Goal: Information Seeking & Learning: Find specific fact

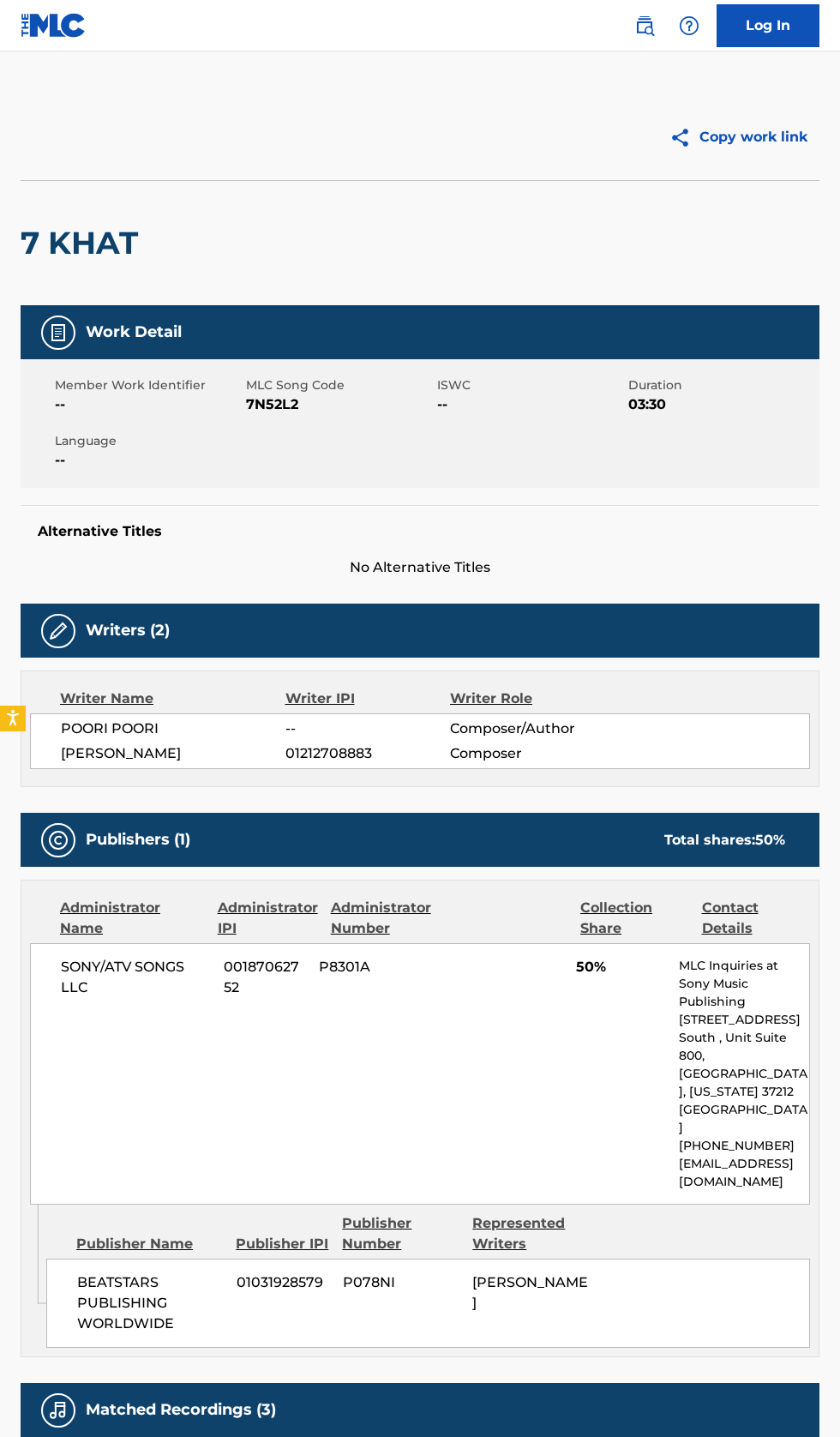
click at [642, 25] on img at bounding box center [644, 26] width 21 height 21
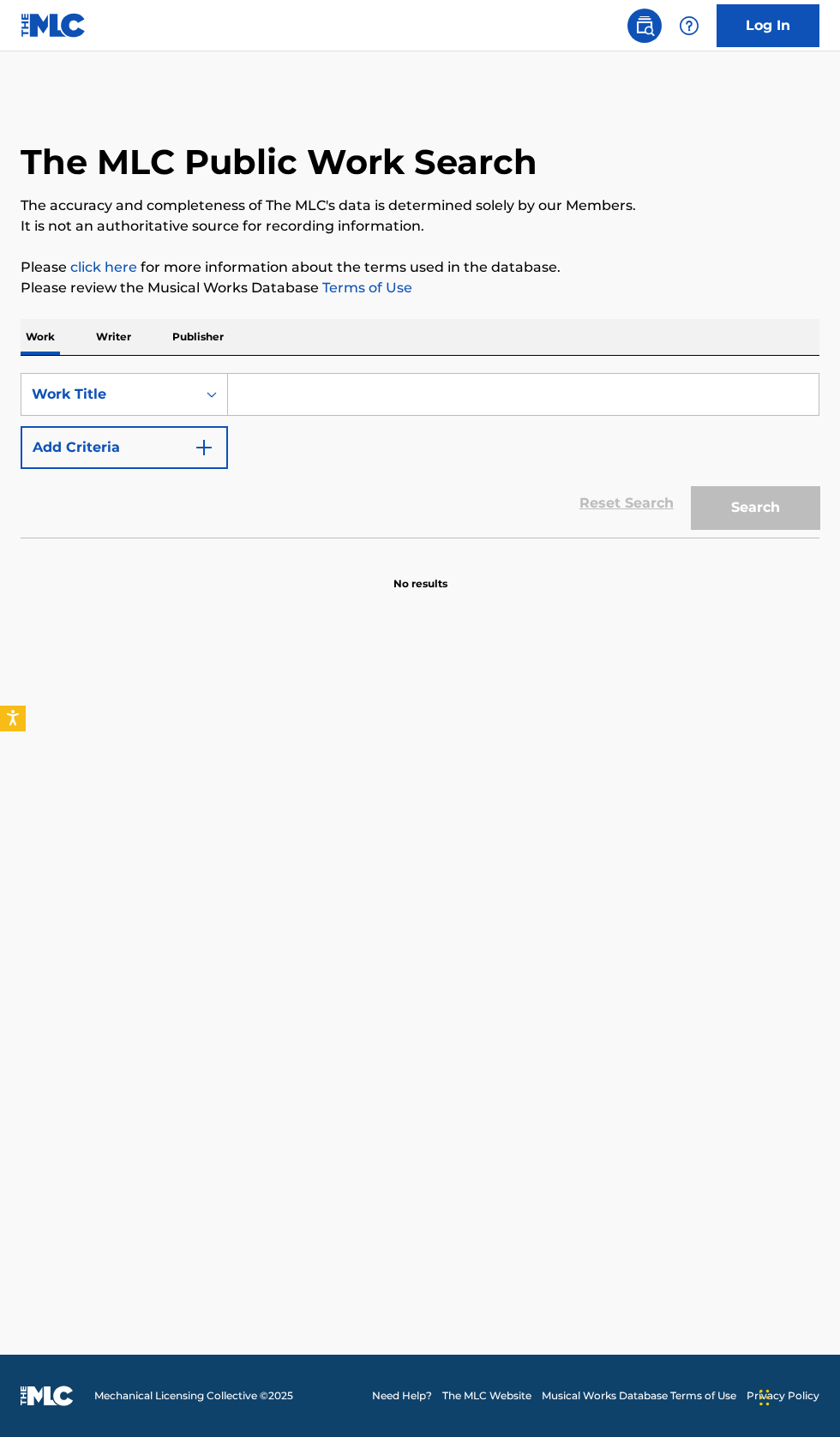
scroll to position [10, 0]
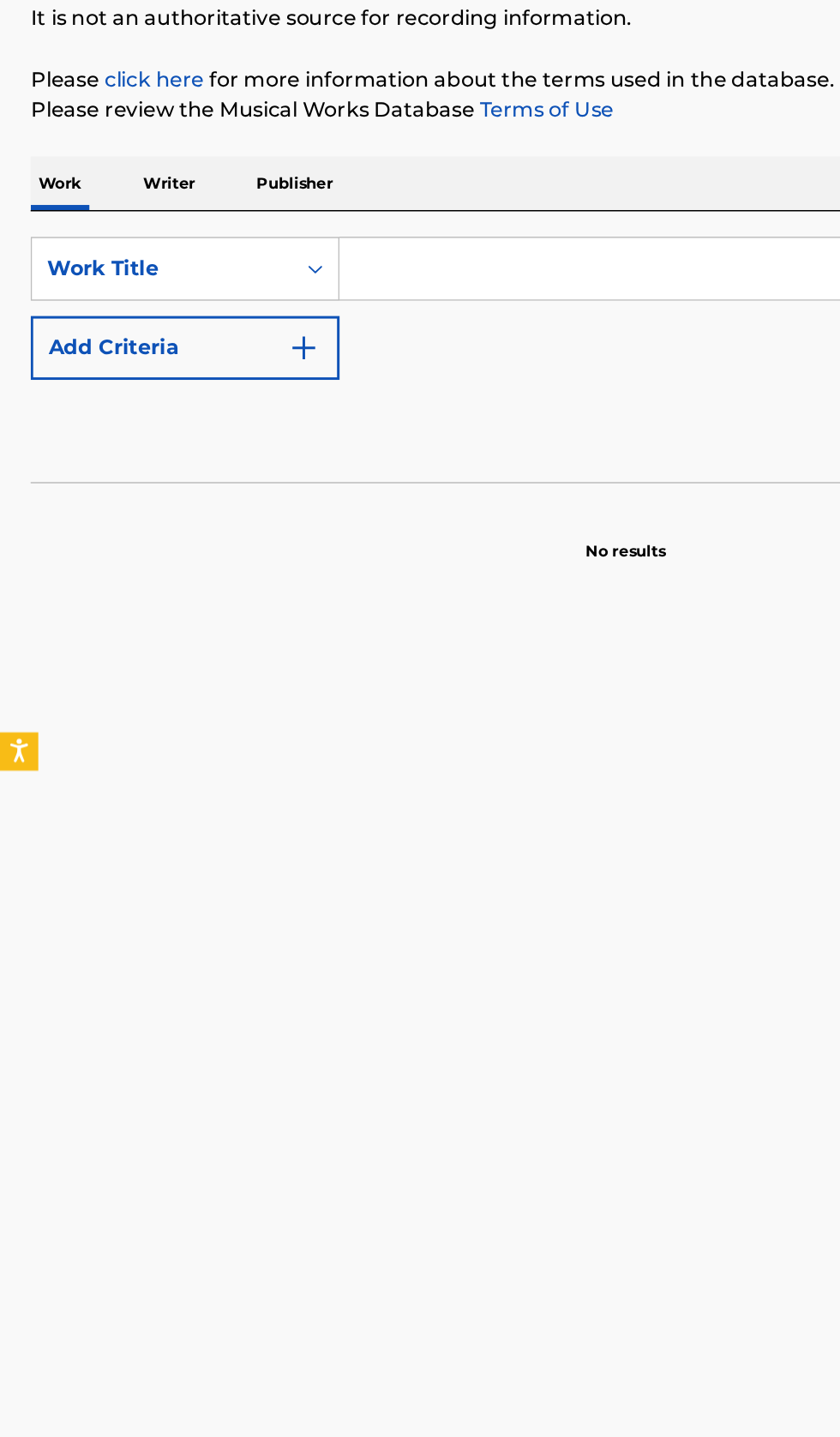
click at [120, 326] on p "Writer" at bounding box center [113, 337] width 45 height 36
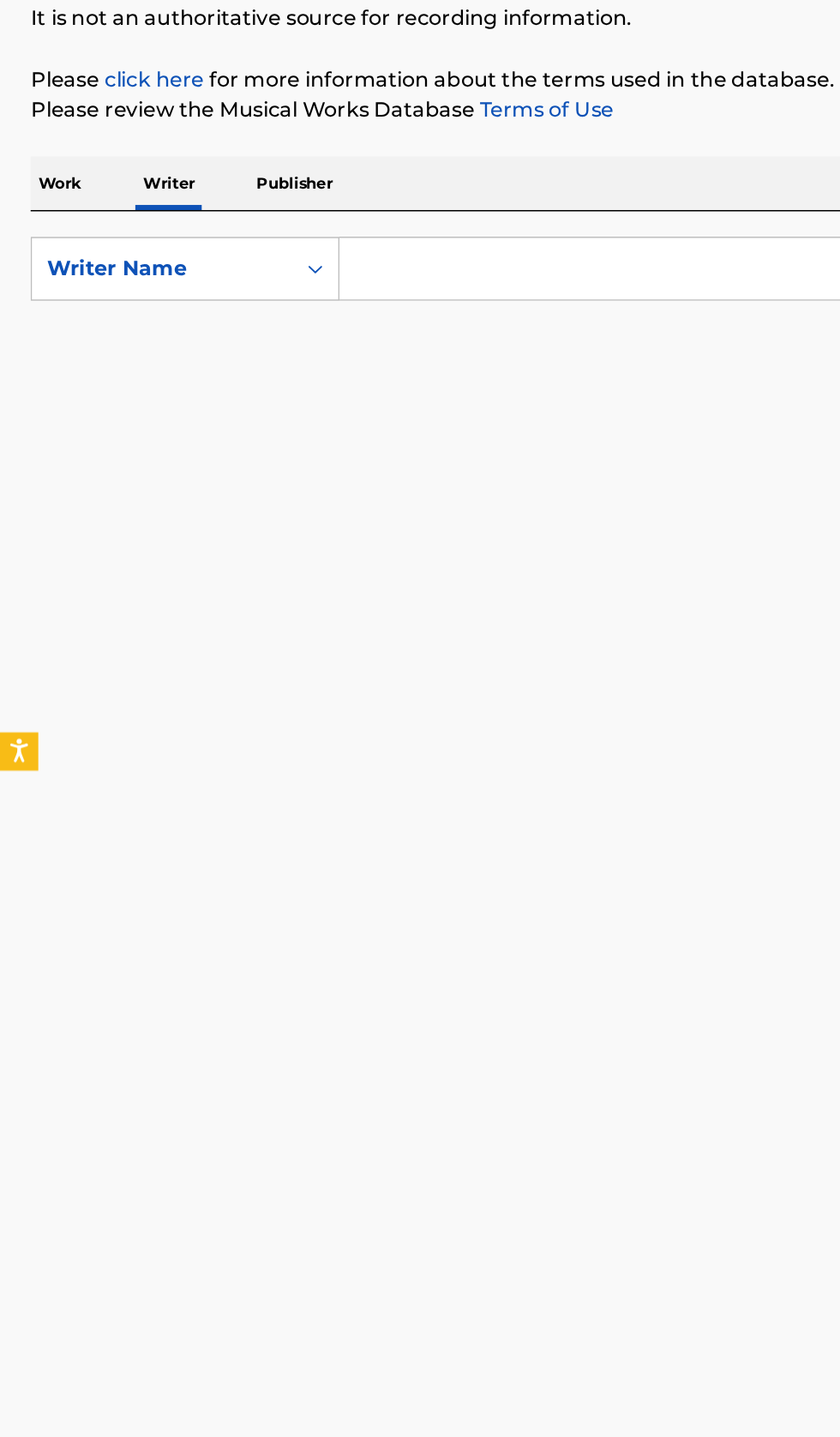
click at [351, 389] on input "Search Form" at bounding box center [523, 394] width 590 height 41
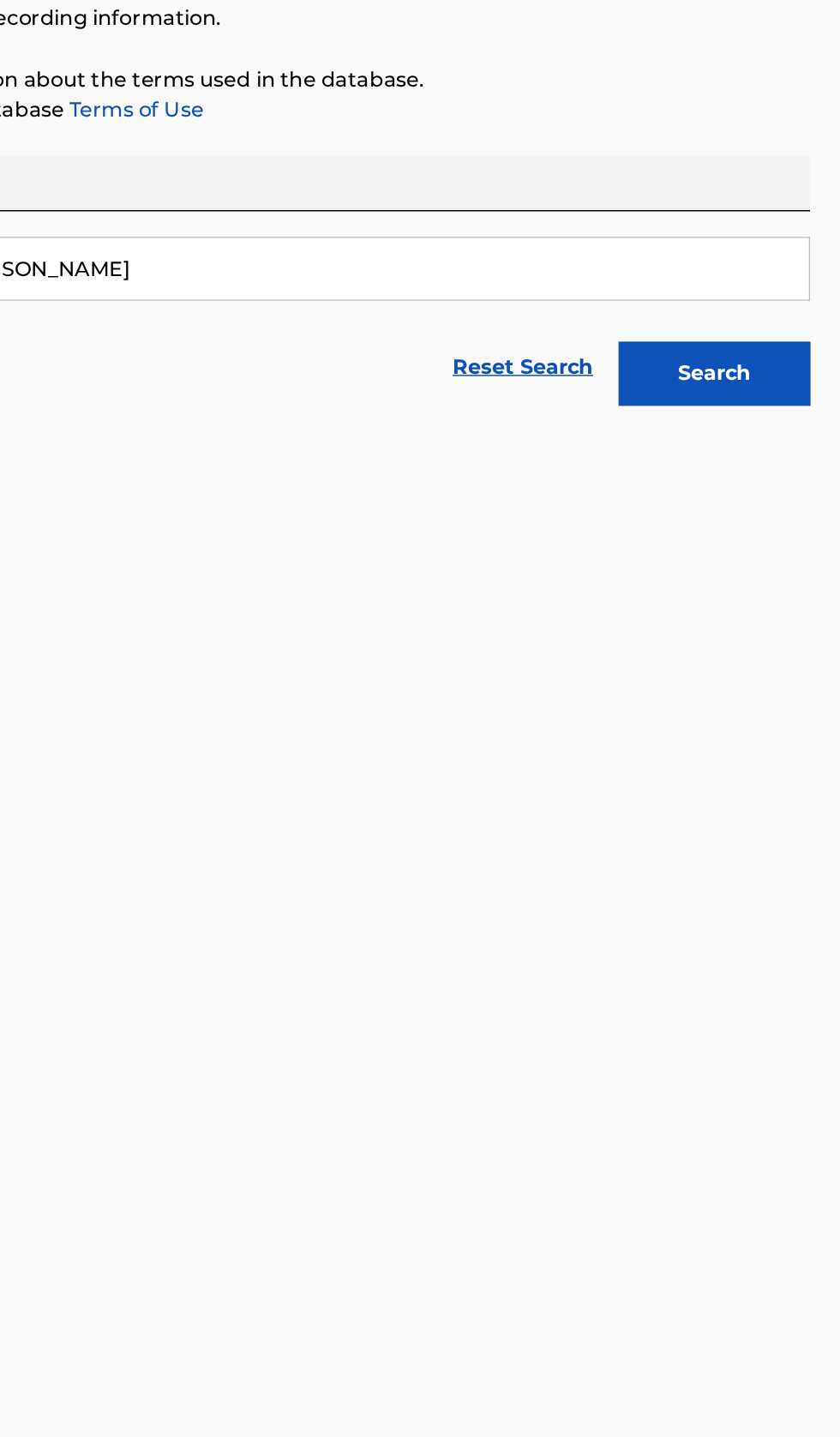
type input "Lencho Mente"
click at [773, 479] on button "Search" at bounding box center [755, 465] width 129 height 43
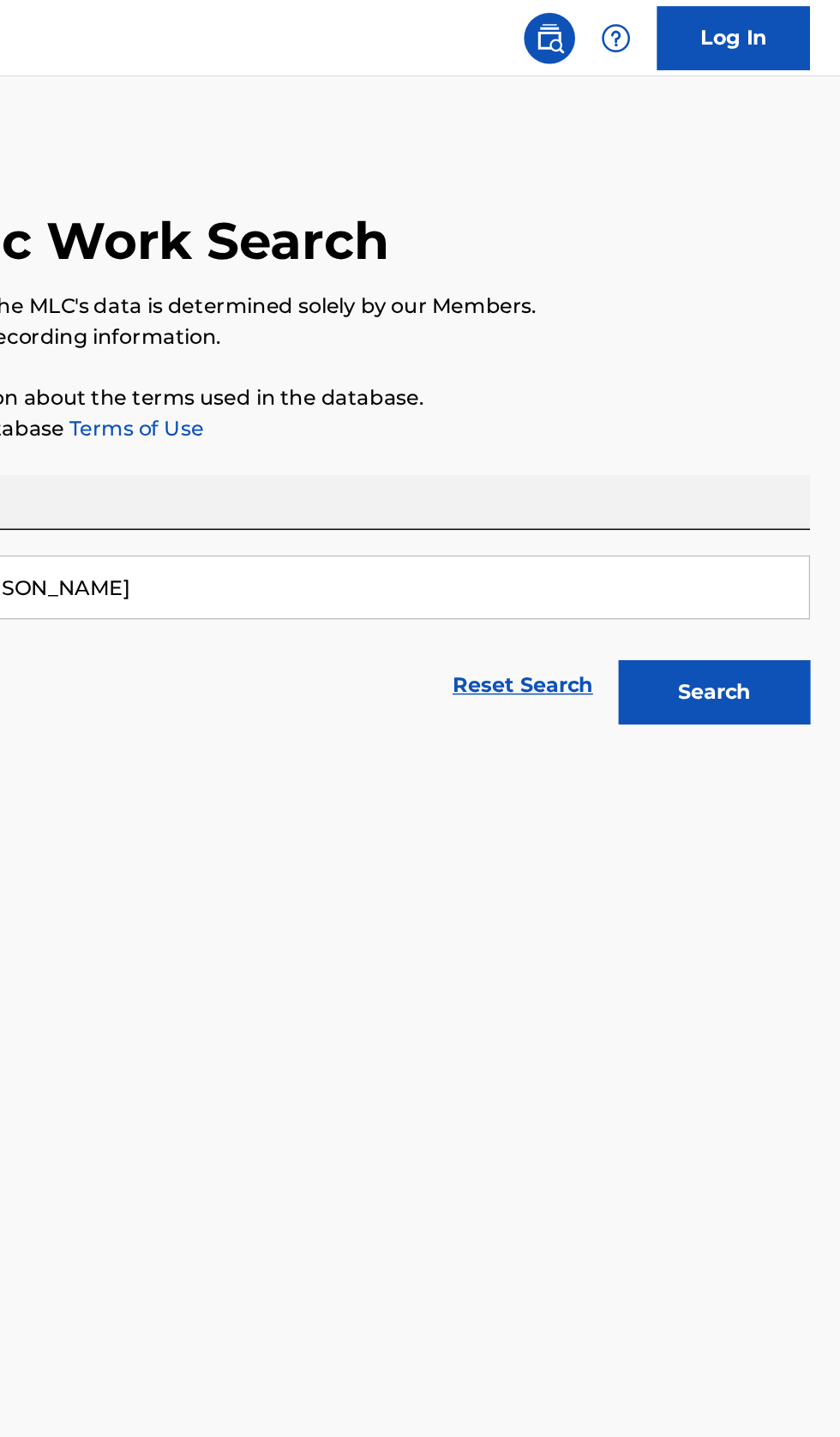
click at [773, 490] on div "Search" at bounding box center [751, 461] width 138 height 69
click at [780, 455] on button "Search" at bounding box center [755, 465] width 129 height 43
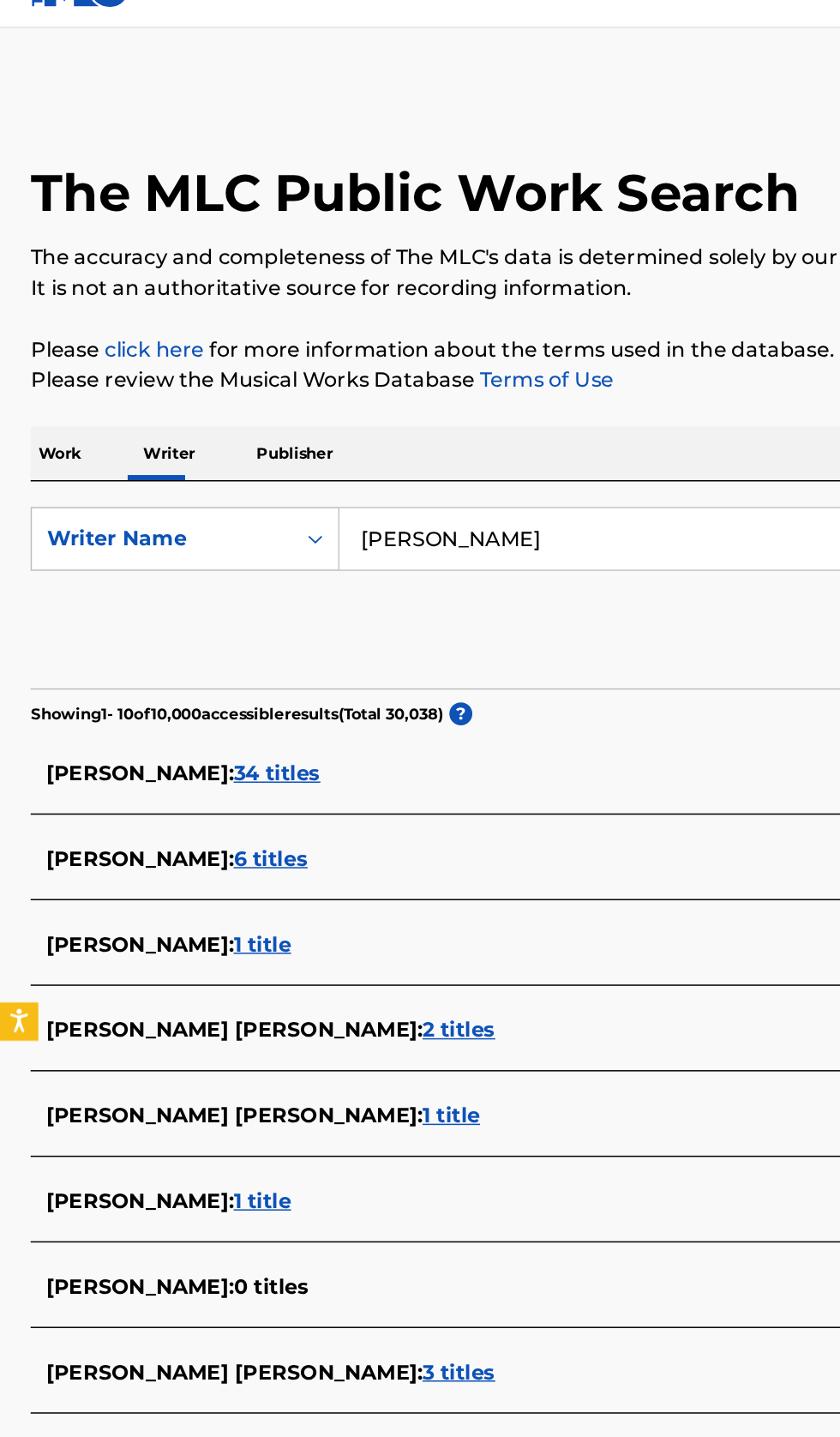
click at [368, 658] on div "[PERSON_NAME] : 1 title" at bounding box center [397, 666] width 734 height 21
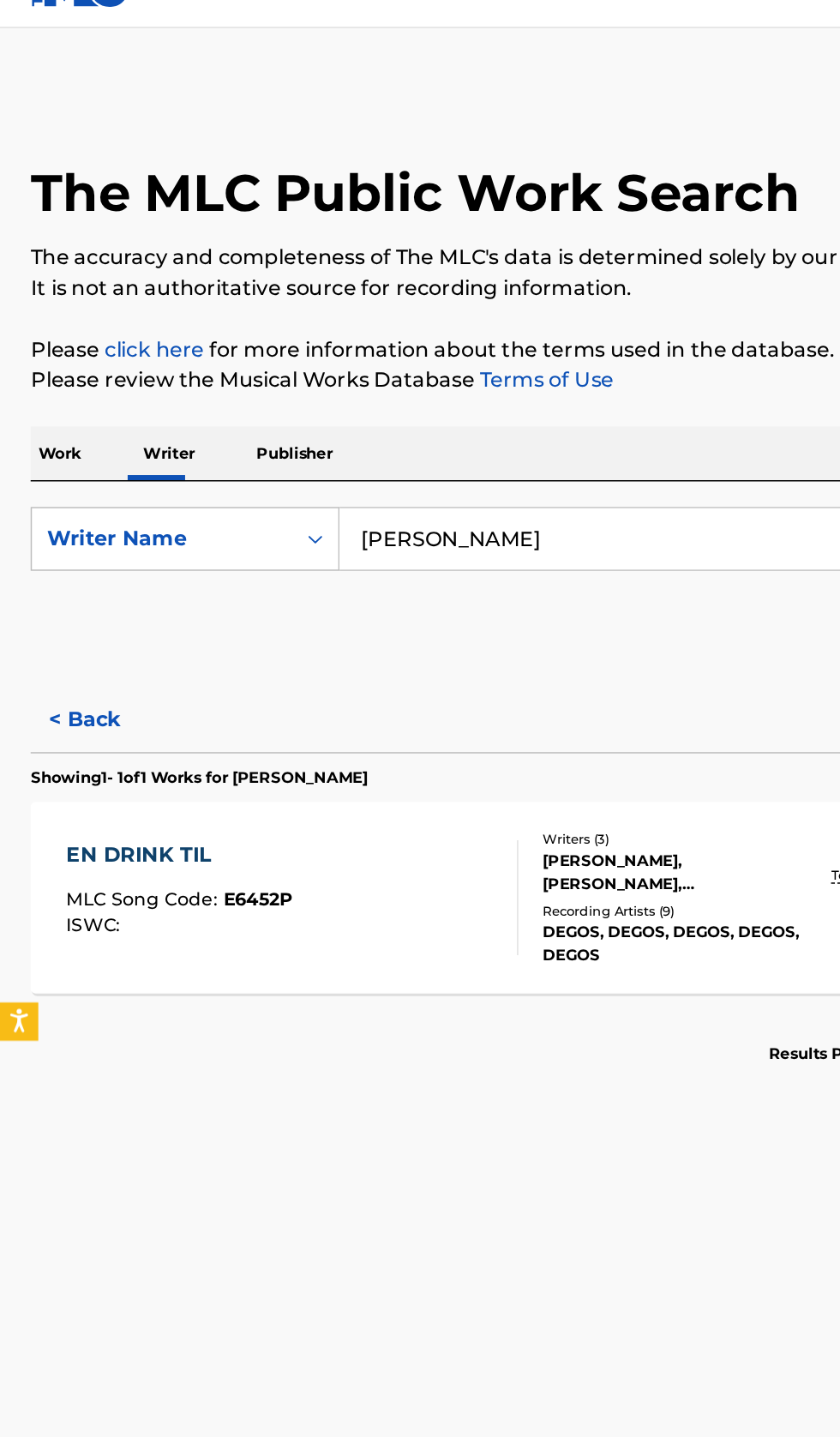
click at [42, 516] on button "< Back" at bounding box center [72, 516] width 103 height 43
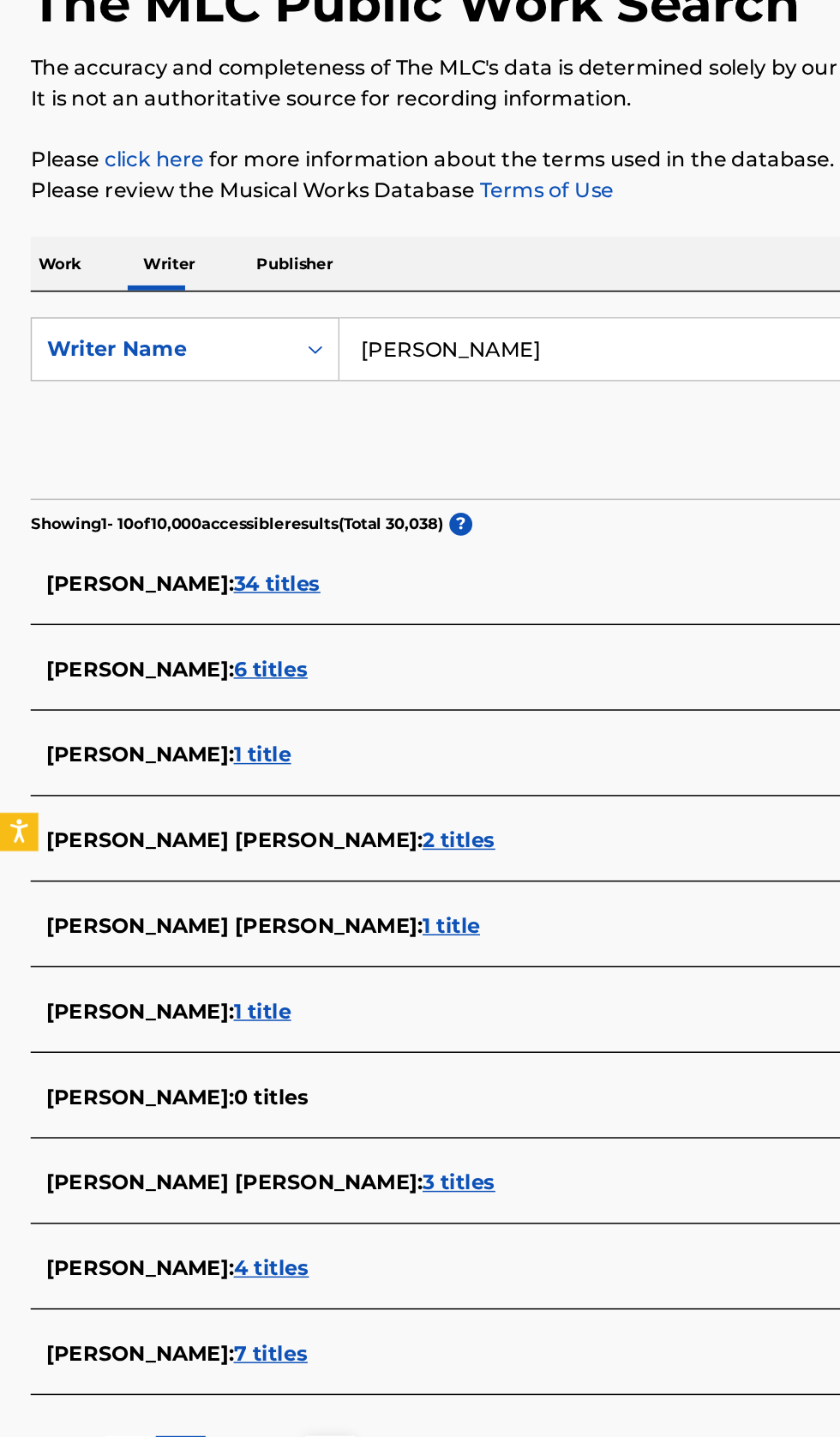
click at [333, 725] on div "[PERSON_NAME] [PERSON_NAME] : 2 titles" at bounding box center [397, 724] width 734 height 21
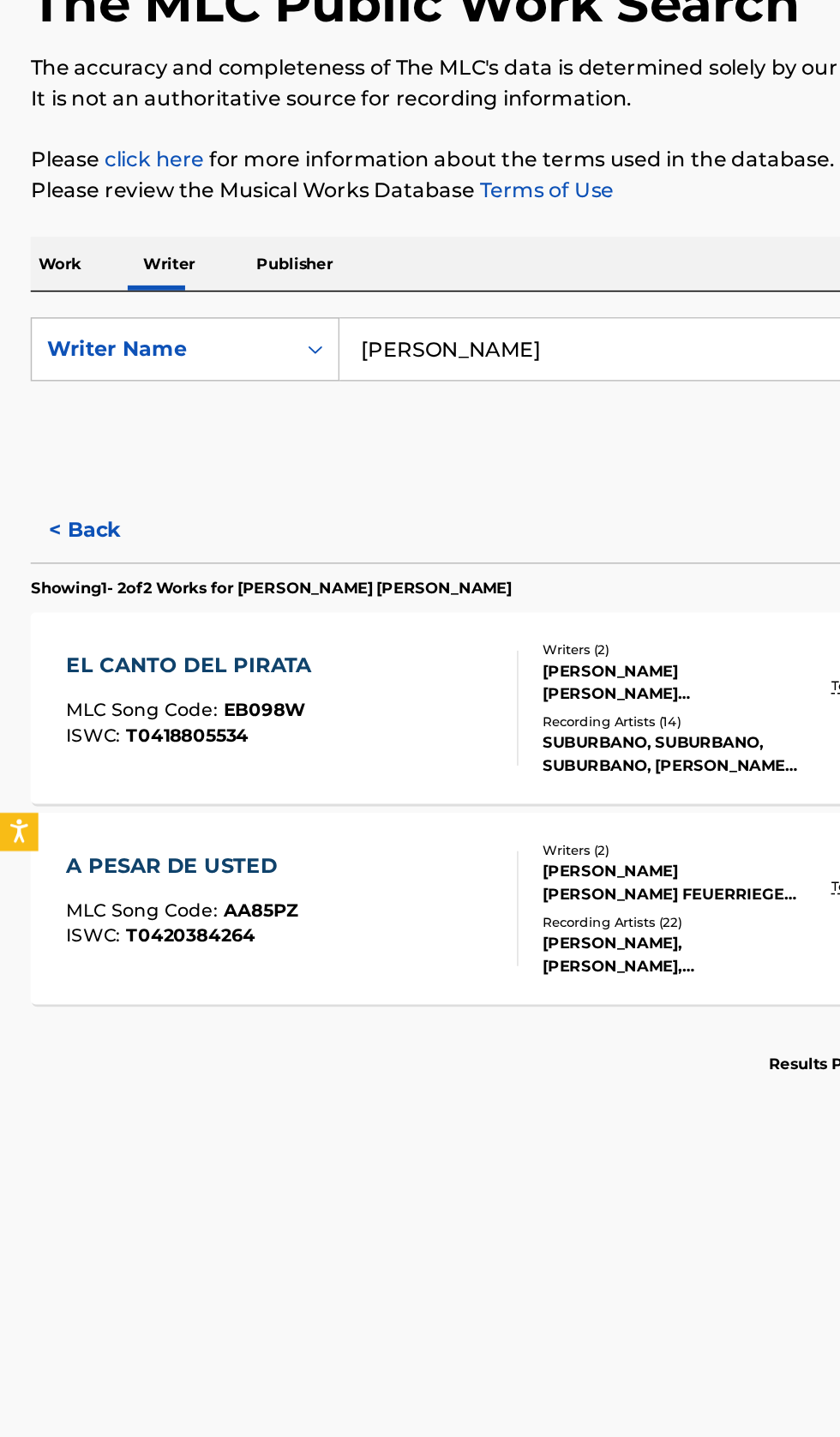
click at [47, 498] on button "< Back" at bounding box center [72, 516] width 103 height 43
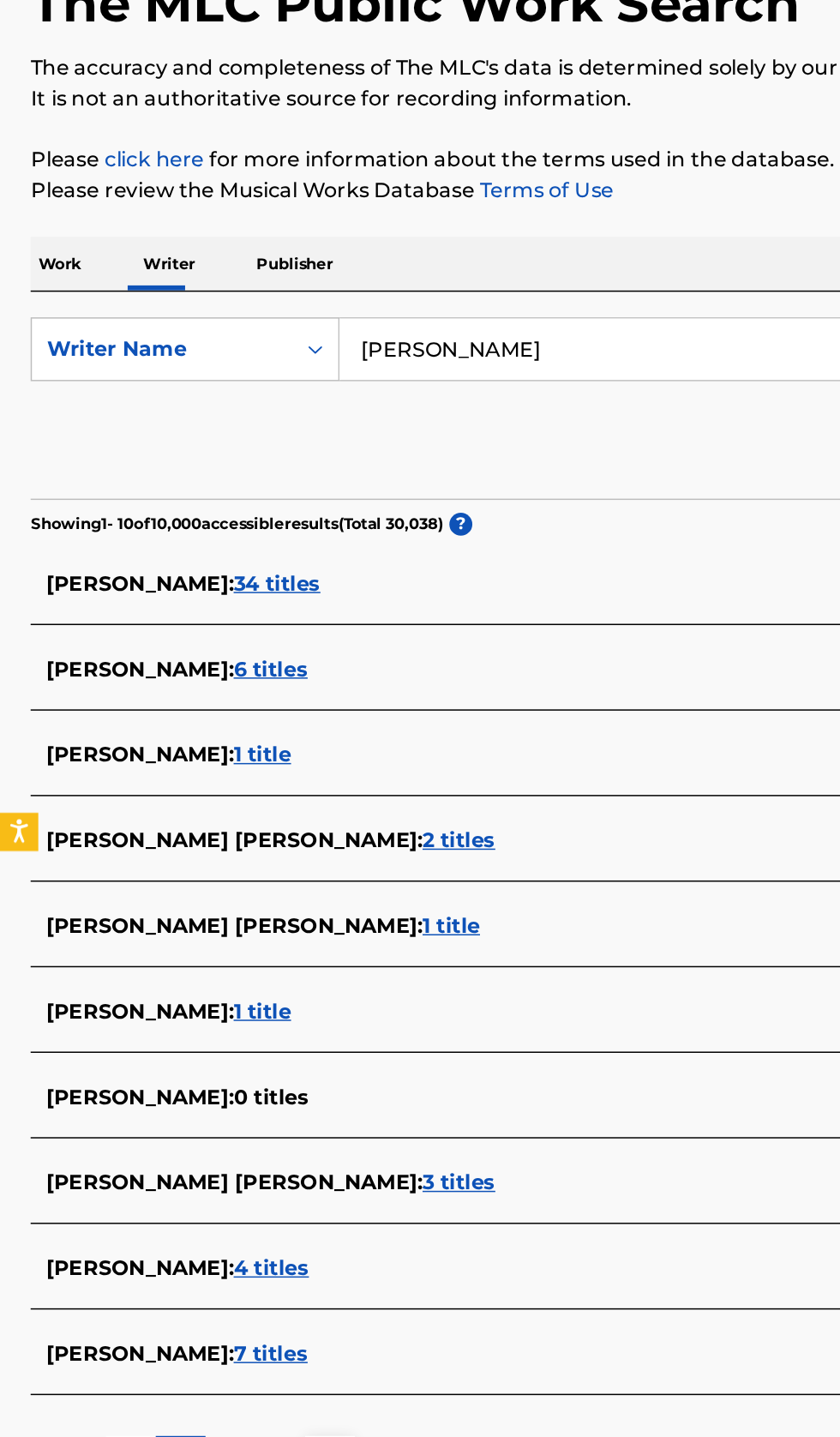
click at [395, 488] on div "Reset Search Search" at bounding box center [420, 461] width 799 height 69
click at [423, 391] on input "[PERSON_NAME]" at bounding box center [523, 394] width 590 height 41
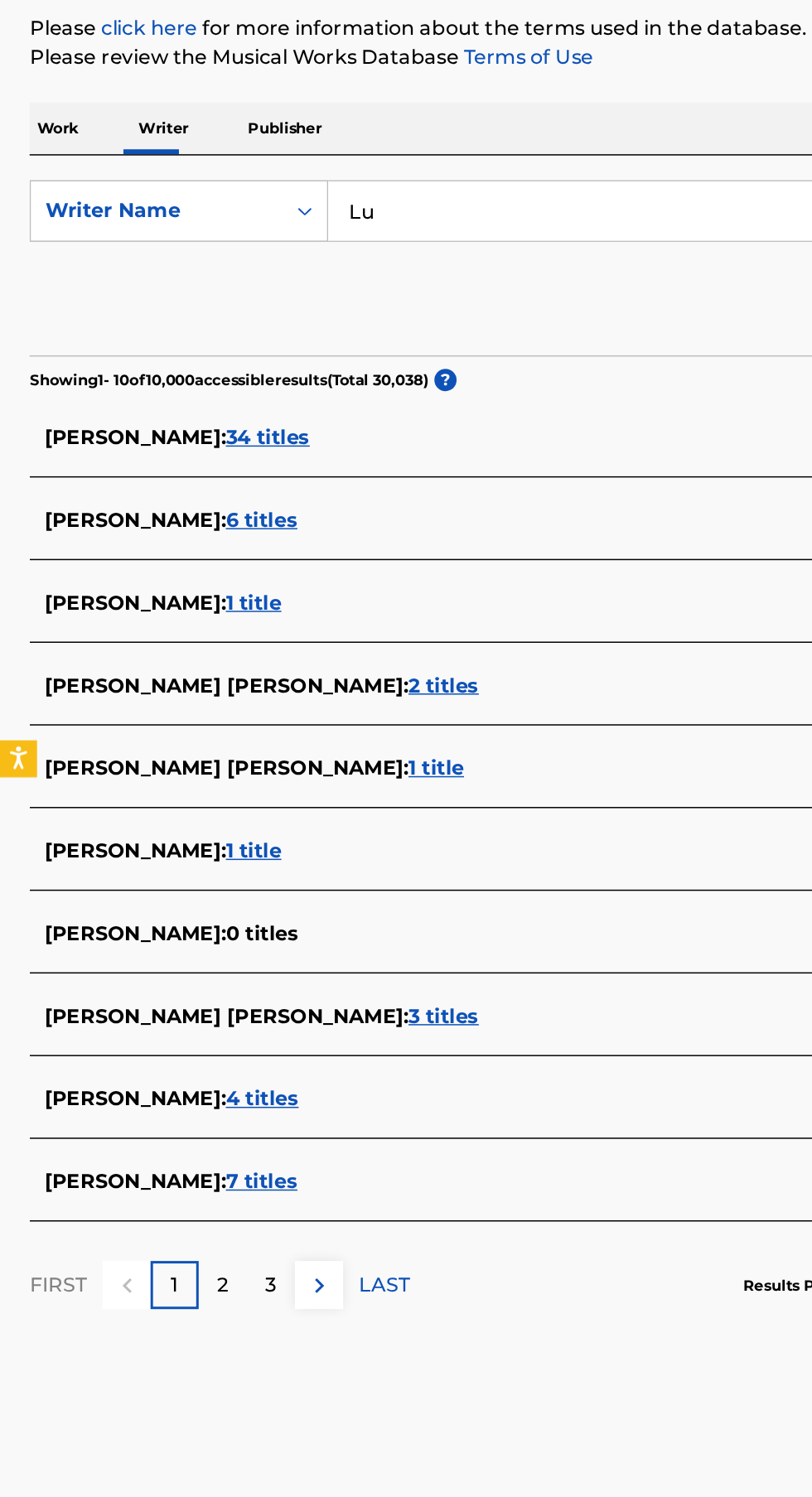
type input "L"
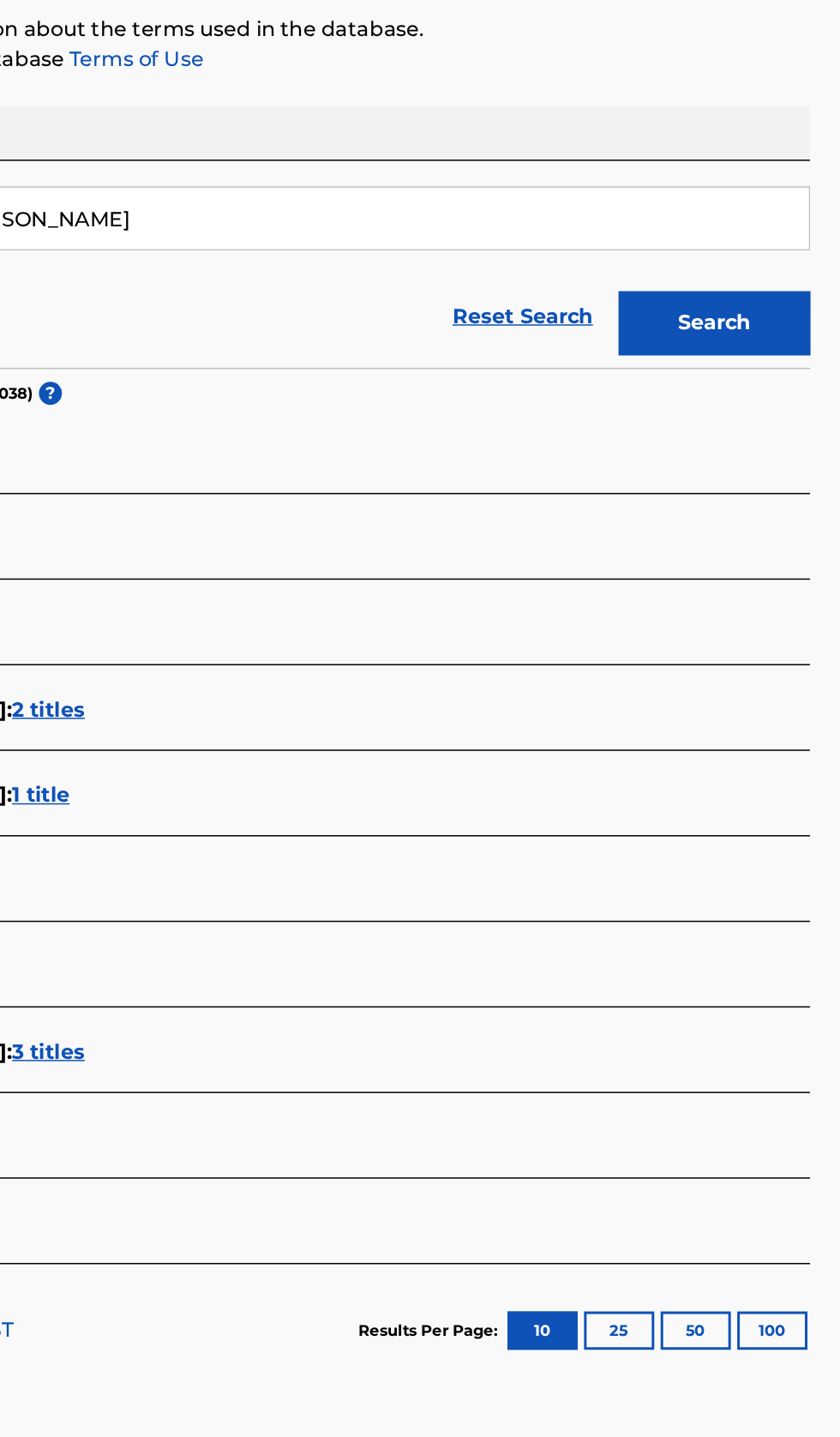
type input "[PERSON_NAME]"
click at [773, 472] on button "Search" at bounding box center [755, 465] width 129 height 43
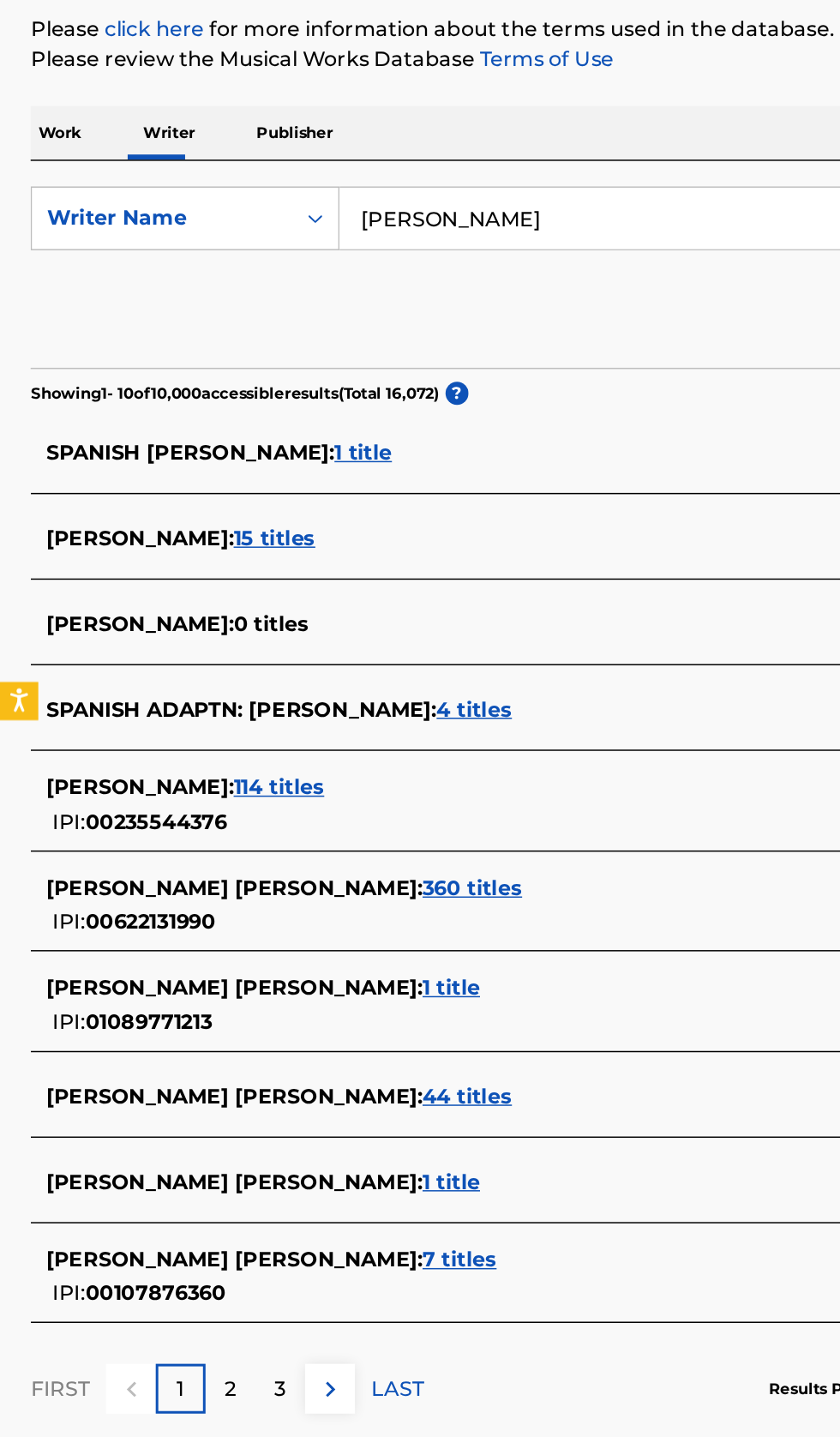
click at [282, 790] on div "ANA GABRIEL : 114 titles IPI: 00235544376" at bounding box center [397, 788] width 734 height 43
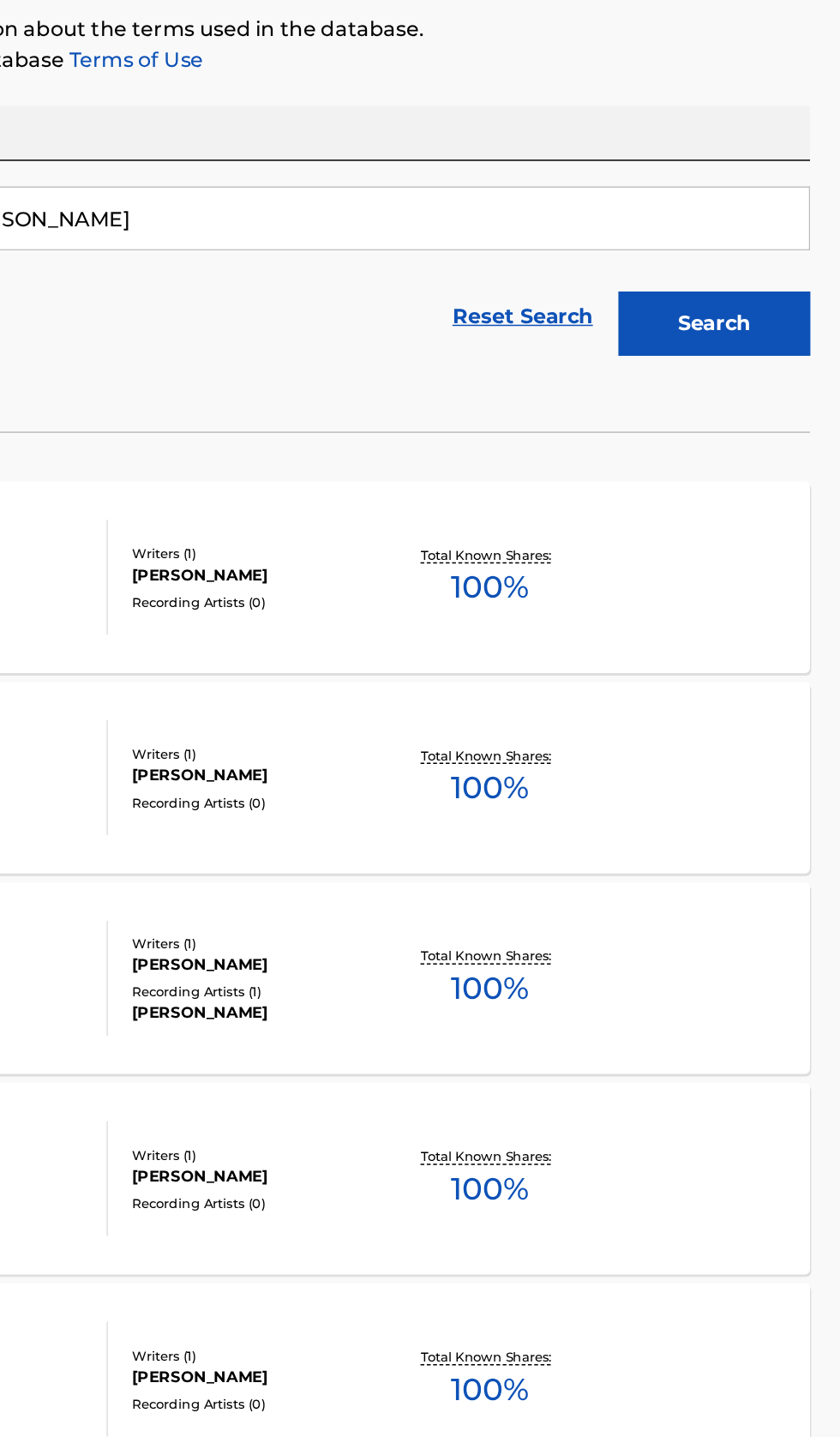
click at [721, 648] on div "MENTIRA TRAS MENTIRA MLC Song Code : MH2GE0 ISWC : T0350790189 Writers ( 1 ) AN…" at bounding box center [420, 635] width 799 height 129
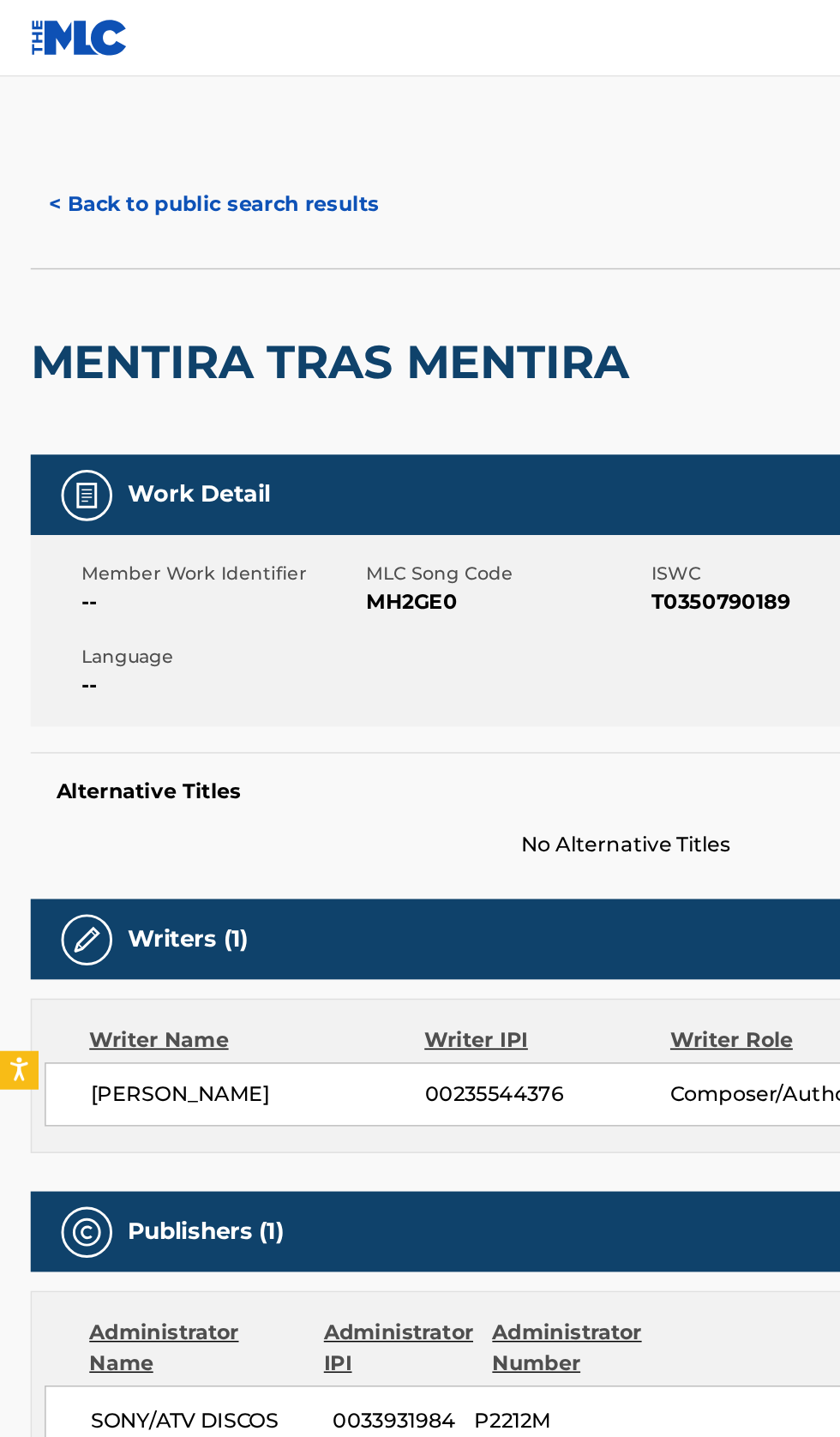
click at [152, 127] on button "< Back to public search results" at bounding box center [143, 138] width 246 height 43
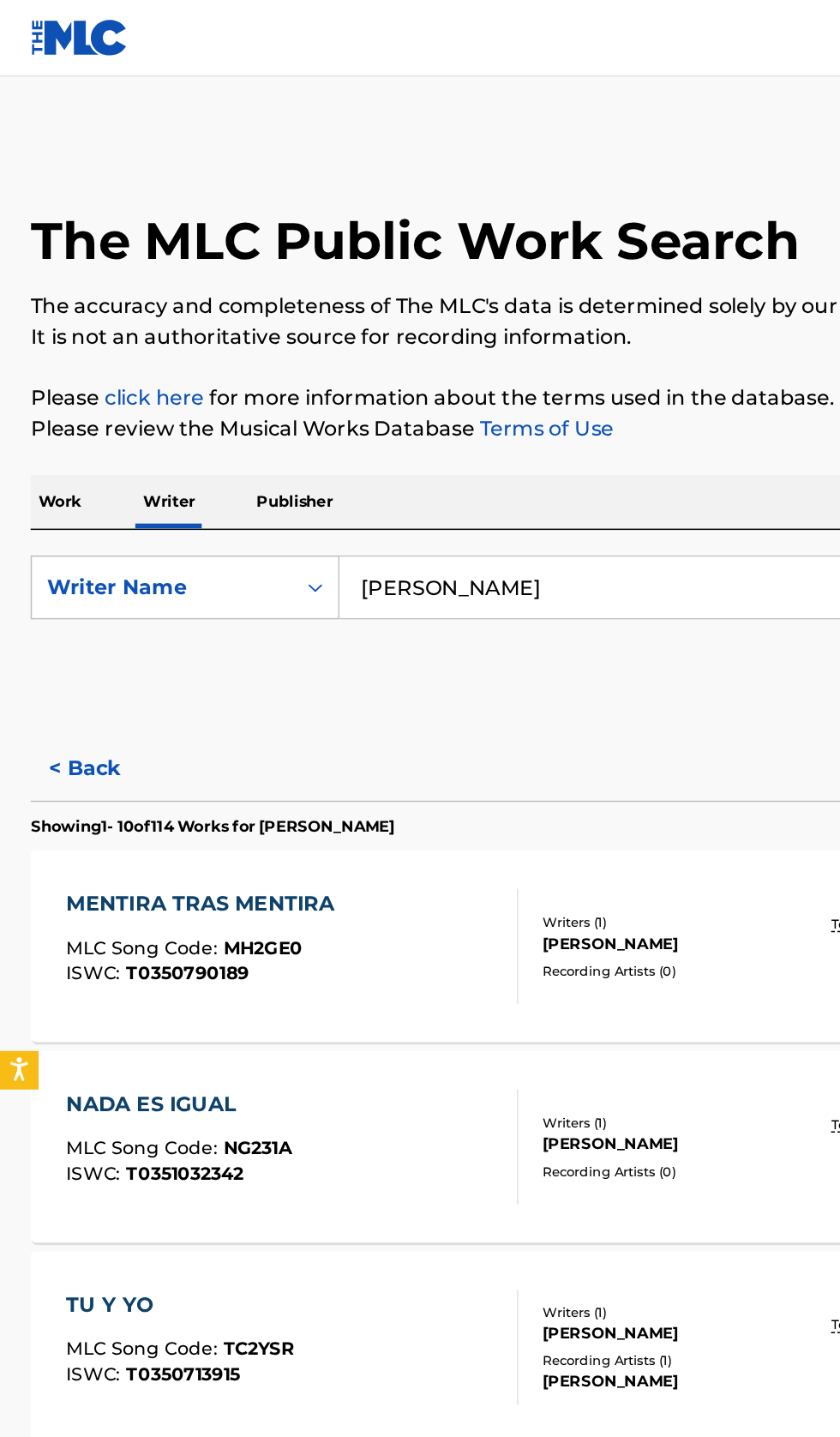
click at [414, 393] on input "Ana Gabriel" at bounding box center [523, 394] width 590 height 41
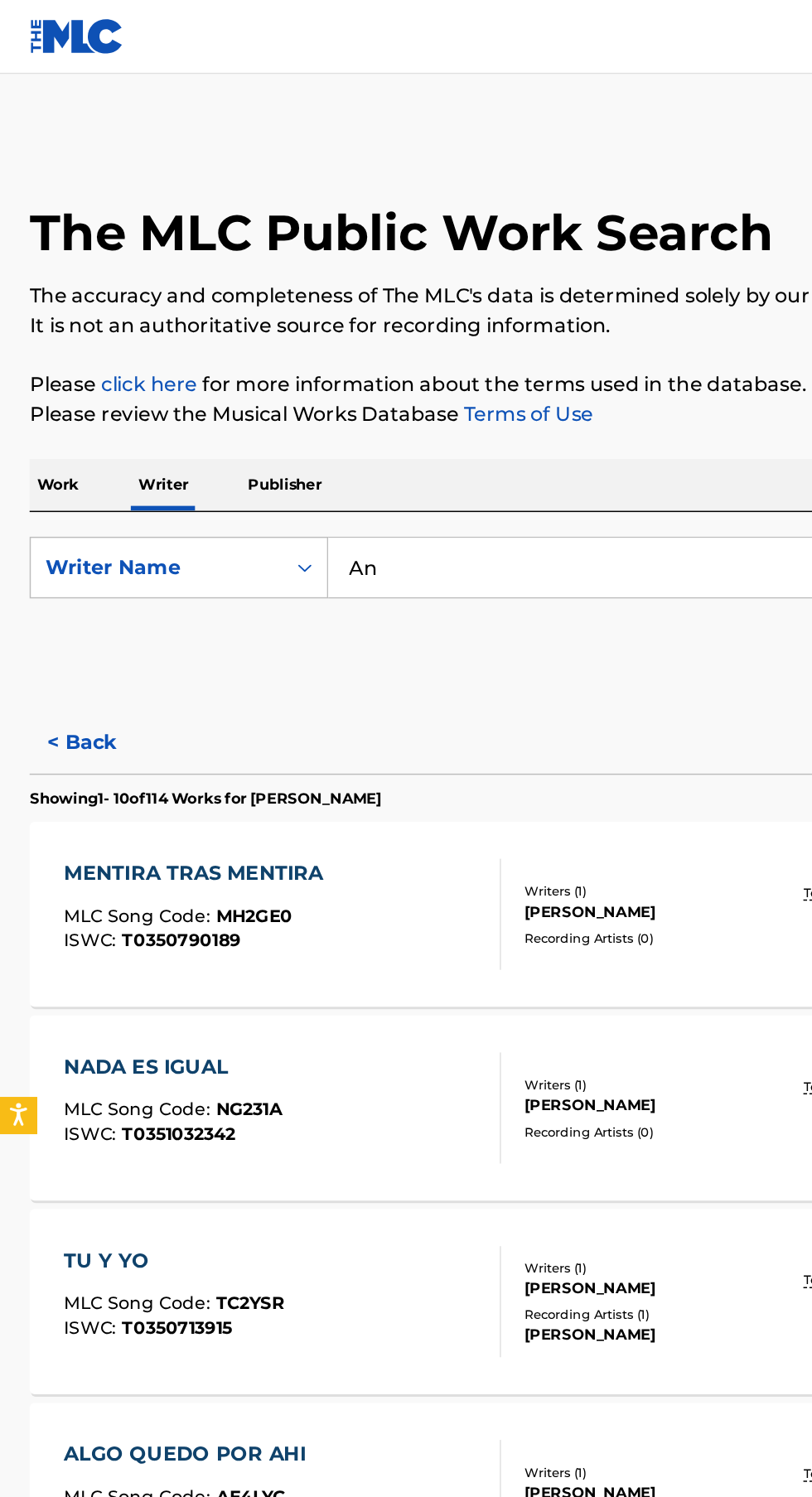
type input "A"
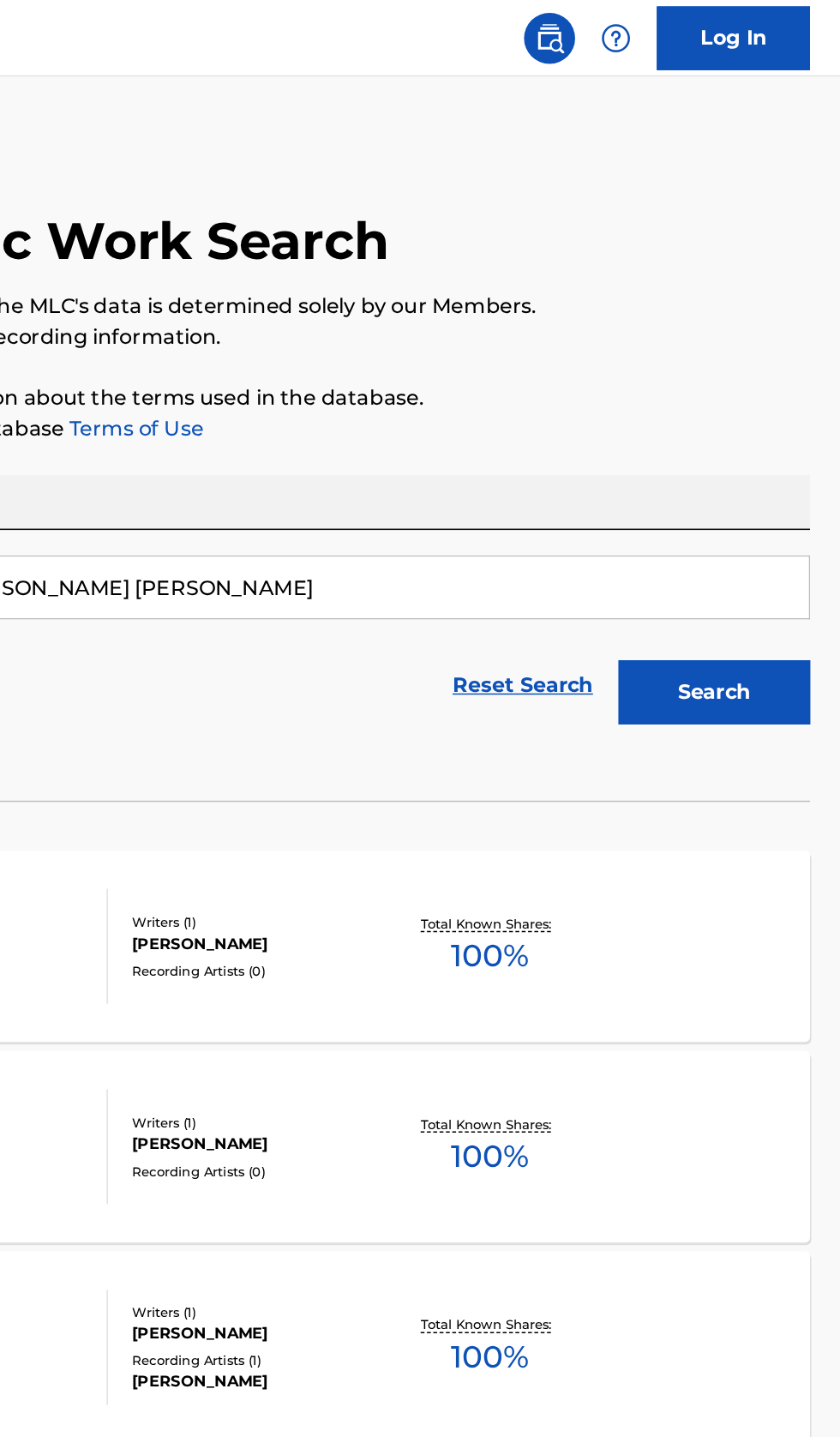
type input "Randy Ariel Ortiz Acevedo"
click at [790, 463] on button "Search" at bounding box center [755, 465] width 129 height 43
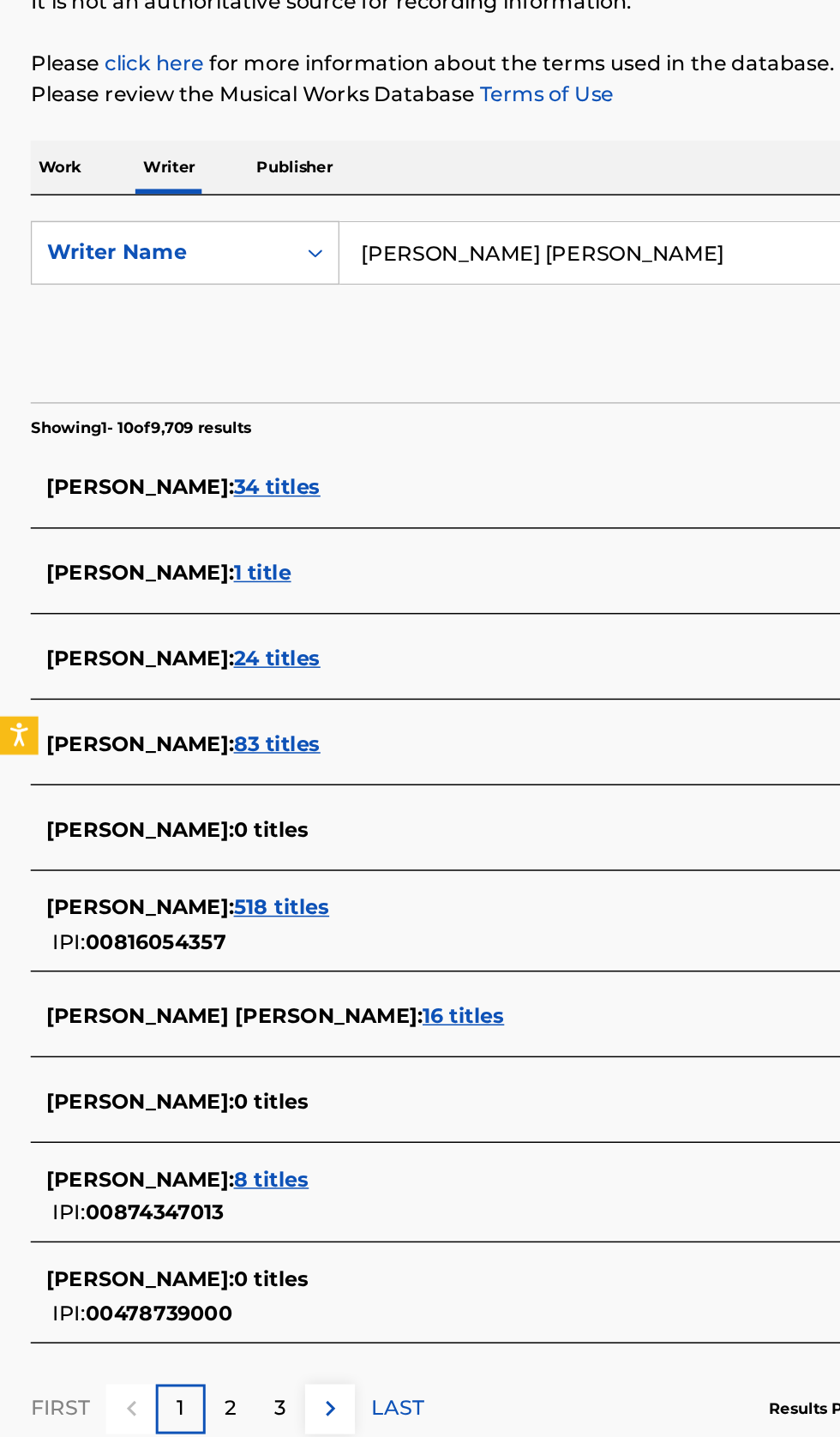
click at [397, 909] on div "RANDY ARIEL ORTIZ ACEVEDO : 16 titles" at bounding box center [397, 907] width 734 height 21
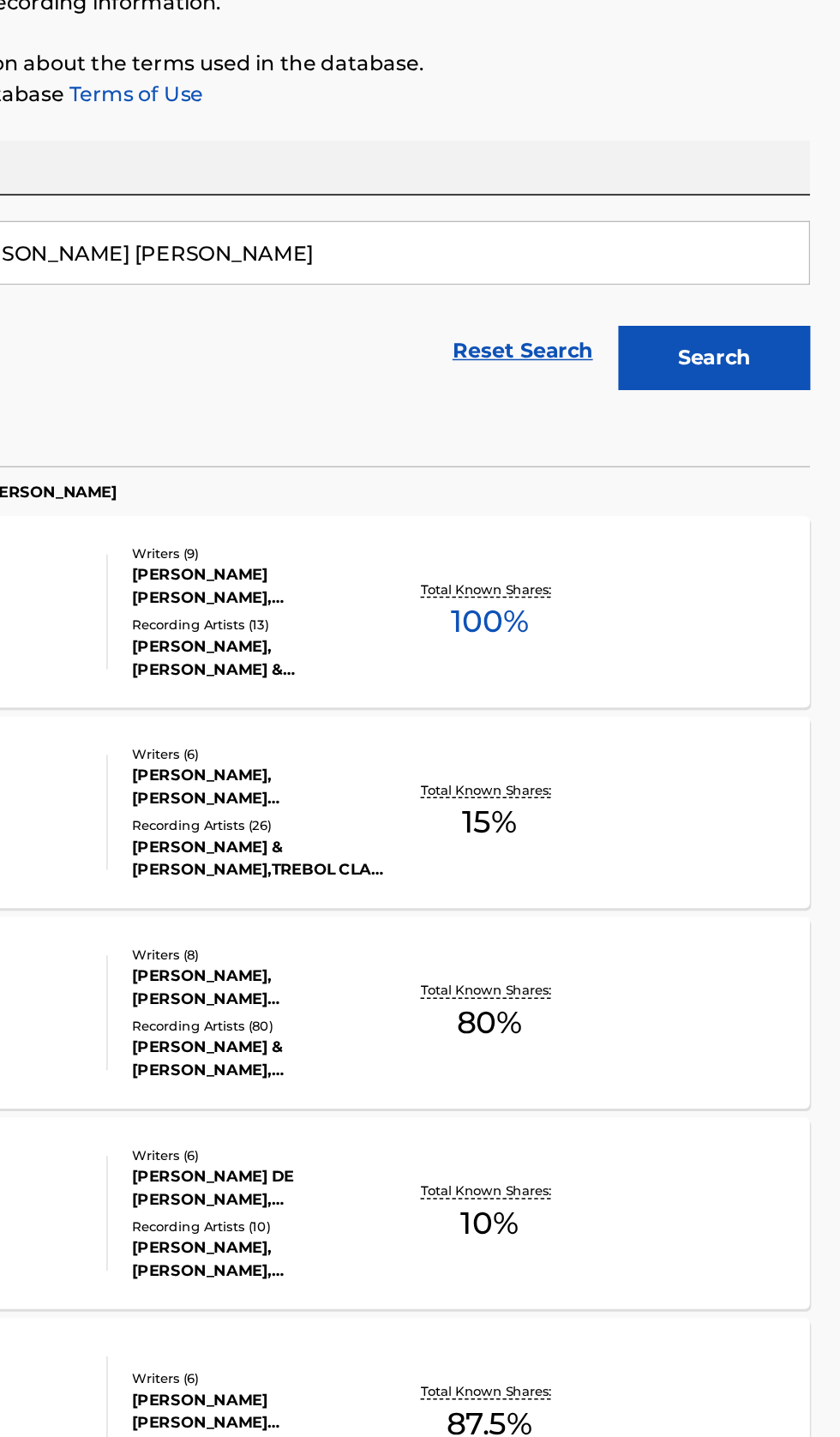
click at [720, 660] on div "SICARIA MLC Song Code : SI7Q1S ISWC : T3261156570 Writers ( 9 ) LUIS MANUEL JR …" at bounding box center [420, 635] width 799 height 129
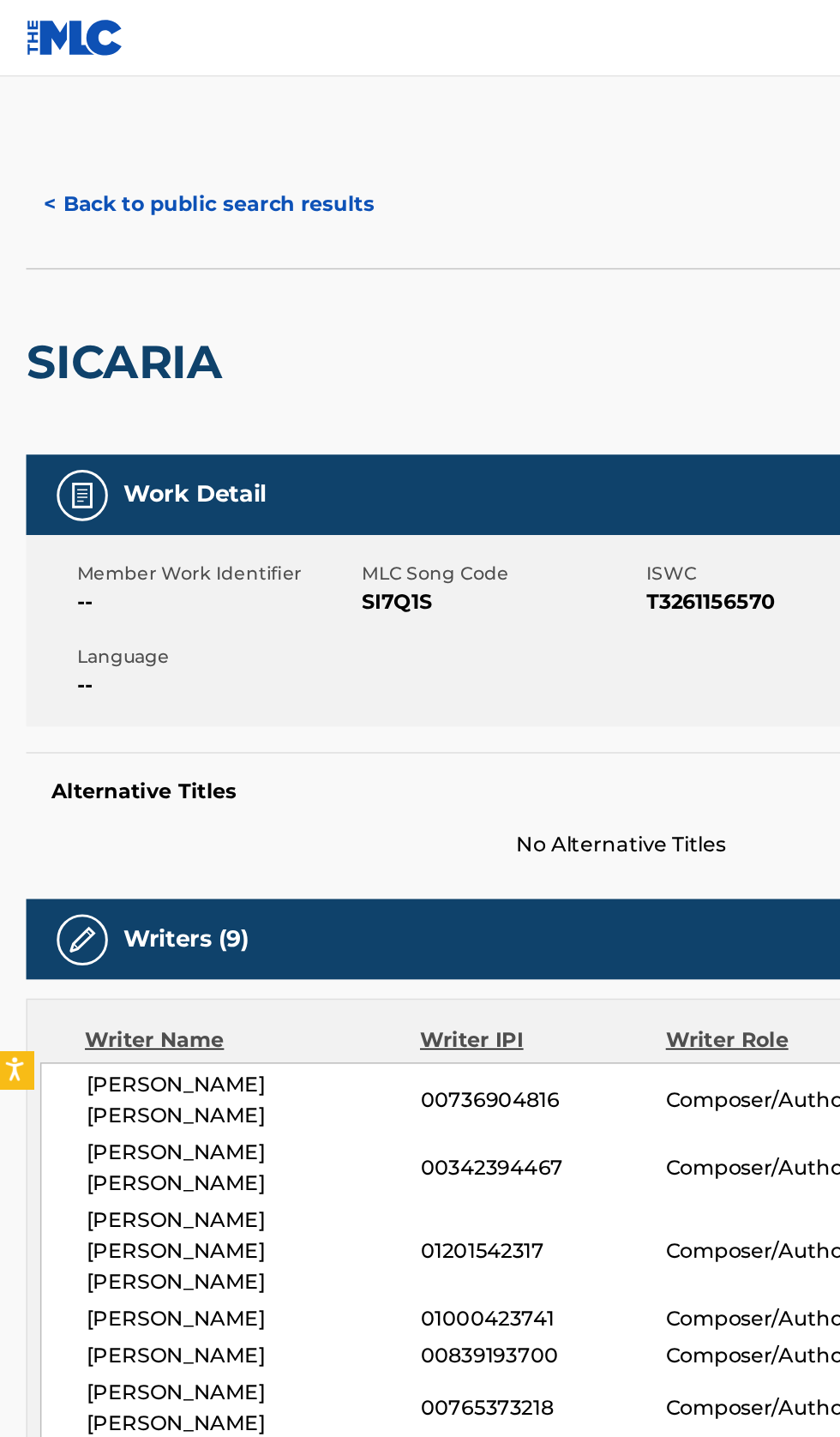
click at [158, 143] on button "< Back to public search results" at bounding box center [143, 138] width 246 height 43
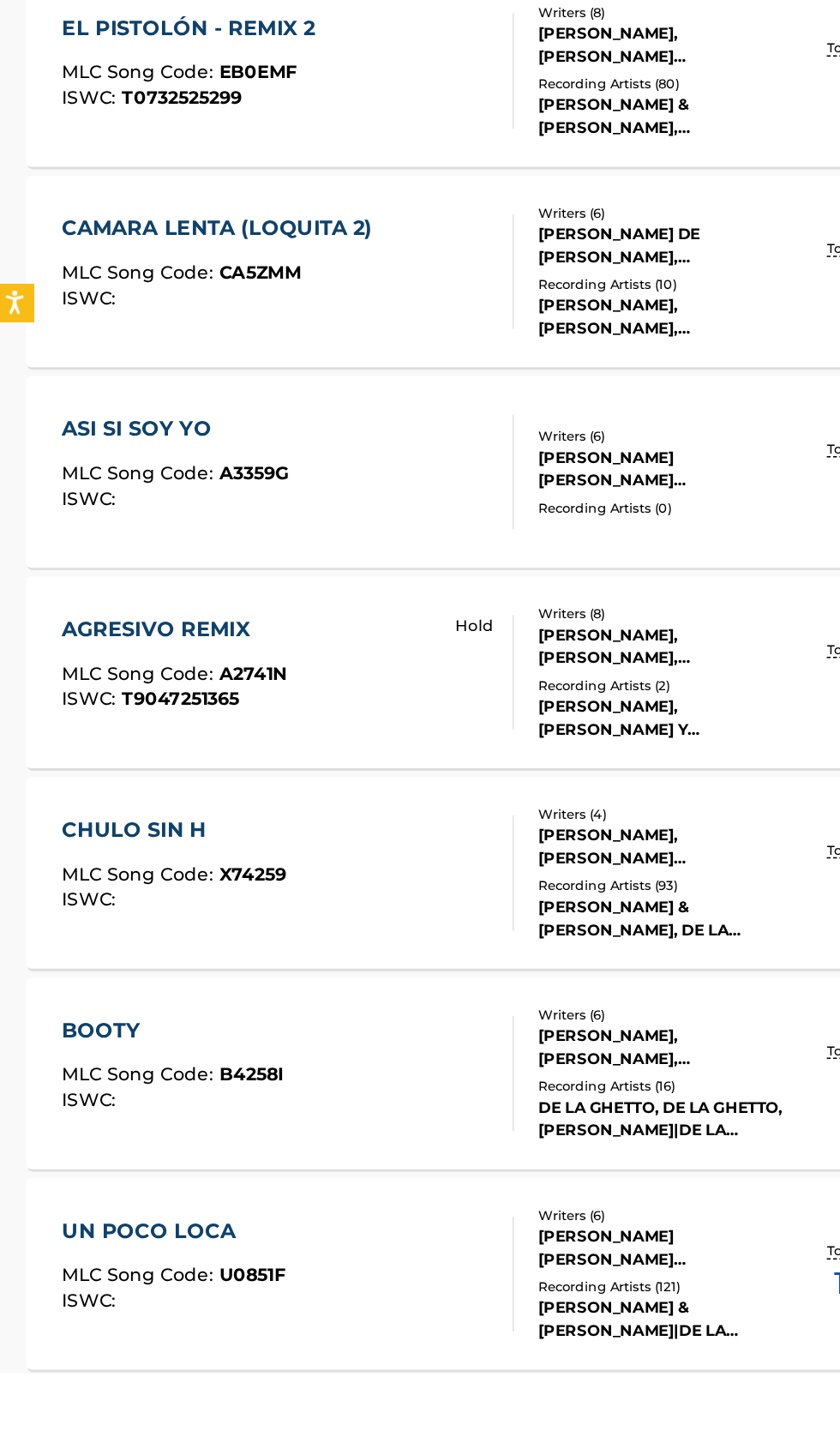
scroll to position [343, 0]
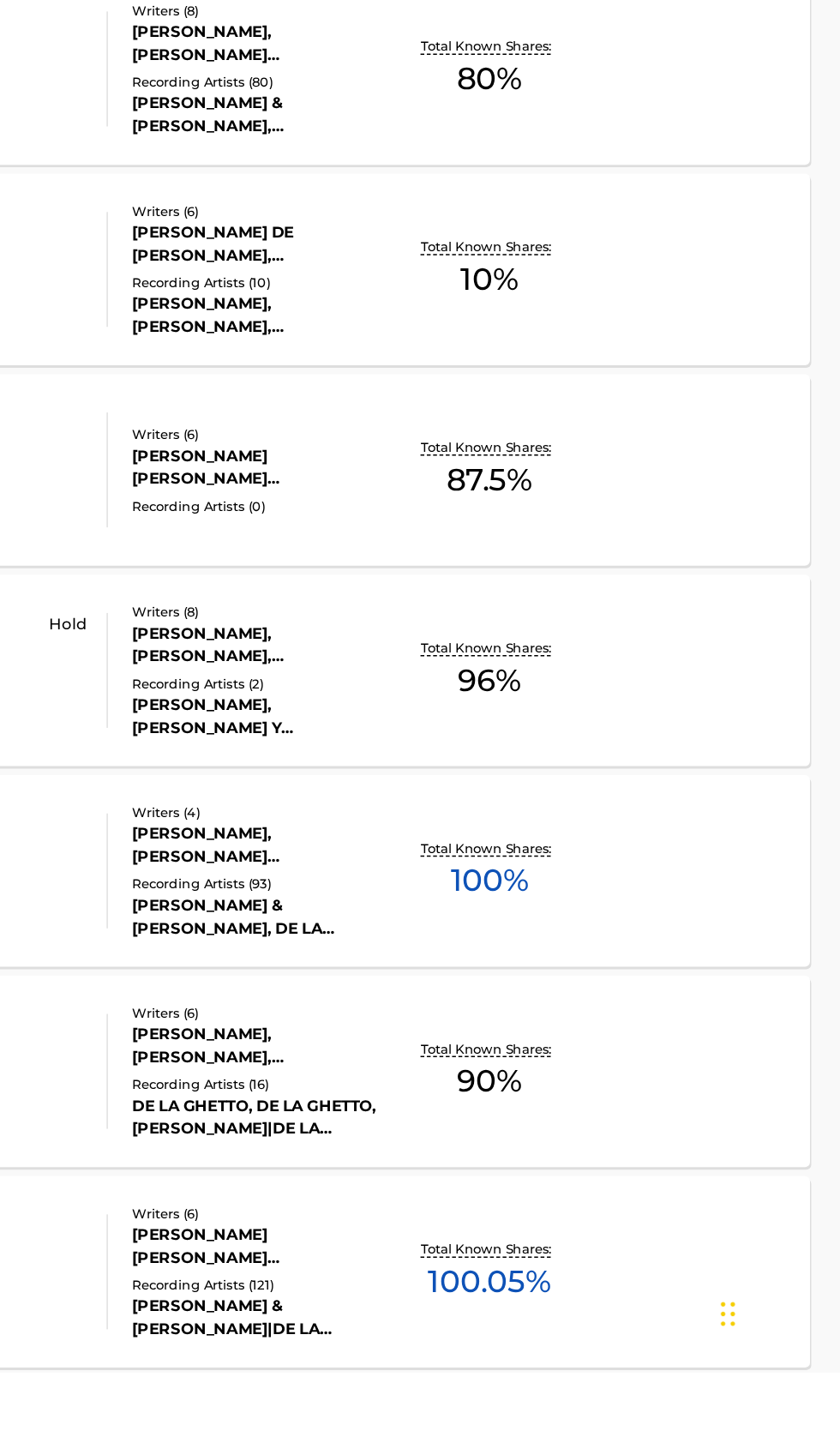
click at [733, 1383] on div "UN POCO LOCA MLC Song Code : U0851F ISWC : Writers ( 6 ) RANDY ARIEL ORTIZ ACEV…" at bounding box center [420, 1369] width 799 height 129
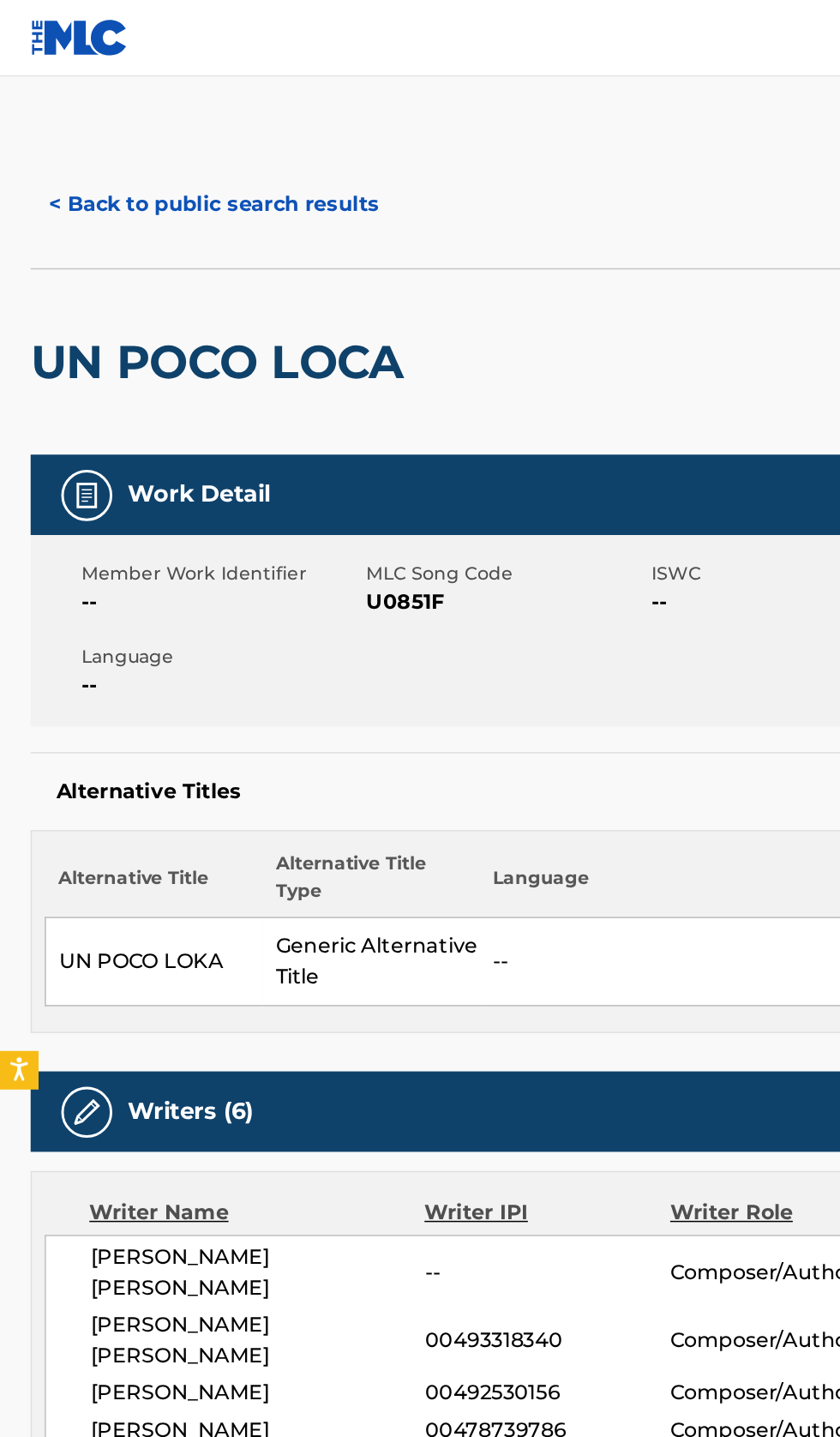
click at [154, 136] on button "< Back to public search results" at bounding box center [143, 138] width 246 height 43
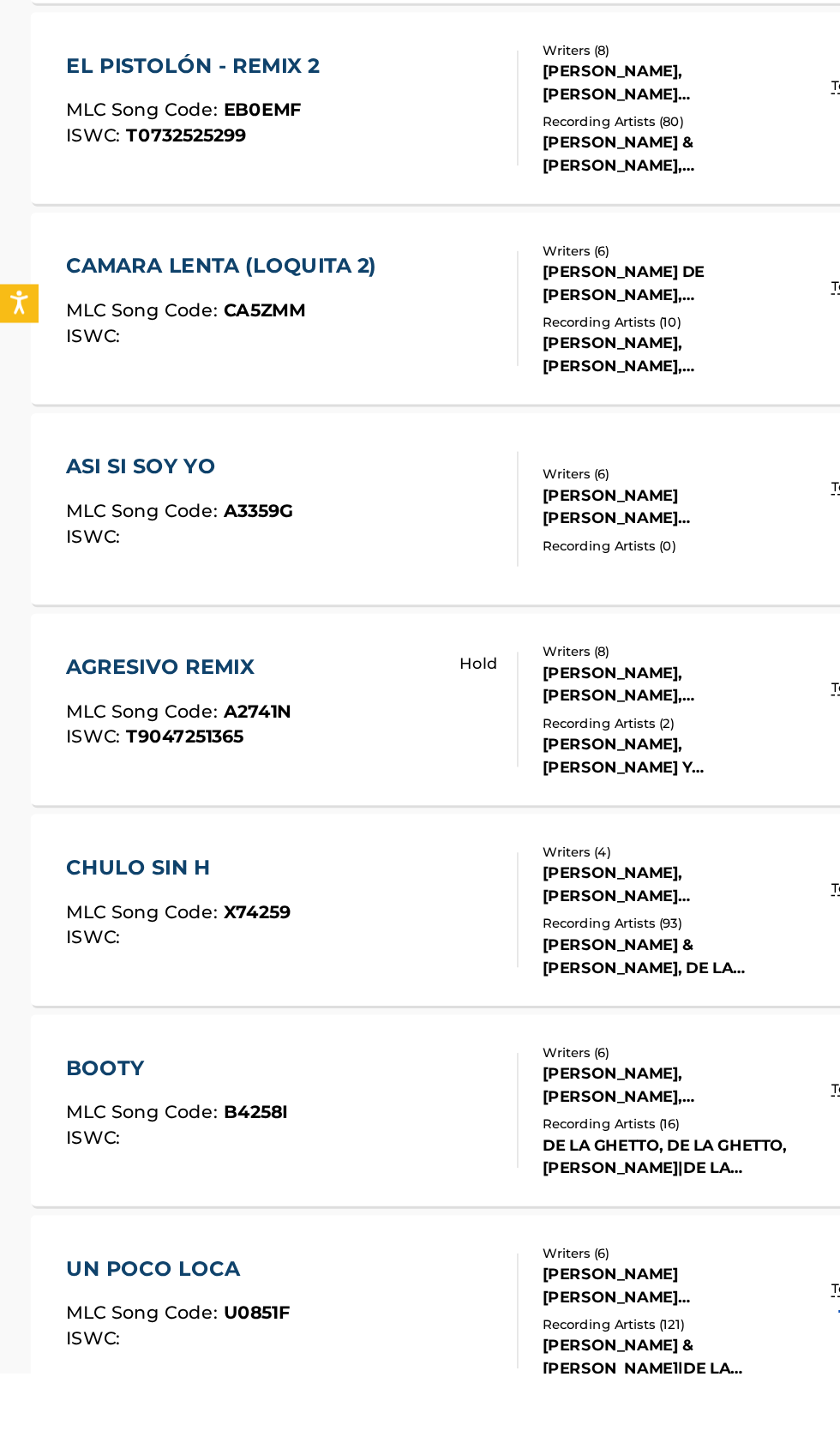
scroll to position [410, 0]
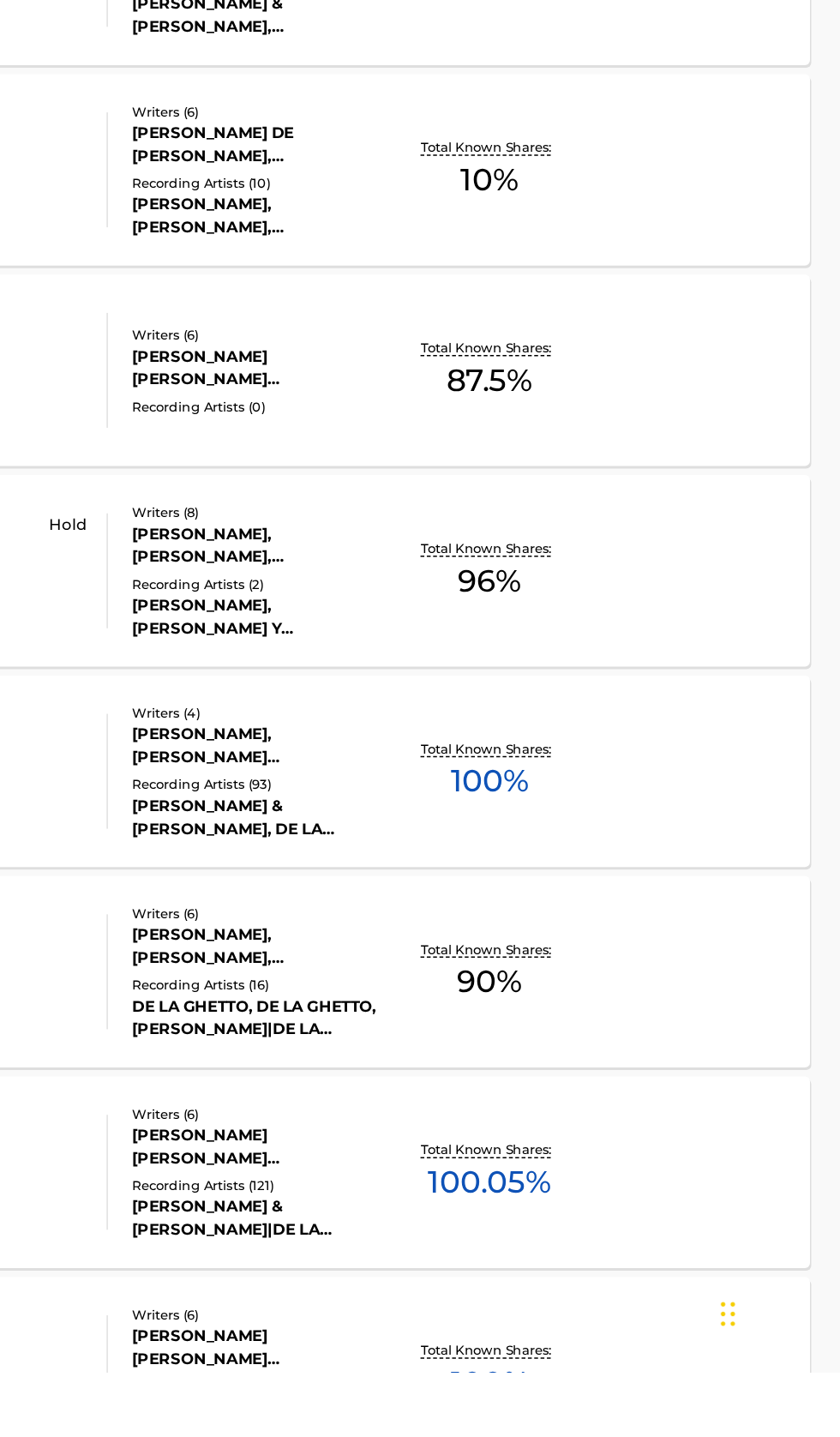
click at [718, 1436] on div "SENSACION DEL BLOQUE MLC Song Code : S1987Z ISWC : T9047270008 Writers ( 6 ) RA…" at bounding box center [420, 1437] width 799 height 129
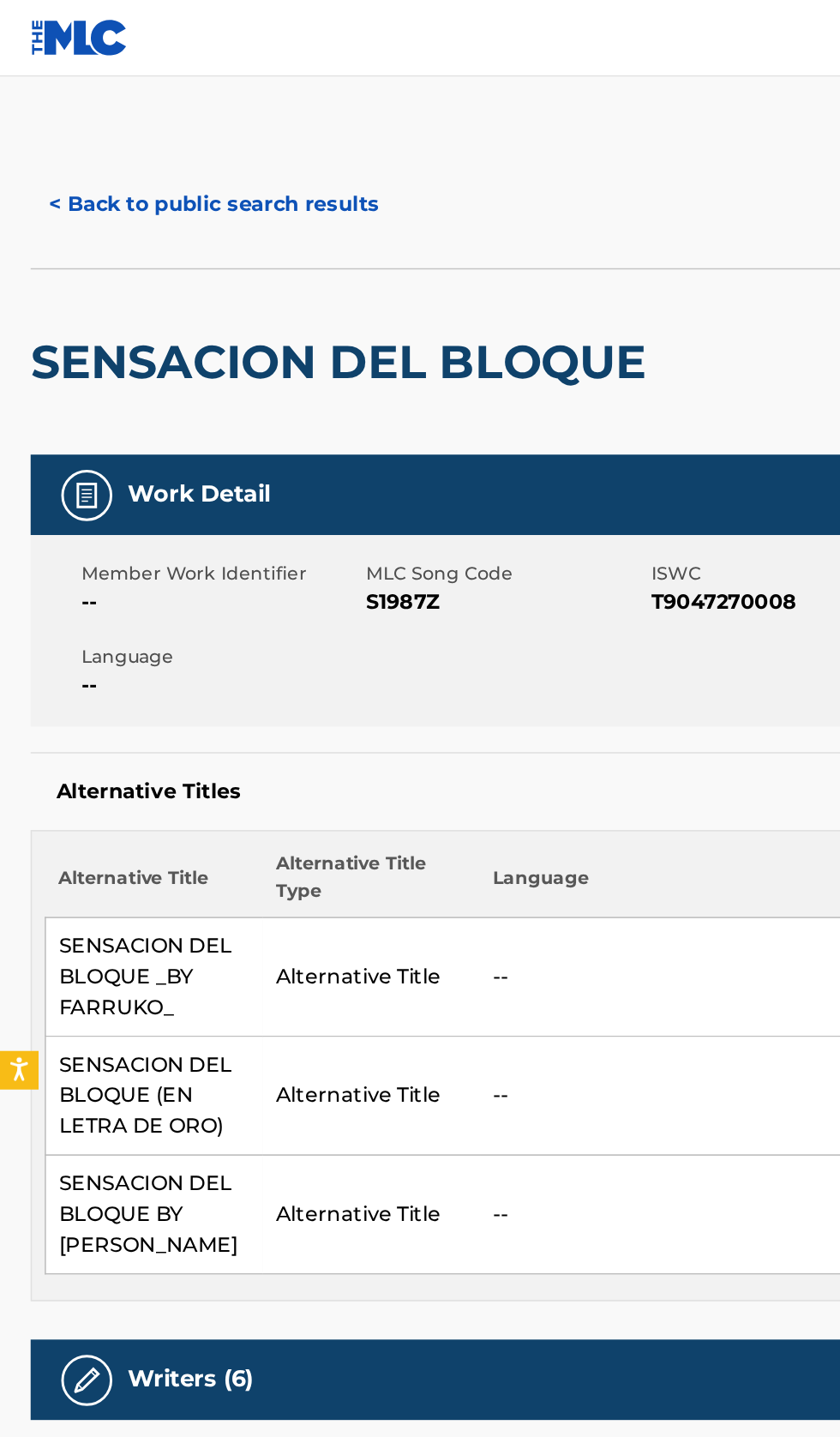
click at [179, 142] on button "< Back to public search results" at bounding box center [143, 138] width 246 height 43
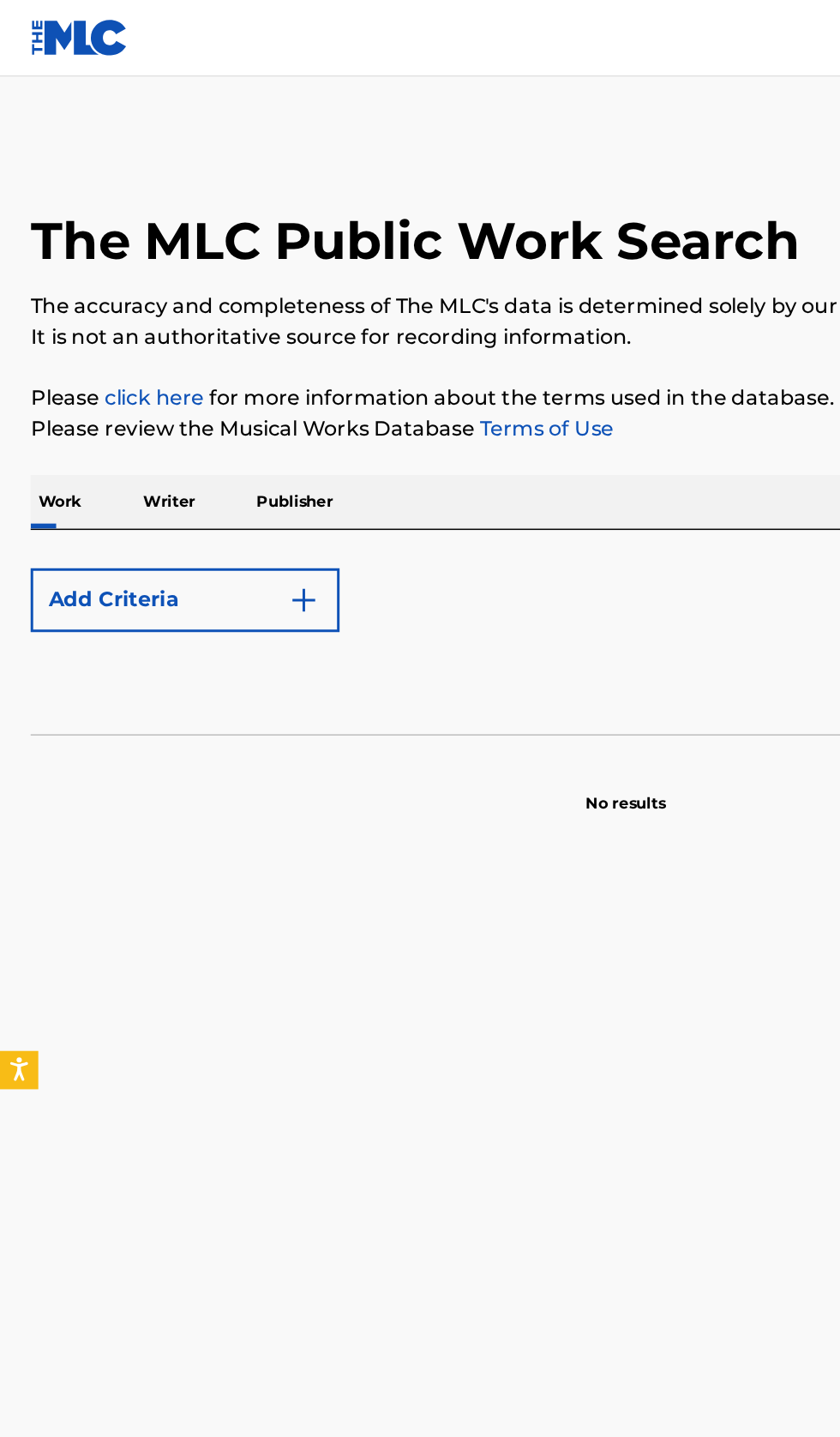
scroll to position [242, 0]
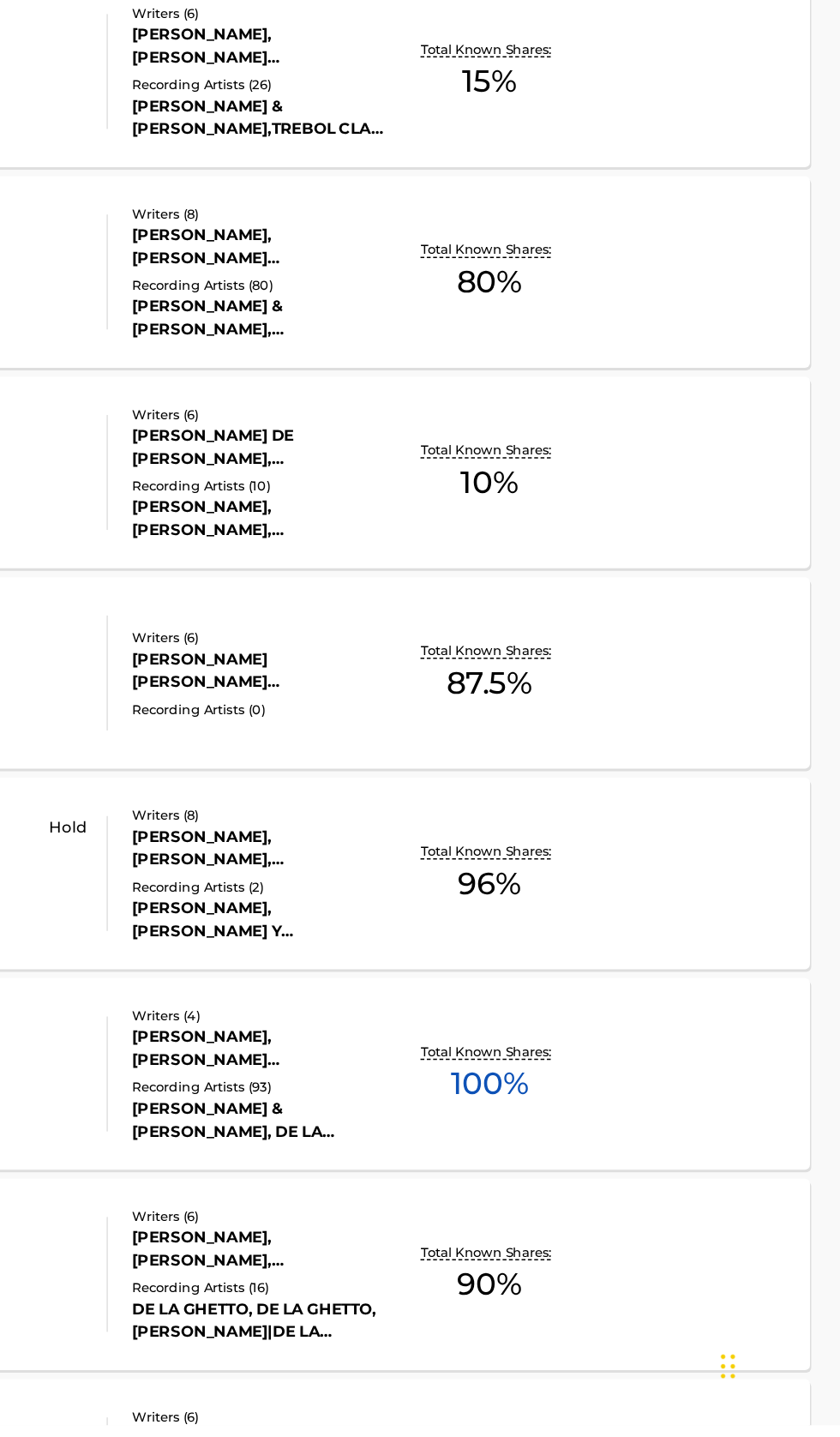
click at [731, 1218] on div "CHULO SIN H MLC Song Code : X74259 ISWC : Writers ( 4 ) VLADIMIR FELIX, RAFAEL …" at bounding box center [420, 1201] width 799 height 129
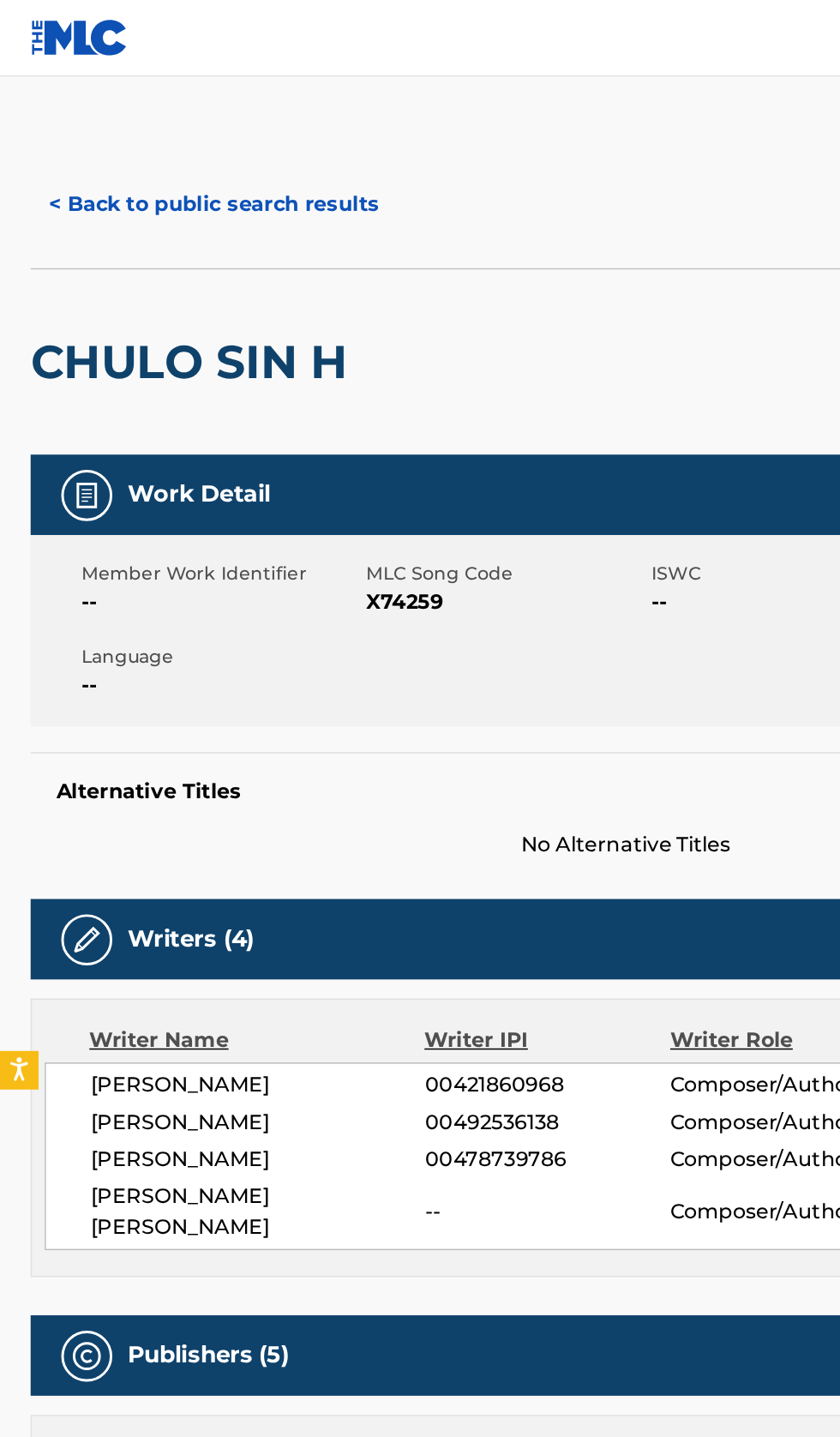
click at [173, 135] on button "< Back to public search results" at bounding box center [143, 138] width 246 height 43
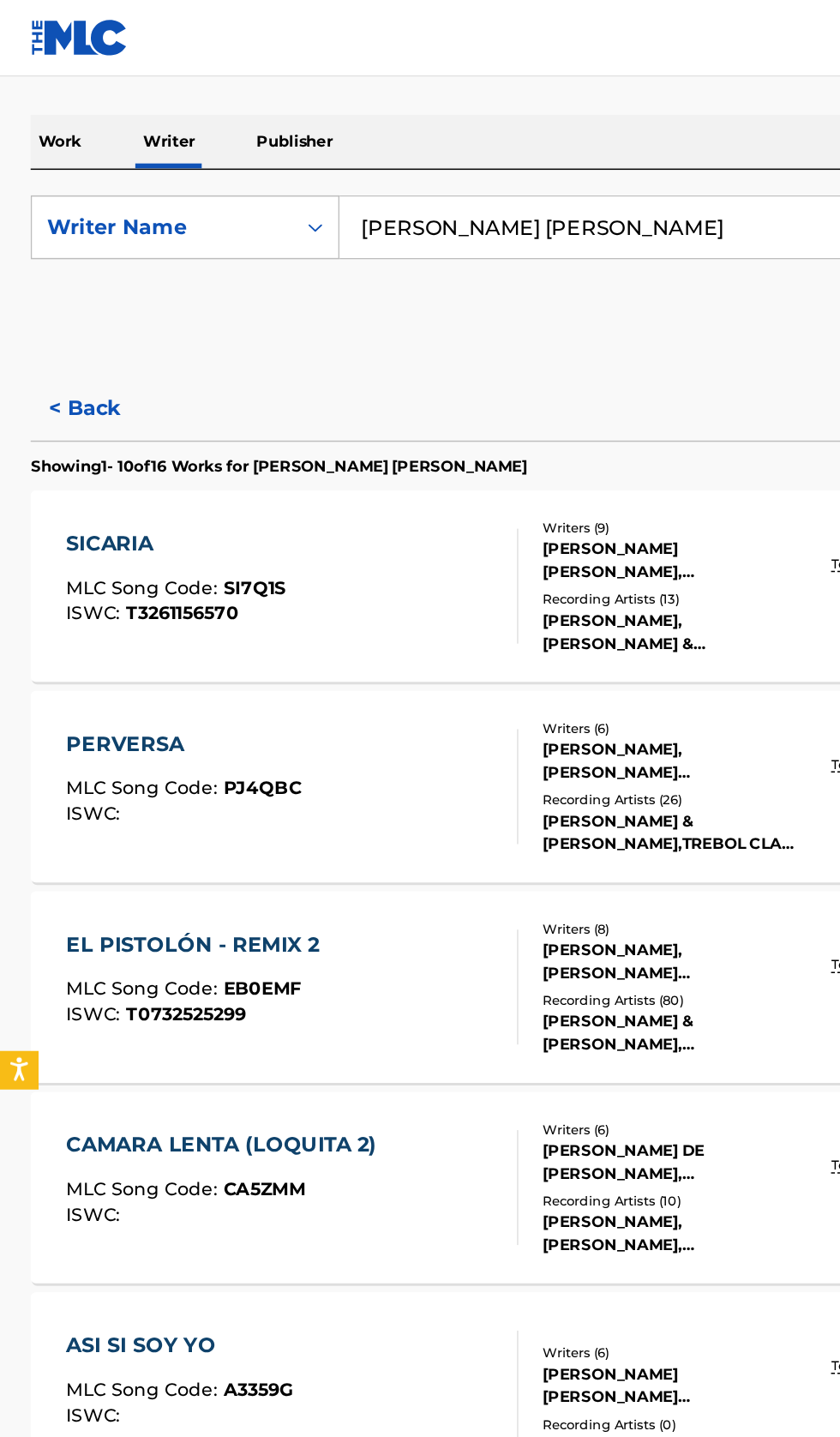
click at [499, 153] on input "Randy Ariel Ortiz Acevedo" at bounding box center [523, 152] width 590 height 41
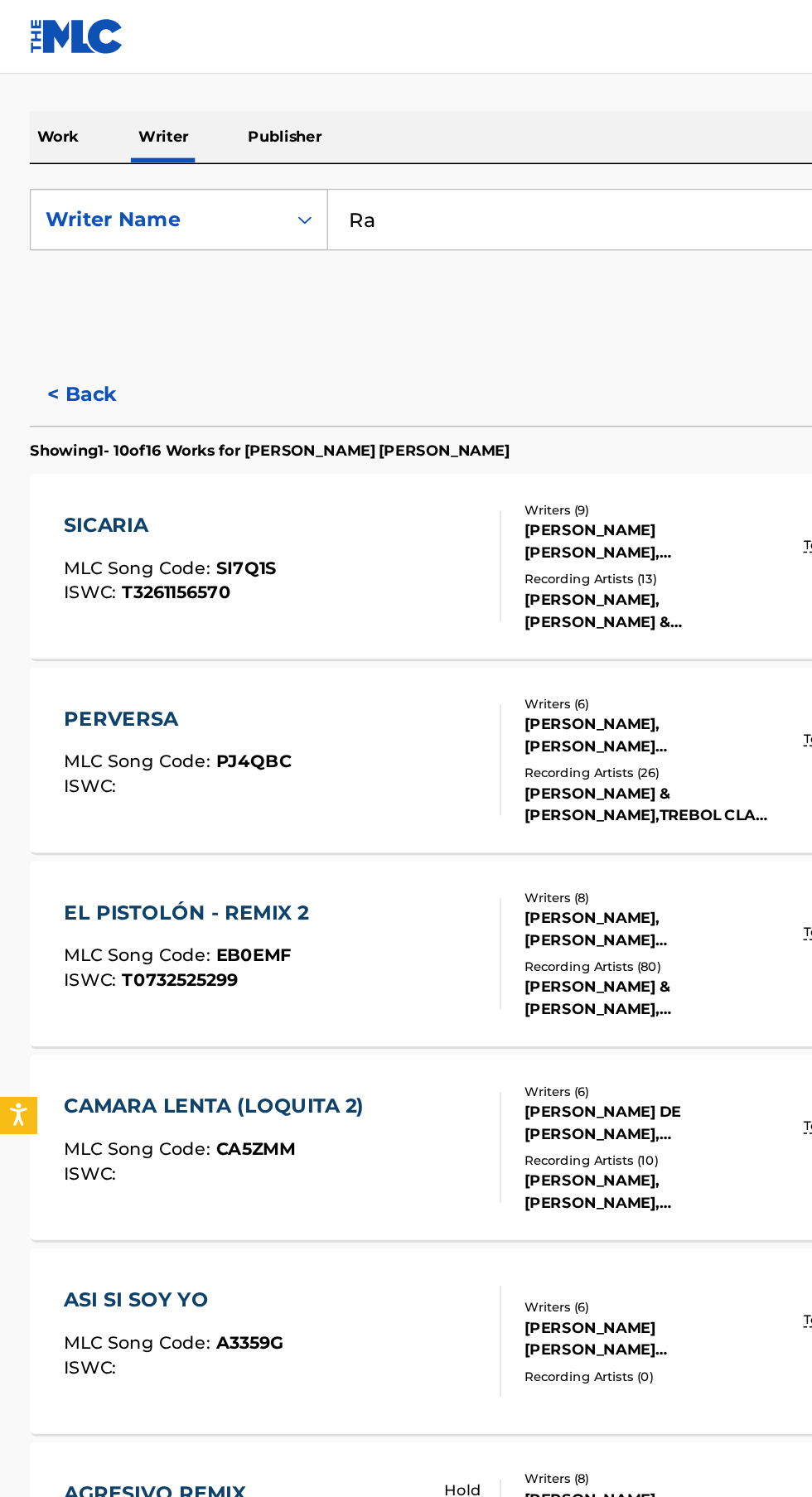
type input "R"
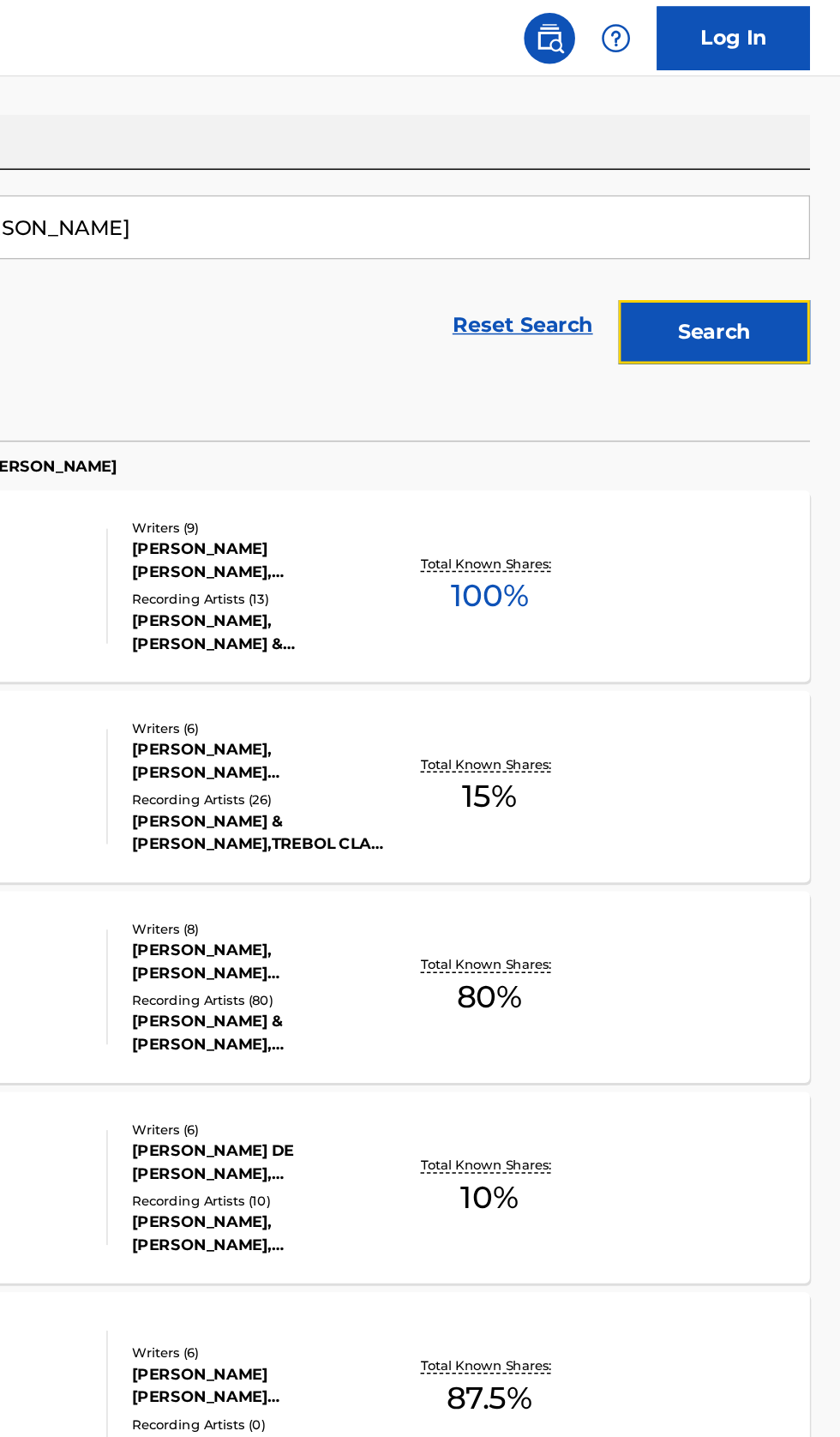
click at [792, 217] on button "Search" at bounding box center [755, 223] width 129 height 43
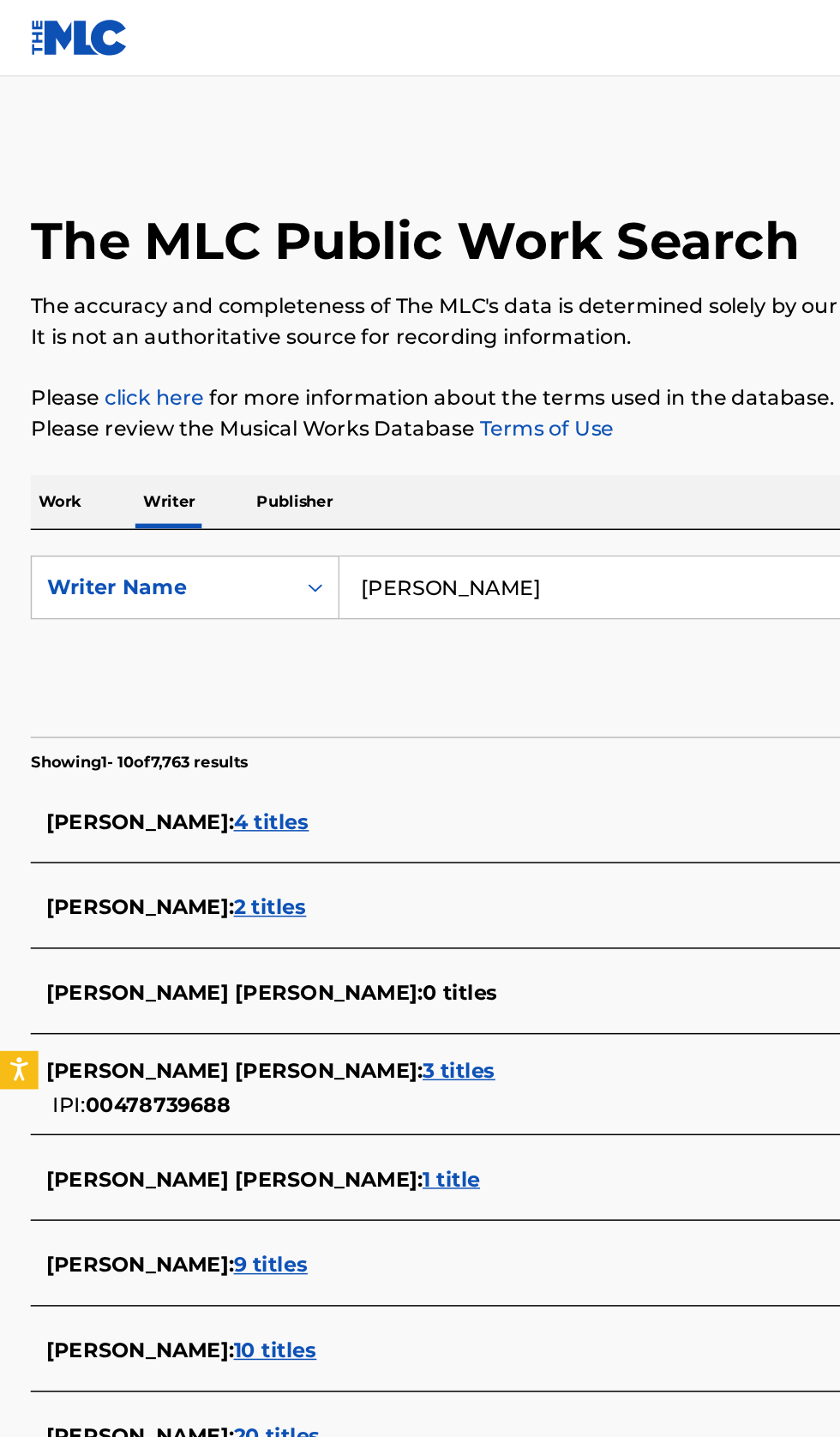
click at [360, 542] on div "JOEL MUNOZ MARTINEZ : 4 titles" at bounding box center [397, 551] width 734 height 21
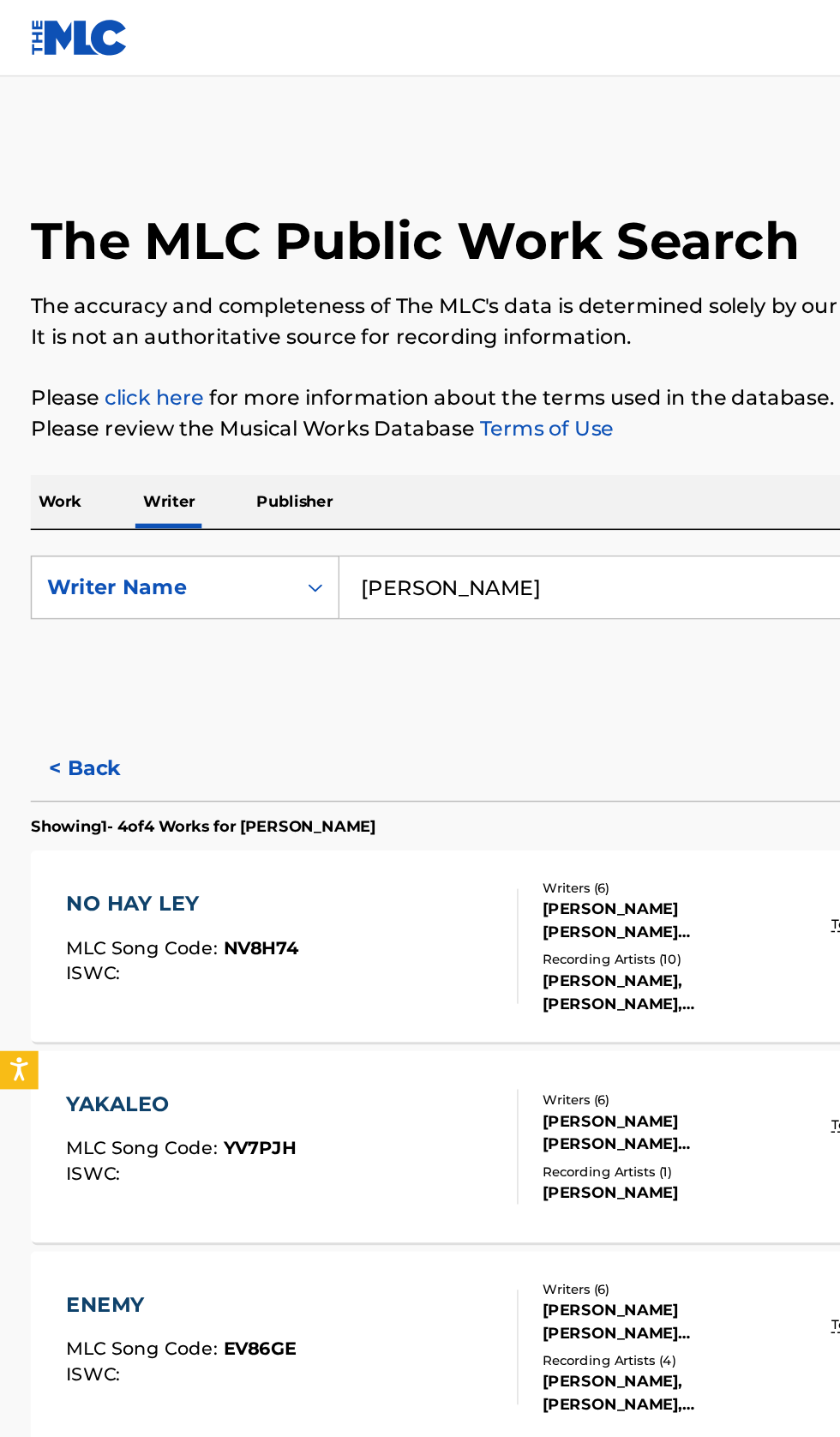
click at [81, 494] on button "< Back" at bounding box center [72, 516] width 103 height 43
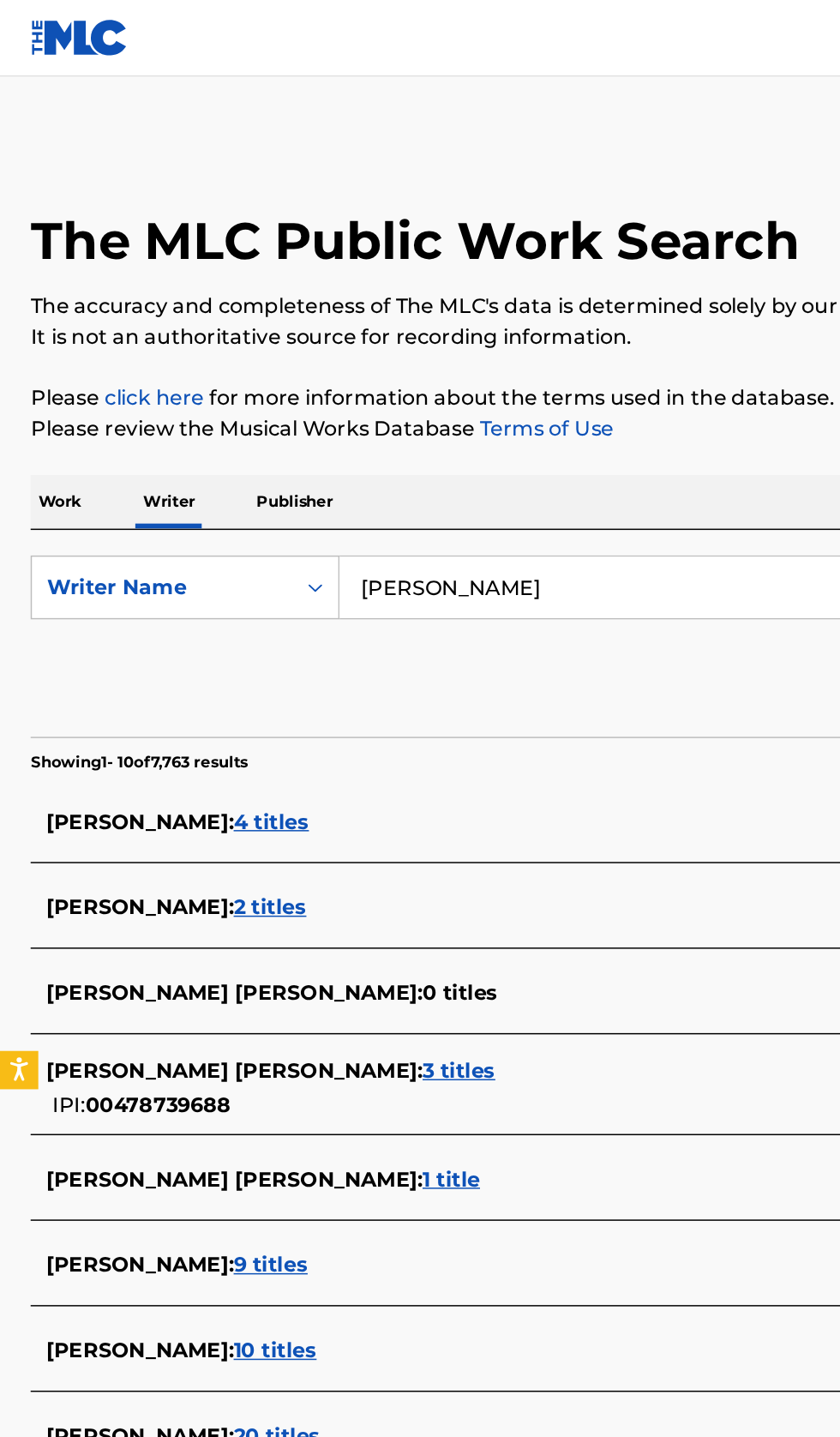
click at [440, 374] on input "Joel Muñoz Martínez" at bounding box center [523, 394] width 590 height 41
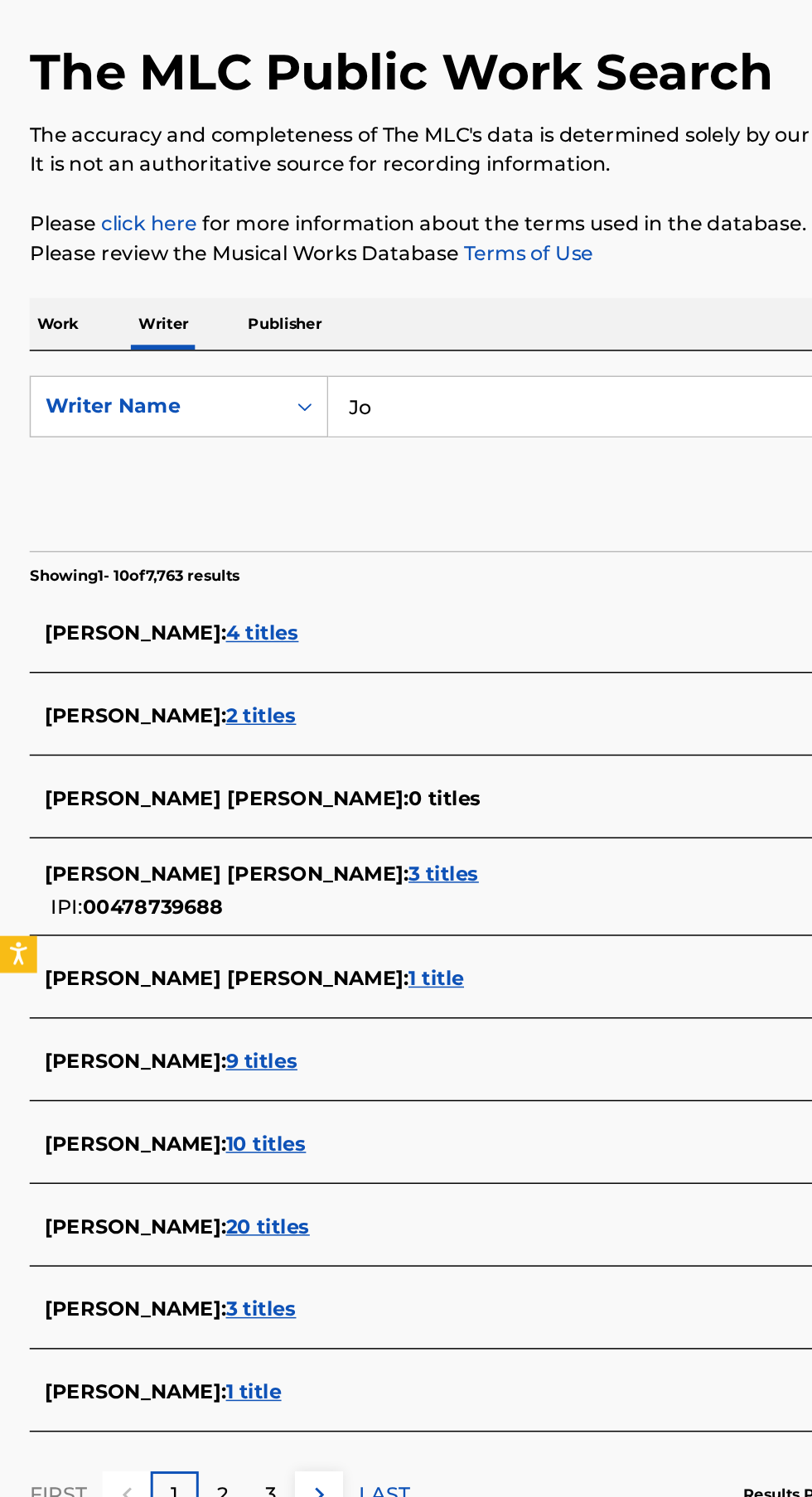
type input "J"
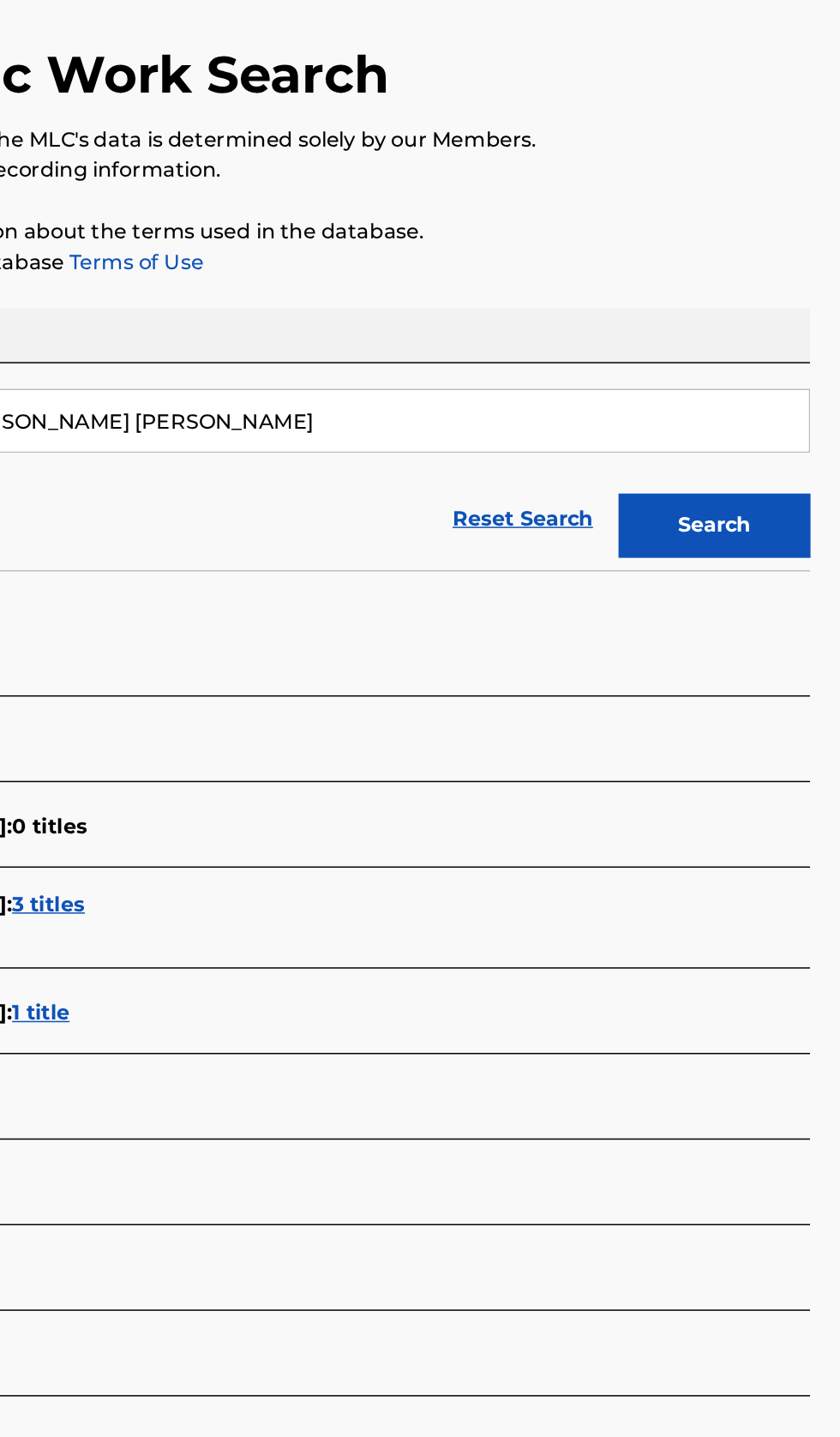
type input "Randy Ariel Ortiz Acevedo"
click at [737, 443] on button "Search" at bounding box center [755, 465] width 129 height 43
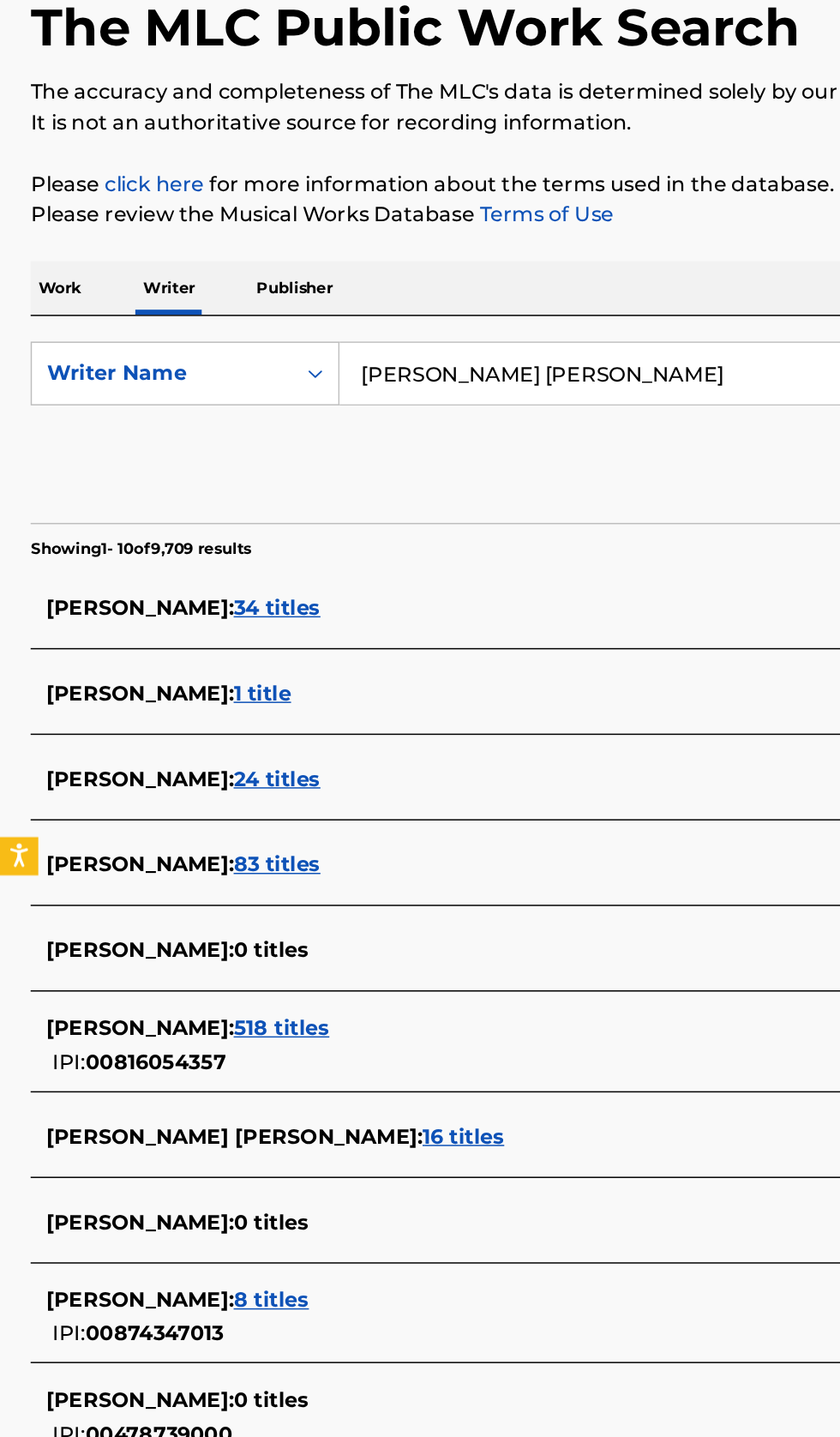
click at [405, 897] on div "RANDY ARIEL ORTIZ ACEVEDO : 16 titles" at bounding box center [397, 907] width 734 height 21
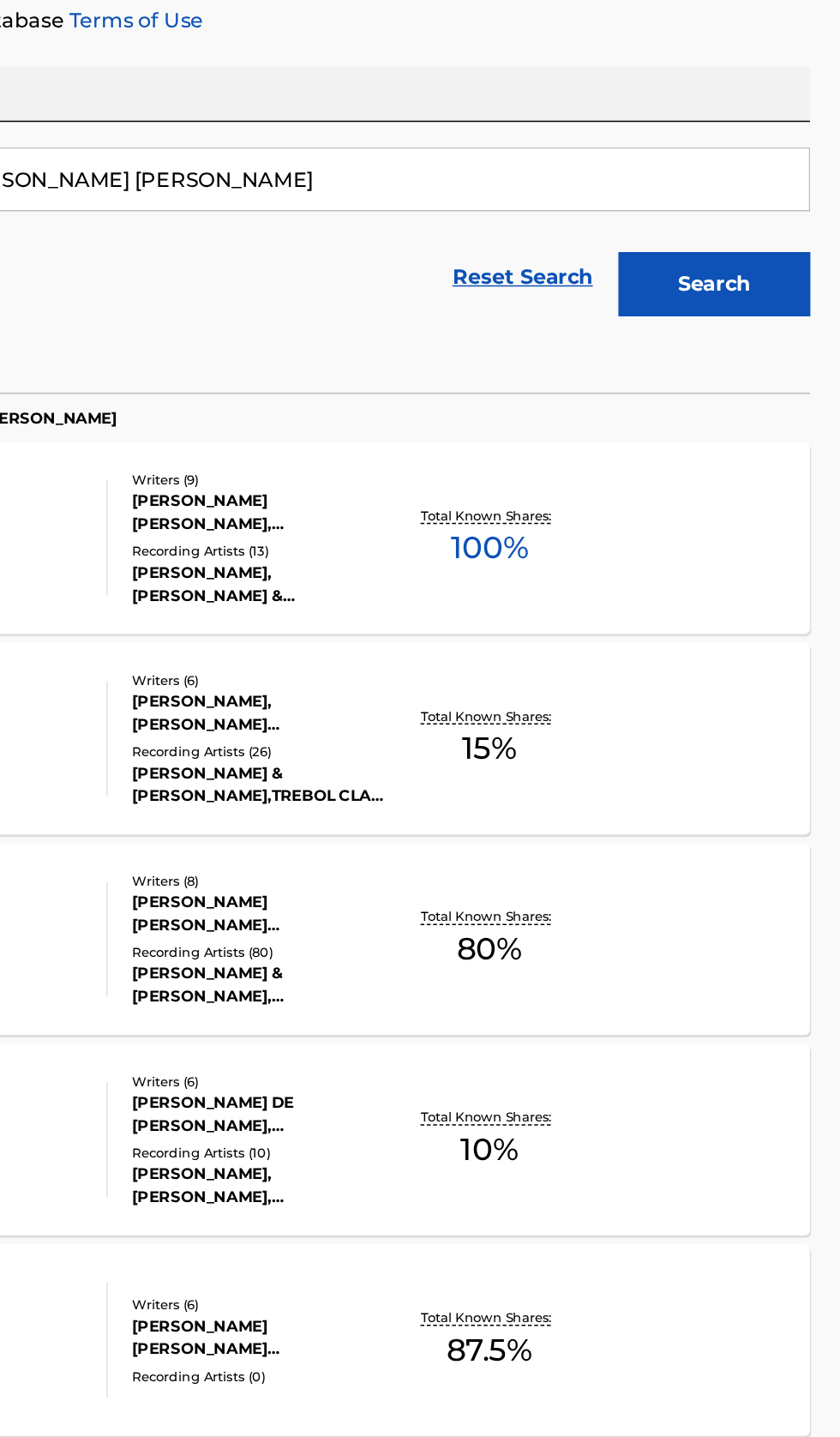
click at [733, 525] on div "SICARIA MLC Song Code : SI7Q1S ISWC : T3261156570 Writers ( 9 ) LUIS MANUEL JR …" at bounding box center [420, 504] width 799 height 129
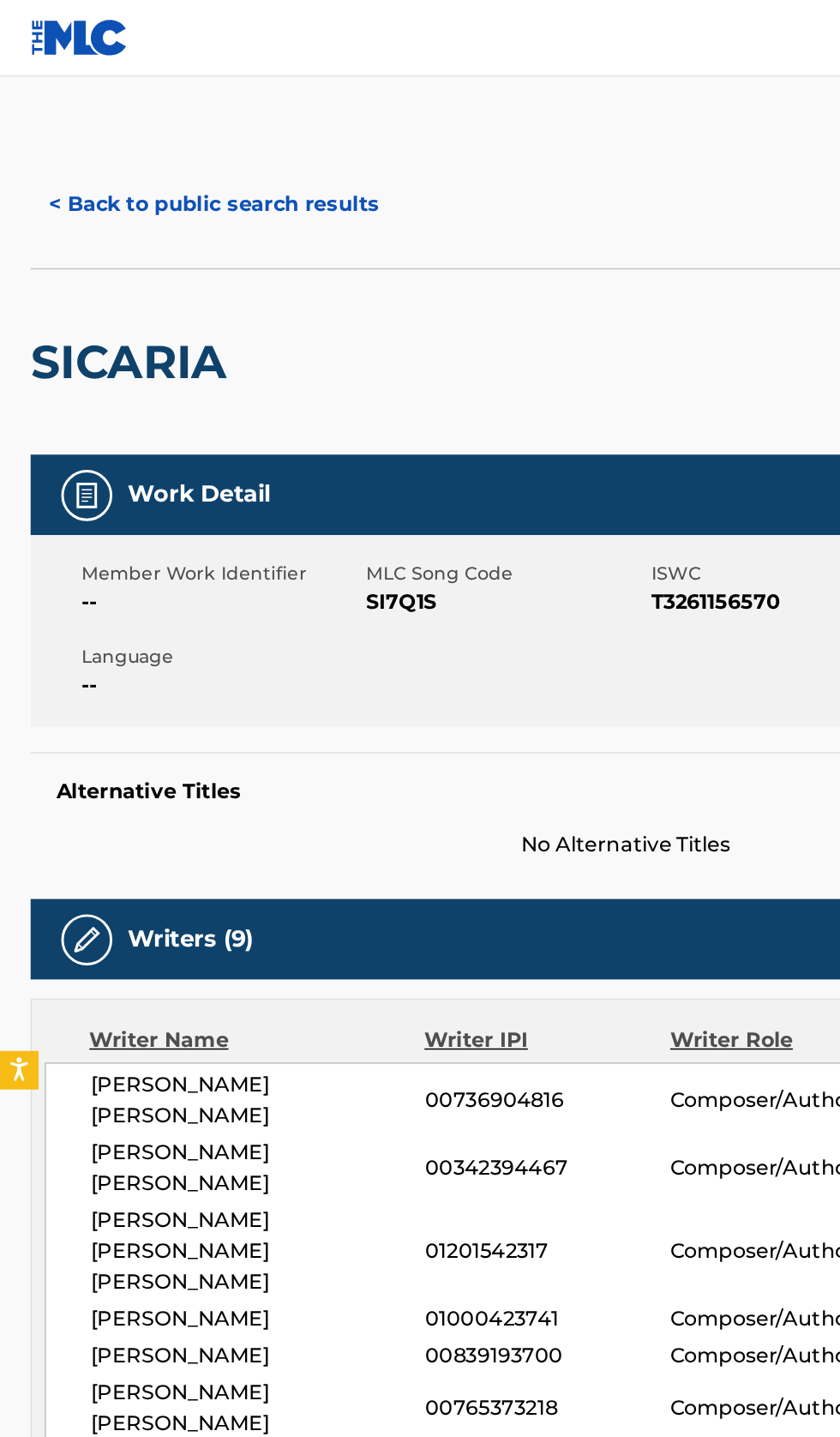
click at [180, 137] on button "< Back to public search results" at bounding box center [143, 138] width 246 height 43
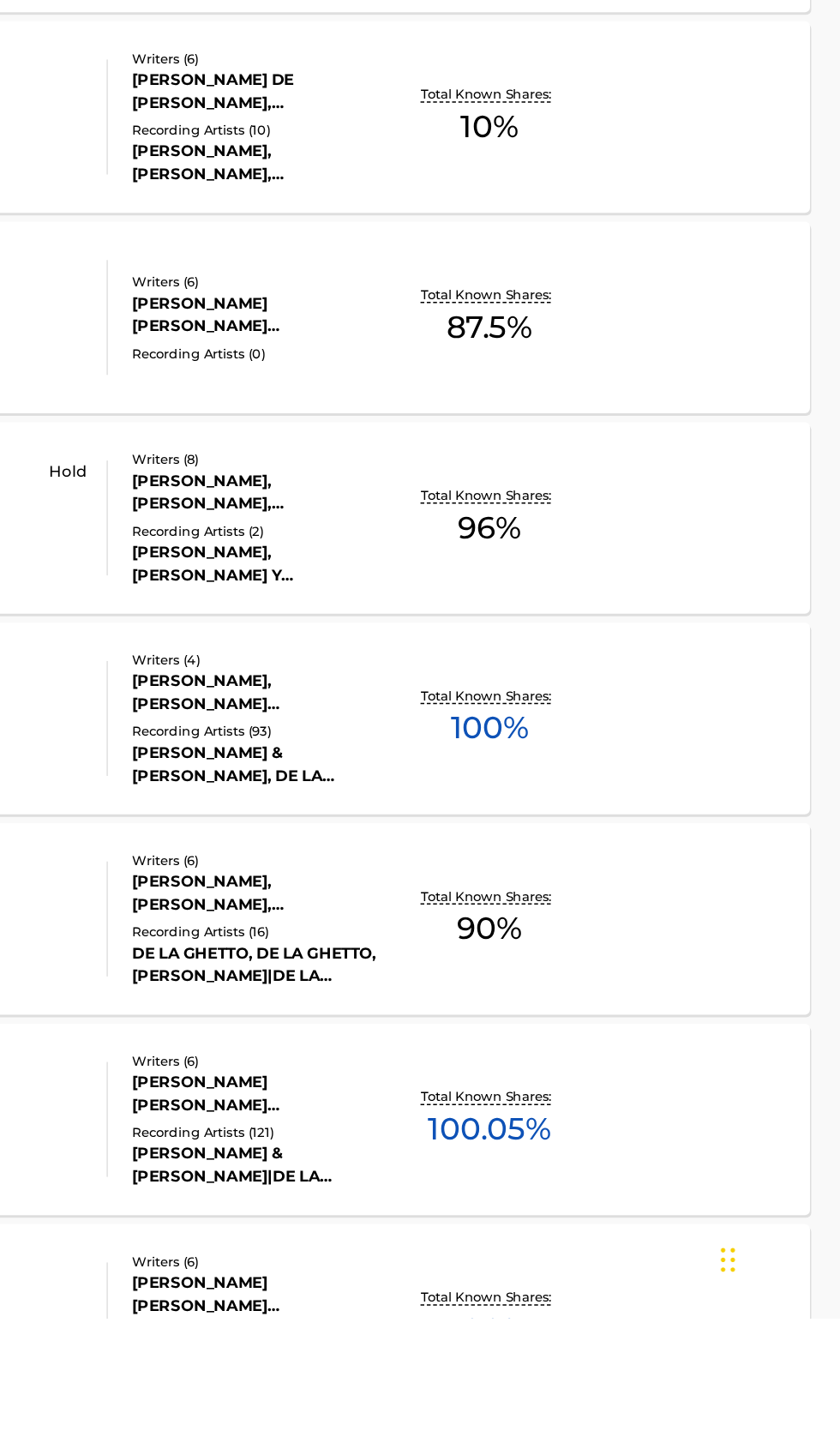
scroll to position [410, 0]
click at [720, 1052] on div "CHULO SIN H MLC Song Code : X74259 ISWC : Writers ( 4 ) VLADIMIR FELIX, RAFAEL …" at bounding box center [420, 1033] width 799 height 129
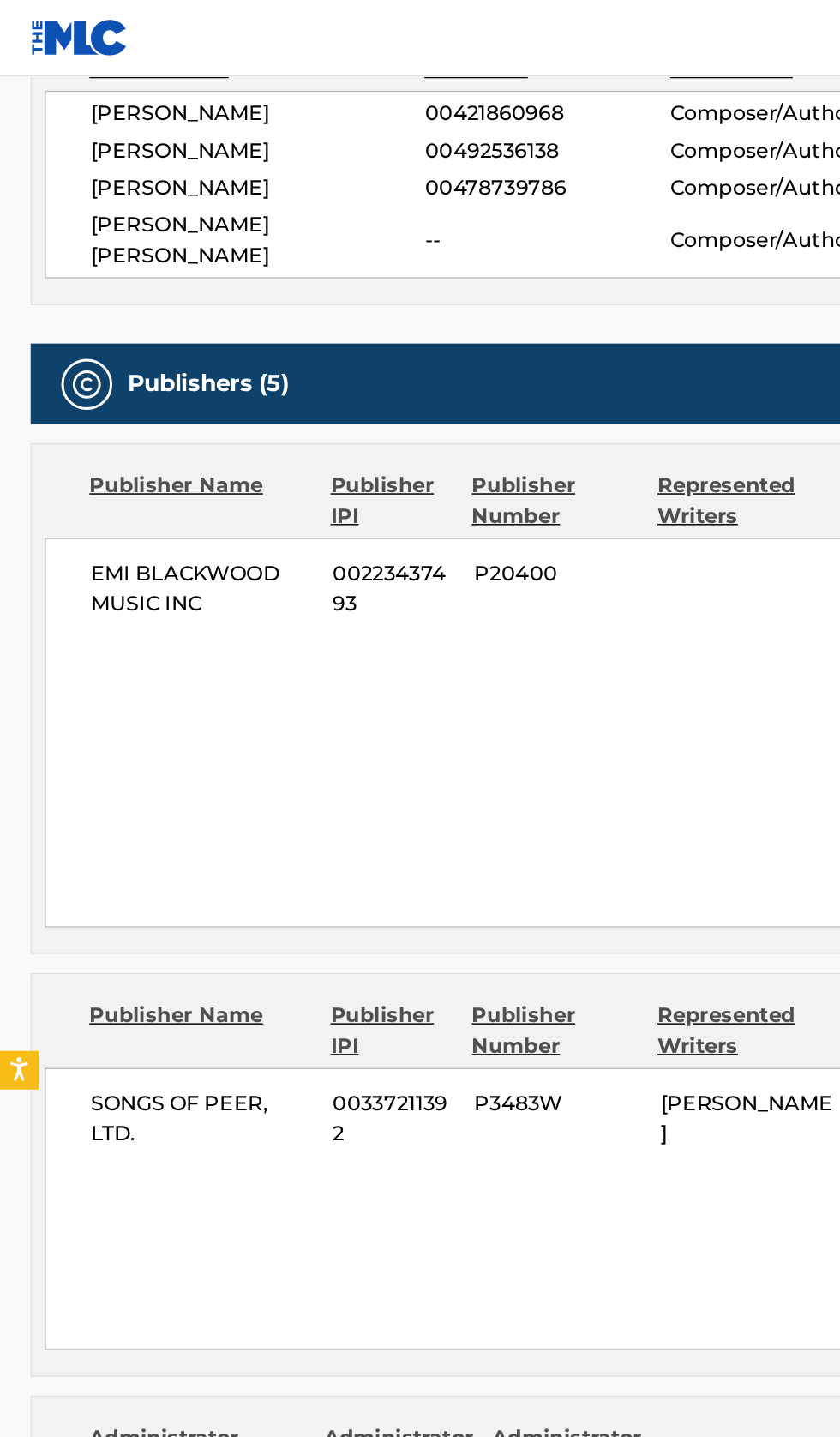
scroll to position [651, 0]
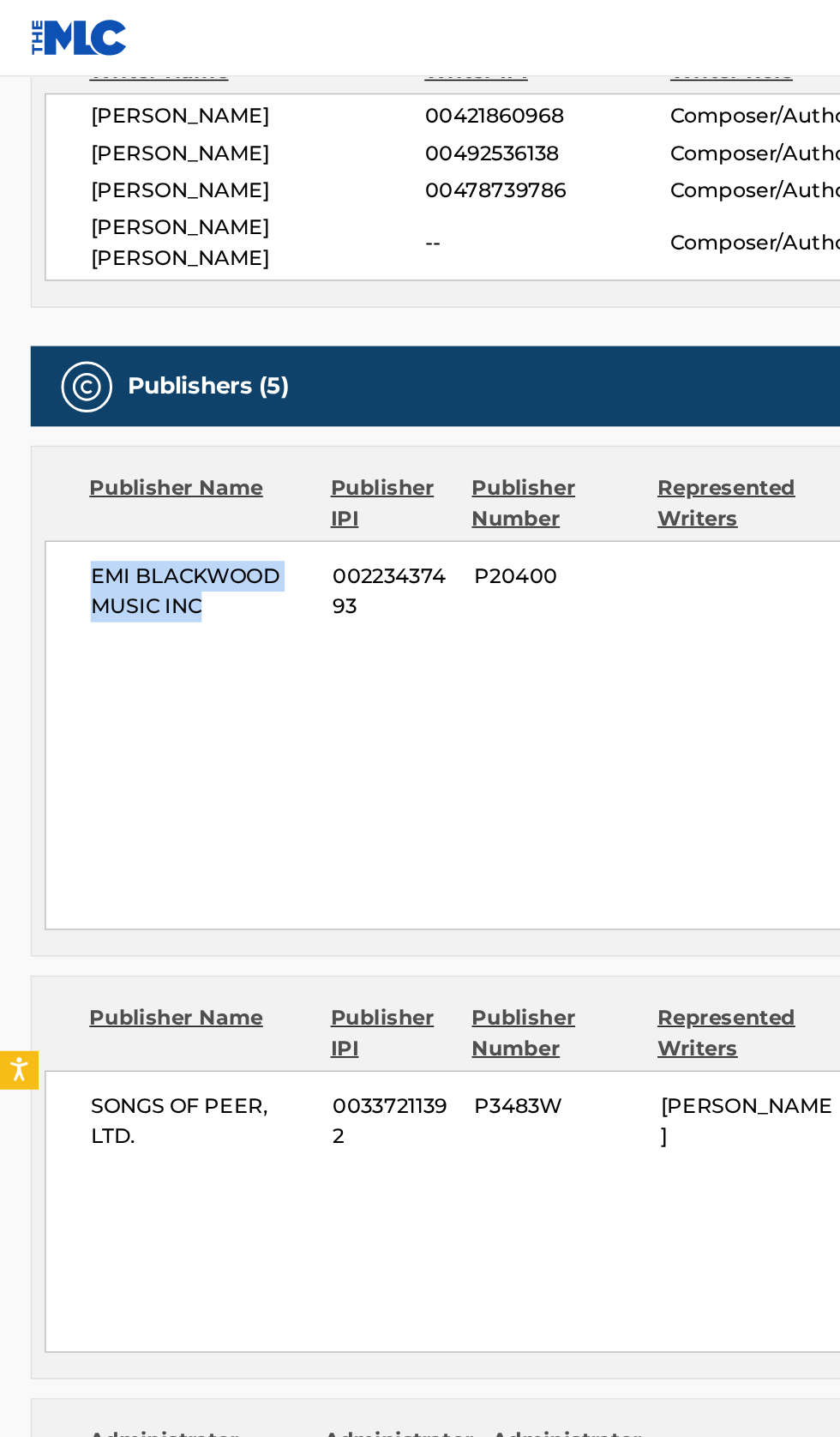
copy span "EMI BLACKWOOD MUSIC INC"
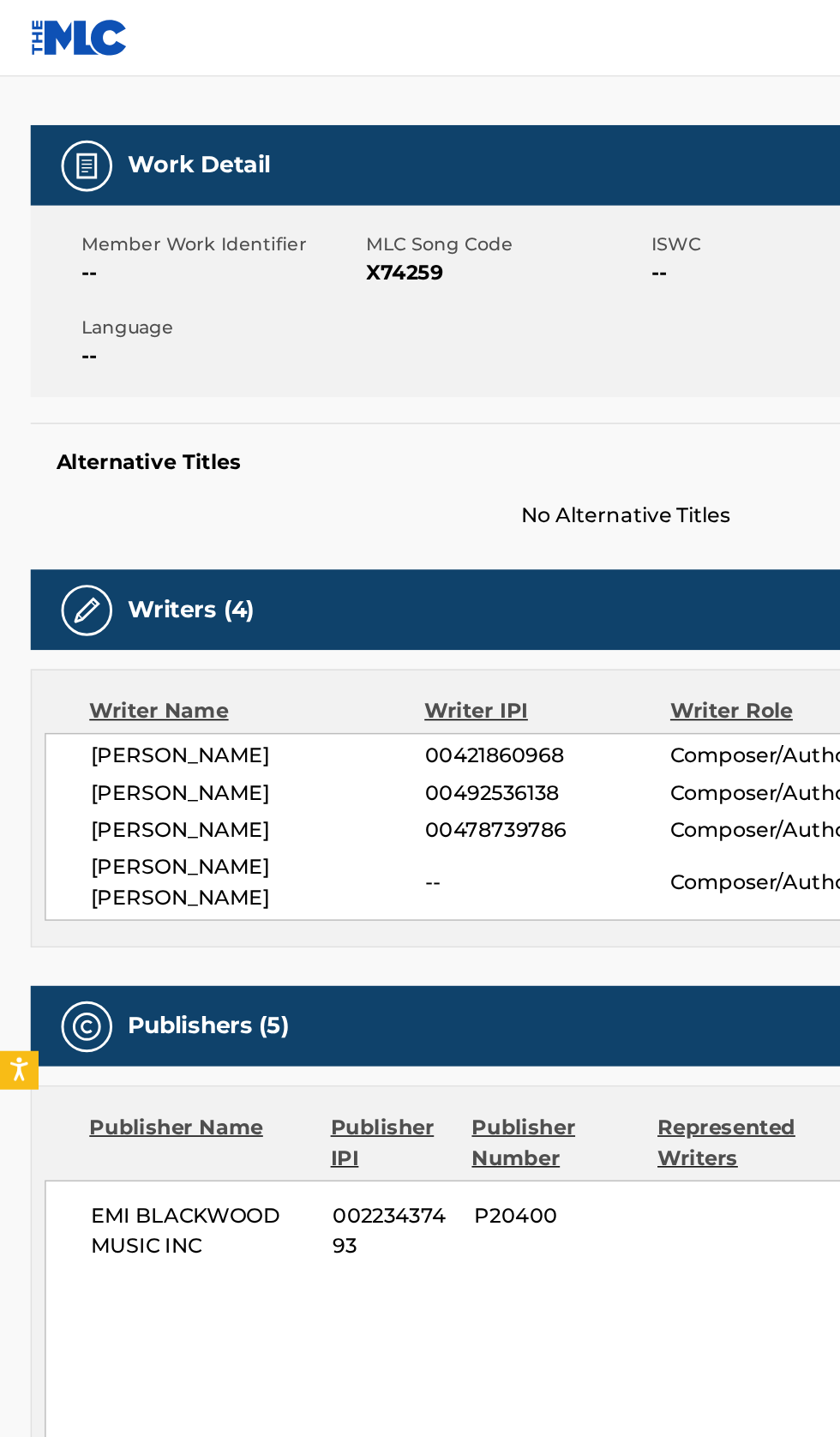
scroll to position [0, 0]
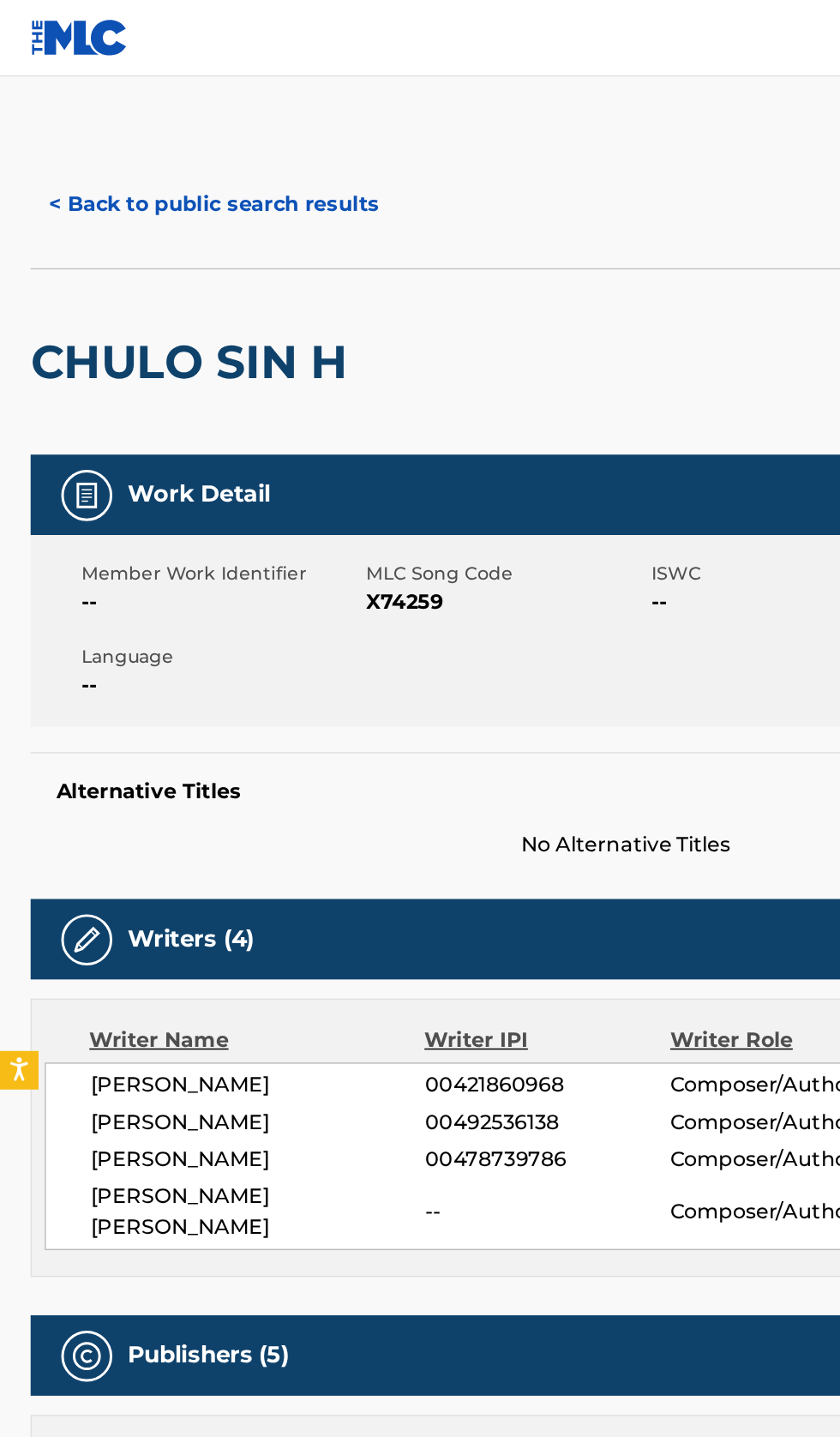
click at [434, 426] on div "Member Work Identifier -- MLC Song Code X74259 ISWC -- Duration --:-- Language …" at bounding box center [420, 424] width 799 height 129
copy span "X74259"
click at [180, 121] on button "< Back to public search results" at bounding box center [143, 138] width 246 height 43
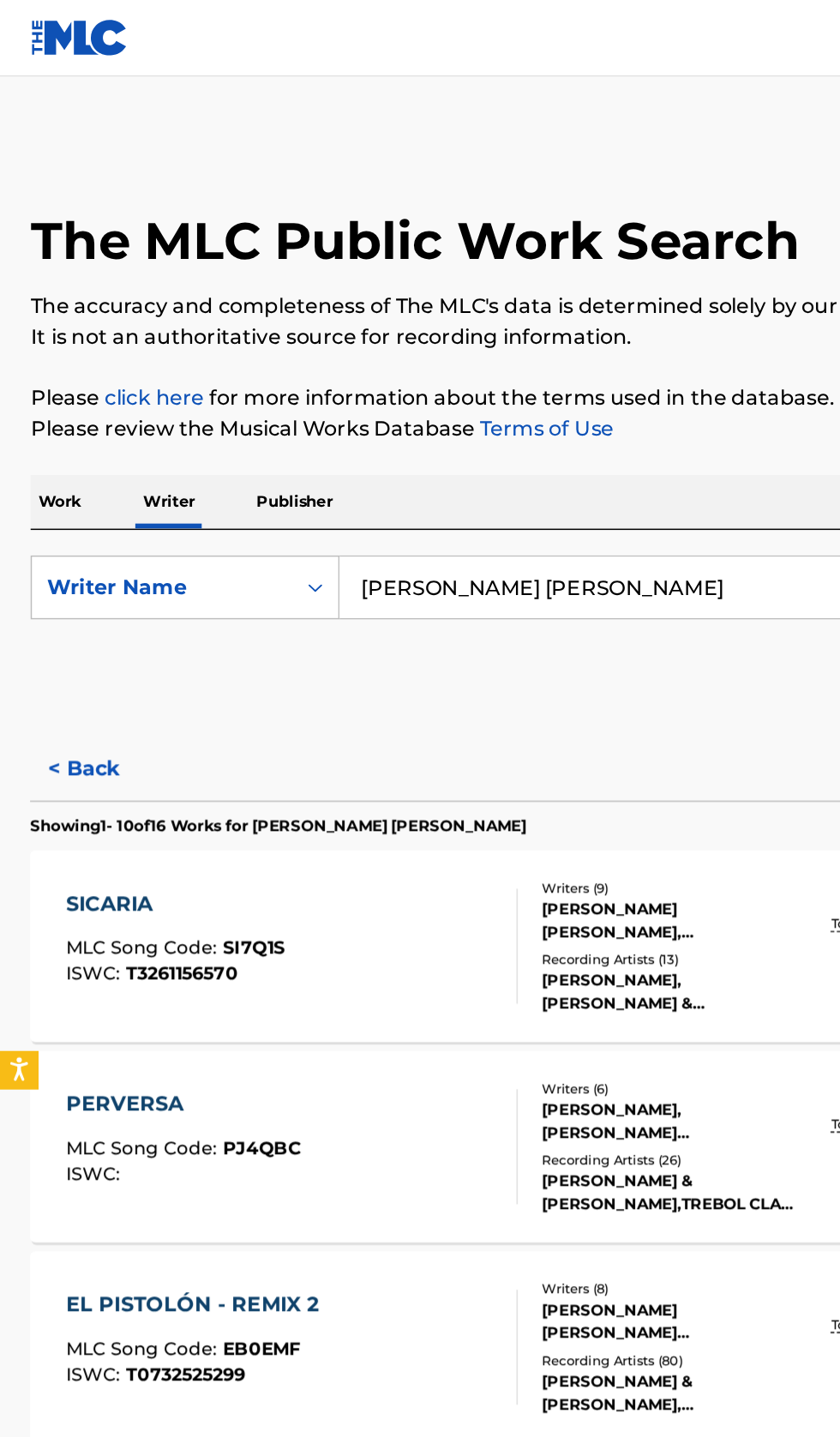
scroll to position [242, 0]
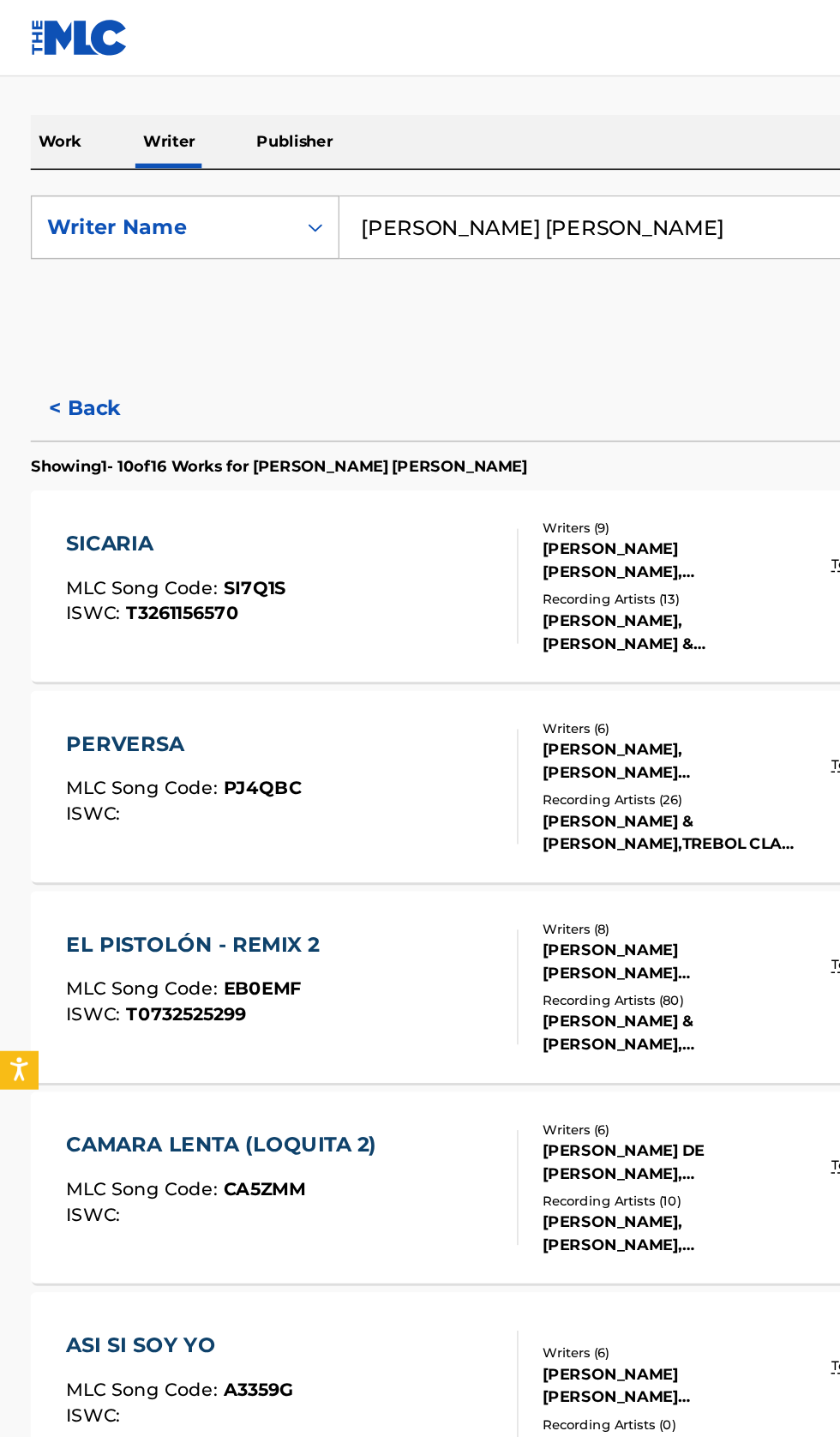
click at [476, 150] on input "Randy Ariel Ortiz Acevedo" at bounding box center [523, 152] width 590 height 41
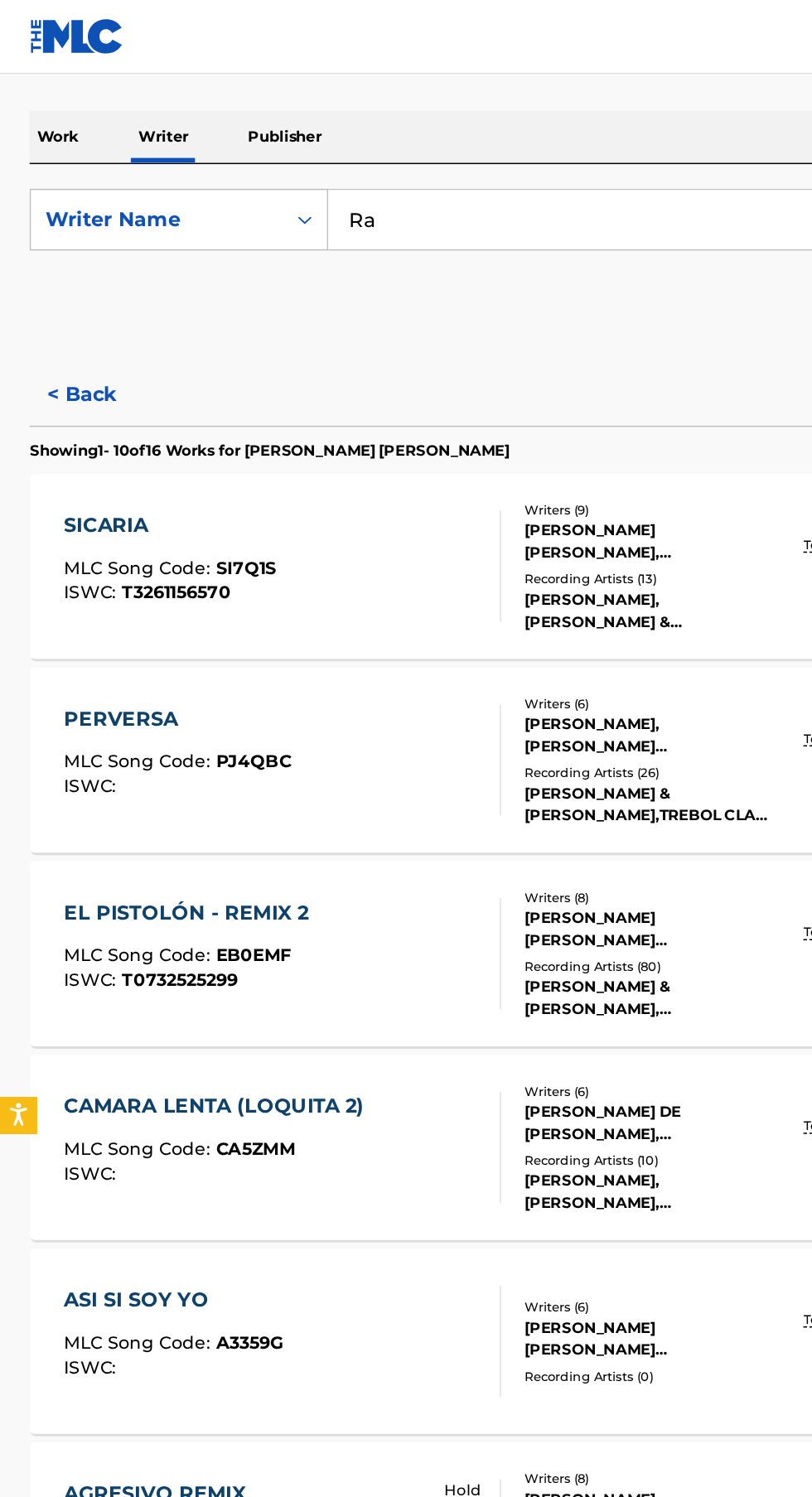
type input "R"
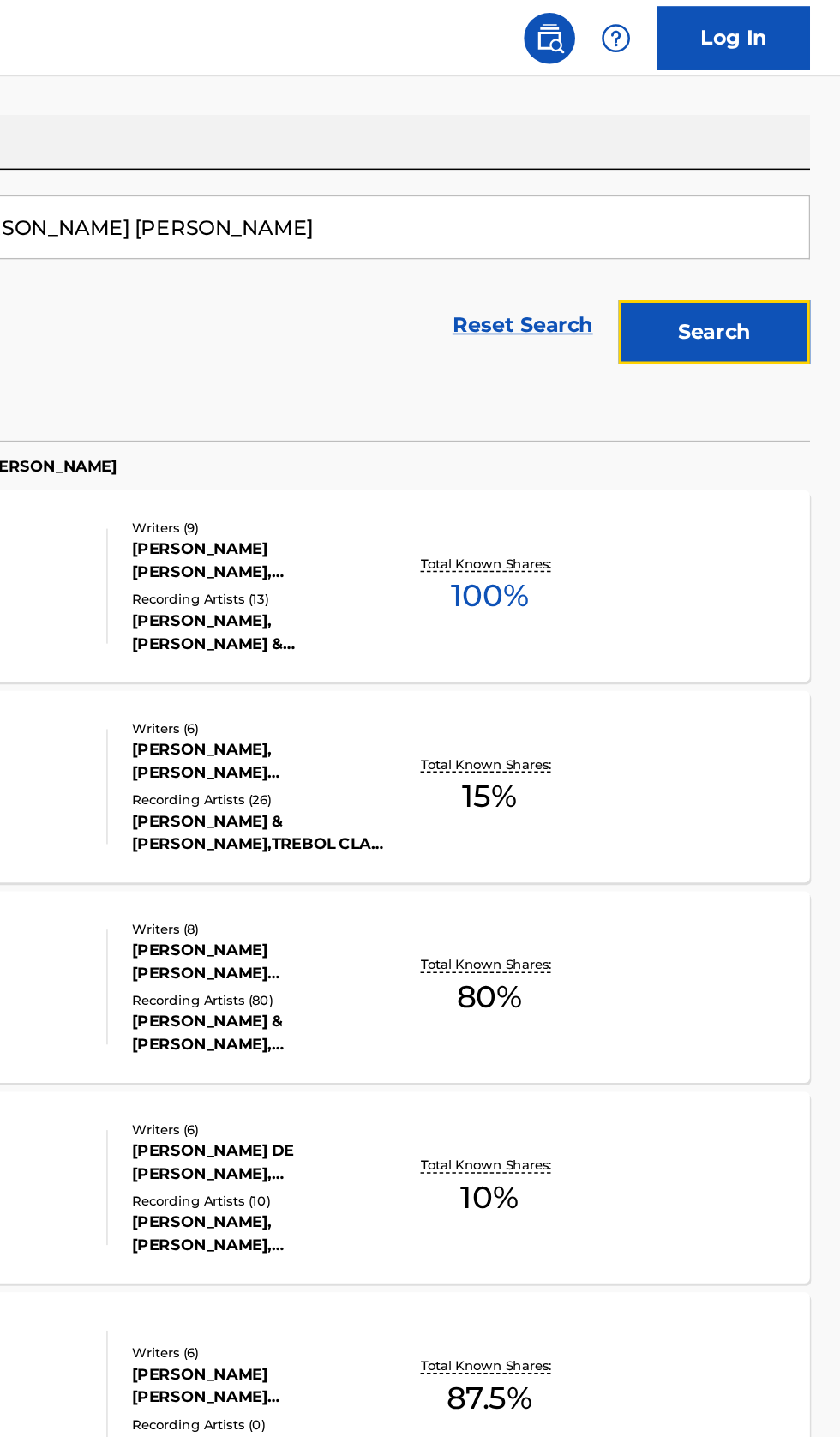
click at [791, 233] on button "Search" at bounding box center [755, 223] width 129 height 43
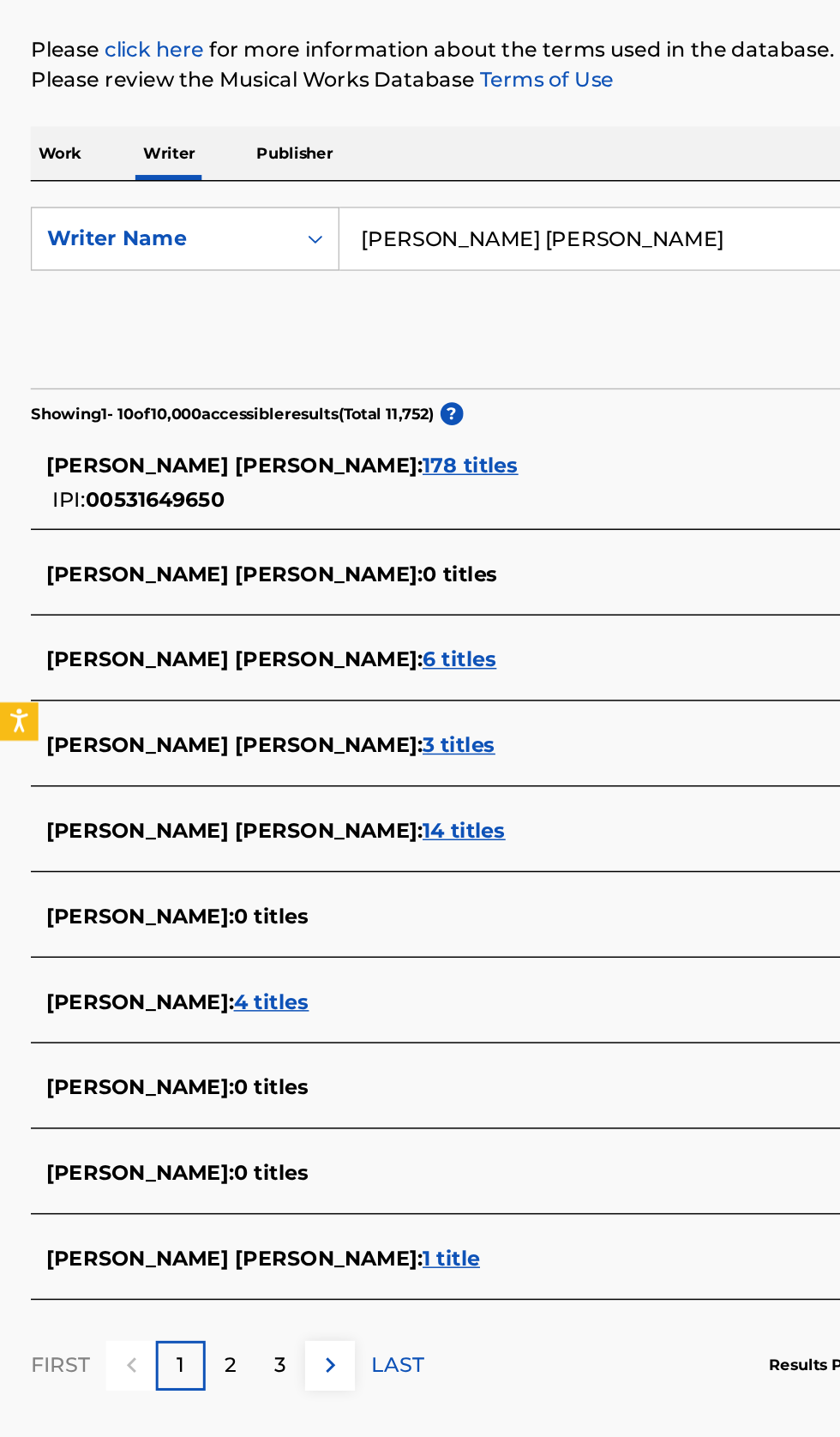
scroll to position [0, 0]
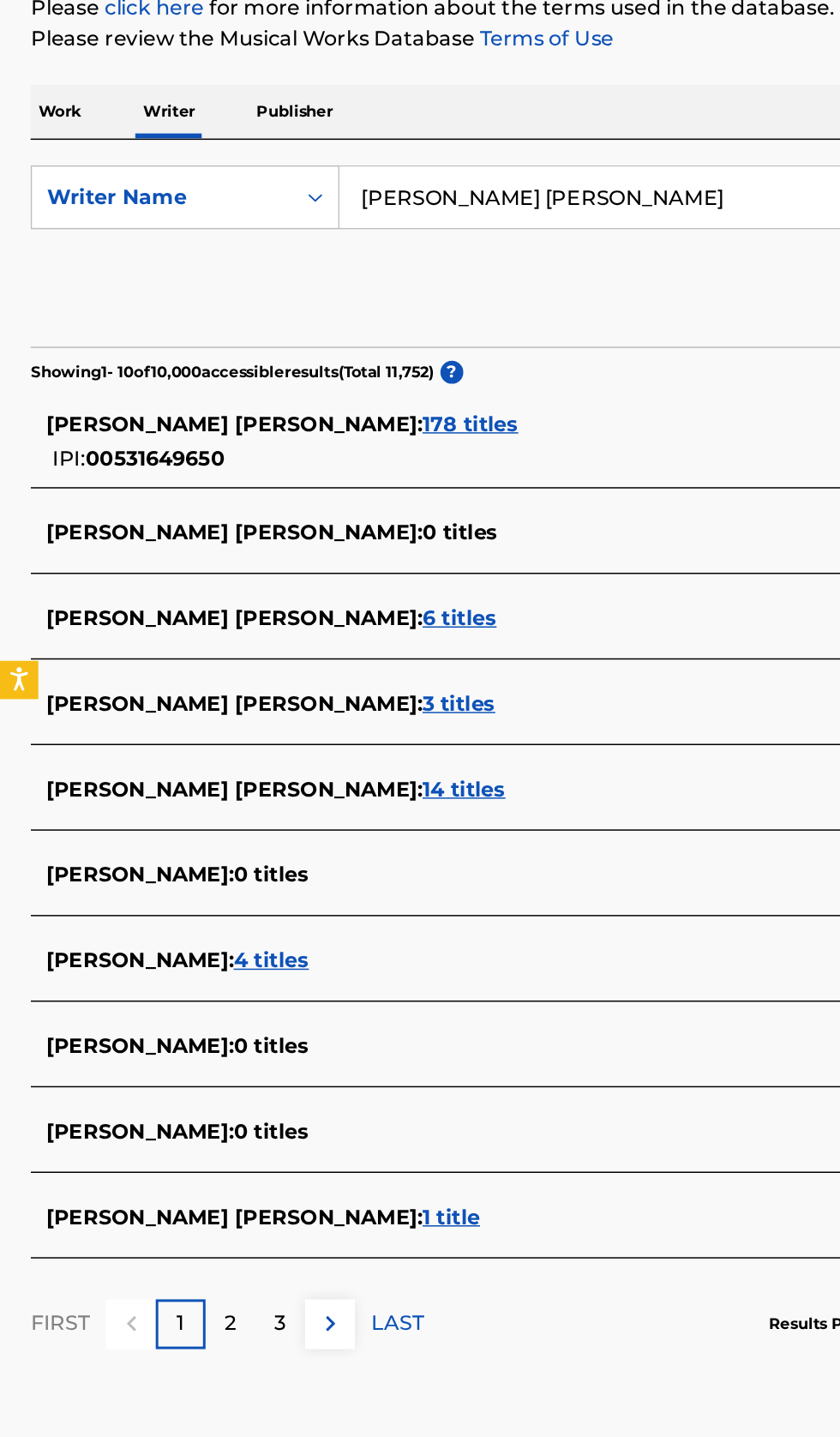
click at [431, 729] on div "ROSA CINTRON EGBERT ENRIQUE : 3 titles" at bounding box center [397, 734] width 734 height 21
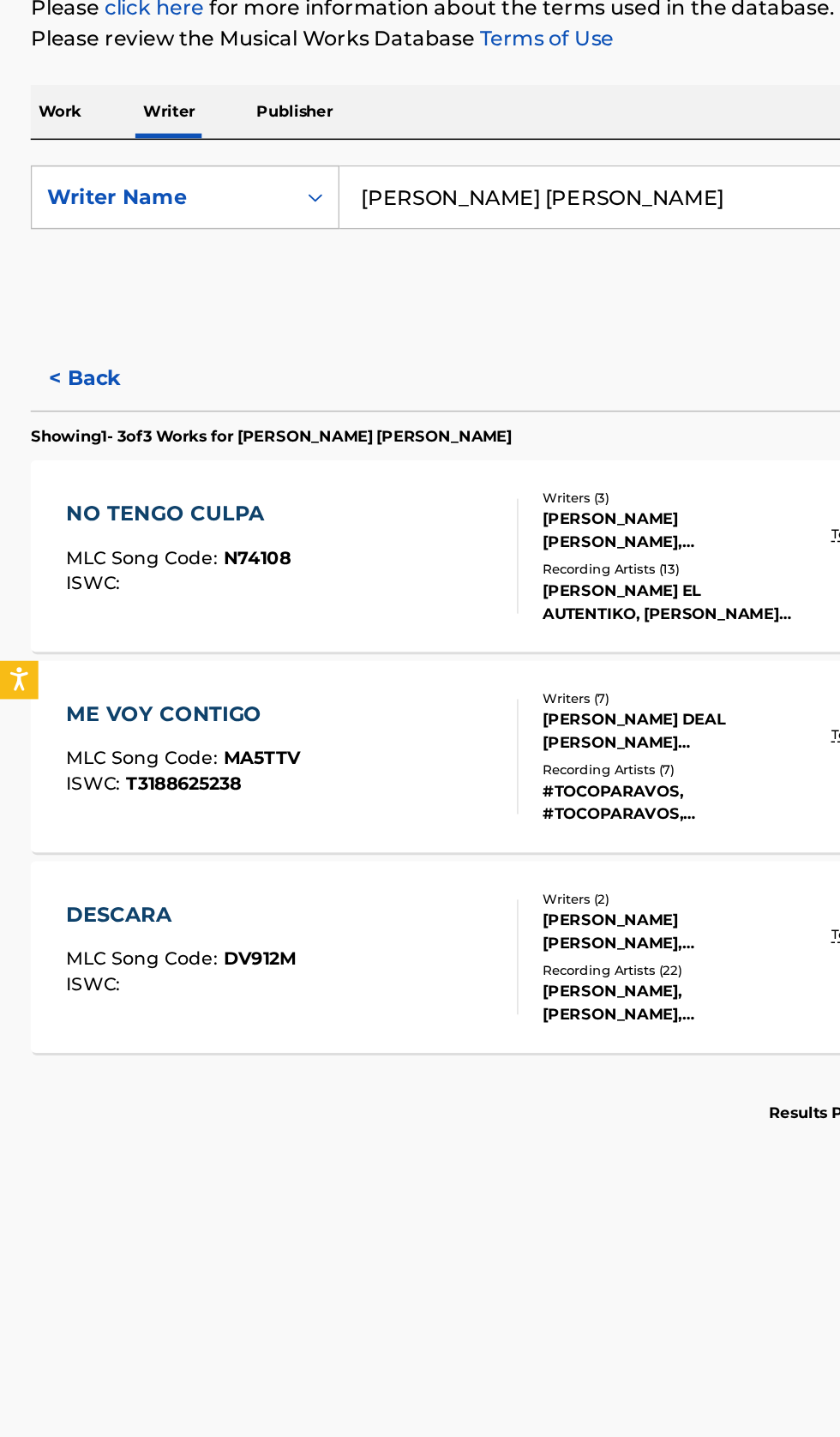
click at [68, 528] on button "< Back" at bounding box center [72, 516] width 103 height 43
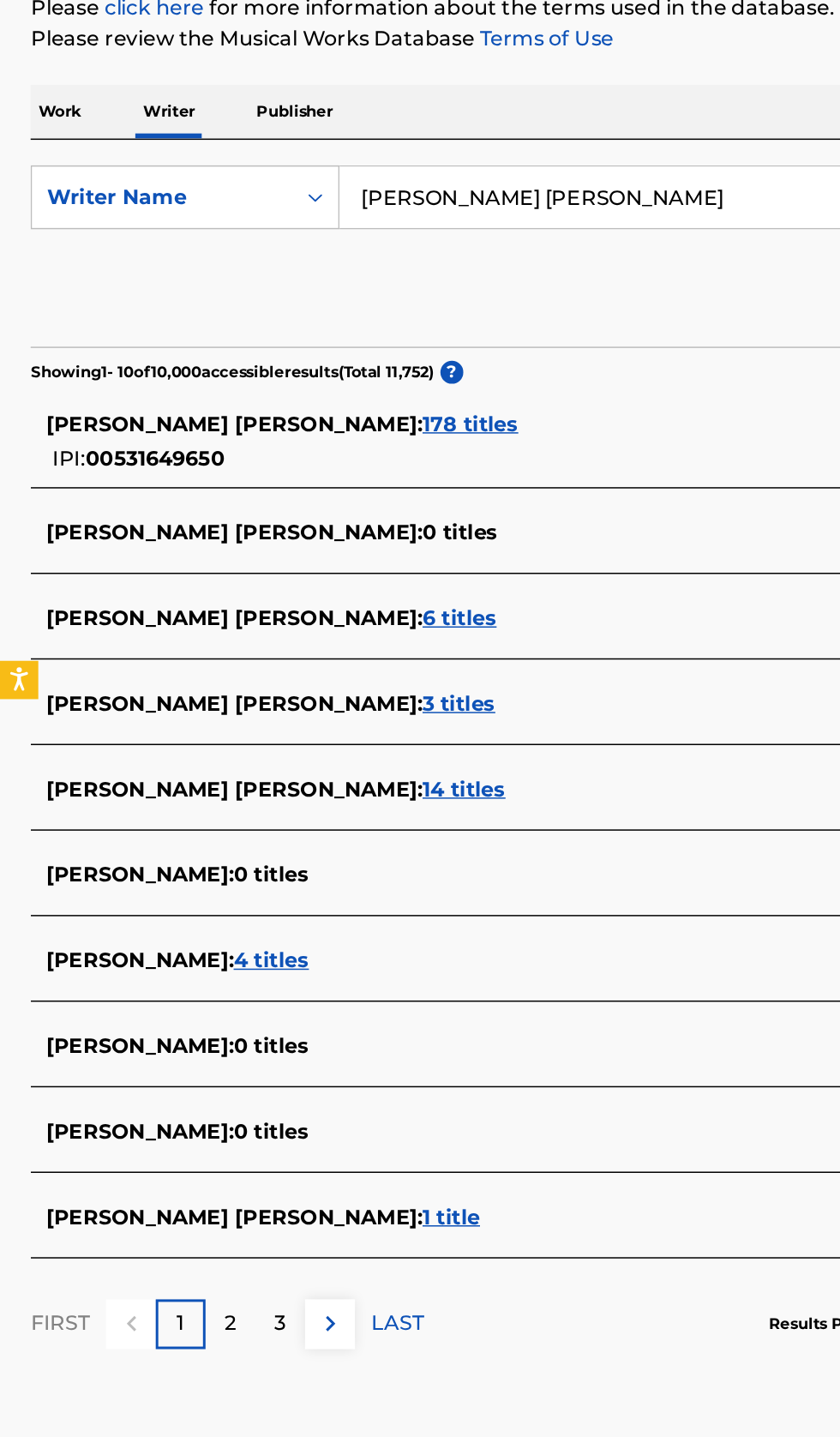
click at [514, 394] on input "ROSA CINTRON EGBERT ENRIQUE" at bounding box center [523, 394] width 590 height 41
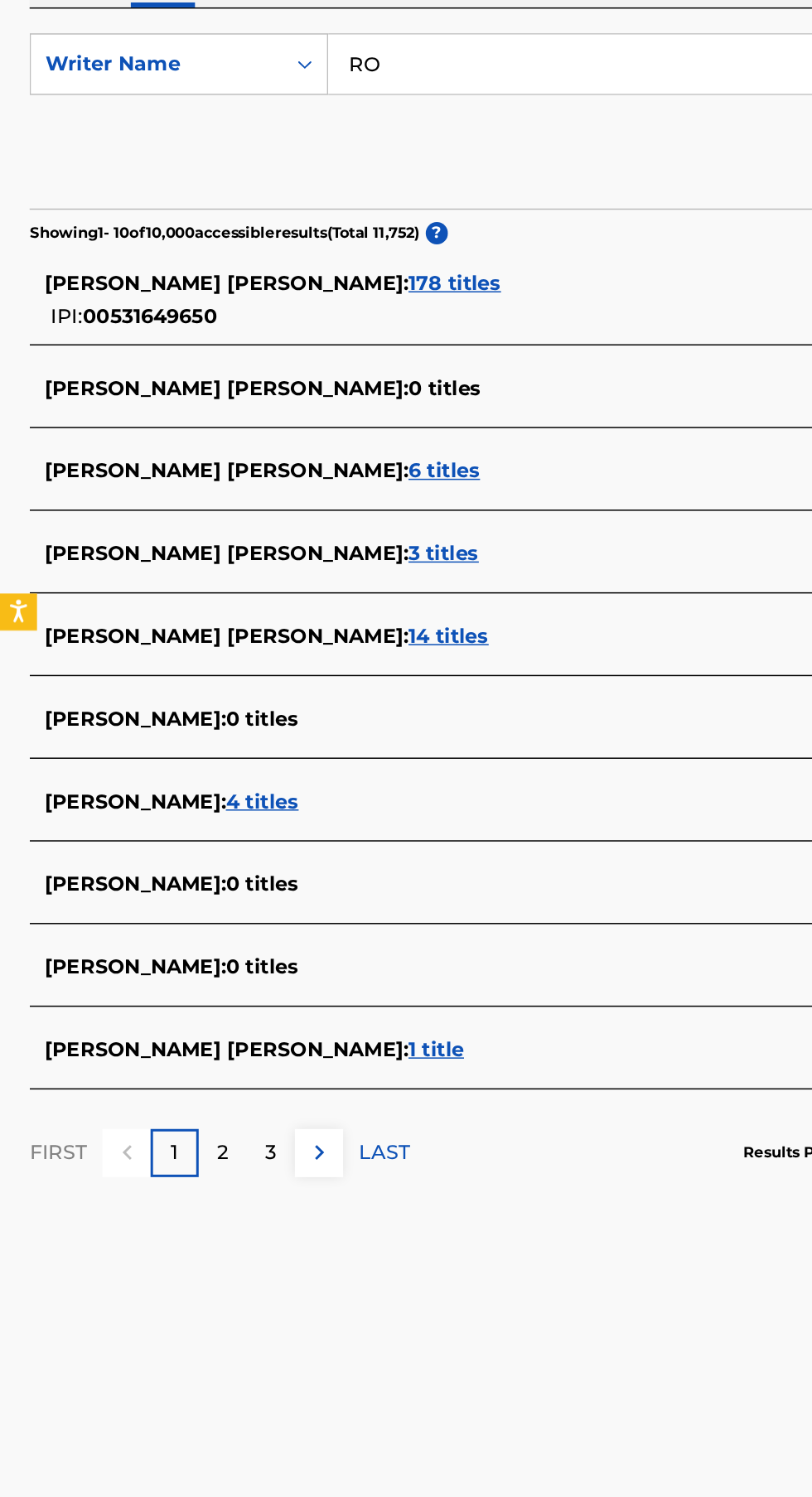
type input "R"
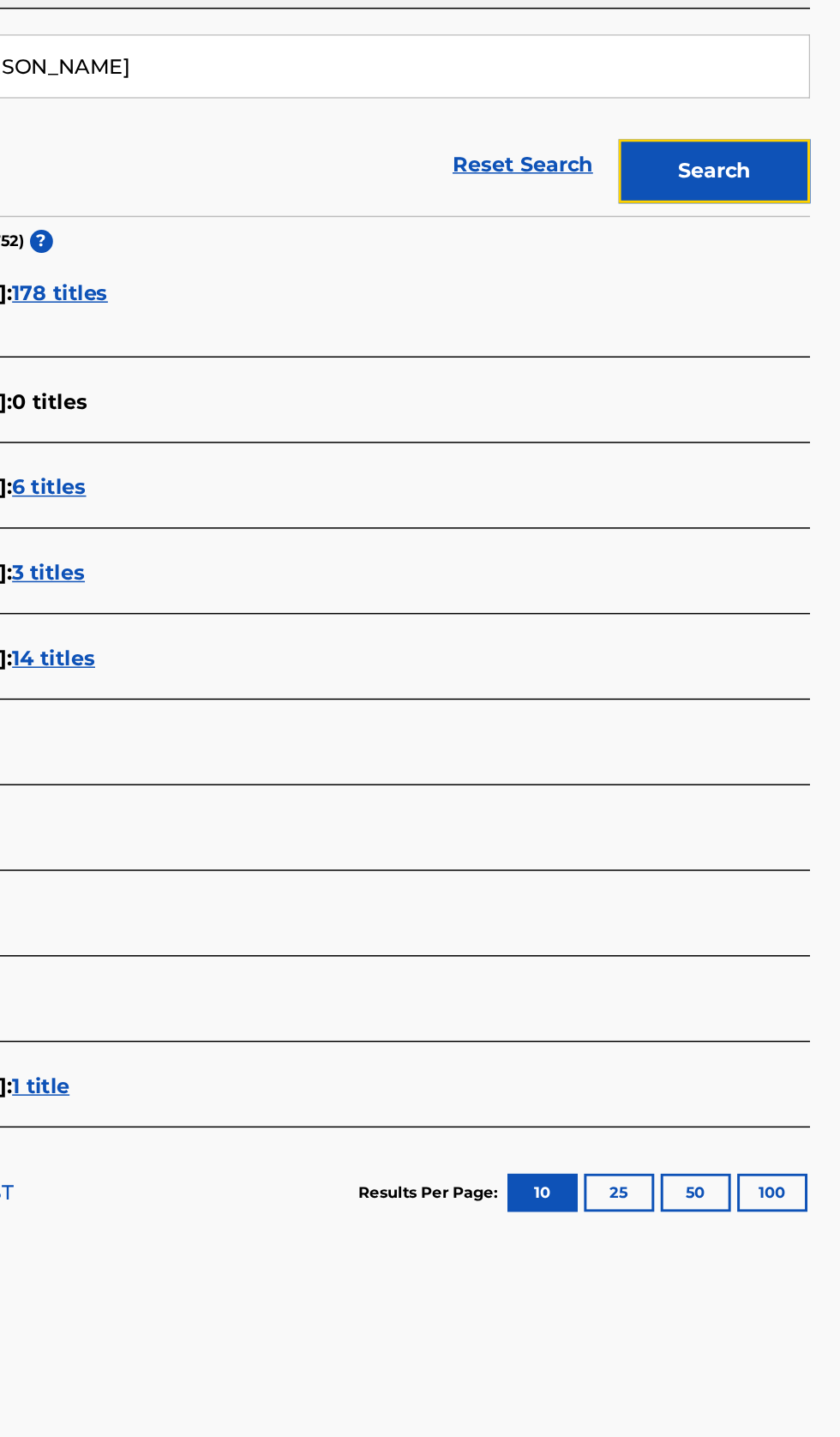
click at [793, 479] on button "Search" at bounding box center [755, 465] width 129 height 43
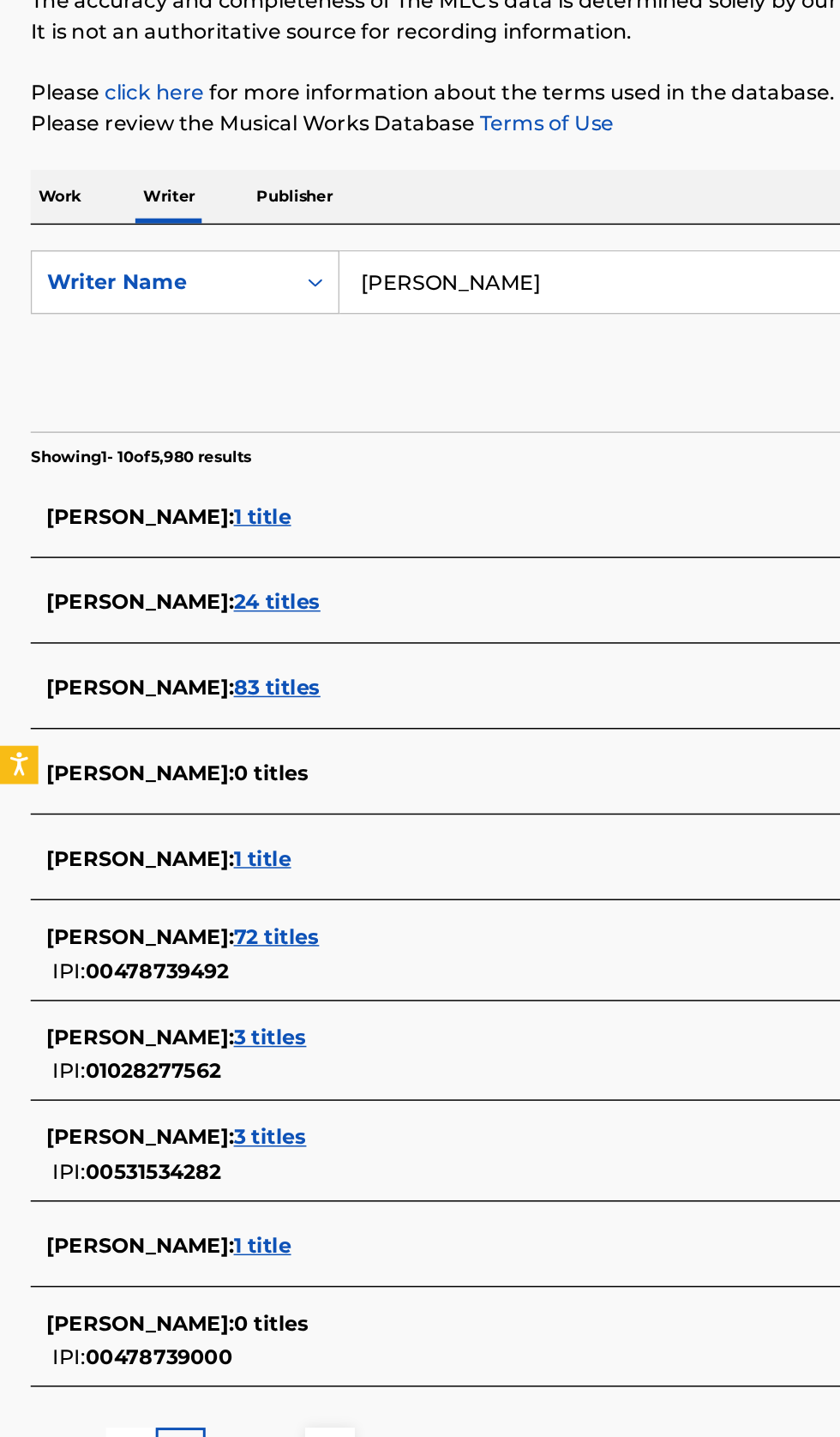
click at [418, 398] on input "ORTIZ RANDY" at bounding box center [523, 394] width 590 height 41
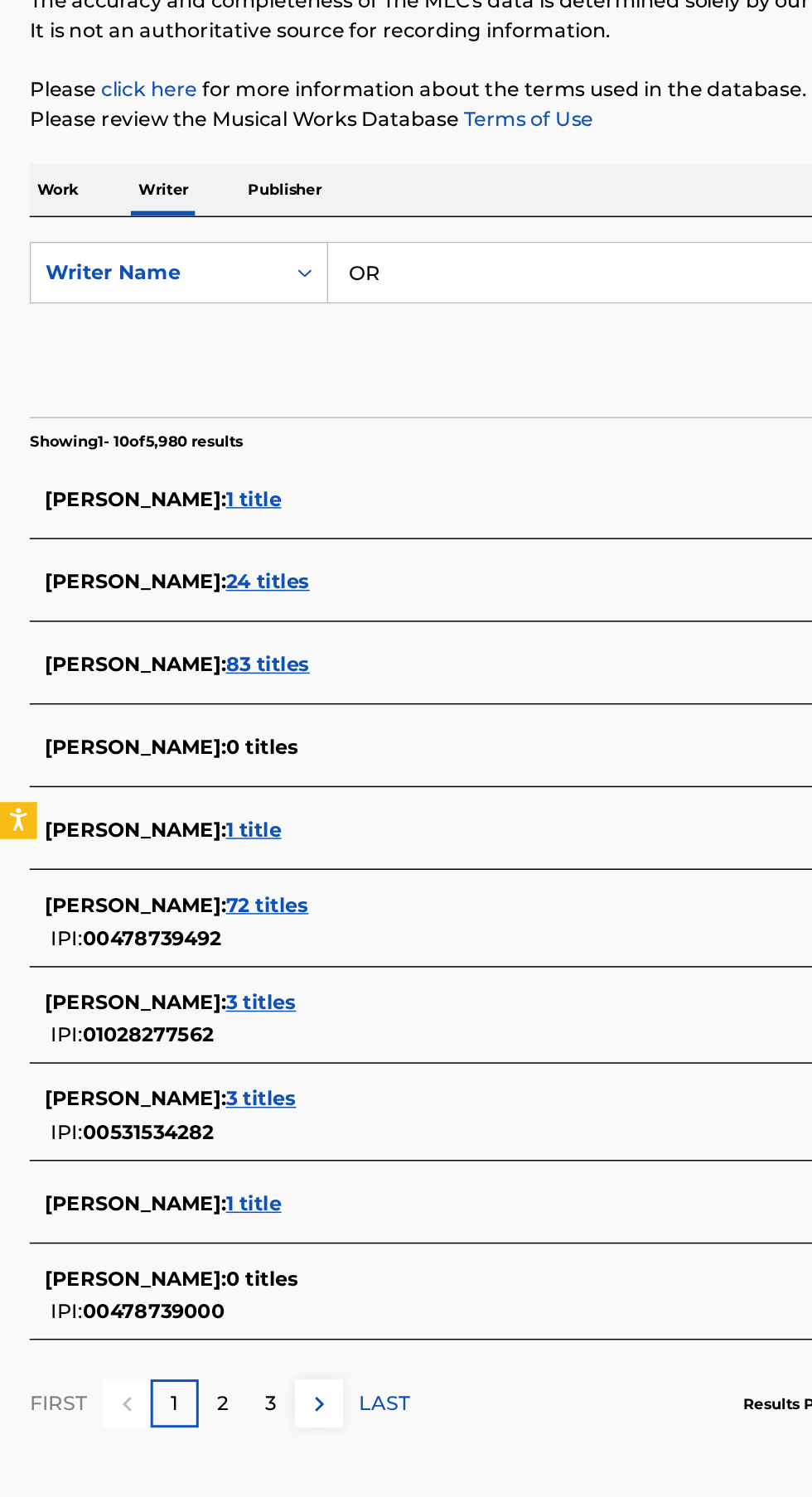
type input "O"
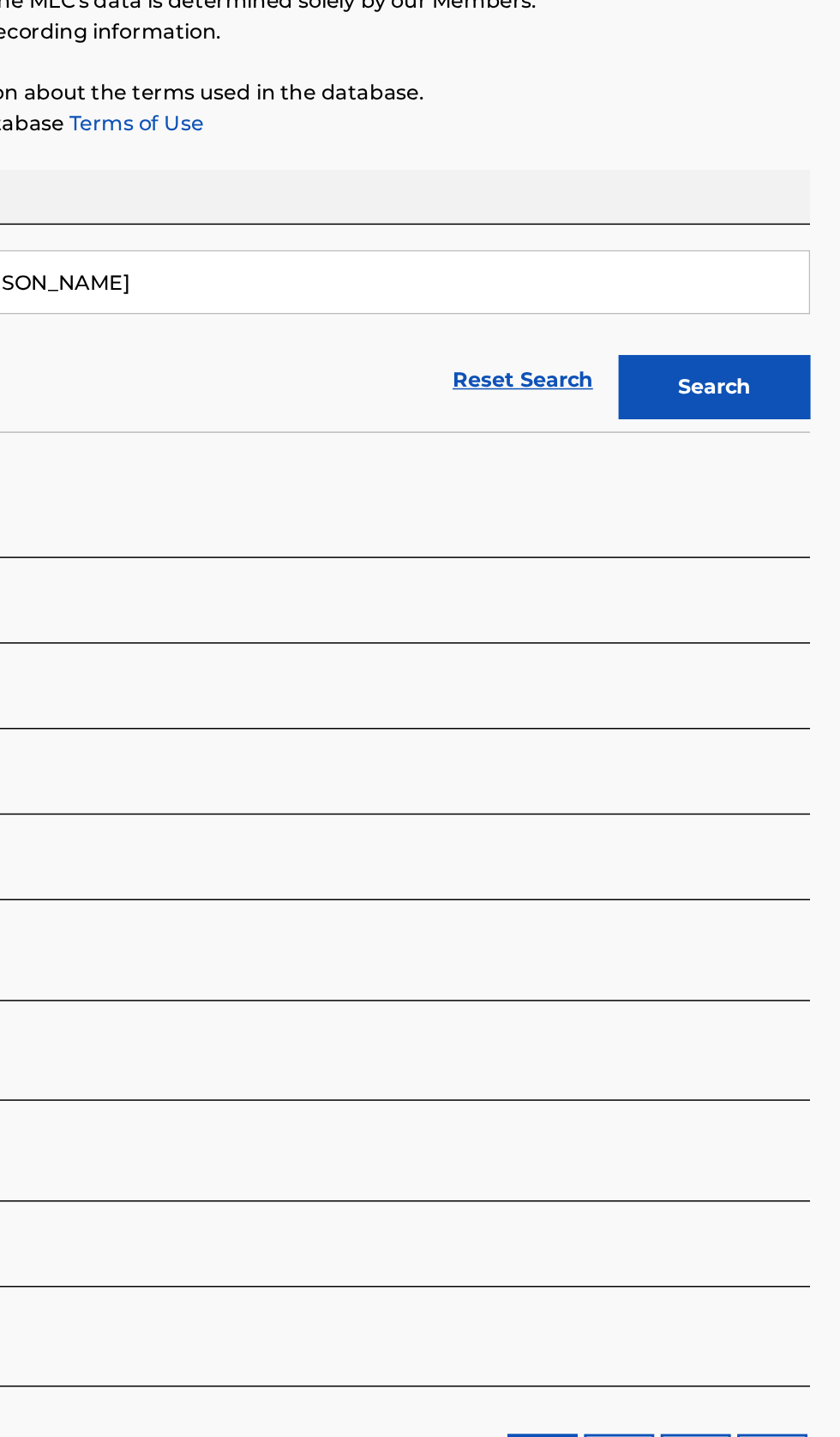
type input "MUNOZ JOEL"
click at [783, 463] on button "Search" at bounding box center [755, 465] width 129 height 43
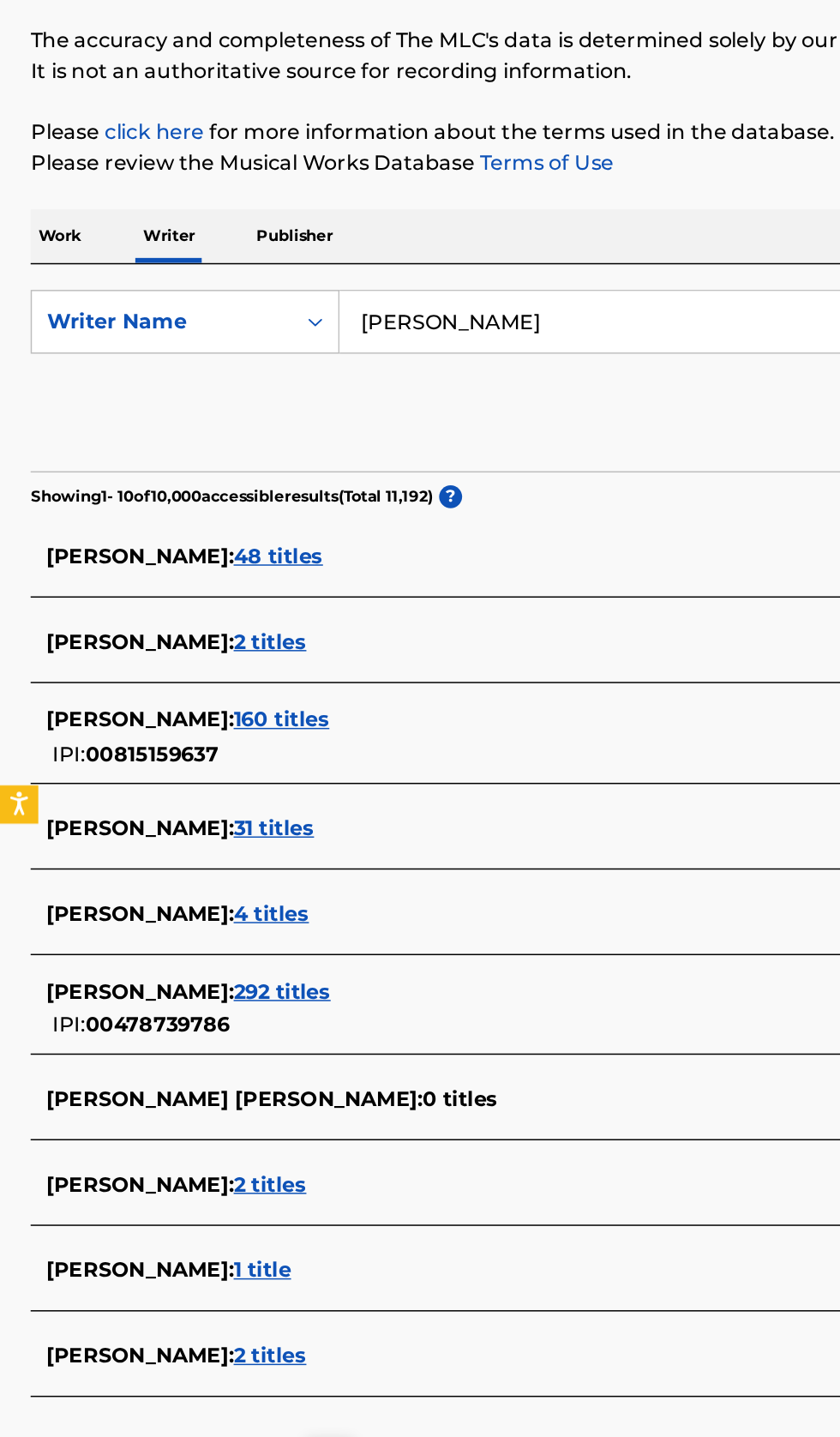
click at [279, 1034] on div "MUNOZ JOEL : 1 title" at bounding box center [397, 1031] width 734 height 21
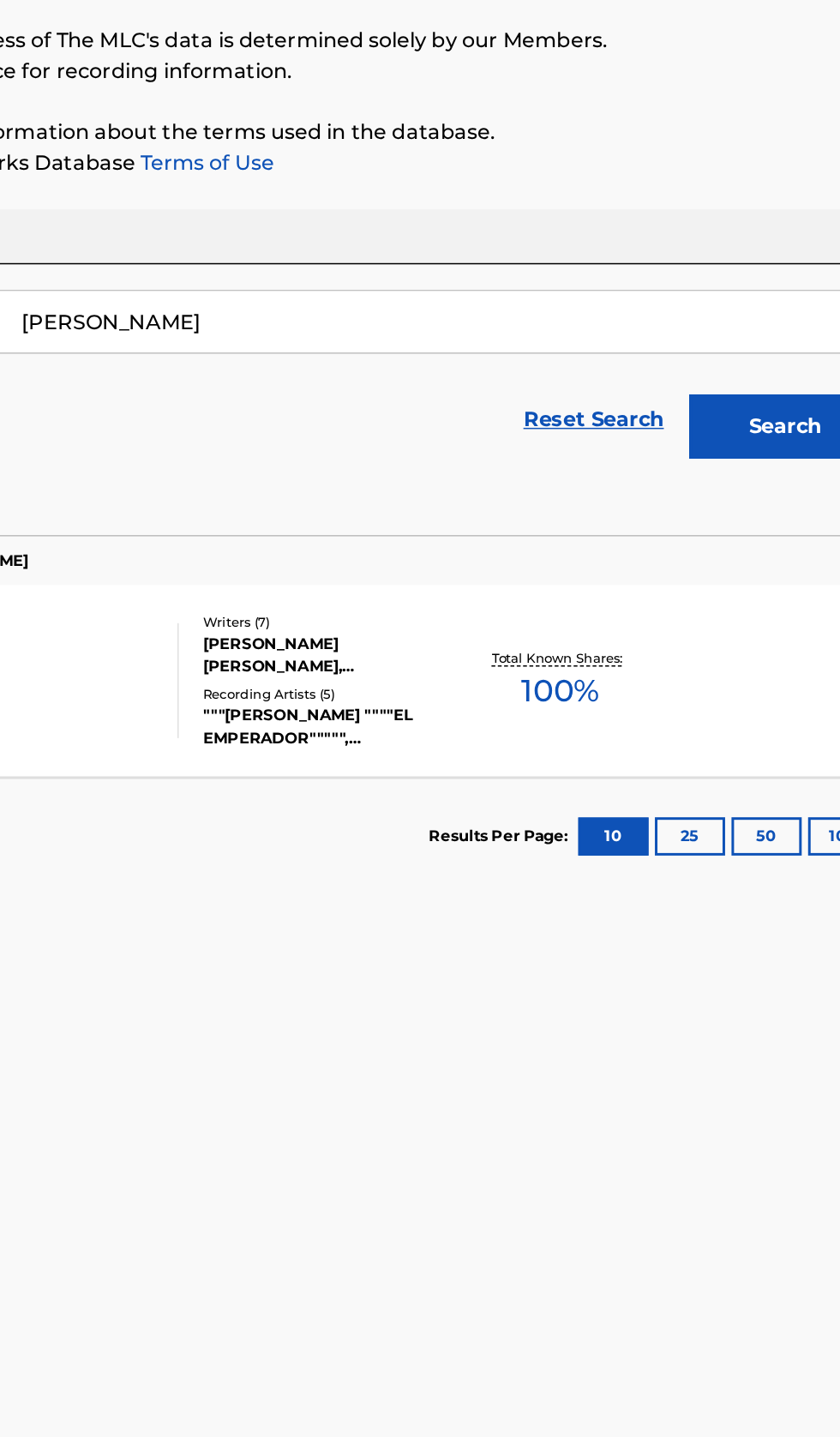
click at [682, 660] on div "SE ENCENDIO MLC Song Code : X2856K ISWC : Writers ( 7 ) ALEX ALBERTO SERRANO OL…" at bounding box center [420, 635] width 799 height 129
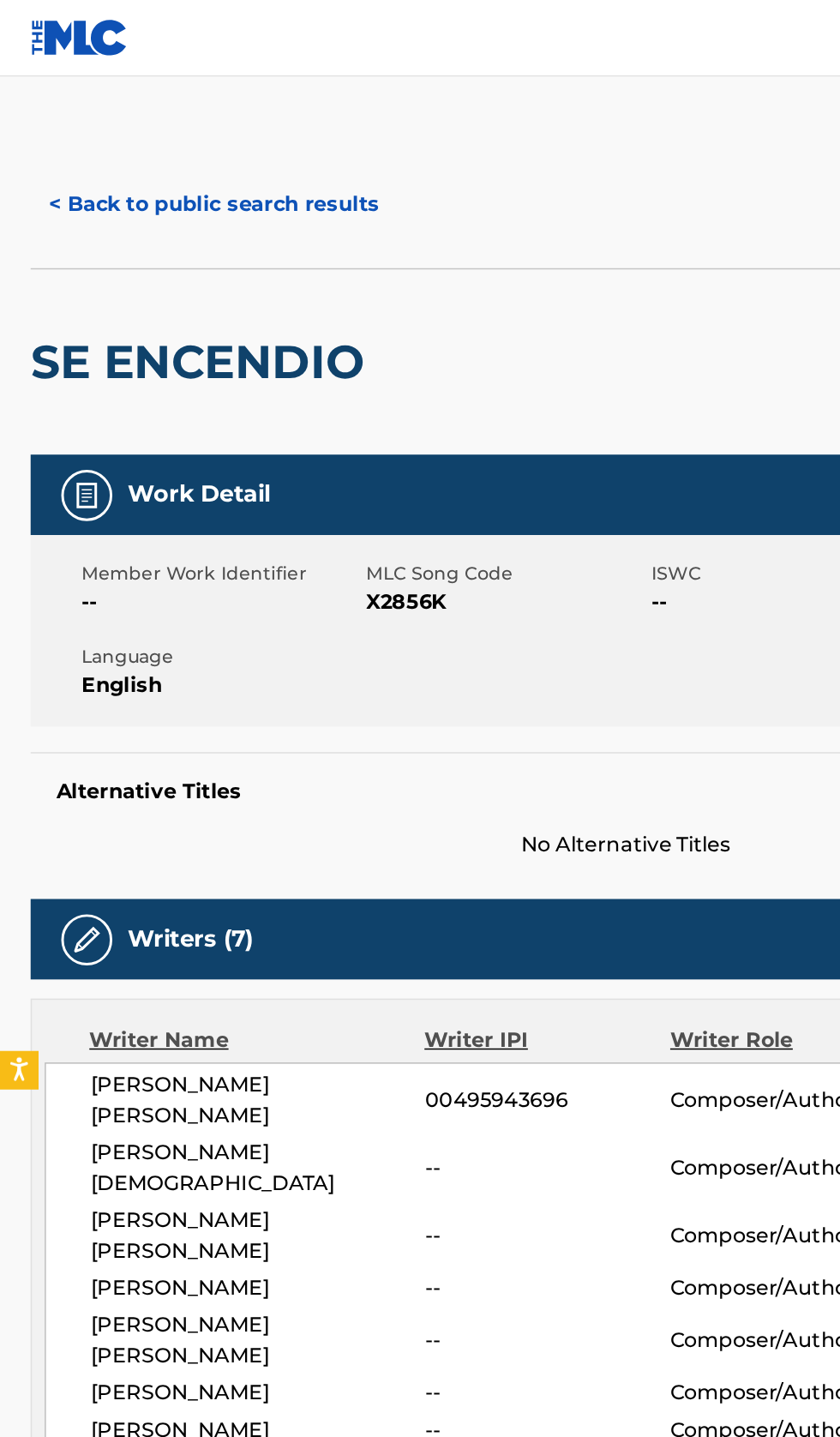
click at [205, 116] on button "< Back to public search results" at bounding box center [143, 138] width 246 height 43
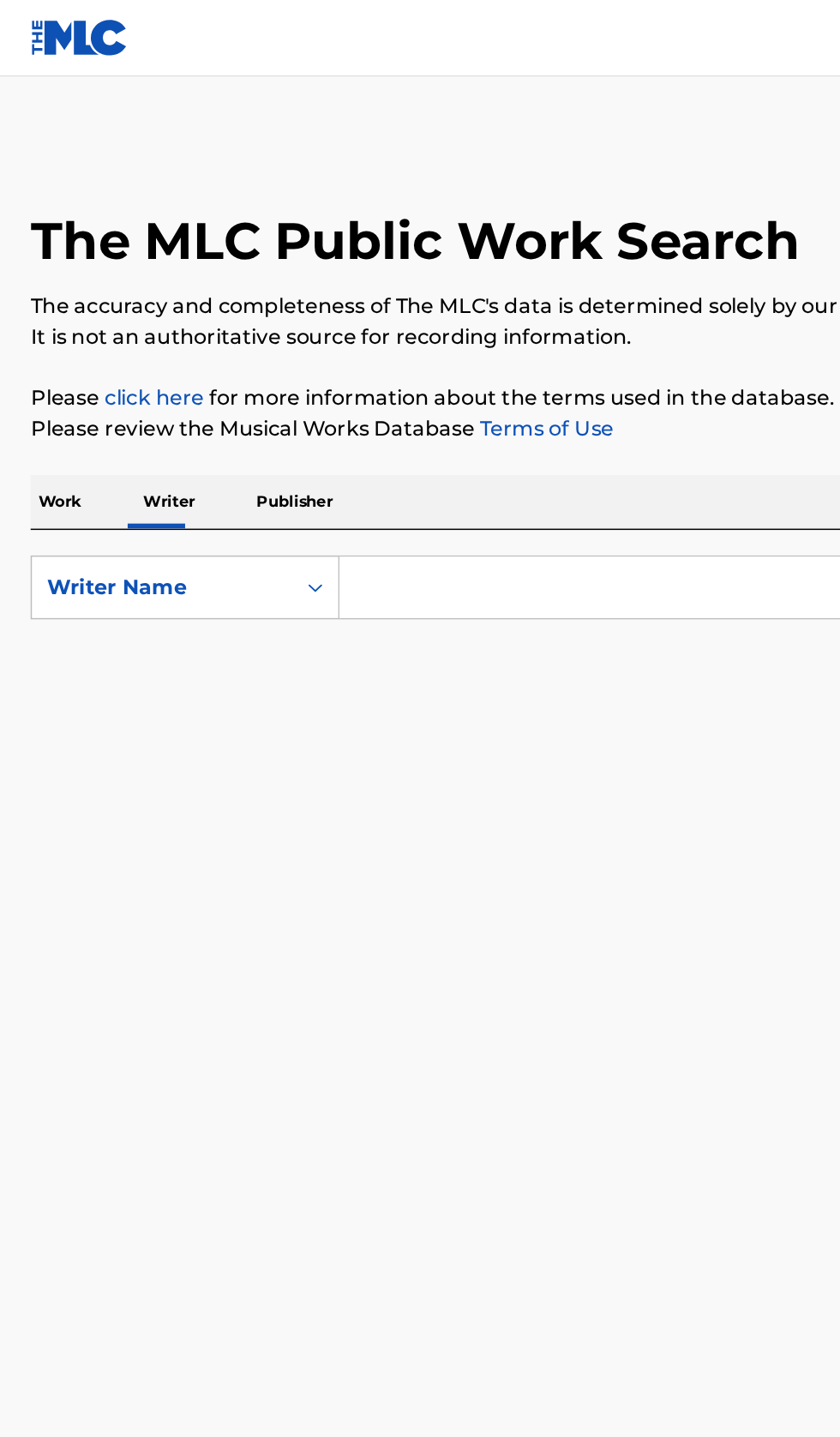
click at [350, 398] on input "Search Form" at bounding box center [523, 394] width 590 height 41
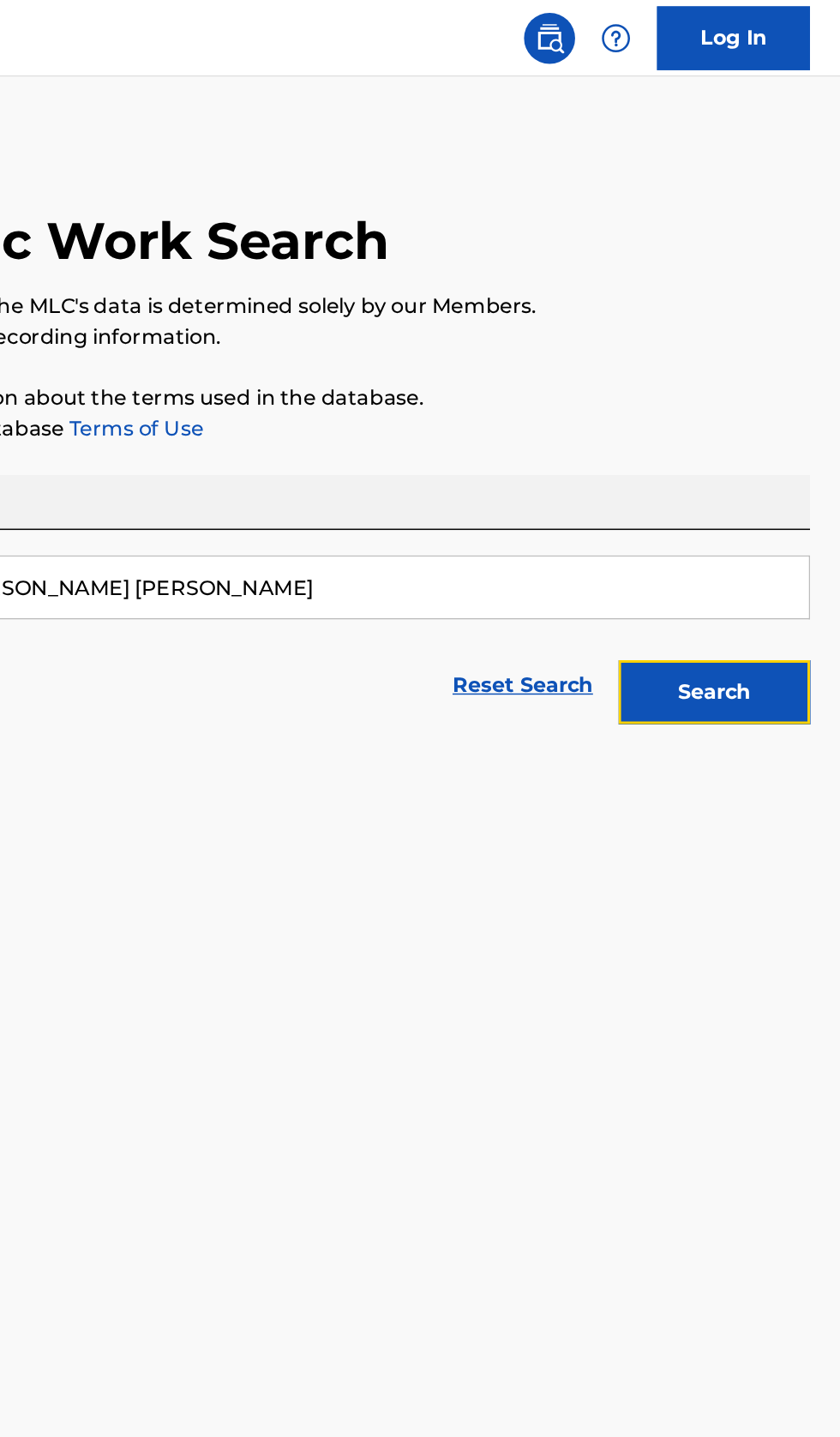
click at [765, 485] on button "Search" at bounding box center [755, 465] width 129 height 43
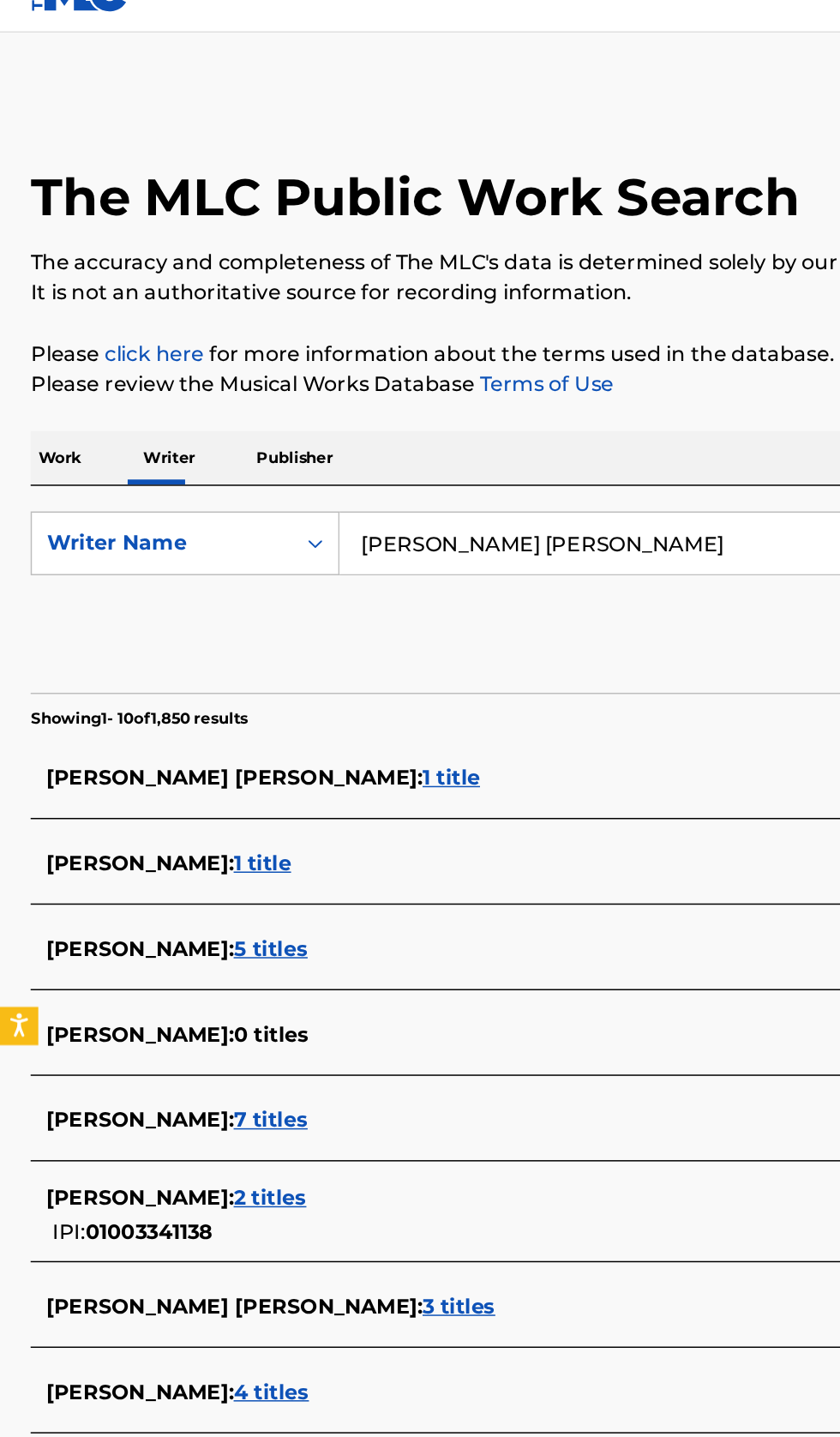
click at [366, 781] on div "ALEJANDRA LYDIA ARAYA : 7 titles" at bounding box center [397, 781] width 734 height 21
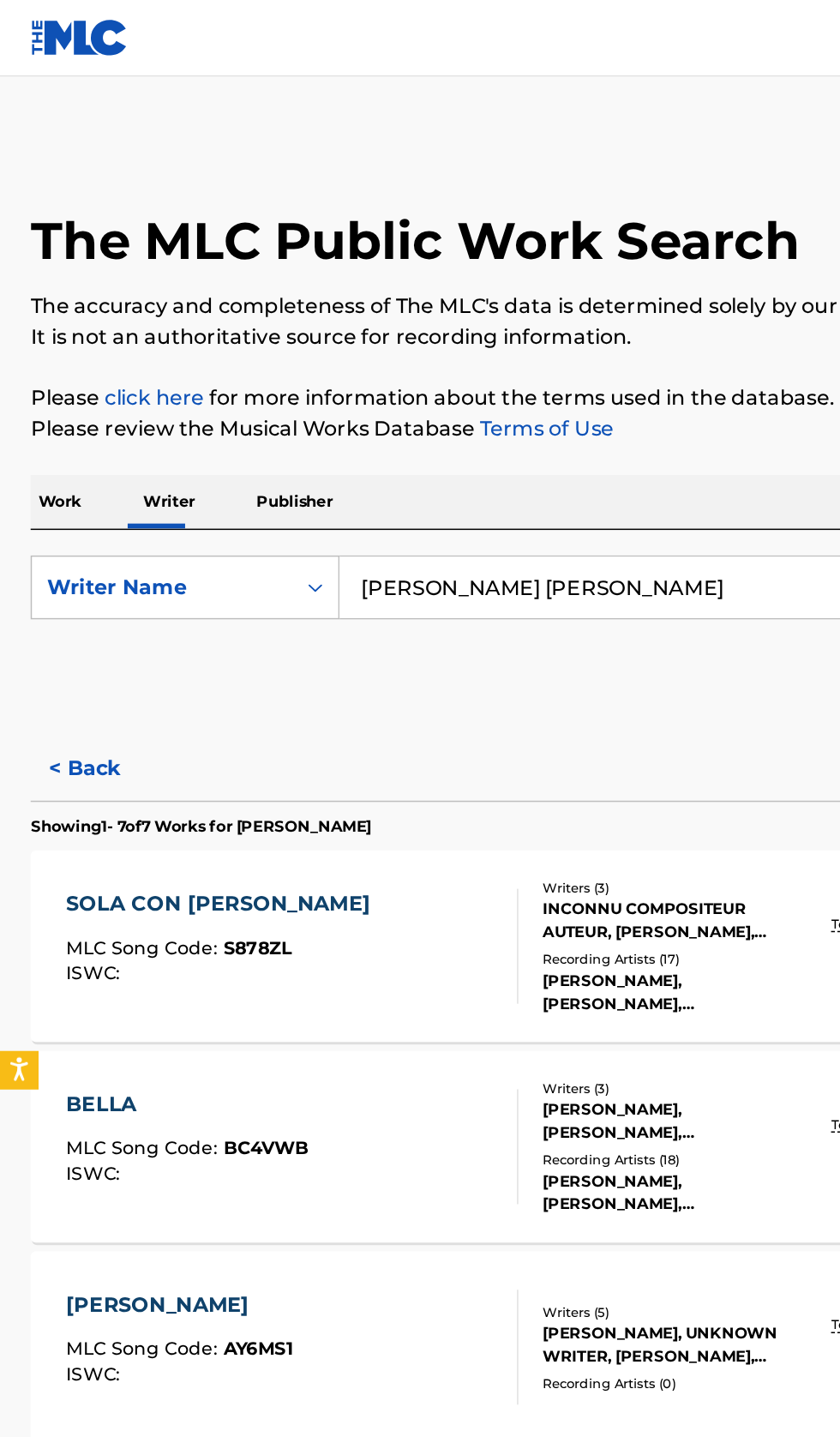
click at [71, 497] on button "< Back" at bounding box center [72, 516] width 103 height 43
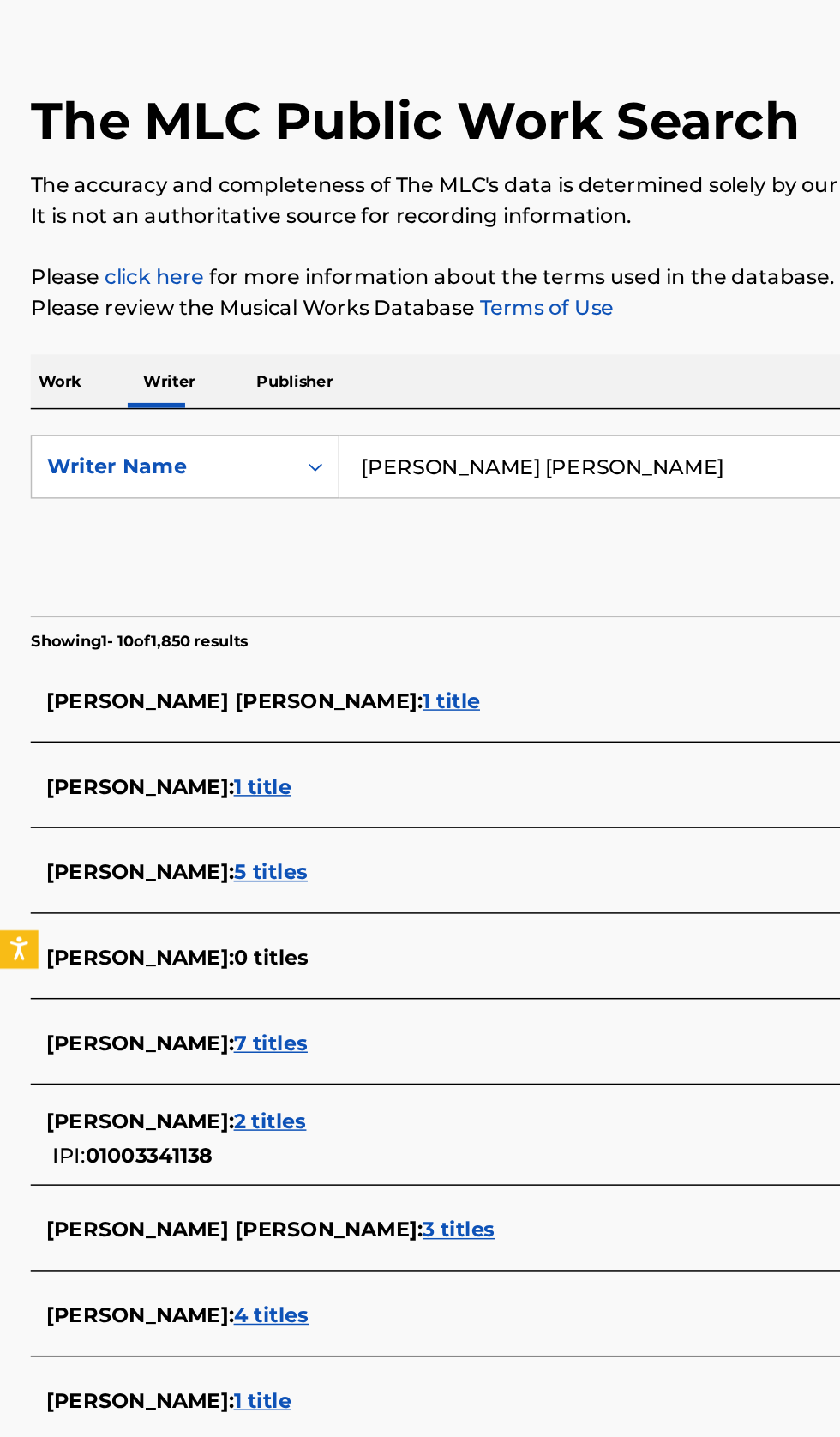
click at [329, 846] on div "ALEJANDRA ARAYA : 2 titles IPI: 01003341138" at bounding box center [397, 845] width 734 height 43
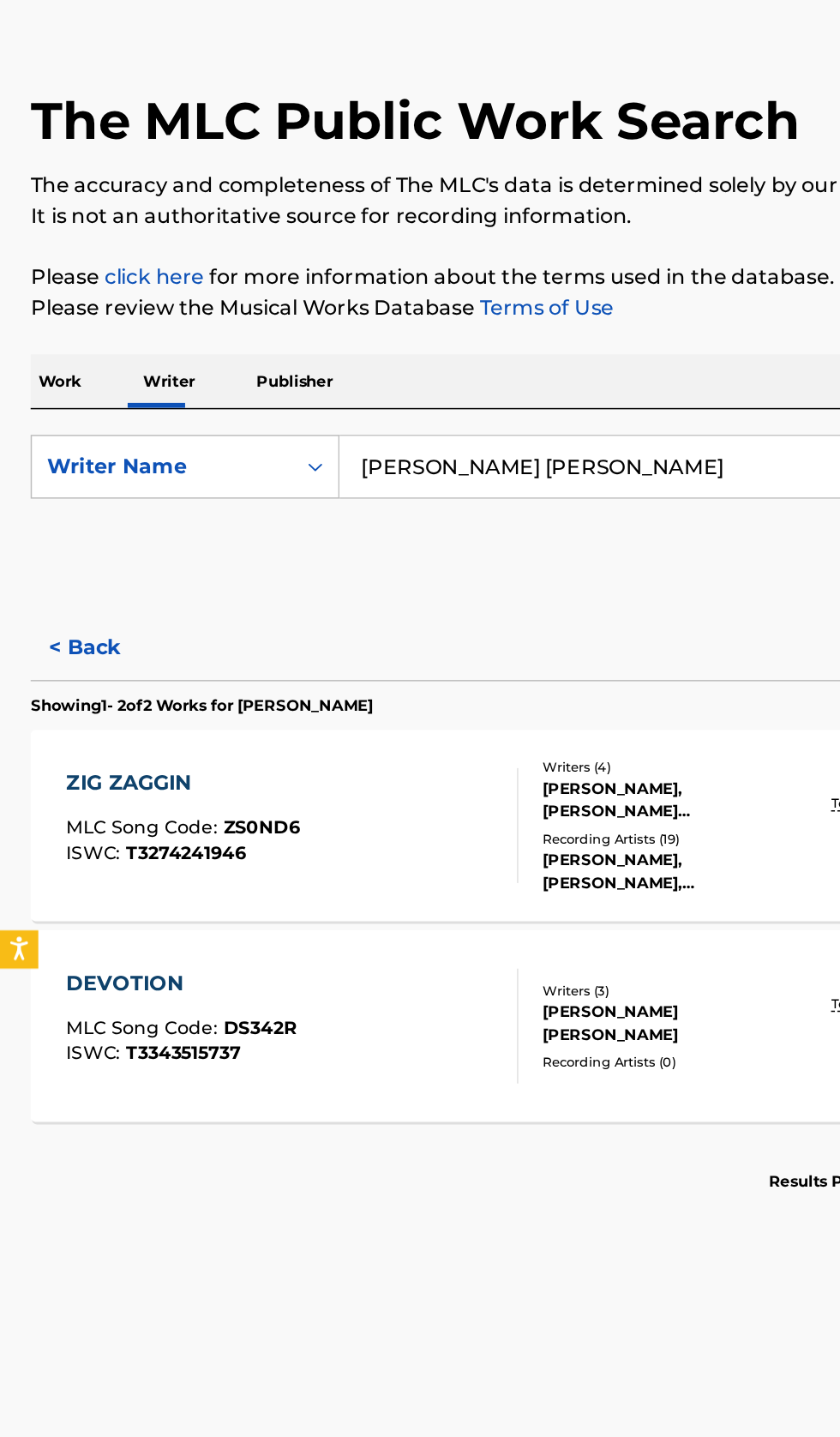
click at [78, 530] on button "< Back" at bounding box center [72, 516] width 103 height 43
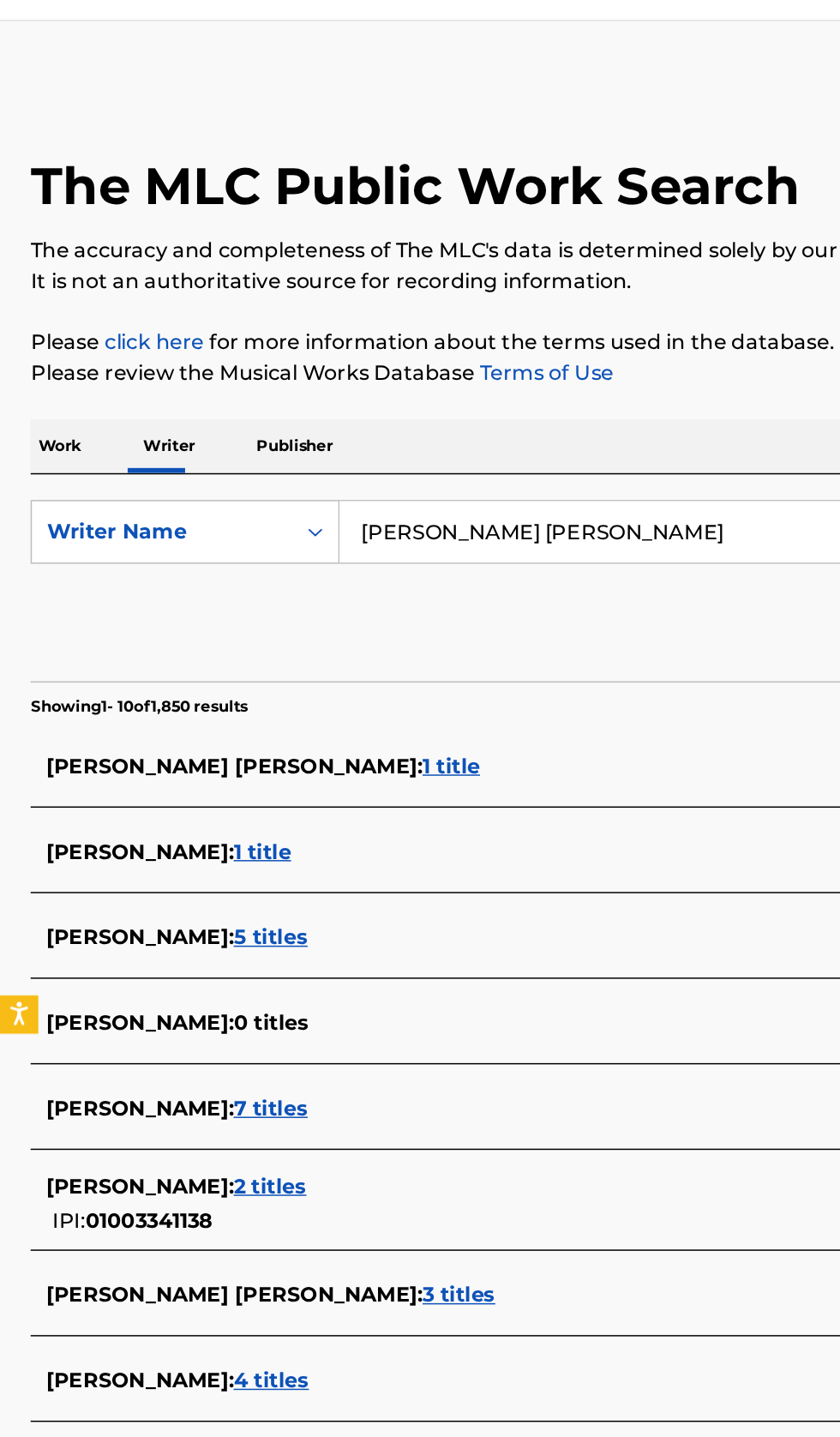
click at [433, 386] on input "ARAYA ALEJANDRA LYDIA" at bounding box center [523, 394] width 590 height 41
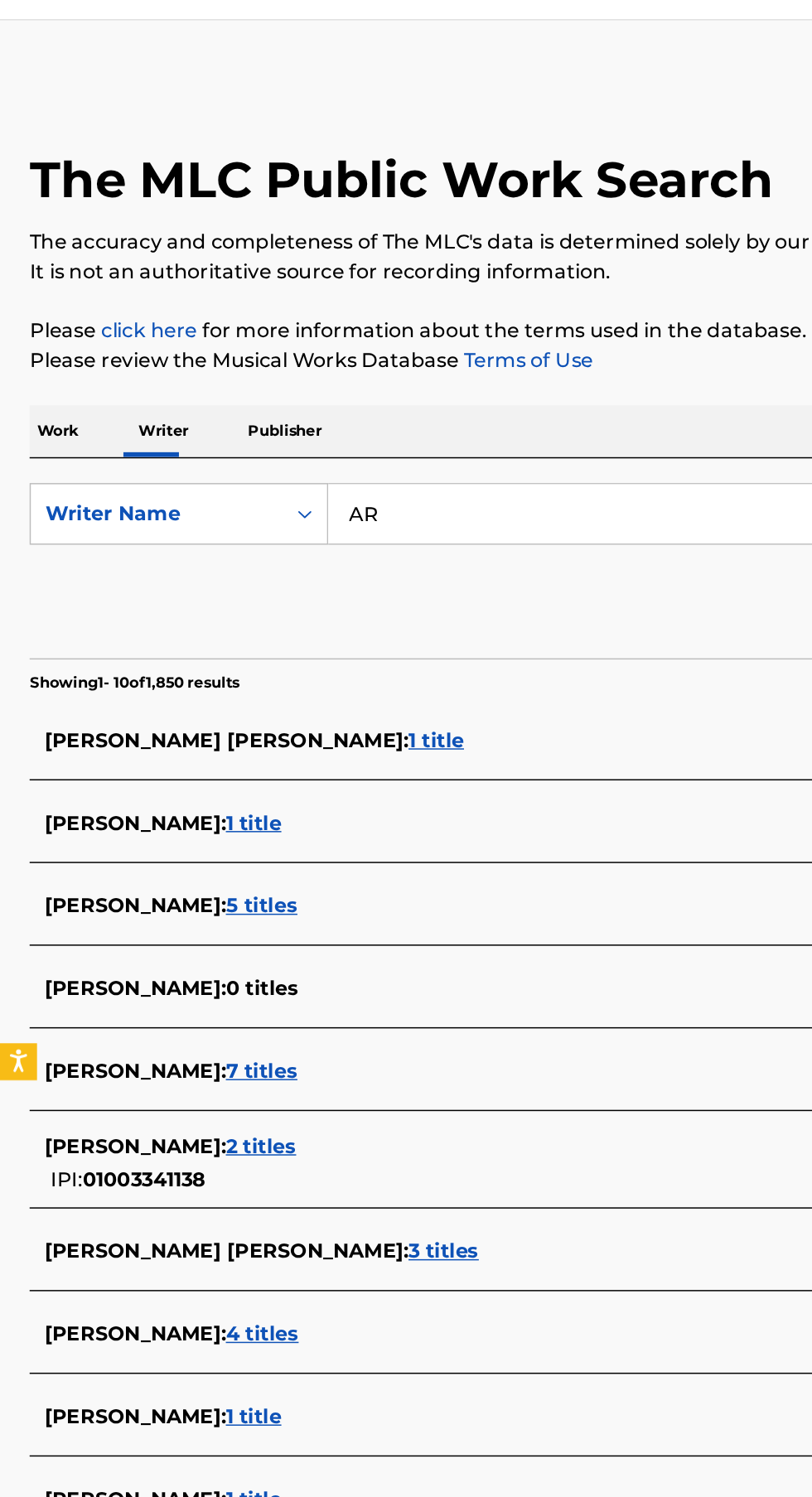
type input "A"
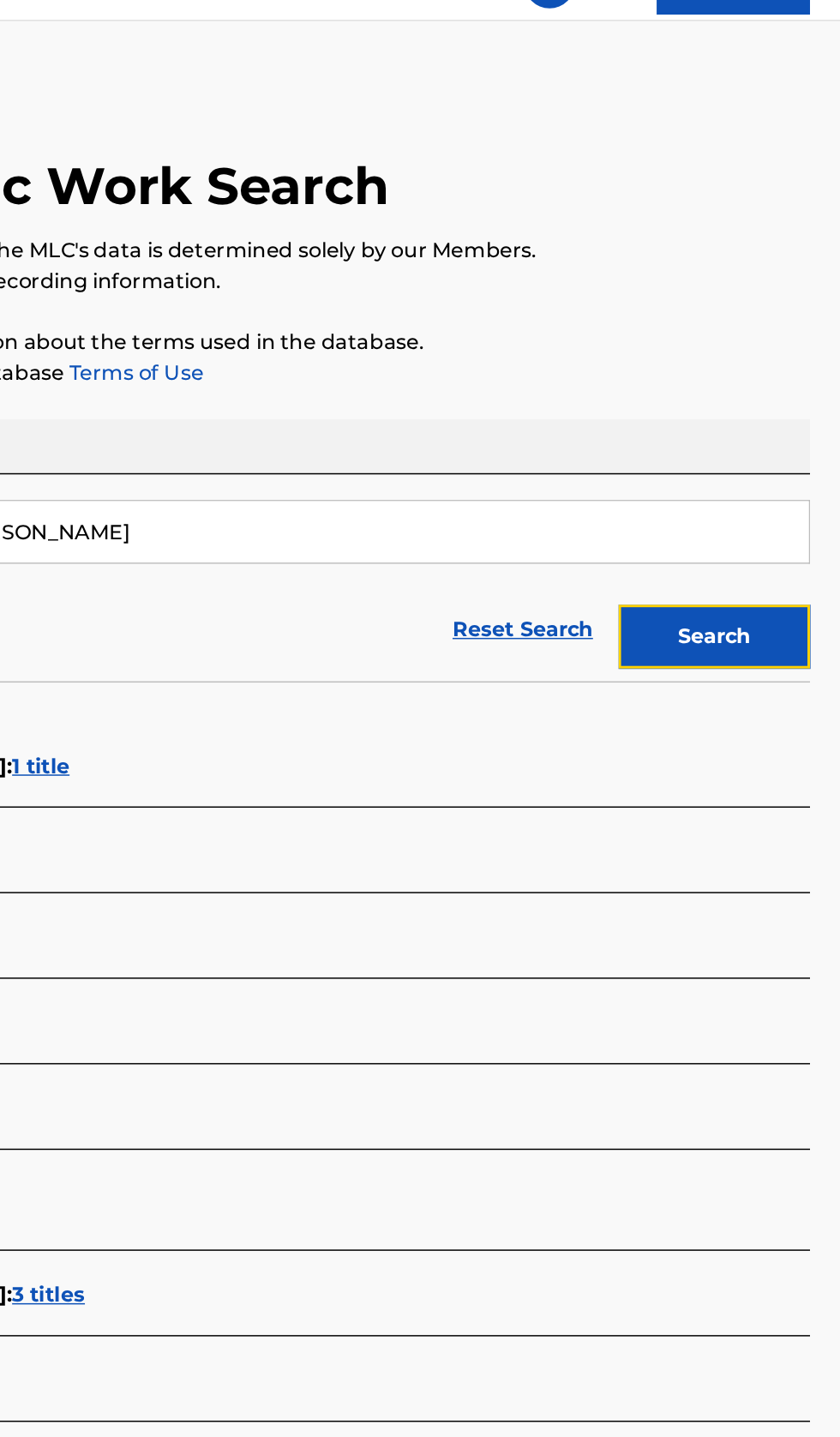
click at [773, 468] on button "Search" at bounding box center [755, 465] width 129 height 43
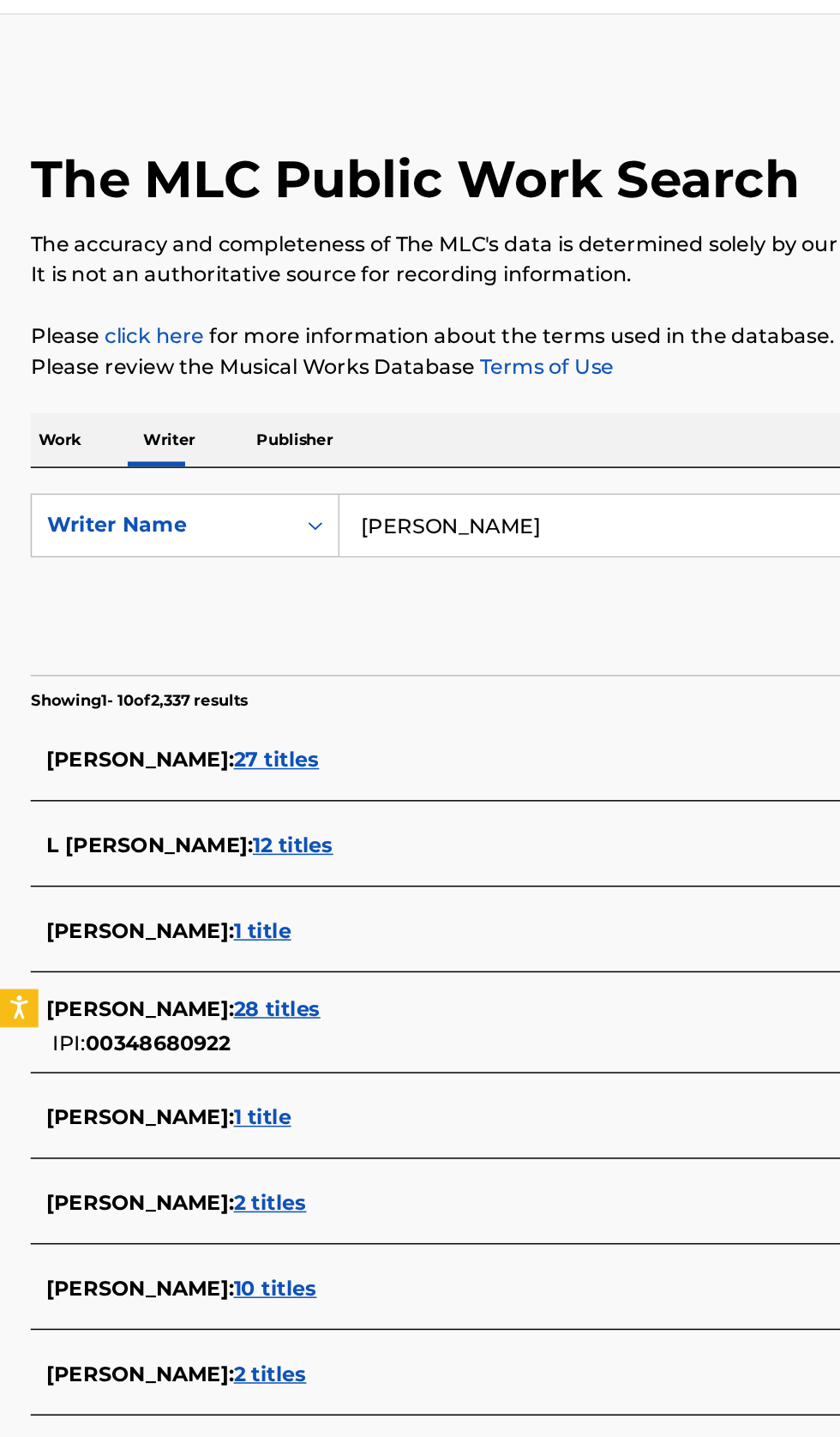
click at [454, 400] on input "Trevor Dalrymple" at bounding box center [523, 394] width 590 height 41
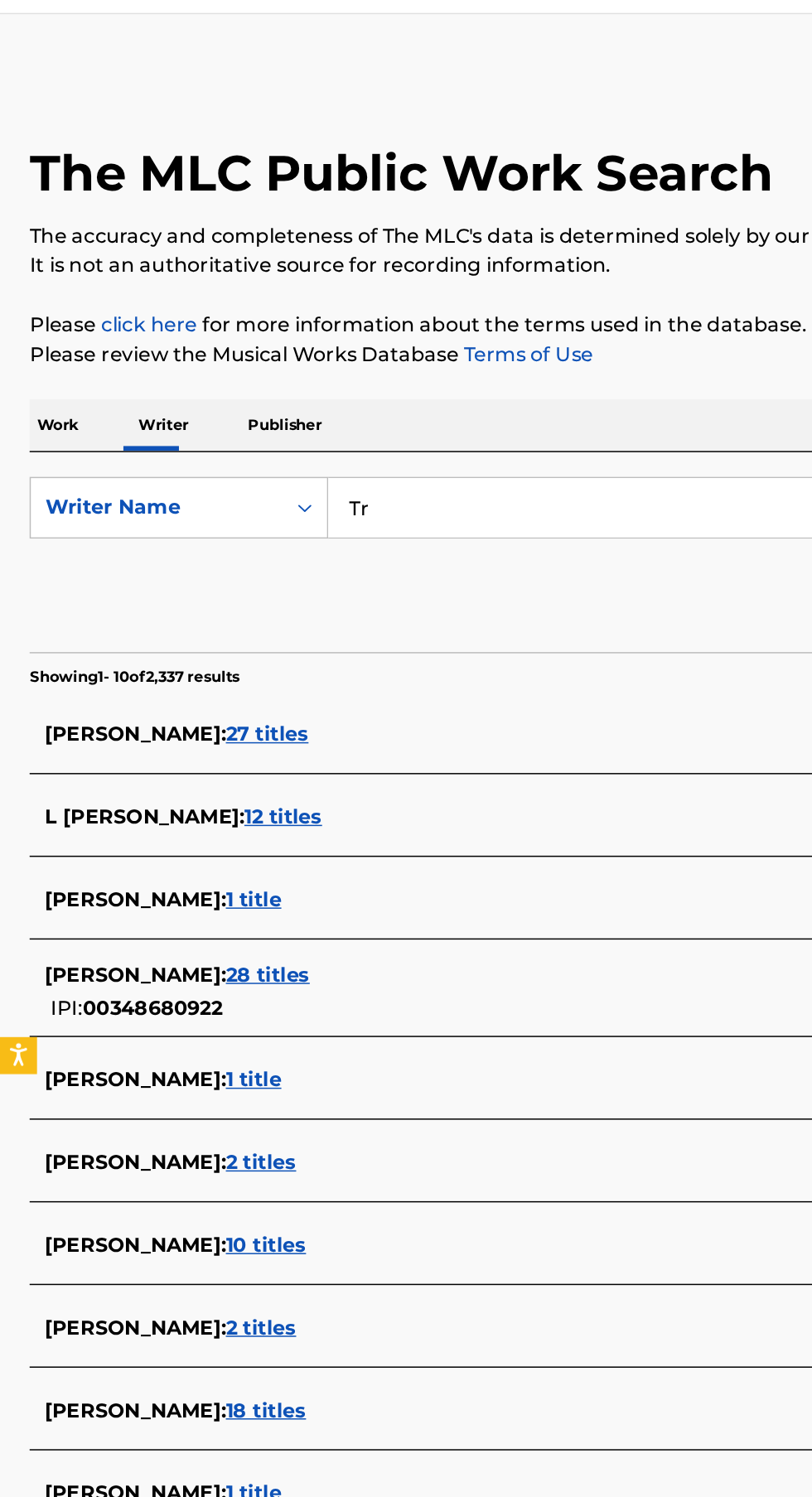
type input "T"
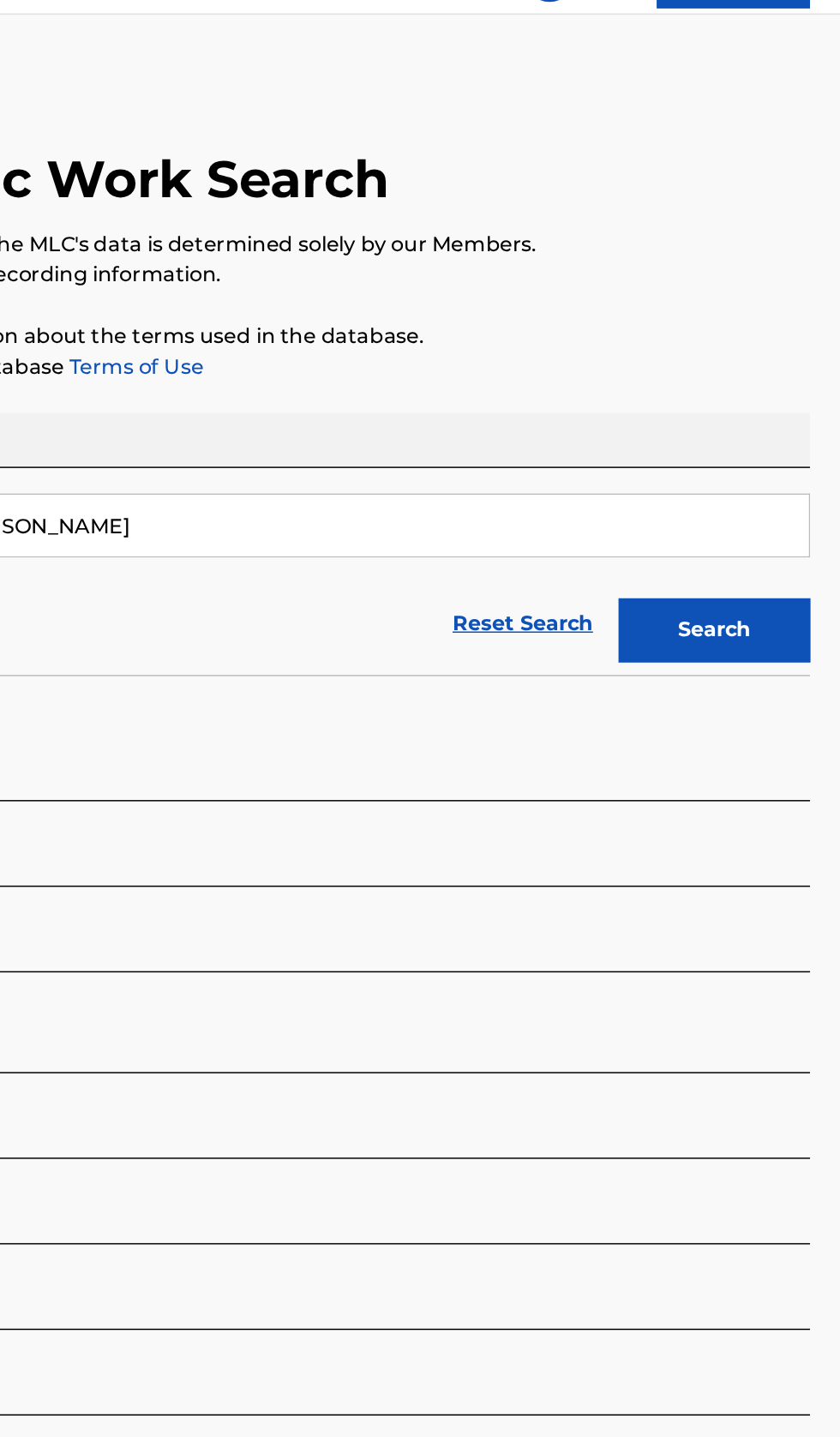
type input "Luca Angelo Divergilio"
click at [773, 473] on button "Search" at bounding box center [755, 465] width 129 height 43
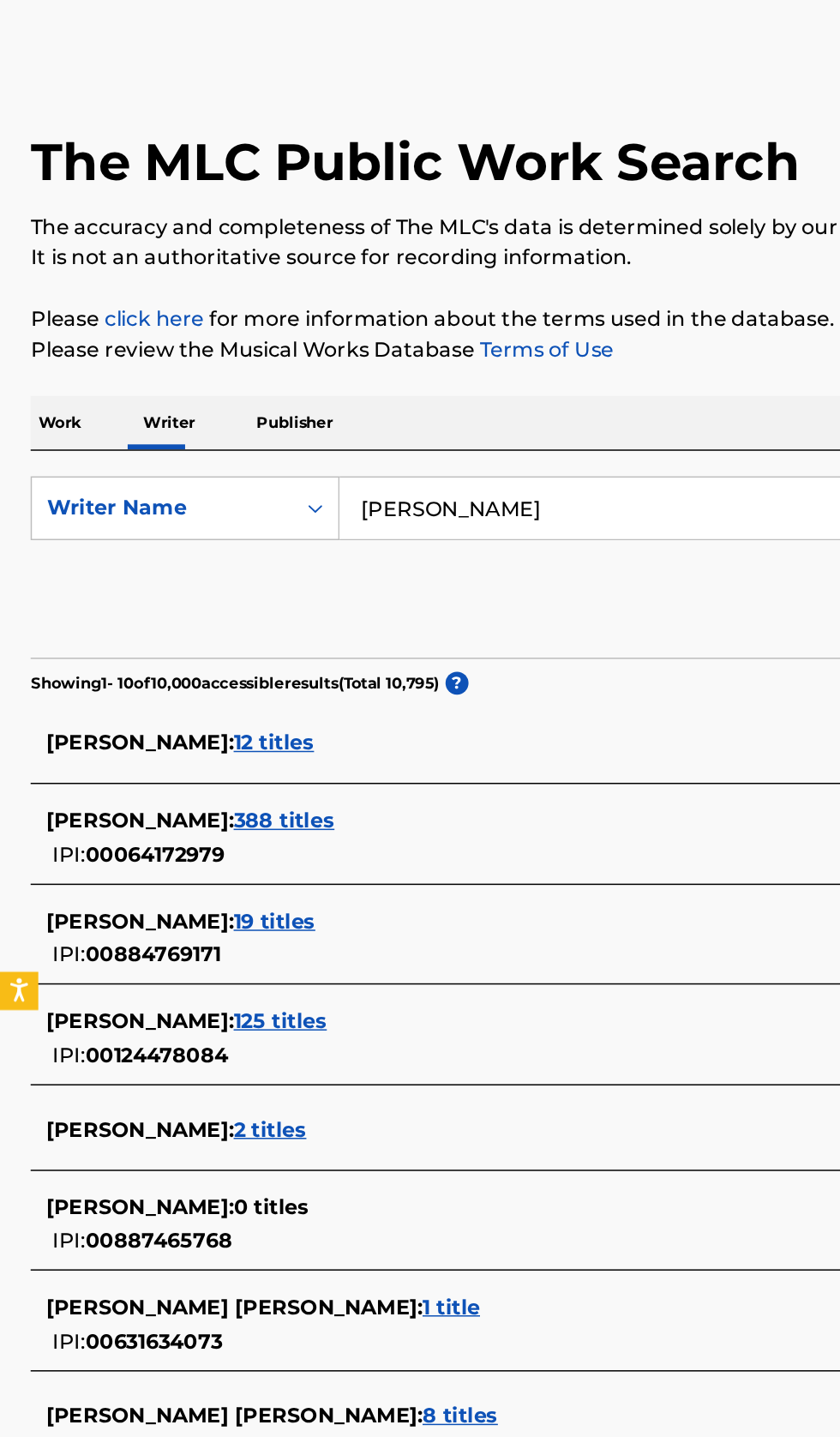
click at [382, 672] on div "LUCA ANGELO RODILOSSO : 19 titles" at bounding box center [397, 671] width 734 height 21
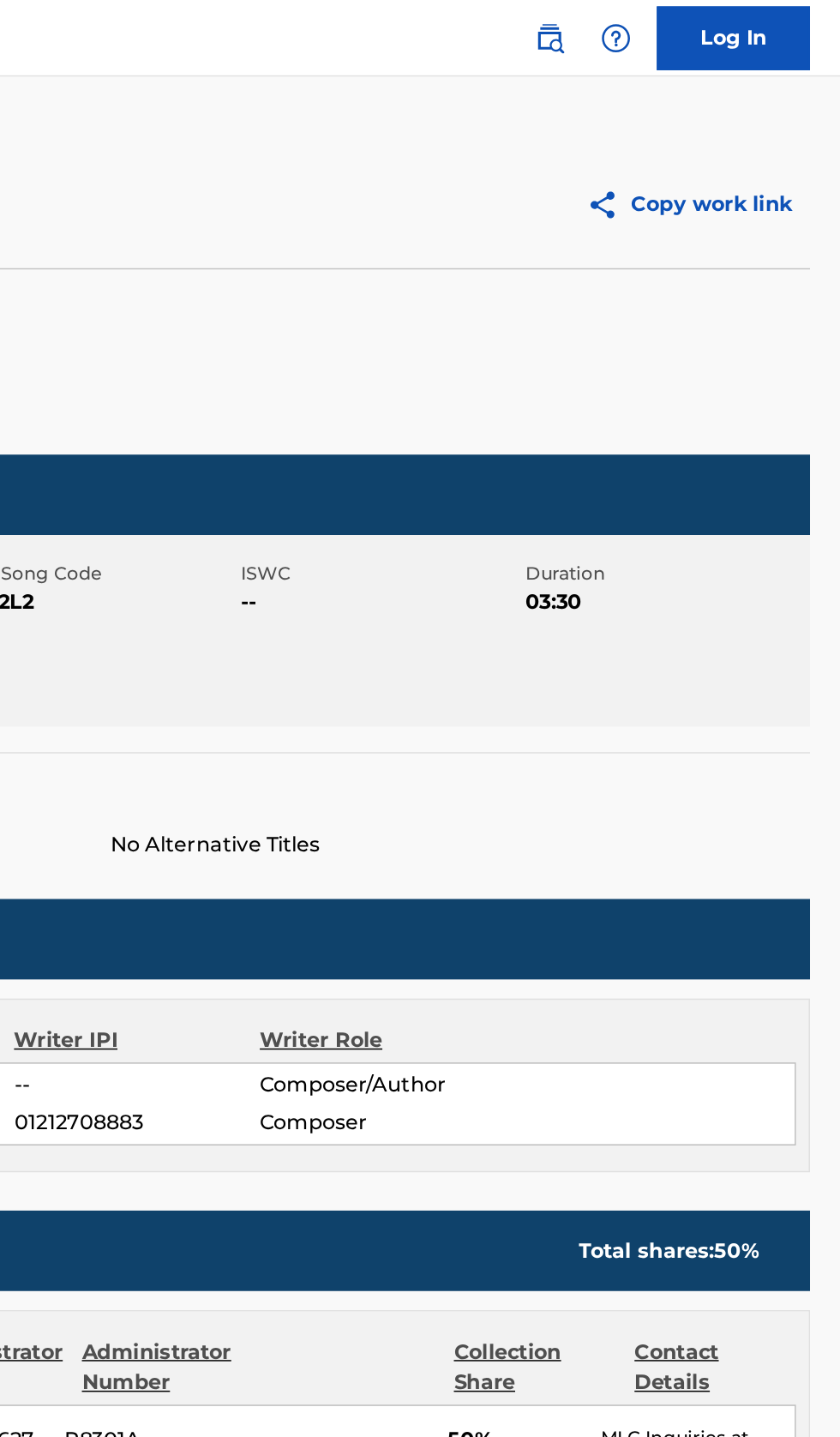
click at [649, 25] on img at bounding box center [644, 26] width 21 height 21
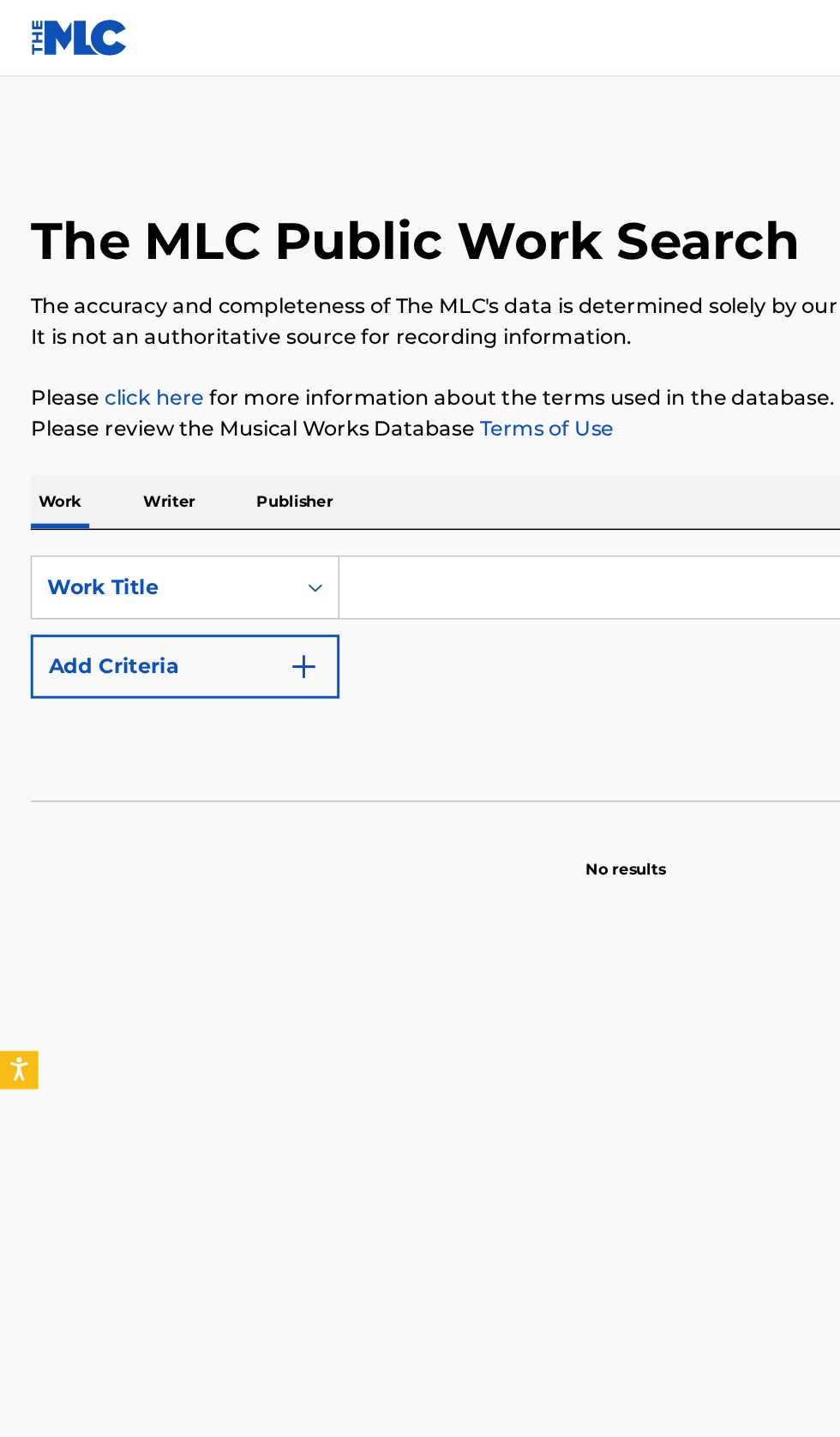
click at [131, 338] on p "Writer" at bounding box center [113, 337] width 45 height 36
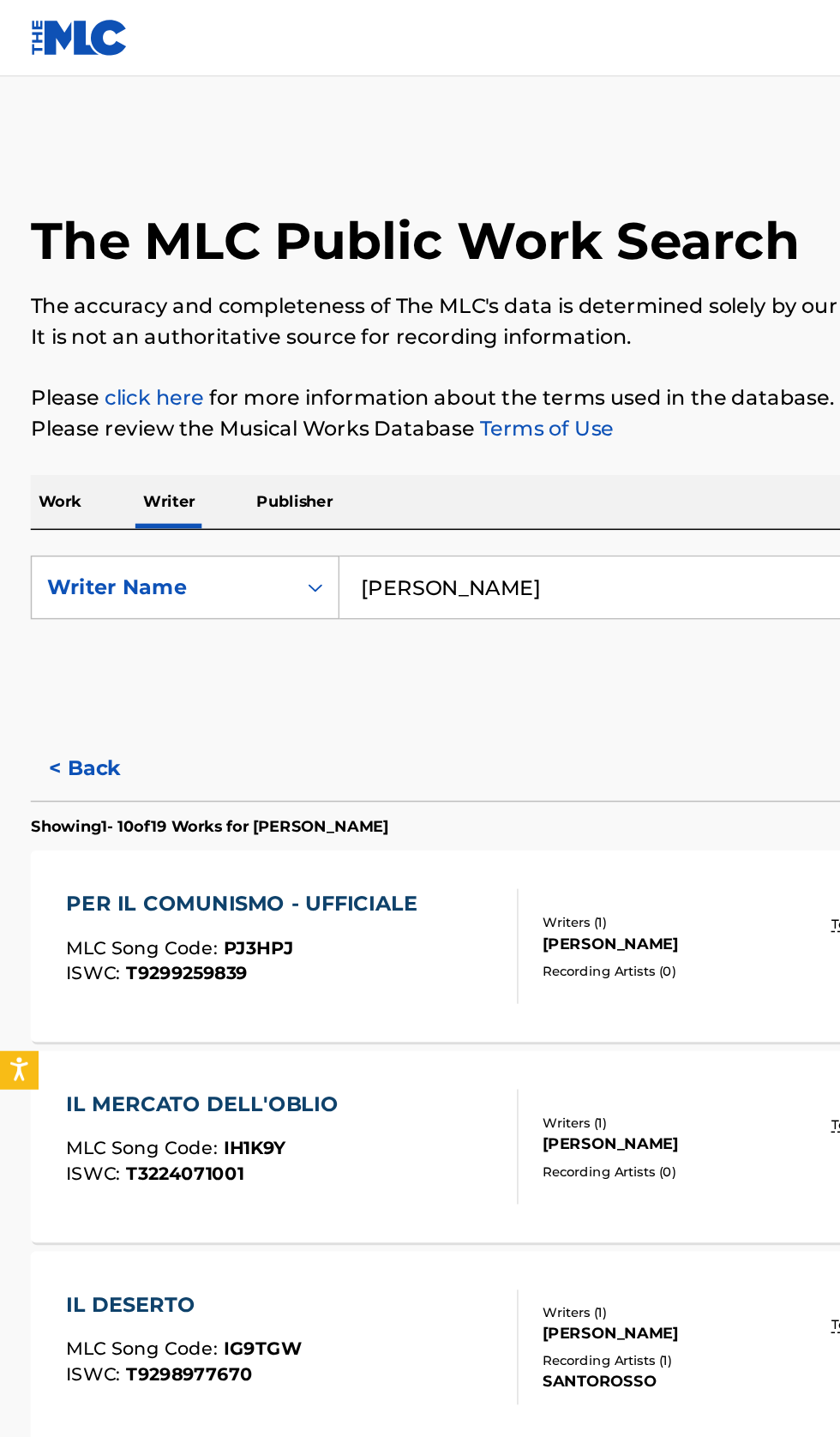
click at [372, 392] on input "Luca Angelo Divergilio" at bounding box center [523, 394] width 590 height 41
click at [87, 523] on button "< Back" at bounding box center [72, 516] width 103 height 43
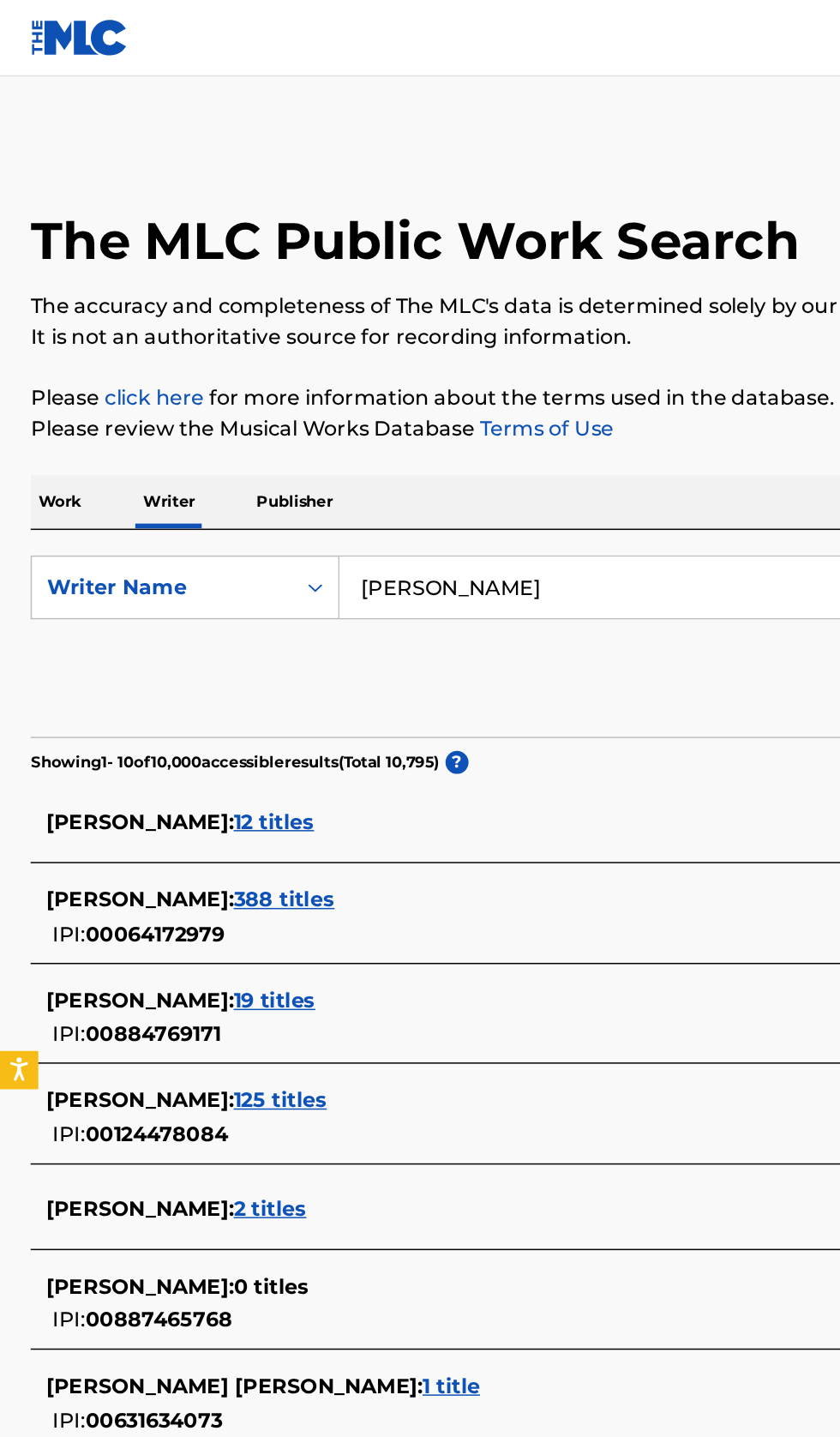
click at [474, 402] on input "Luca Angelo Divergilio" at bounding box center [523, 394] width 590 height 41
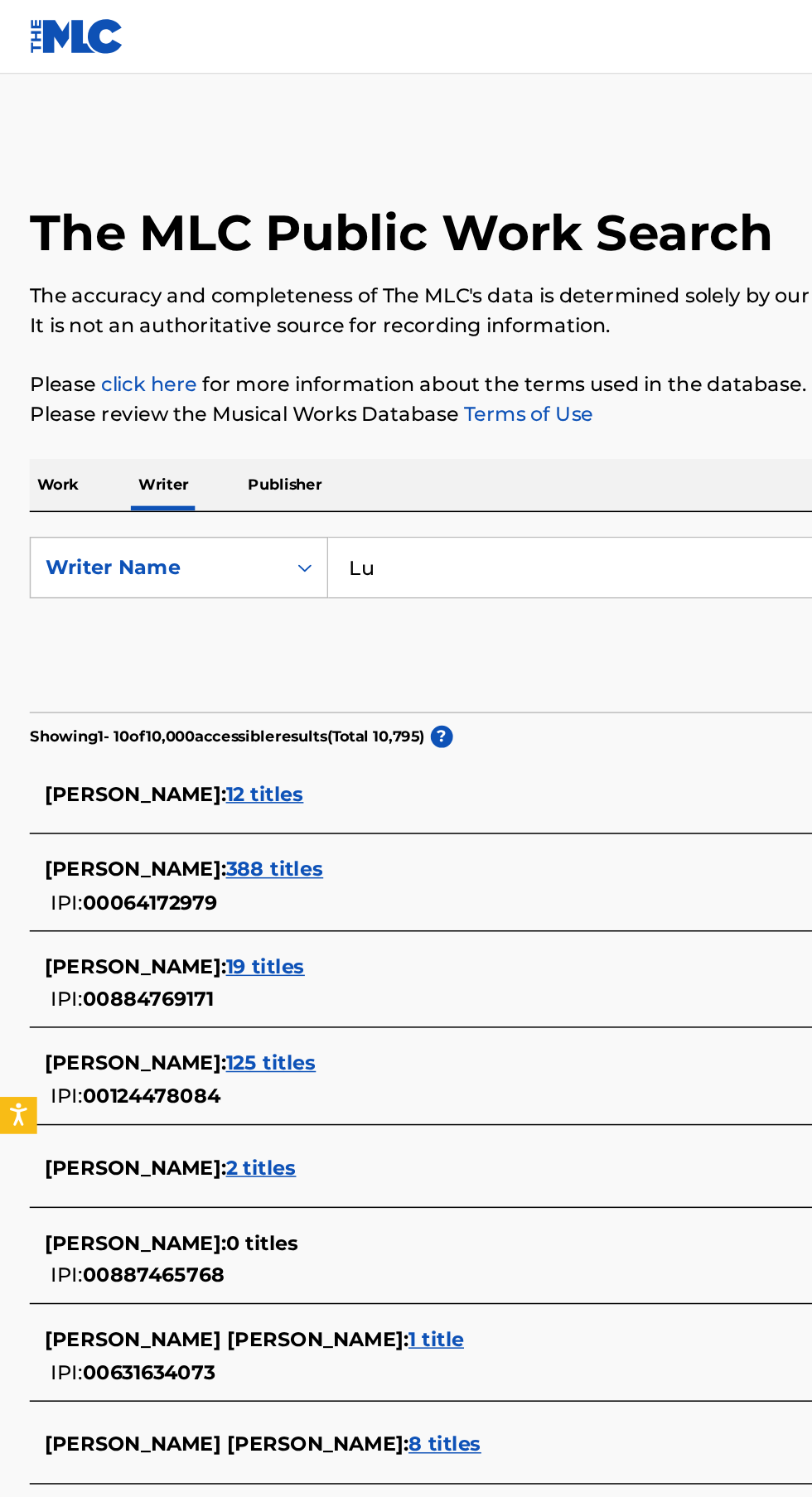
type input "L"
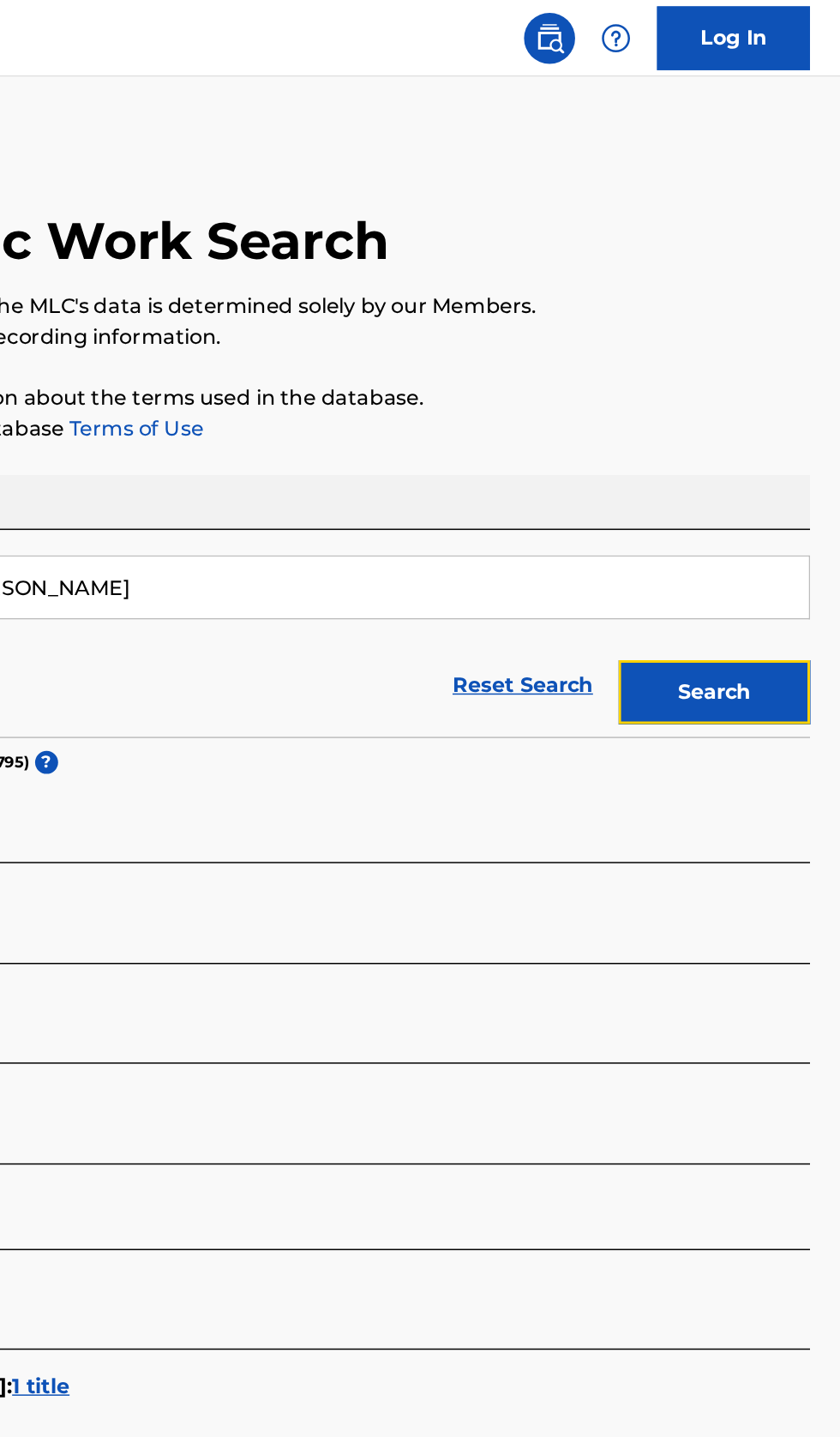
click at [776, 470] on button "Search" at bounding box center [755, 465] width 129 height 43
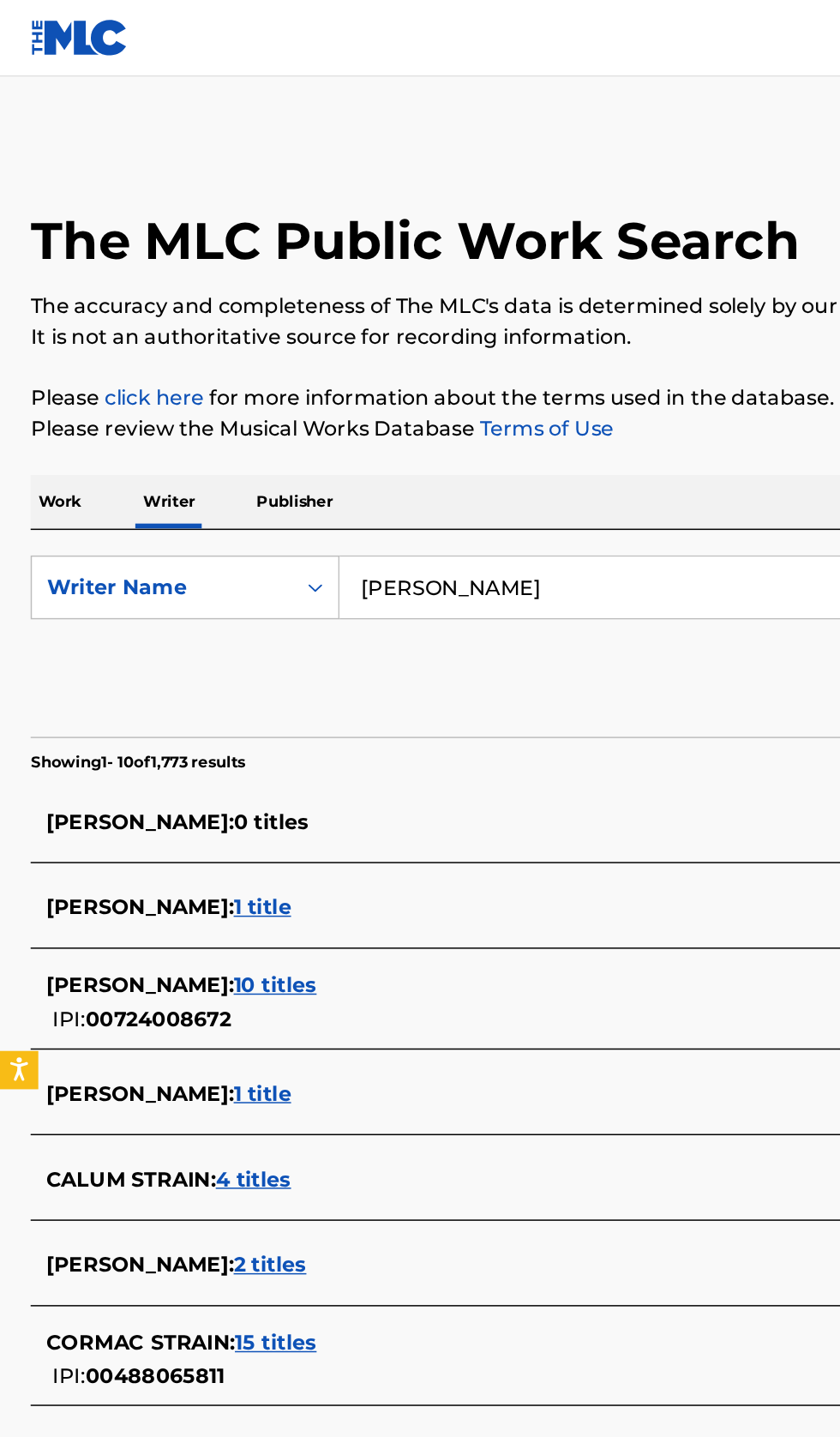
click at [403, 391] on input "Ethan Strain" at bounding box center [523, 394] width 590 height 41
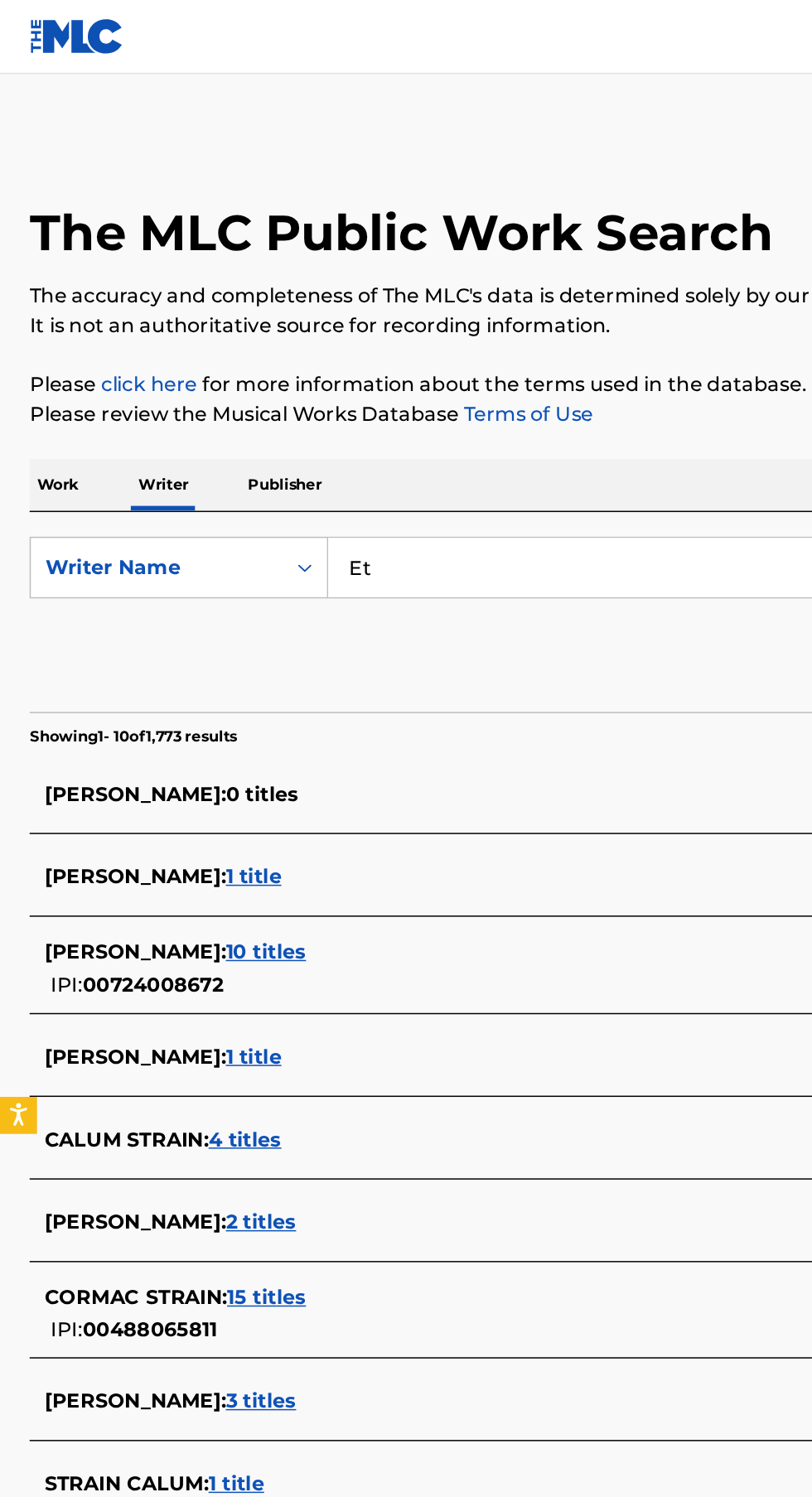
type input "E"
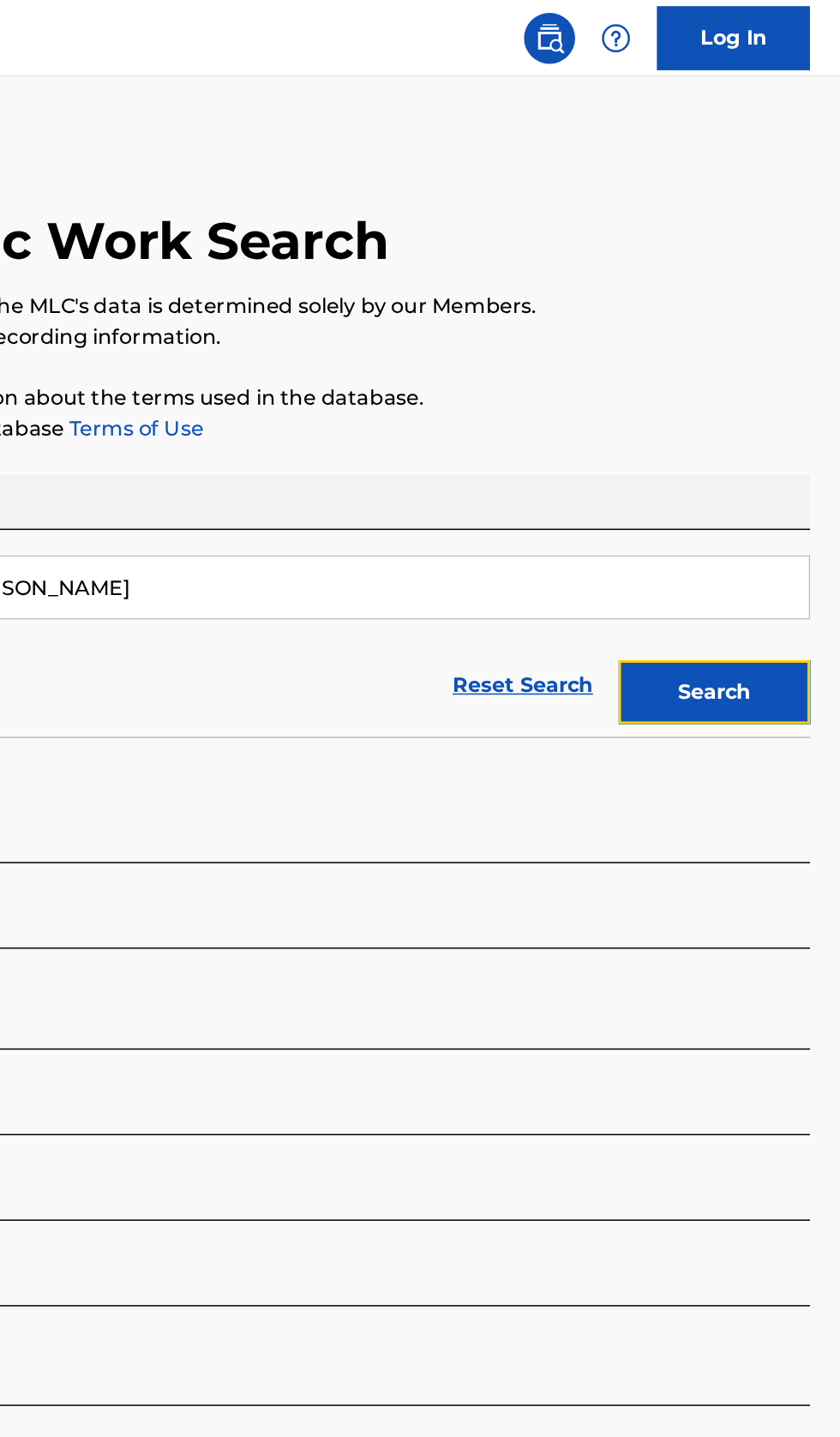
click at [781, 468] on button "Search" at bounding box center [755, 465] width 129 height 43
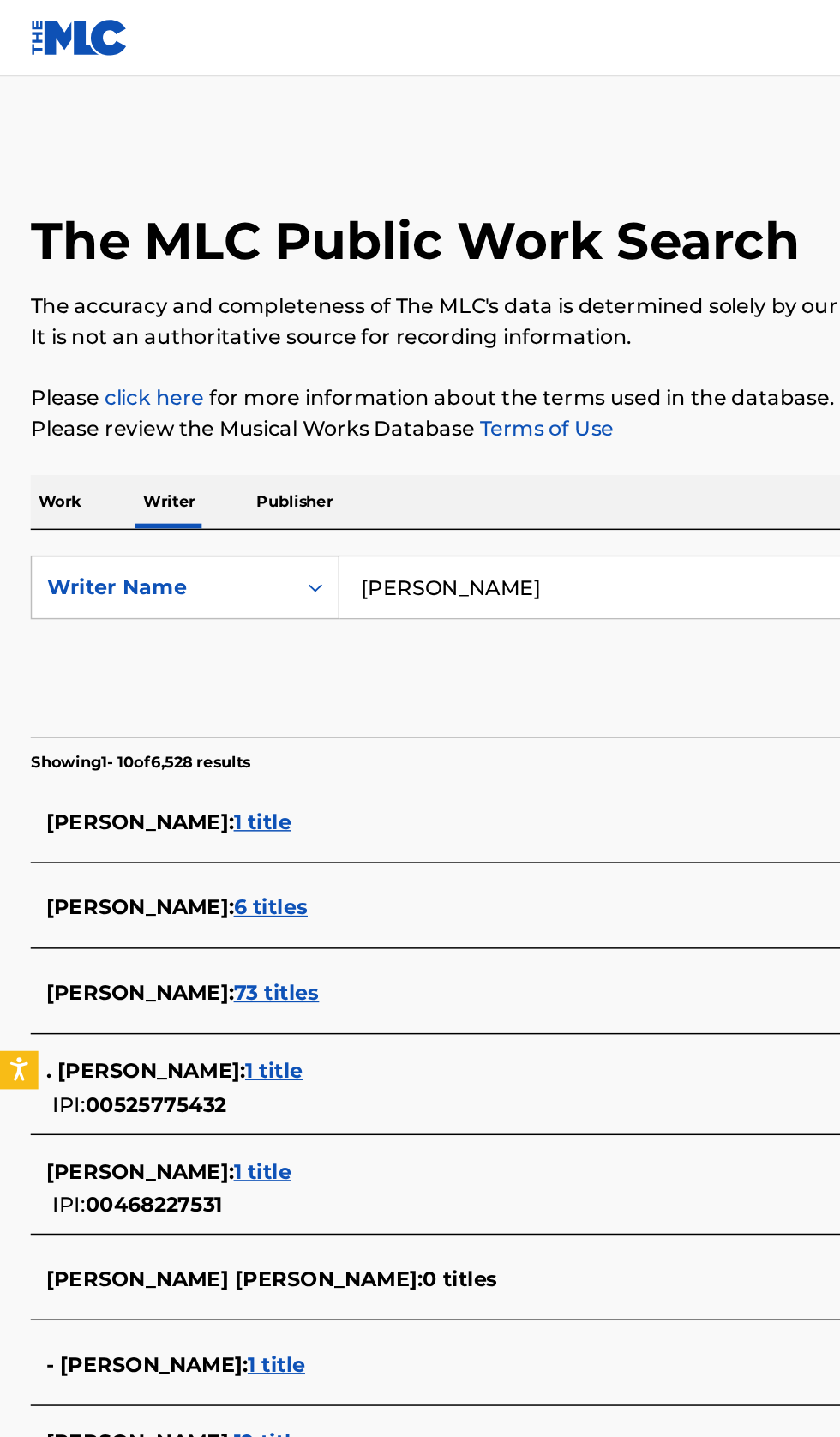
click at [499, 386] on input "GARCIABEARD ELIAS NATHANIEL" at bounding box center [523, 394] width 590 height 41
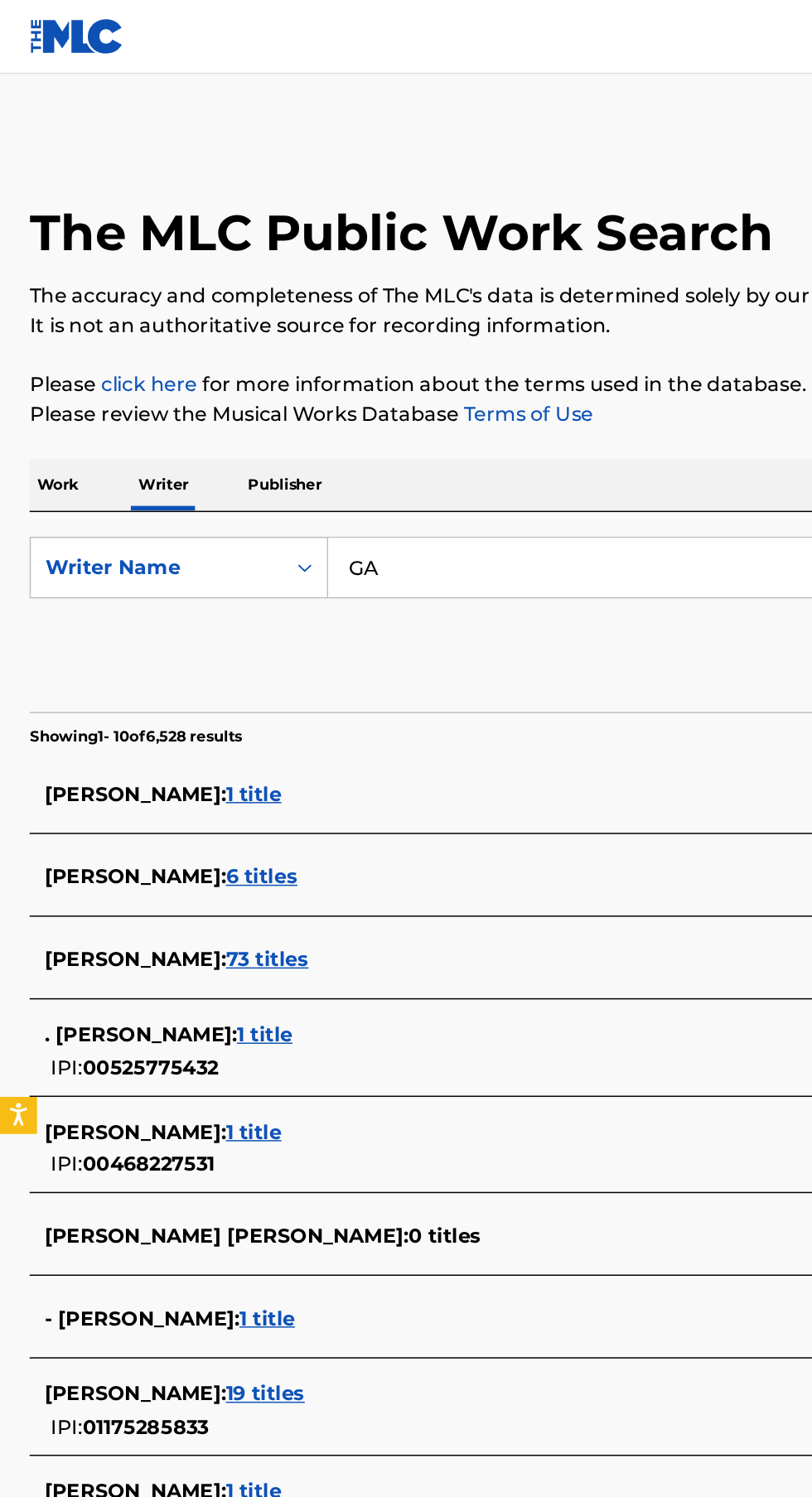
type input "G"
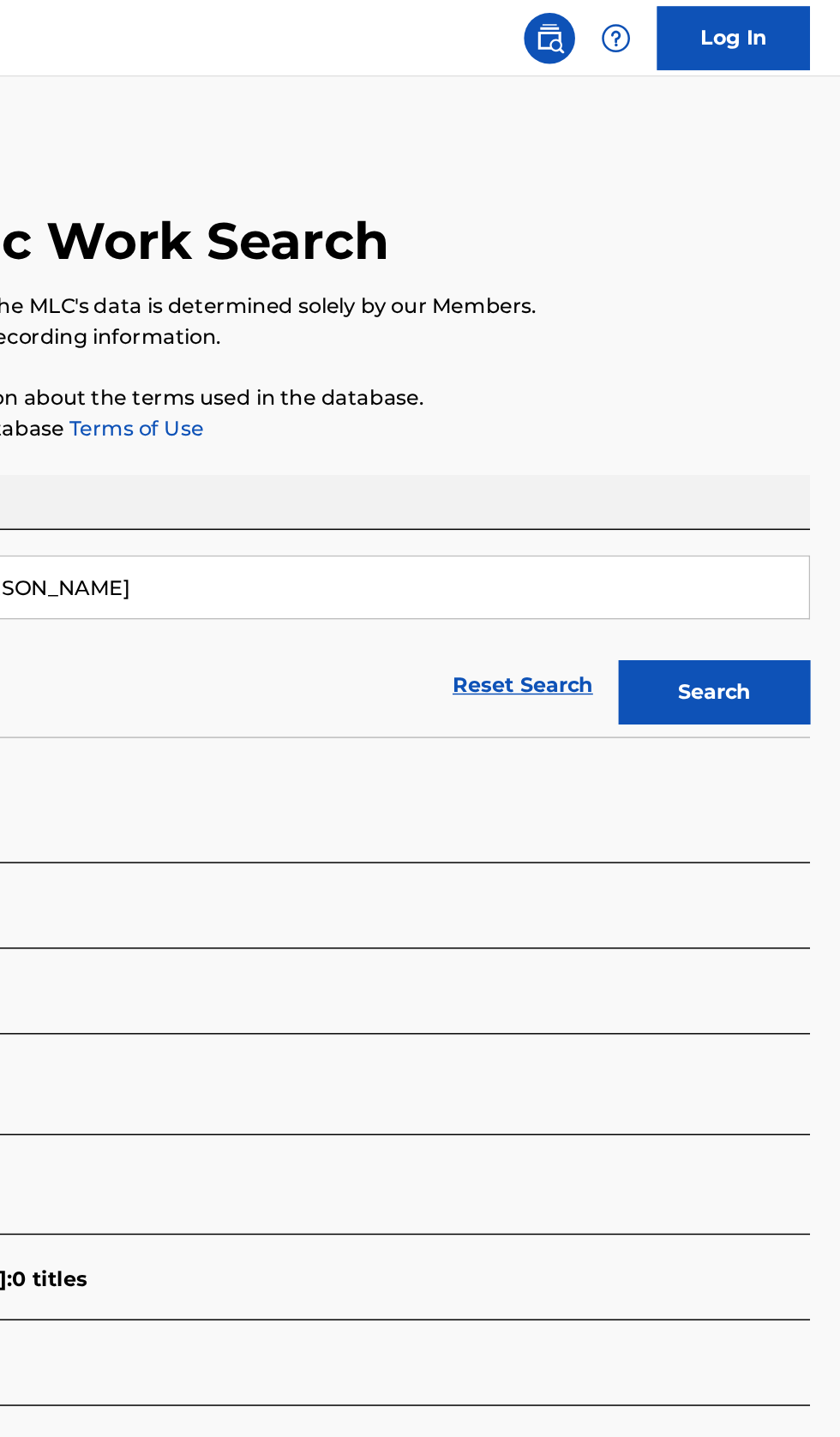
type input "Elias garciabeard"
click at [795, 468] on button "Search" at bounding box center [755, 465] width 129 height 43
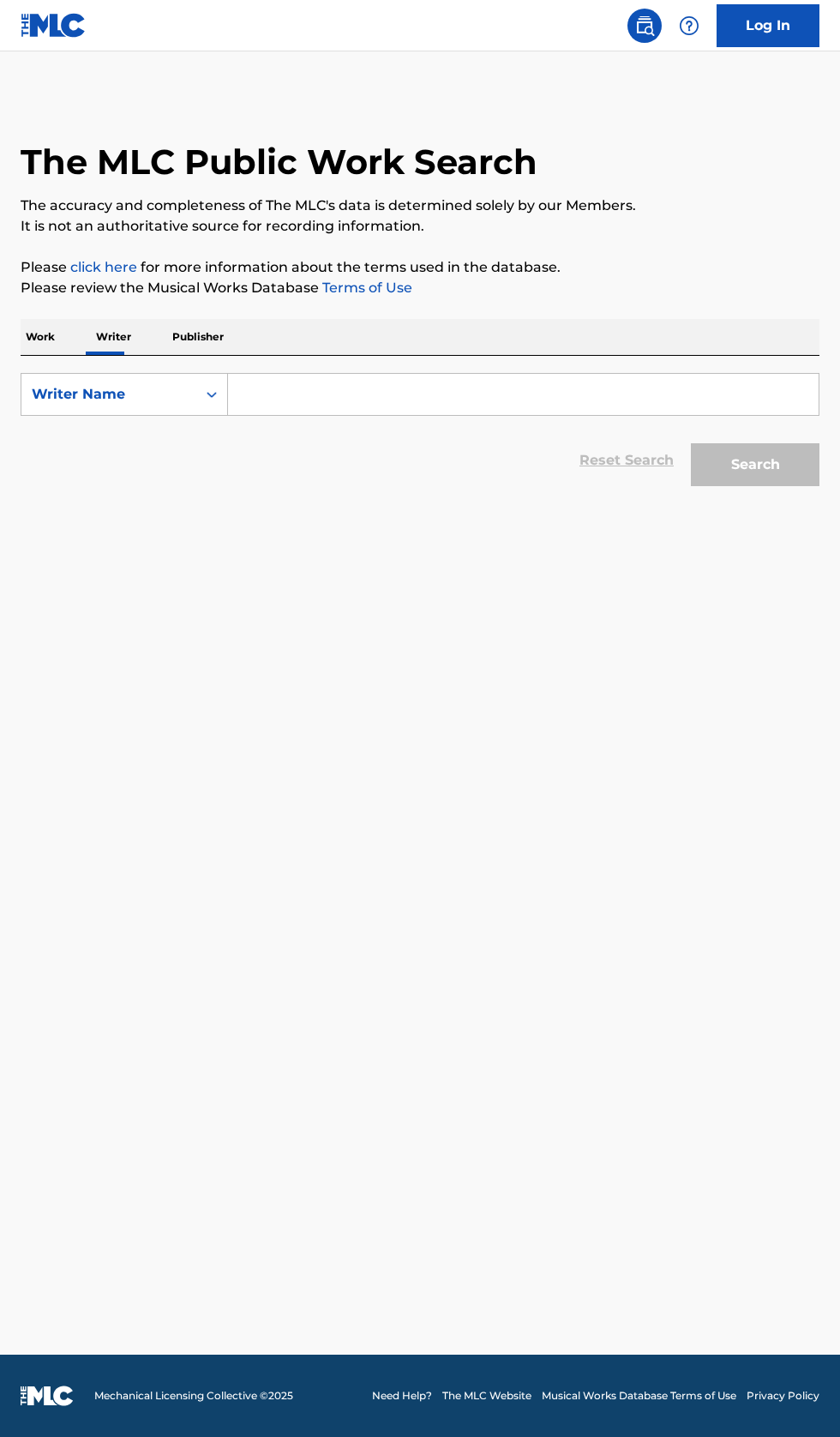
click at [358, 386] on input "Search Form" at bounding box center [523, 394] width 590 height 41
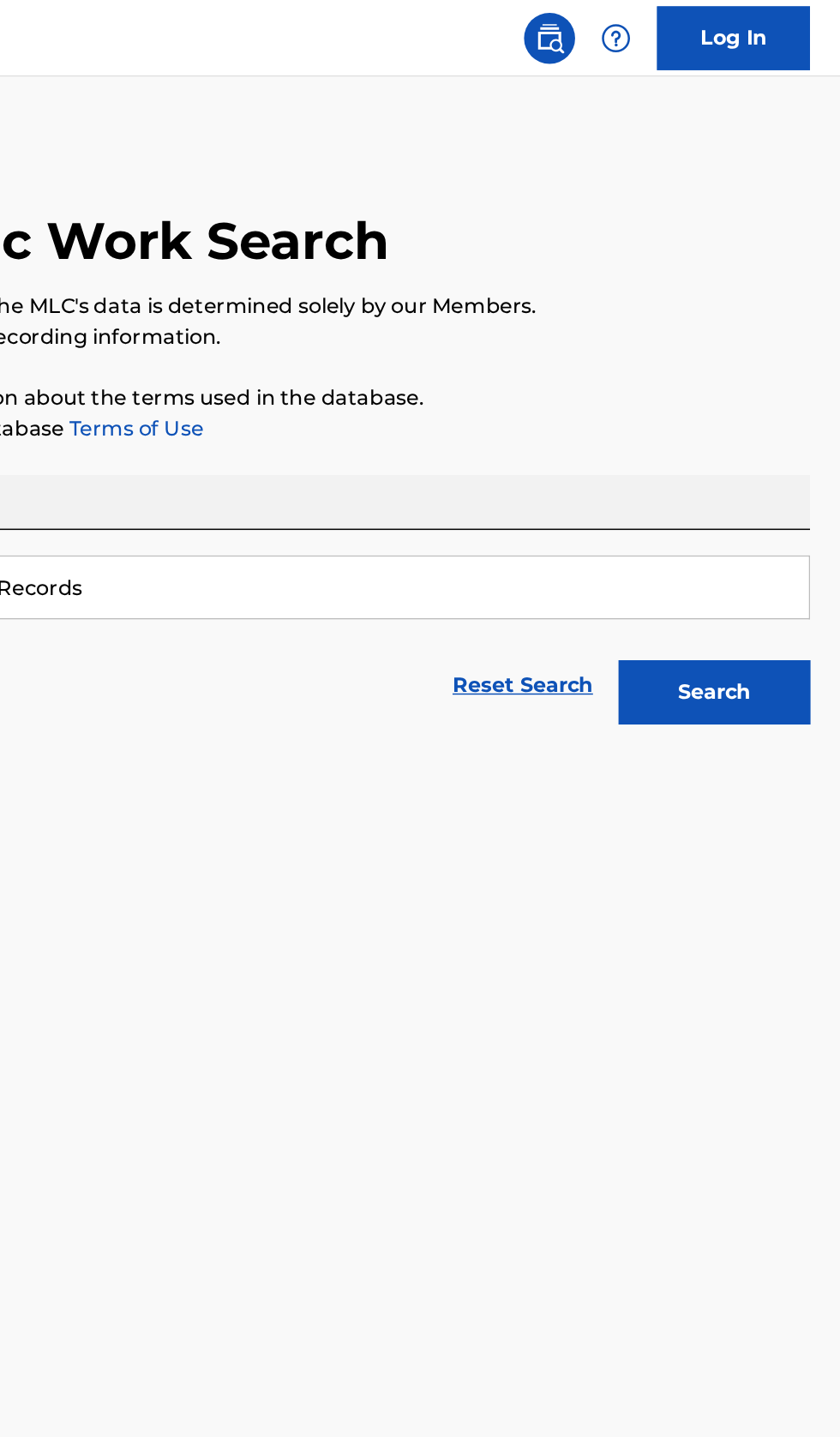
type input "Rizz Records"
click at [782, 477] on button "Search" at bounding box center [755, 465] width 129 height 43
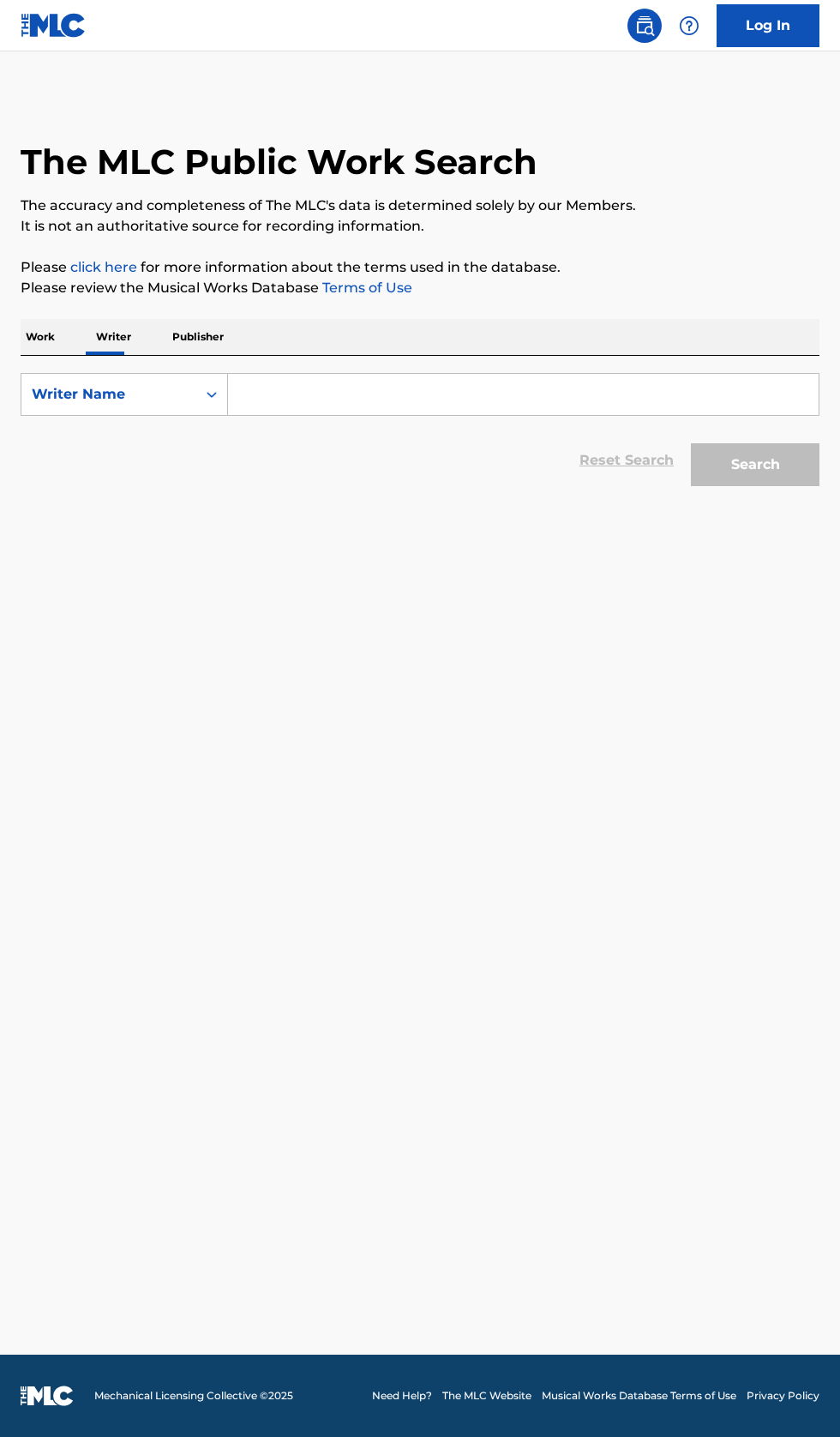
click at [351, 392] on input "Search Form" at bounding box center [523, 394] width 590 height 41
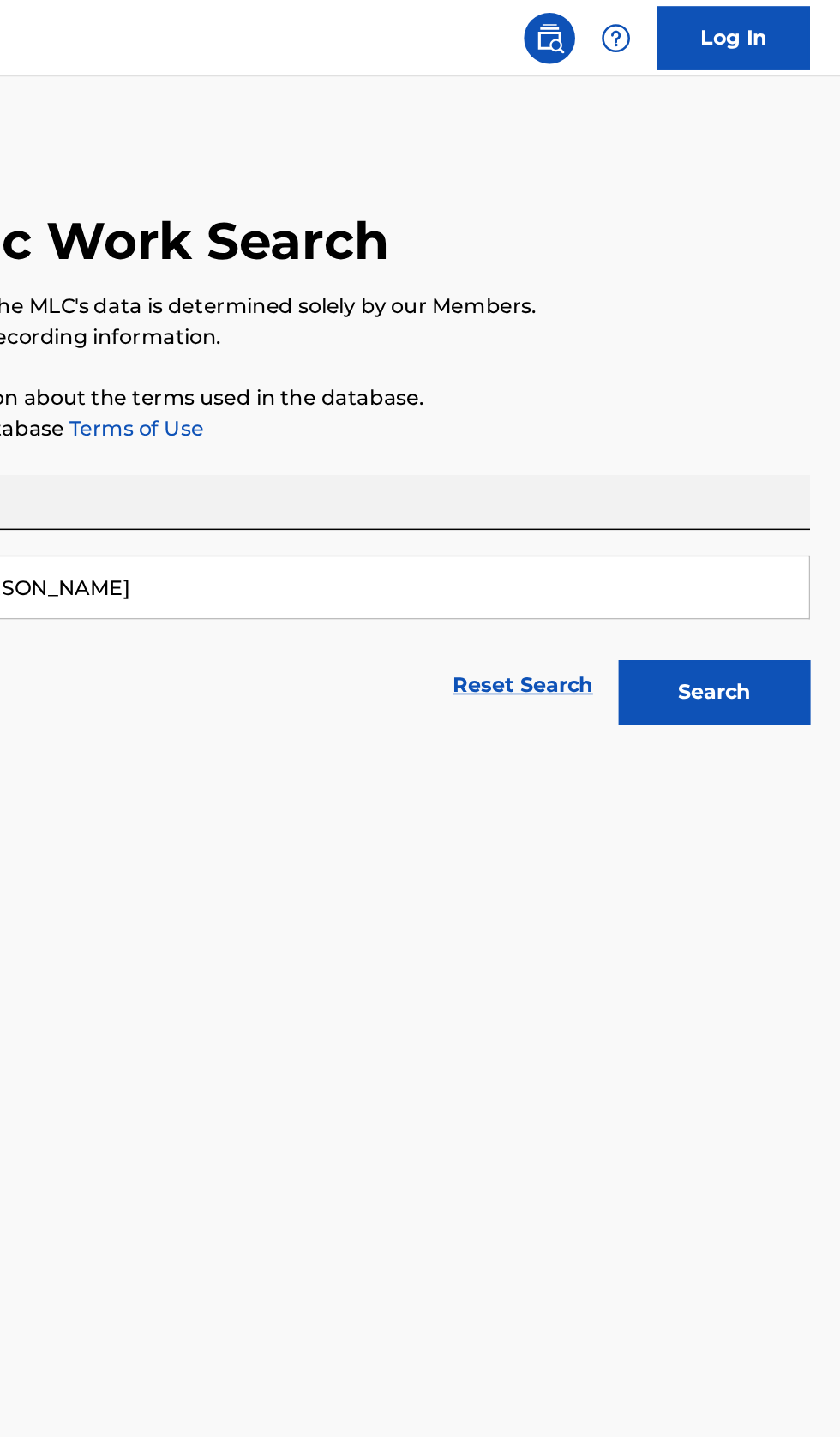
type input "Adrian Khasha Nielson"
click at [778, 458] on button "Search" at bounding box center [755, 465] width 129 height 43
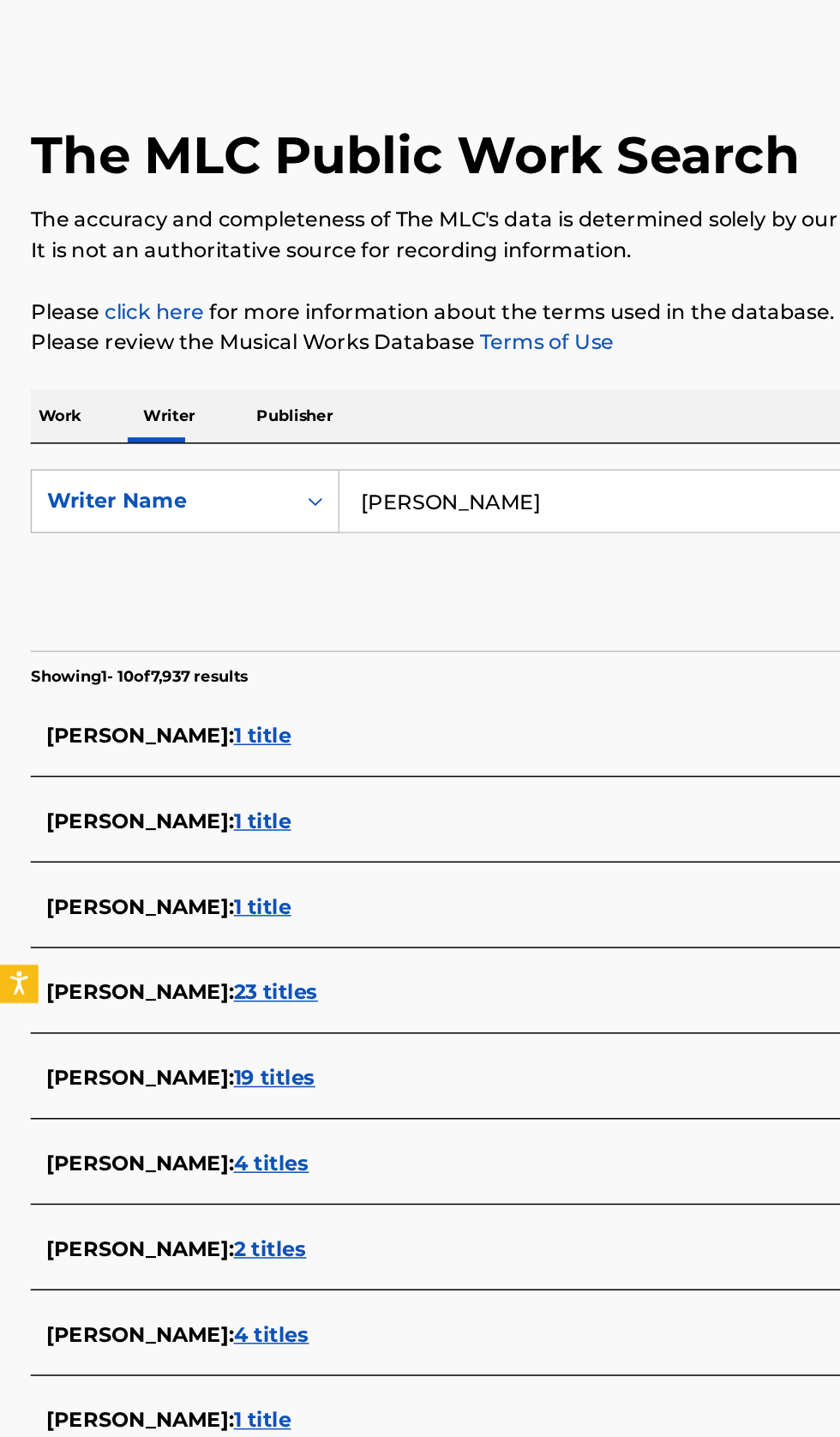
click at [350, 1008] on div "ADRIAN KHASHA NIELSEN : 1 title" at bounding box center [397, 1011] width 734 height 21
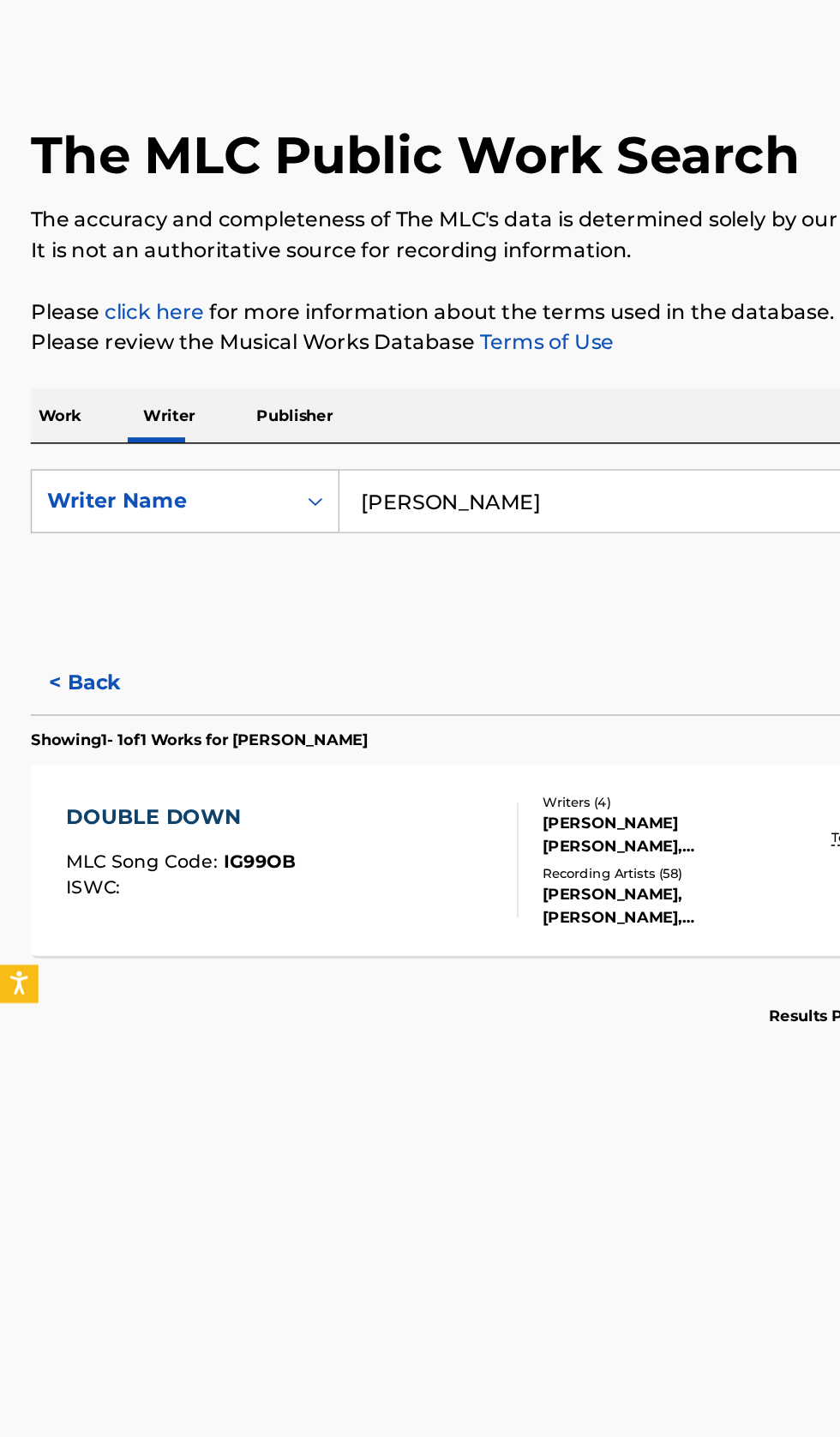
click at [71, 516] on button "< Back" at bounding box center [72, 516] width 103 height 43
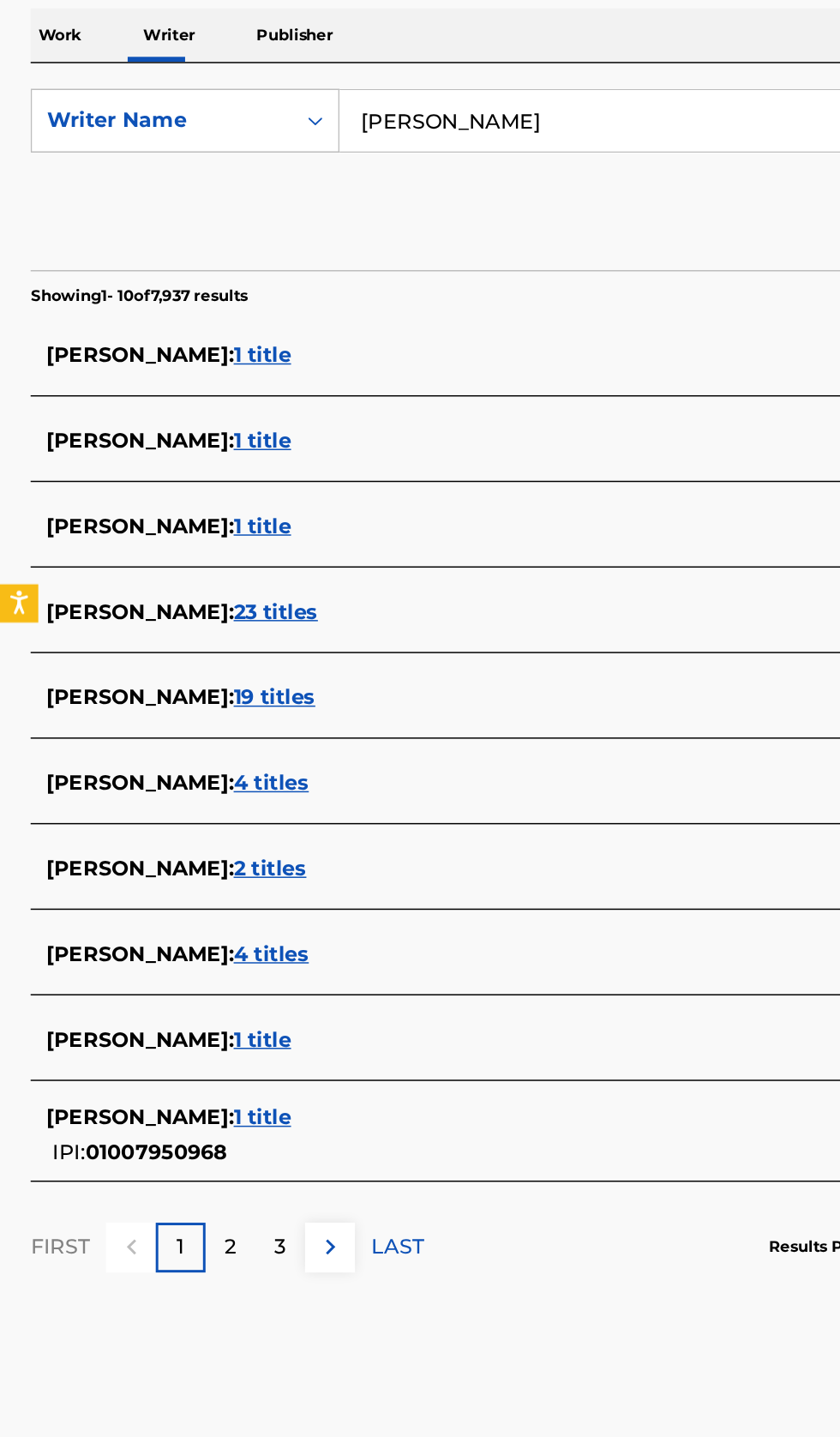
click at [386, 1084] on div "ADRIAN KHASHA NIELSEN : 1 title IPI: 01007950968" at bounding box center [397, 1075] width 734 height 43
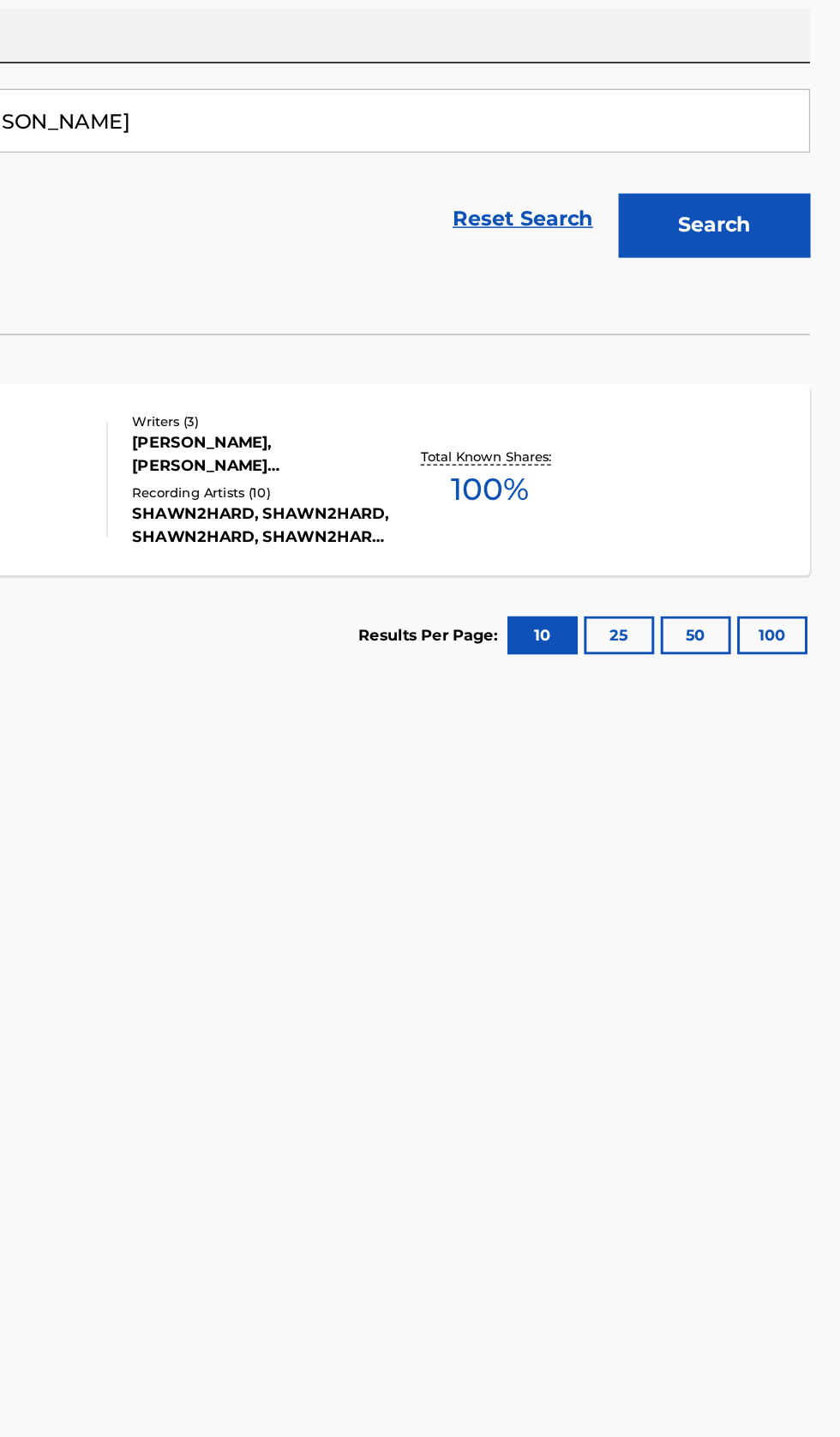
click at [707, 661] on div "NO NEW GUYS MLC Song Code : NH07IZ ISWC : T3222889778 Writers ( 3 ) ADRIAN KHAS…" at bounding box center [420, 635] width 799 height 129
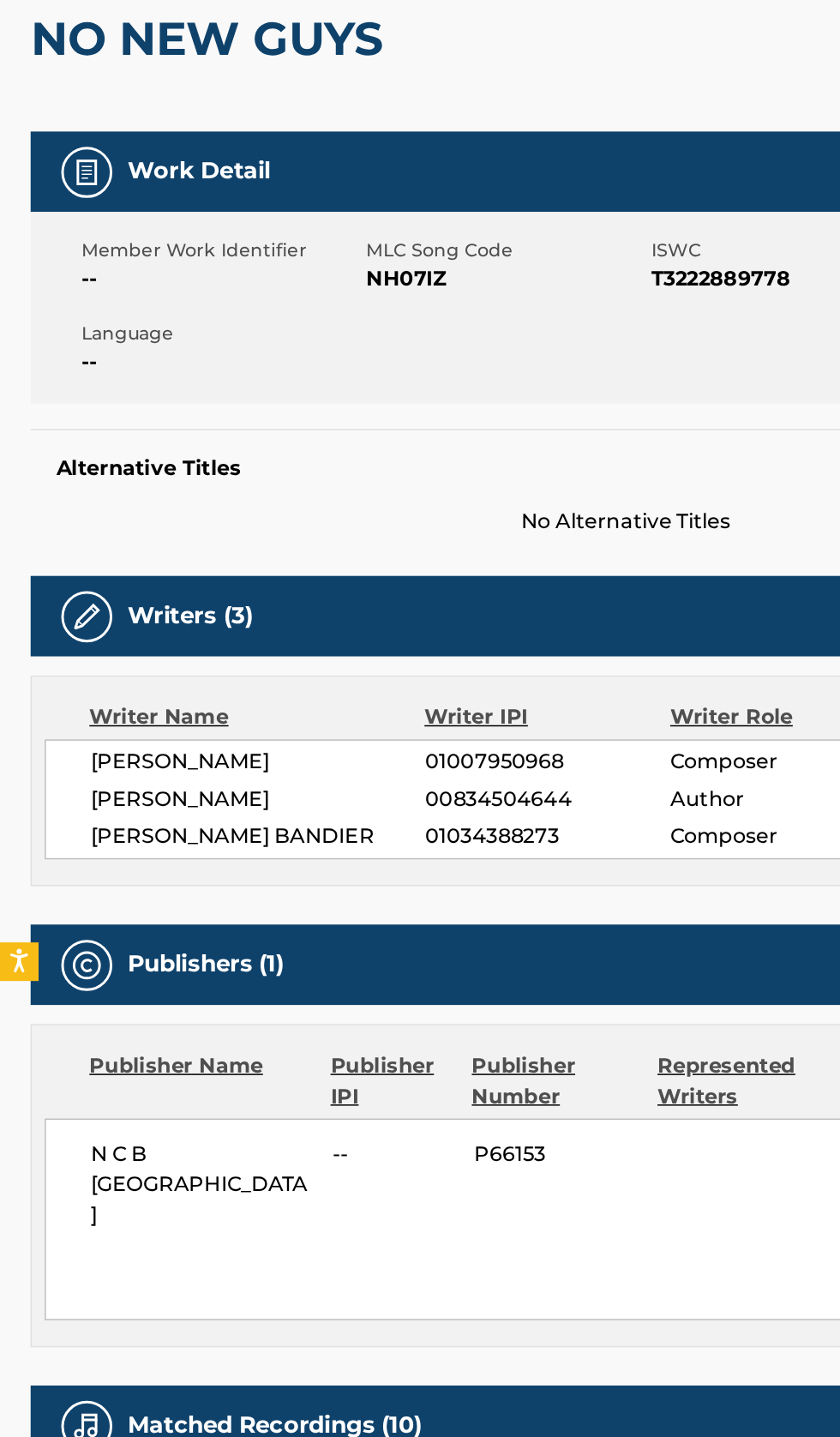
scroll to position [144, 0]
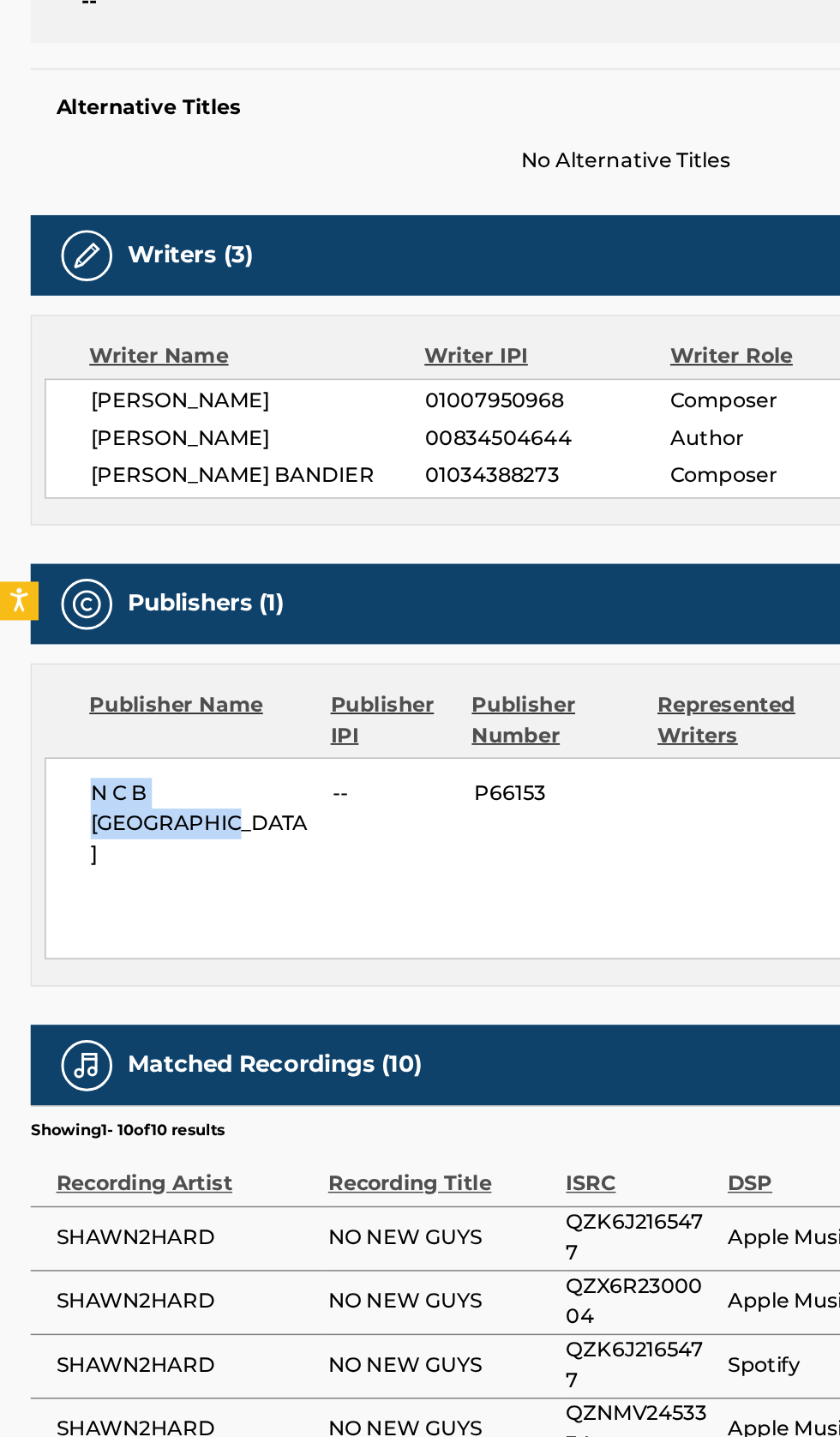
copy span "N C B SCANDINAVIA"
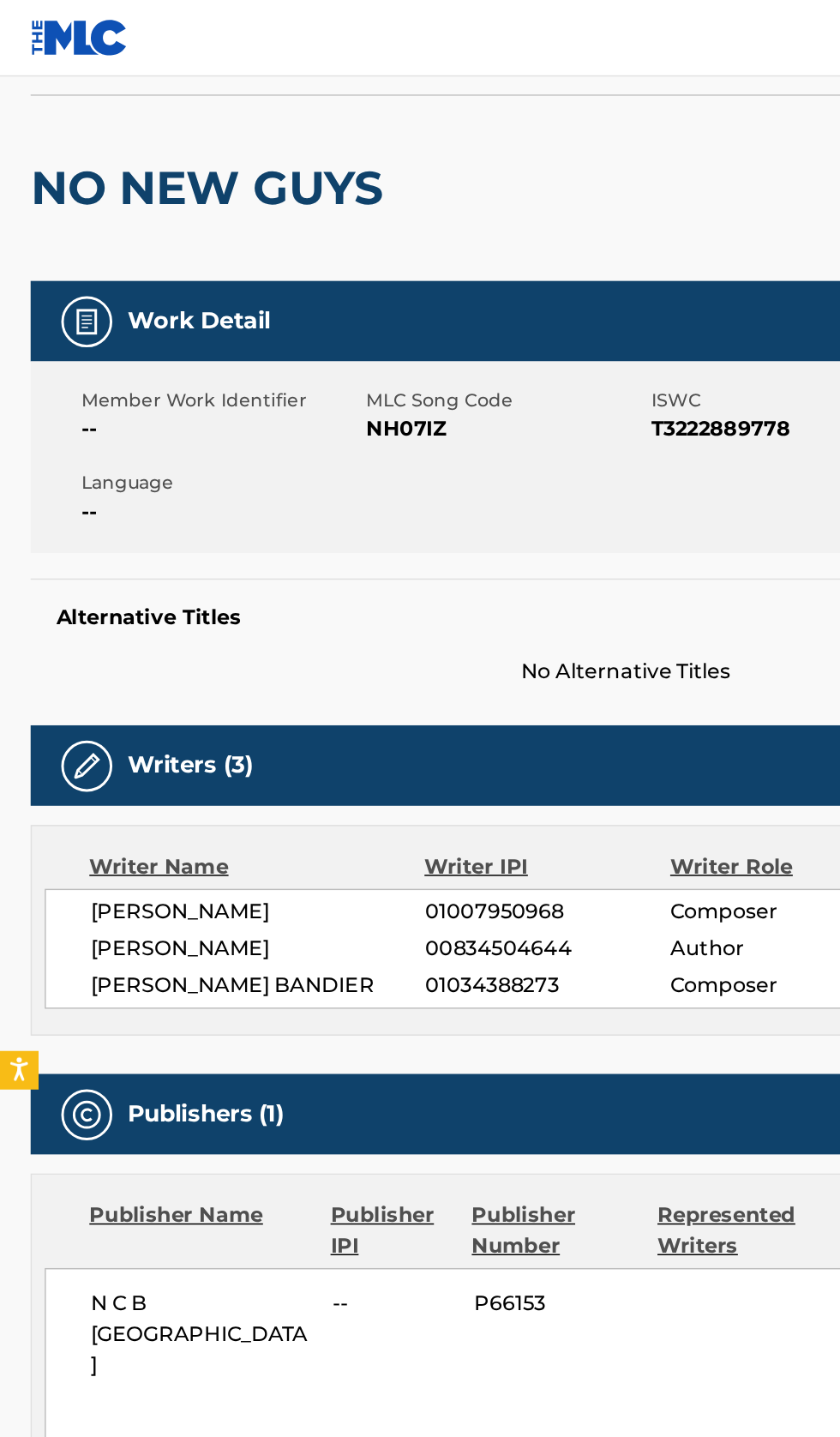
scroll to position [0, 0]
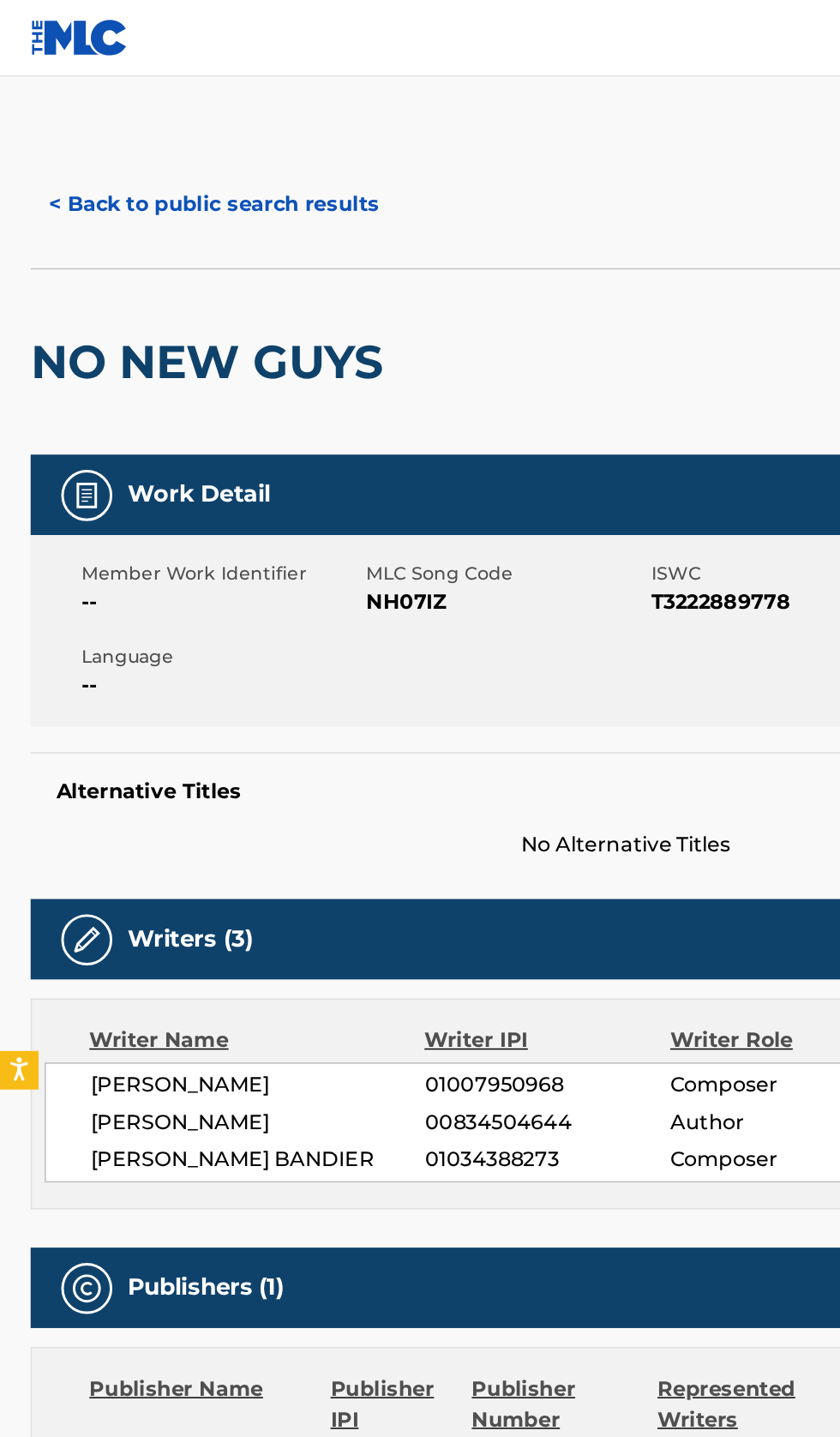
click at [180, 136] on button "< Back to public search results" at bounding box center [143, 138] width 246 height 43
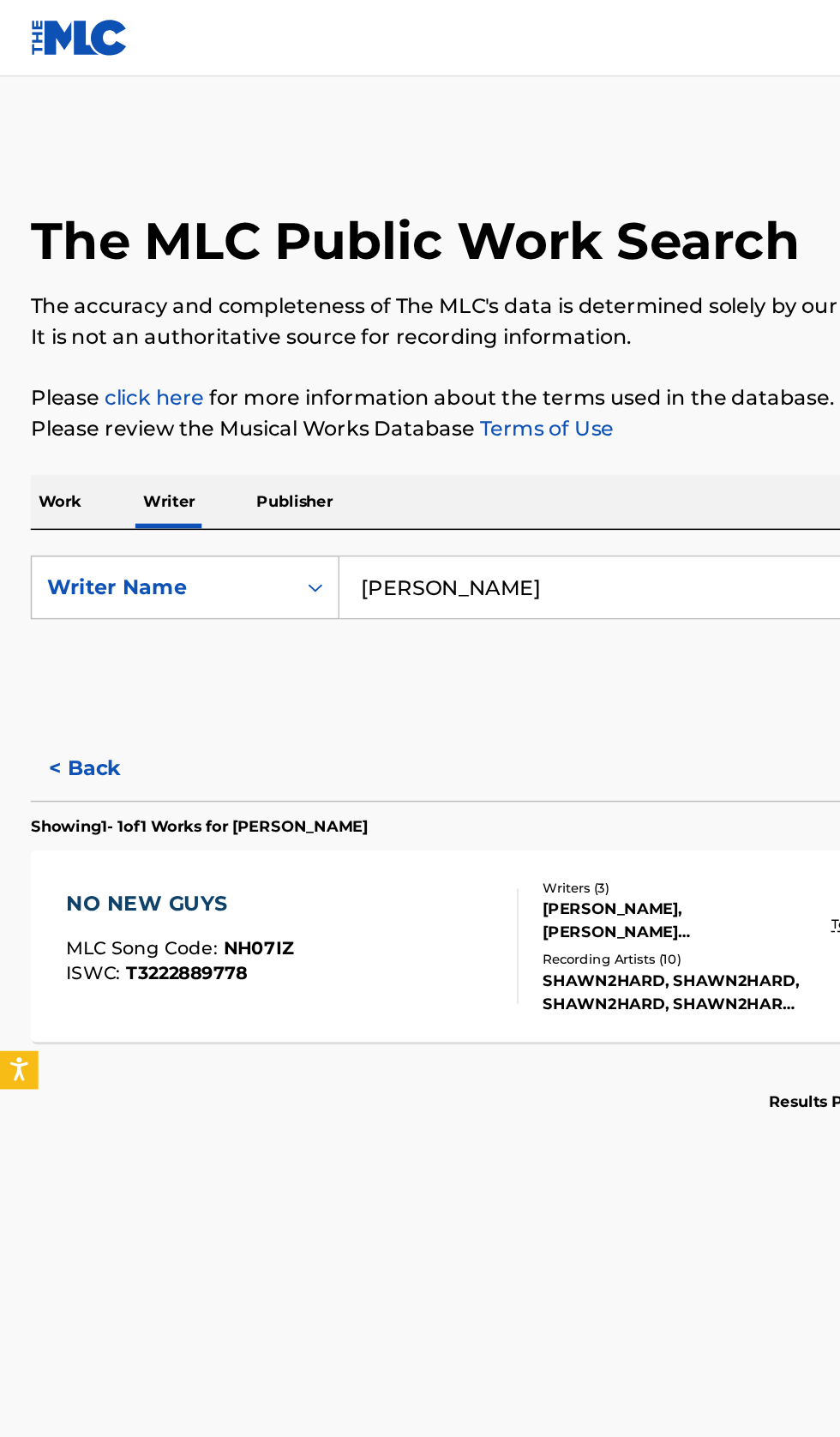
click at [474, 400] on input "Adrian Khasha Nielson" at bounding box center [523, 394] width 590 height 41
click at [473, 390] on input "Adrian Khasha Nielson" at bounding box center [523, 394] width 590 height 41
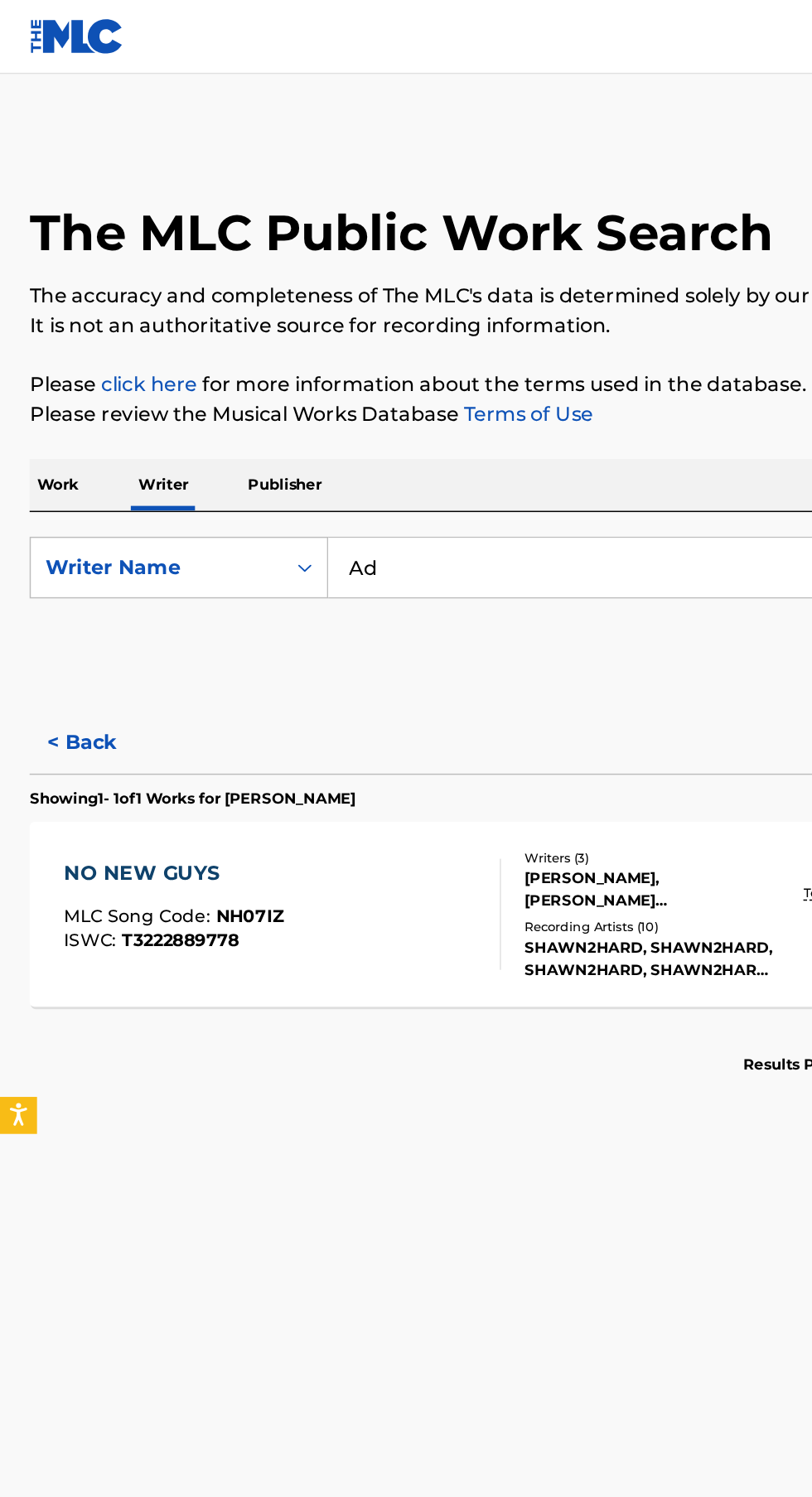
type input "A"
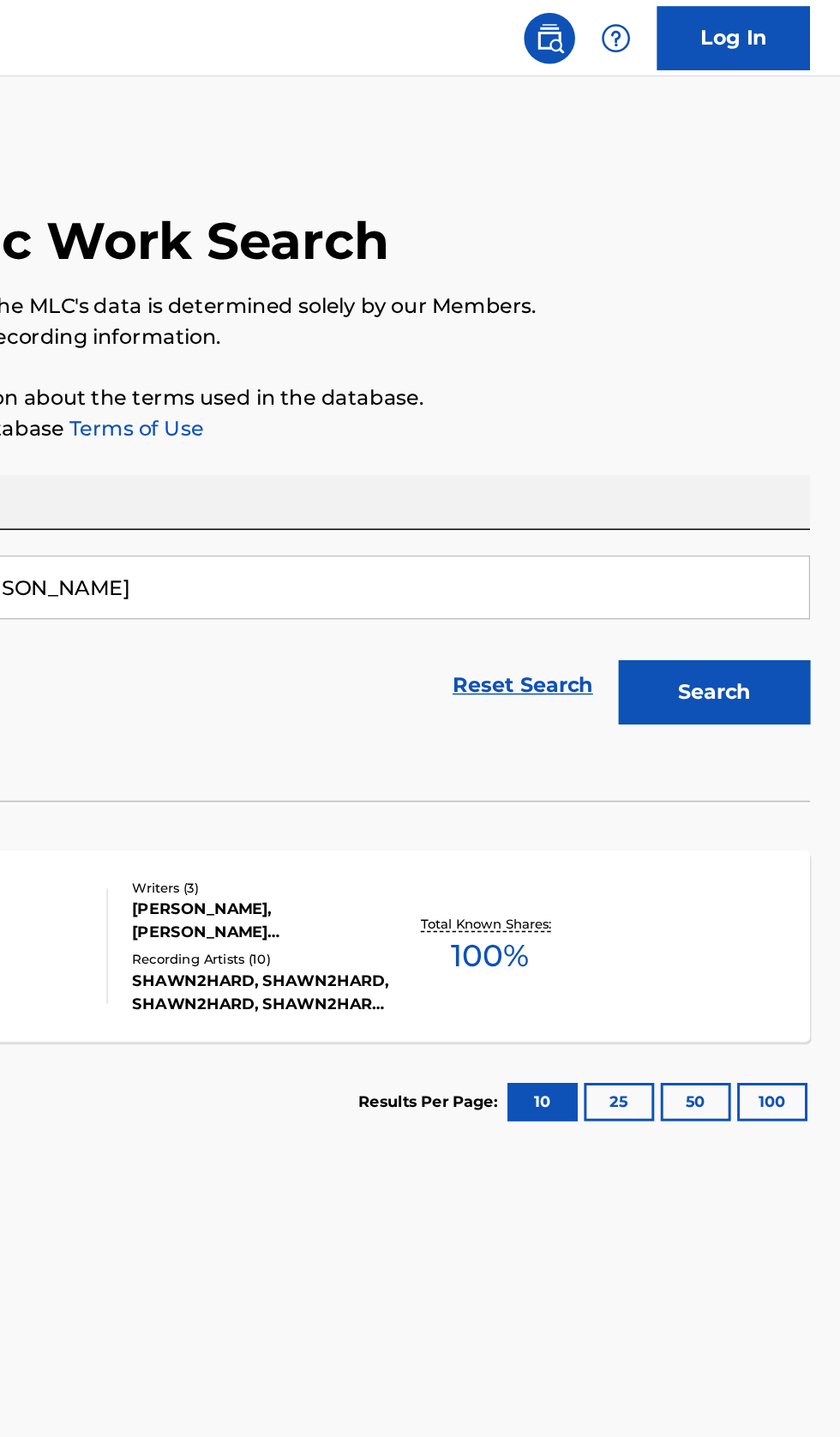
type input "Jakobe Moody"
click at [751, 471] on button "Search" at bounding box center [755, 465] width 129 height 43
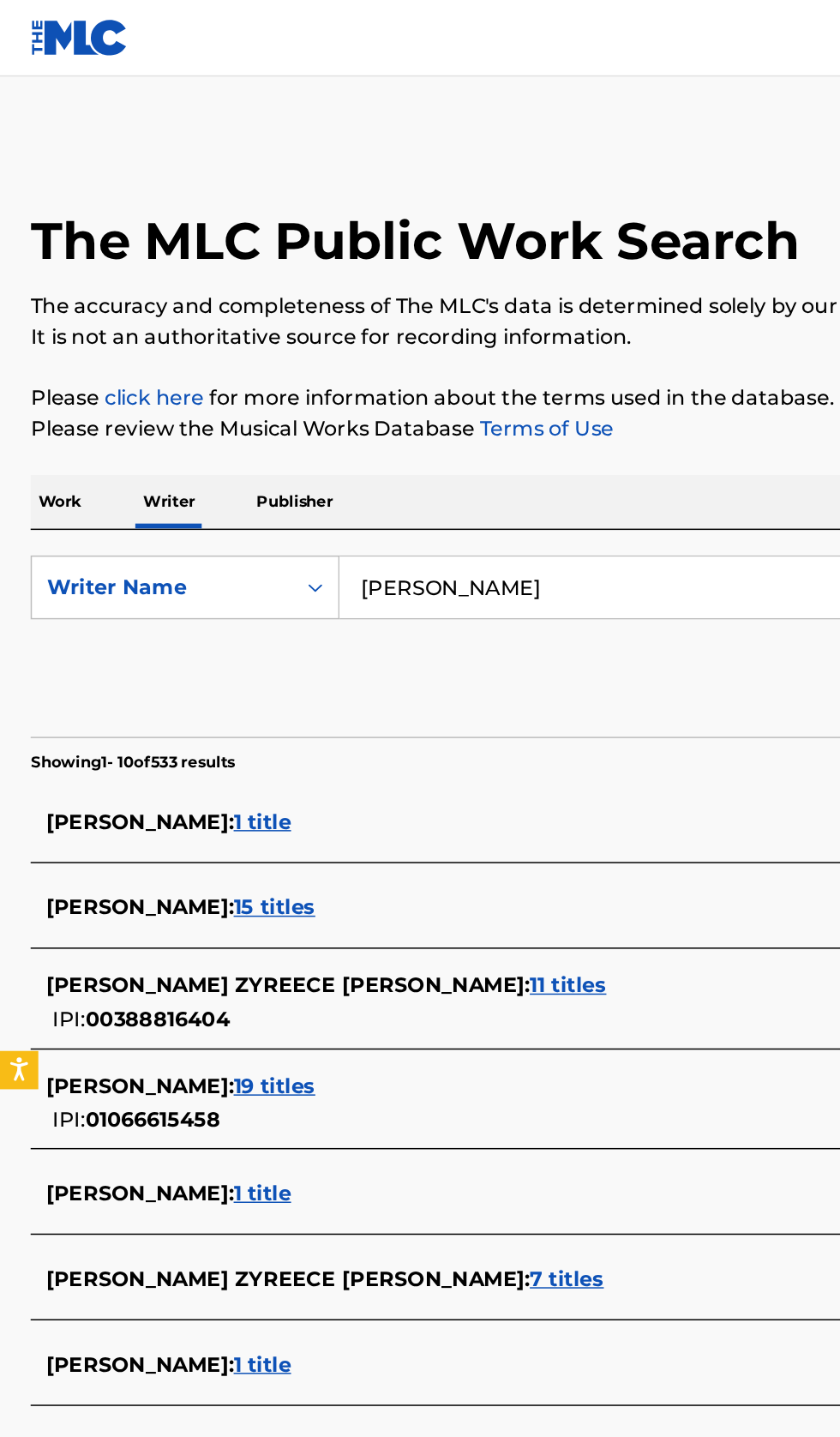
click at [391, 602] on div "JAKOBE MOODY : 15 titles" at bounding box center [397, 609] width 734 height 21
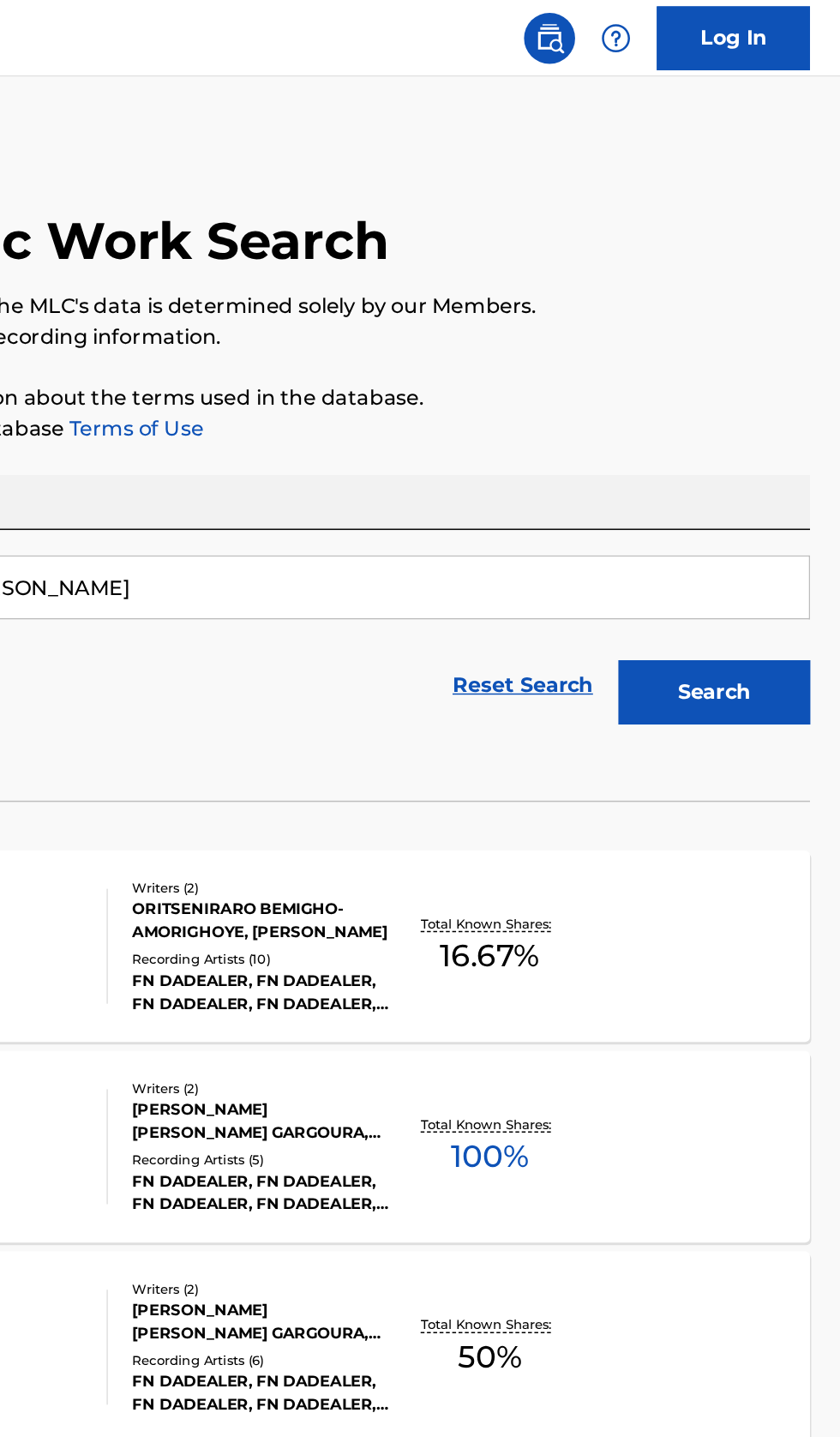
click at [715, 790] on div "ALL I KNOW MLC Song Code : AD6WDN ISWC : Writers ( 2 ) ANTHONY JOHN JR GARGOURA…" at bounding box center [420, 770] width 799 height 129
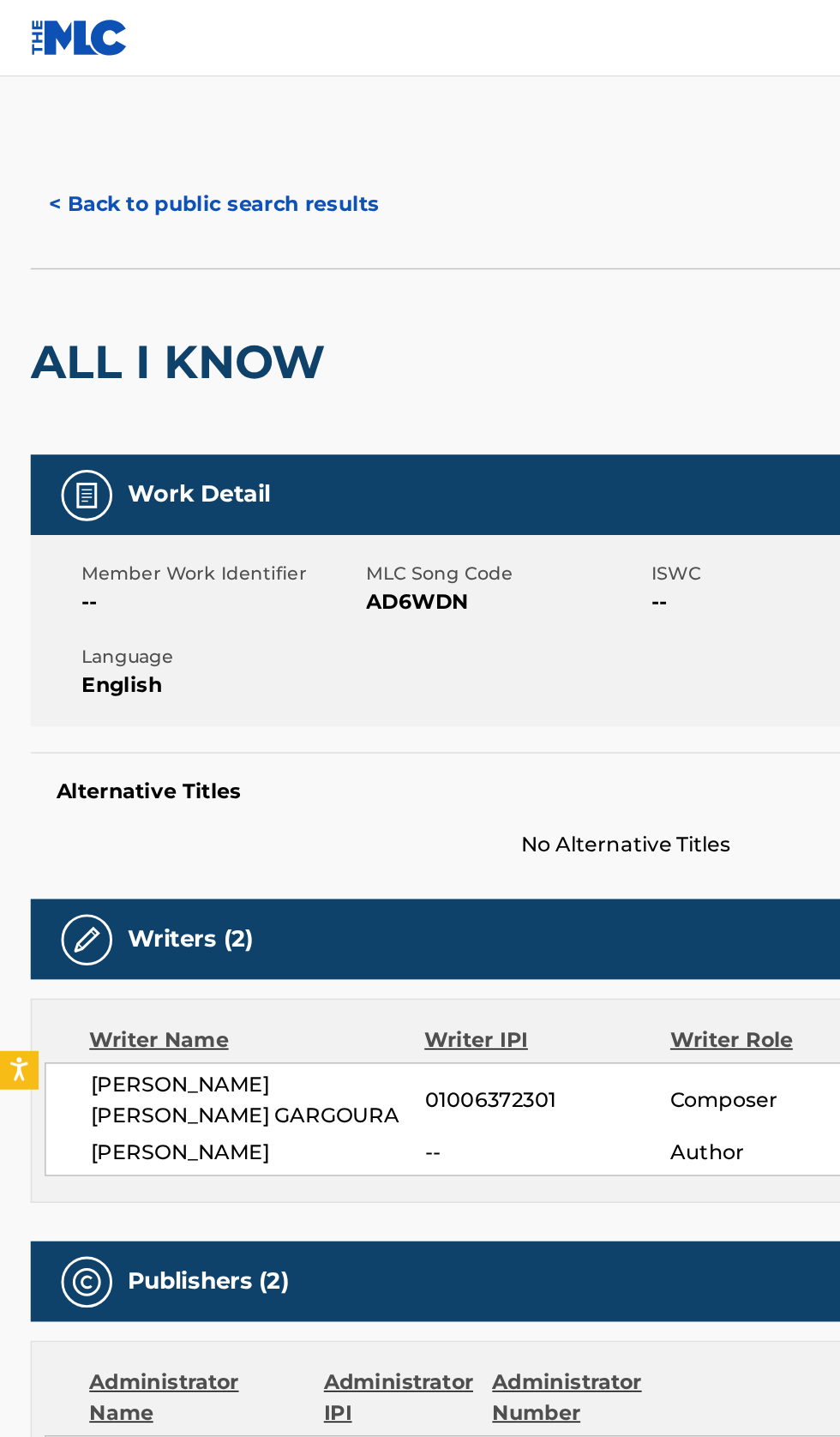
click at [172, 137] on button "< Back to public search results" at bounding box center [143, 138] width 246 height 43
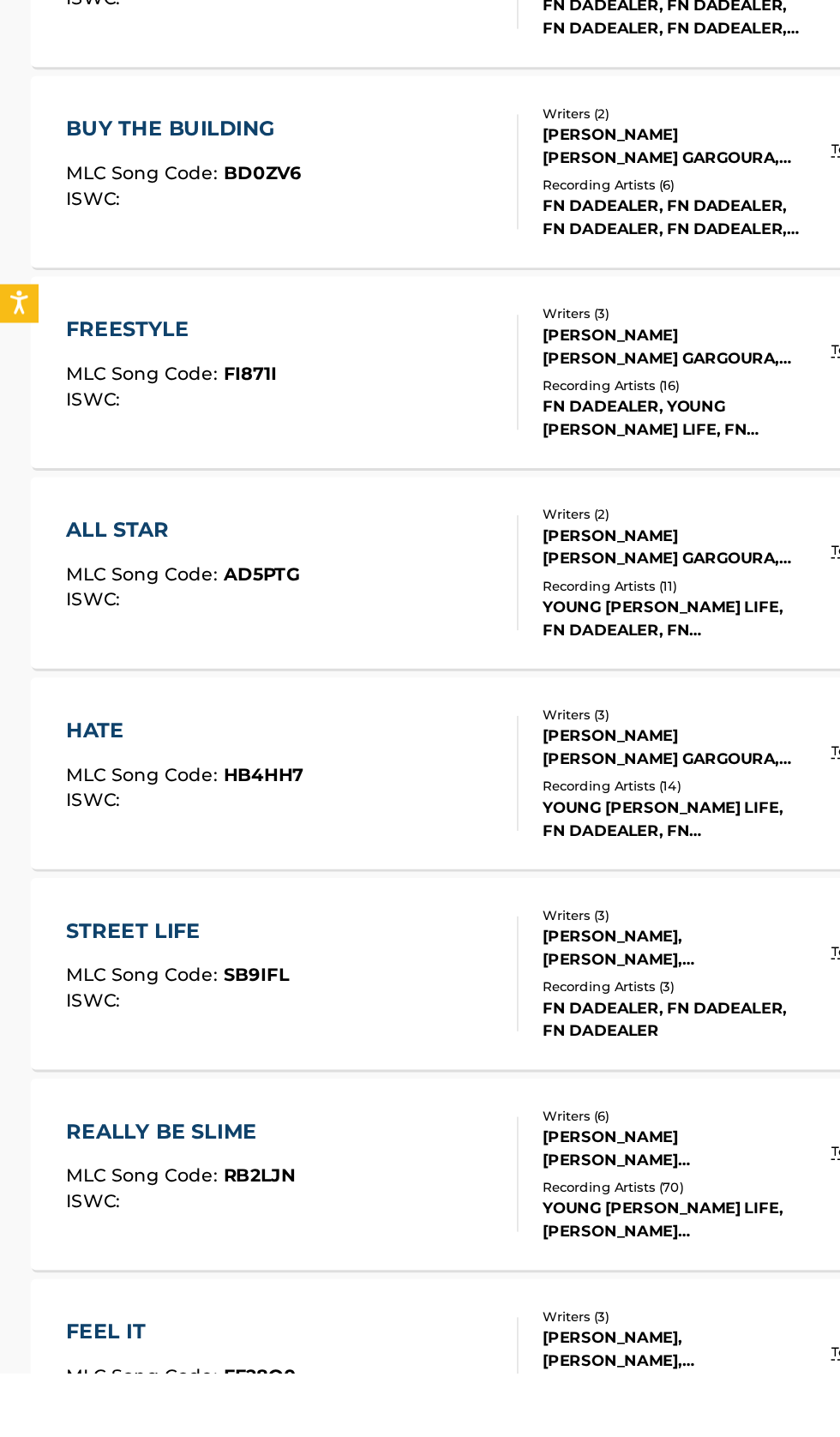
scroll to position [410, 0]
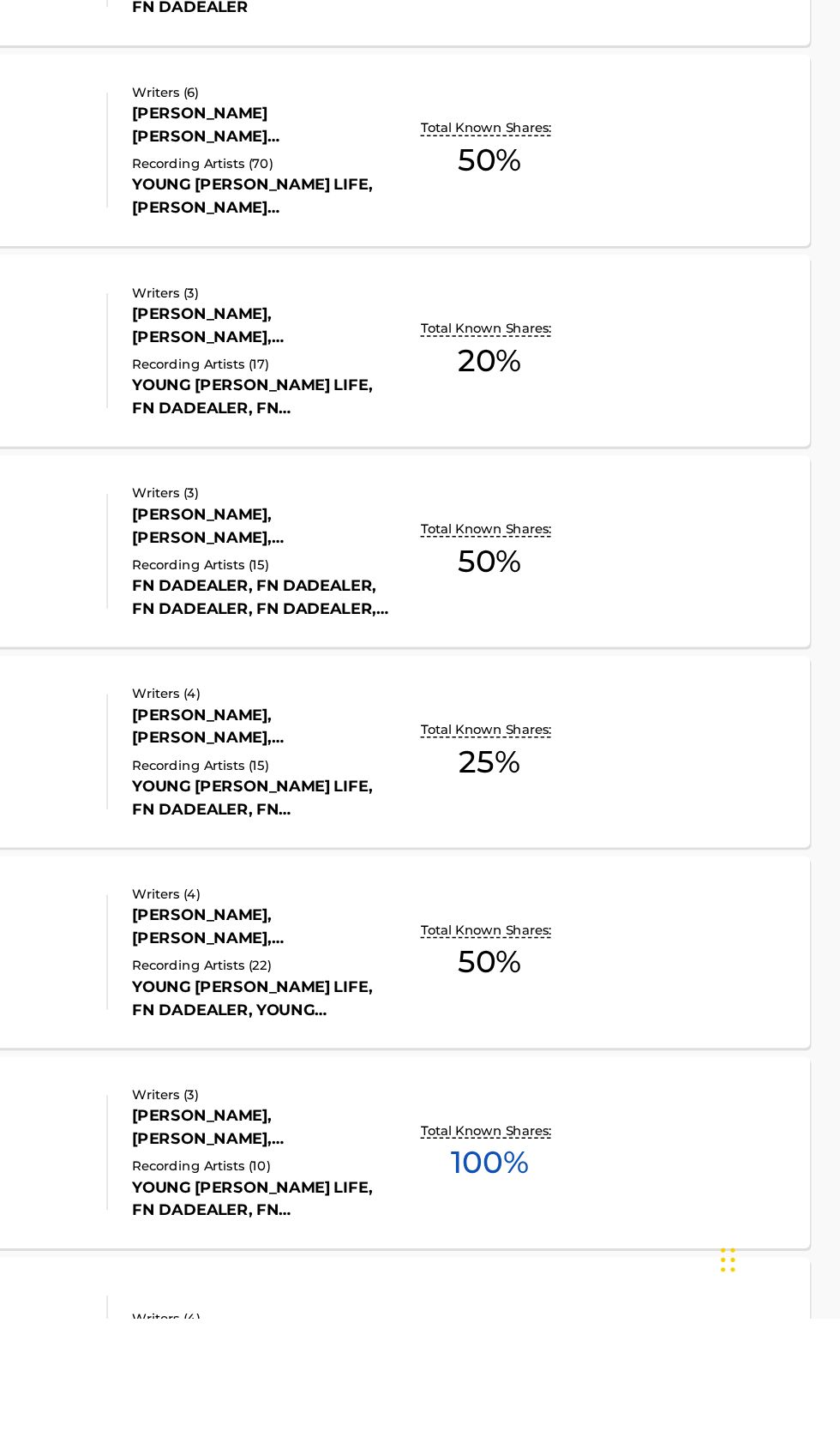
scroll to position [1075, 0]
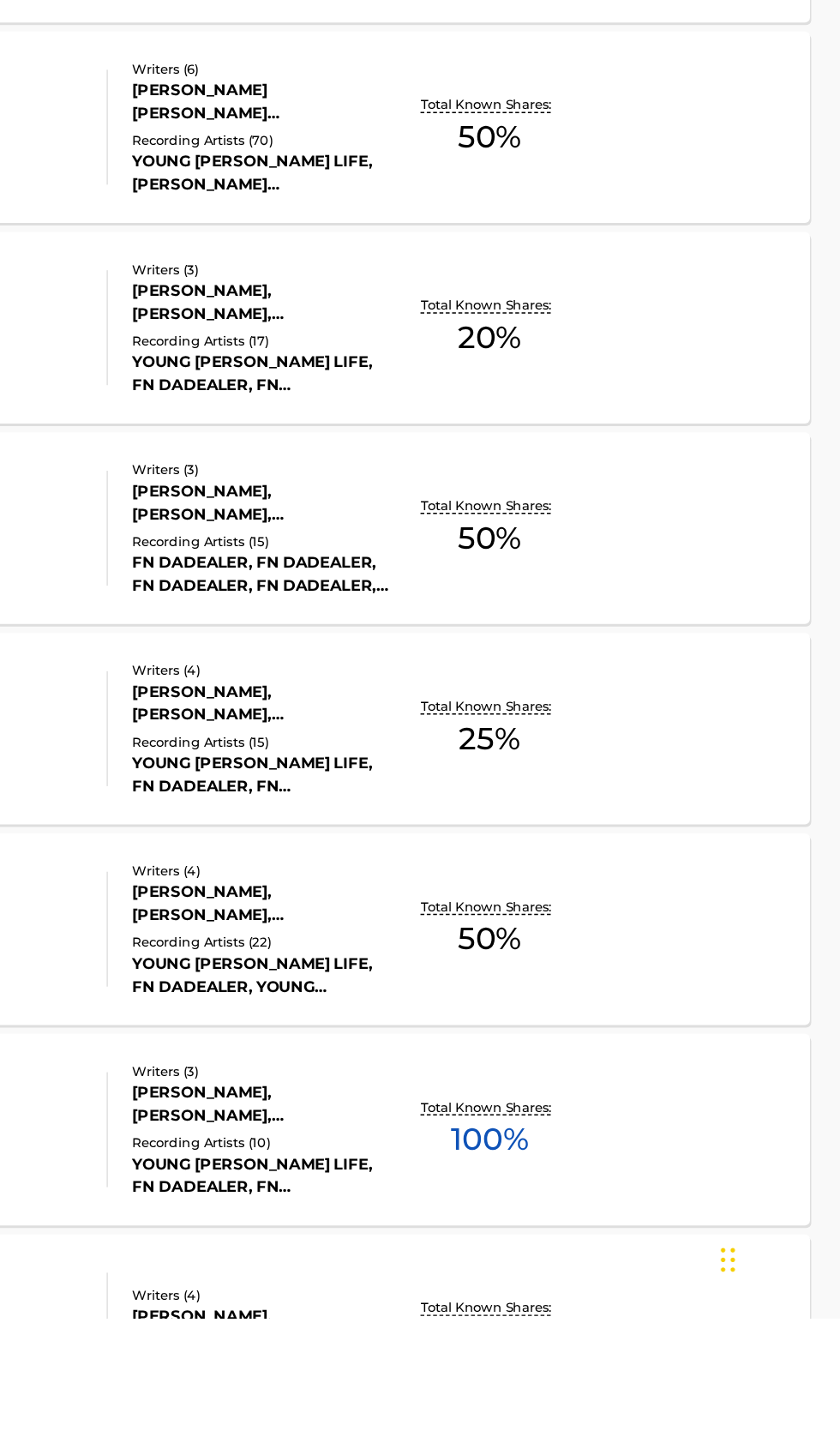
click at [732, 1321] on div "I REMEMBER MLC Song Code : ID1MCN ISWC : Writers ( 3 ) LEV GORELOV, ANTHONY GAR…" at bounding box center [420, 1310] width 799 height 129
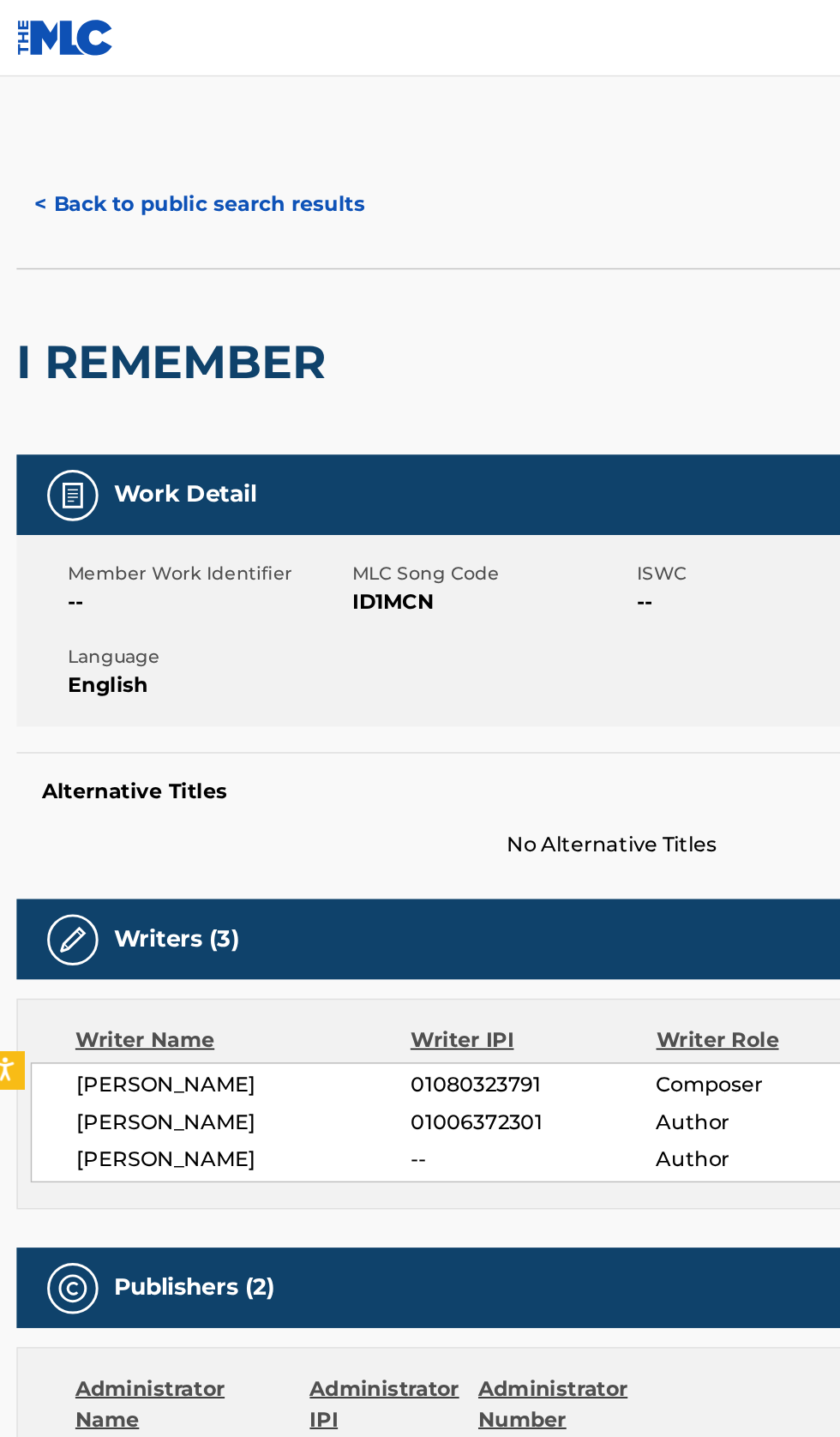
click at [162, 127] on button "< Back to public search results" at bounding box center [143, 138] width 246 height 43
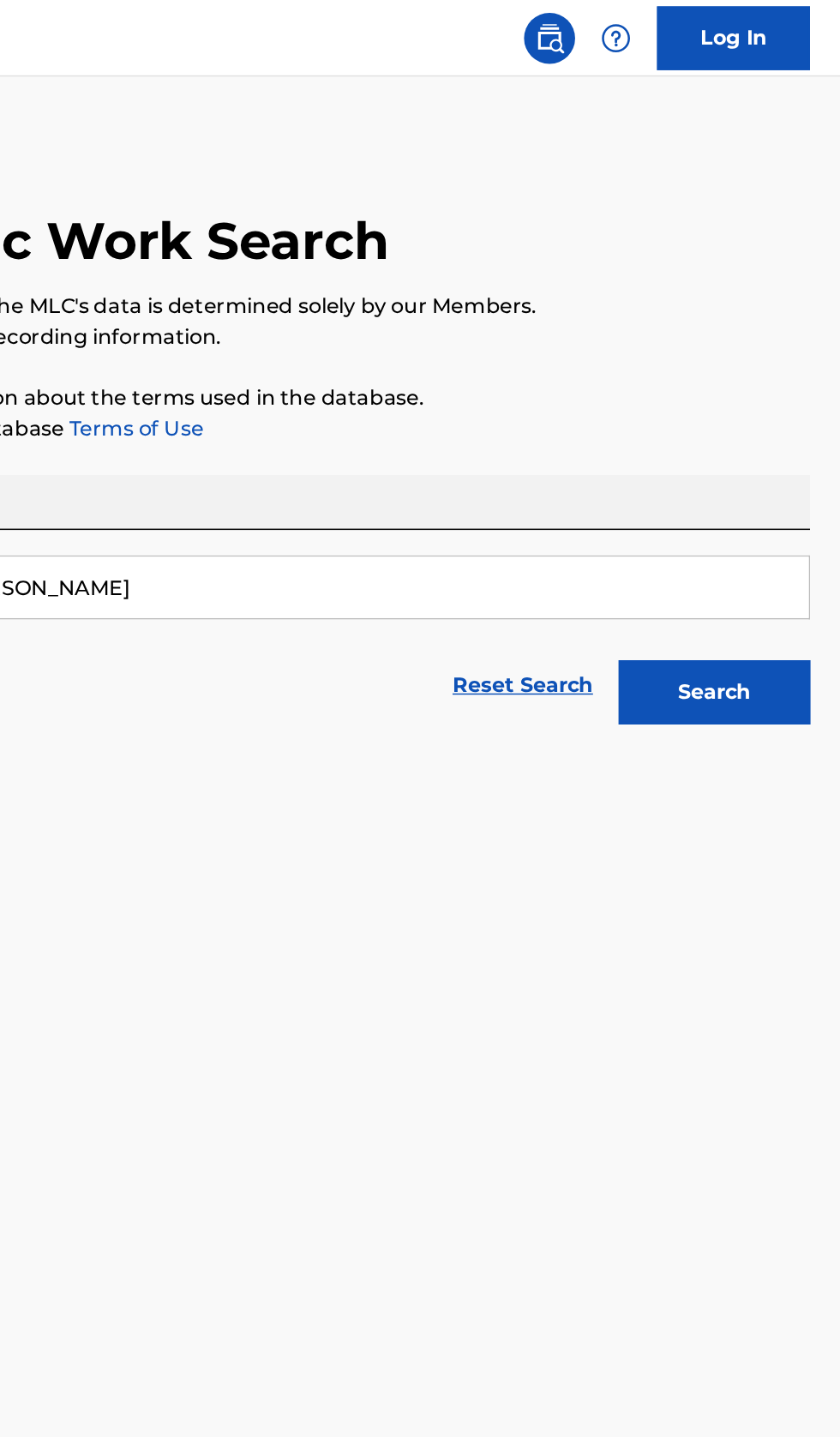
type input "Jake Sloan"
click at [769, 482] on button "Search" at bounding box center [755, 465] width 129 height 43
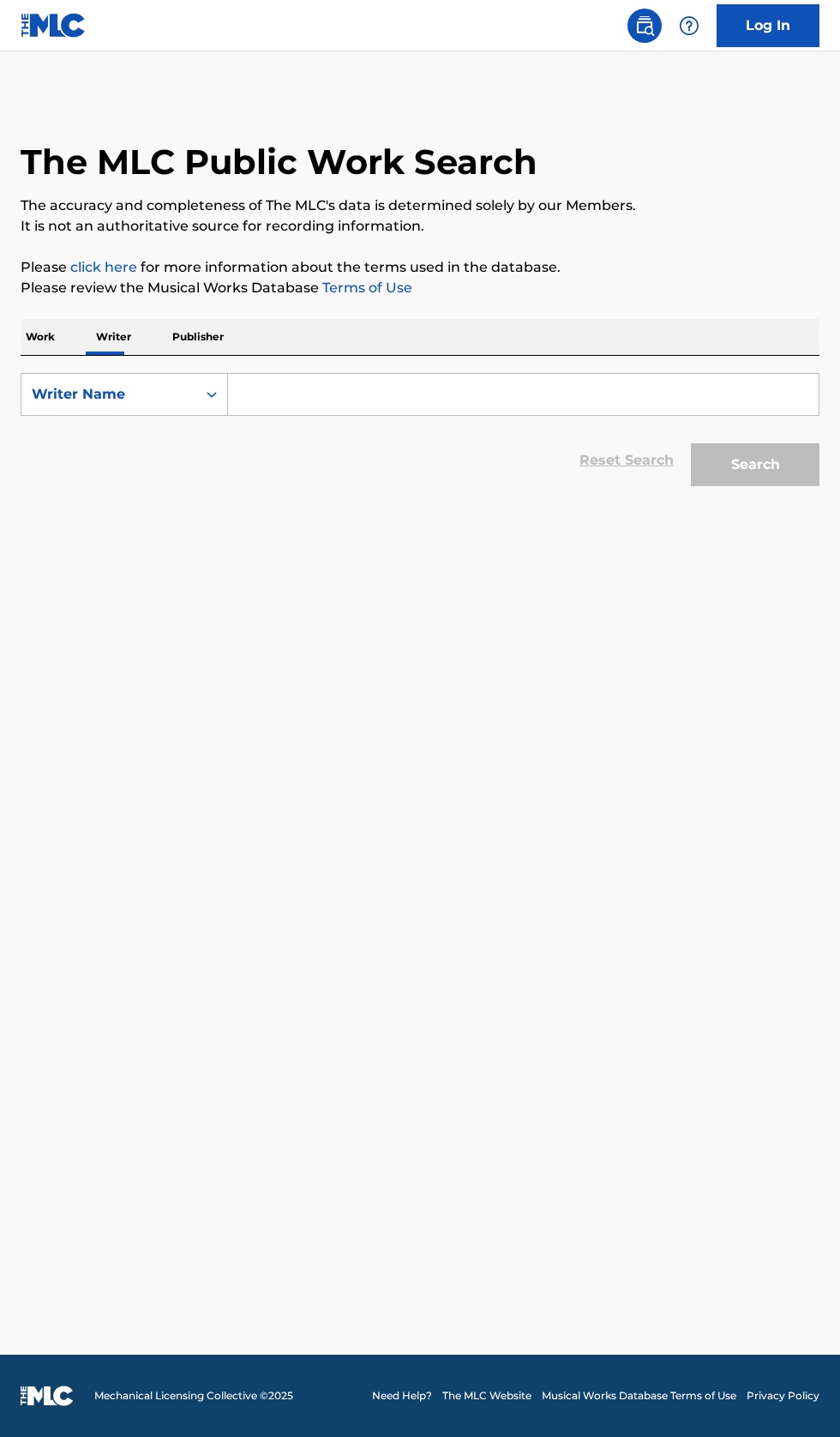
click at [332, 389] on input "Search Form" at bounding box center [523, 394] width 590 height 41
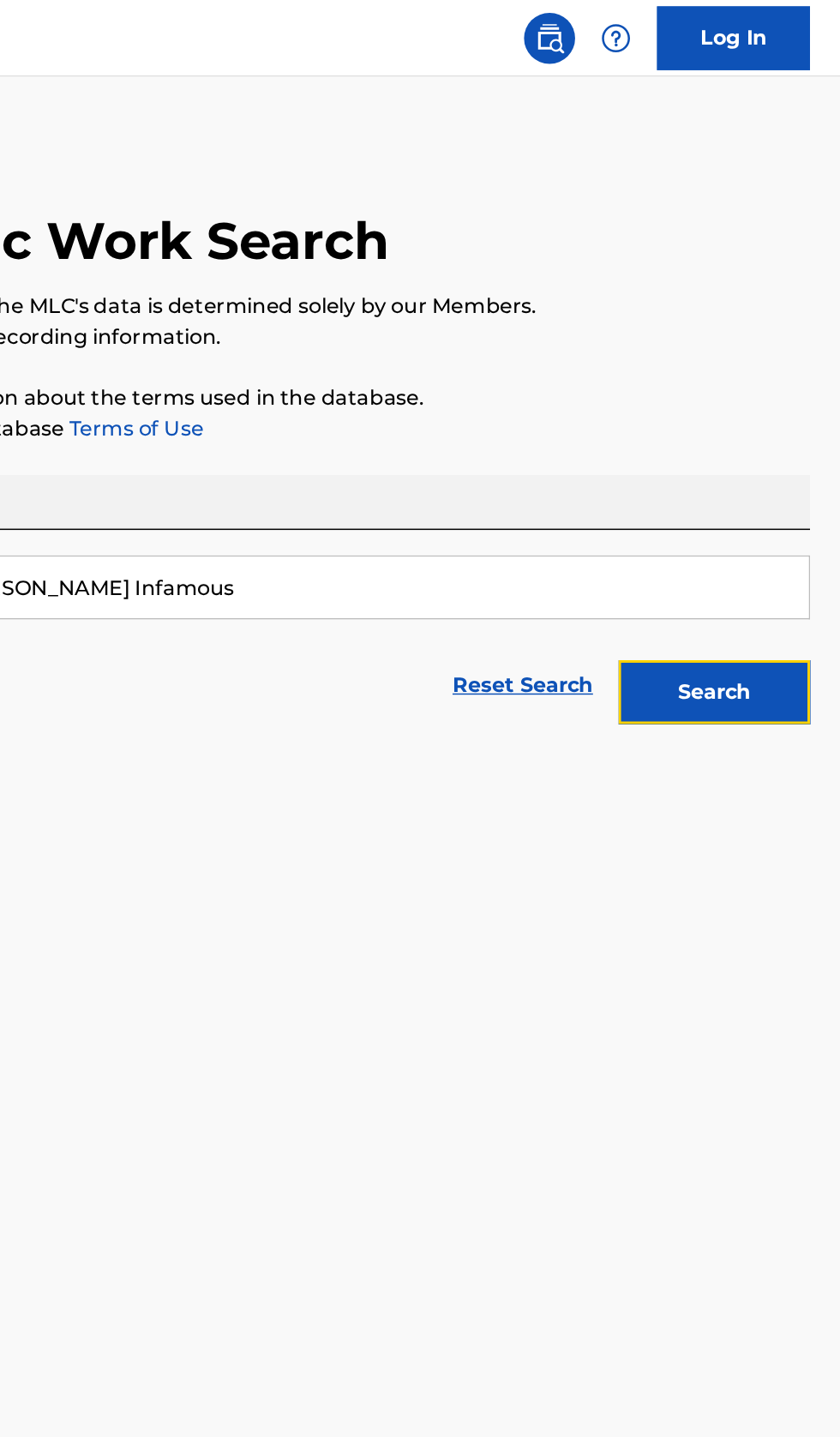
click at [779, 481] on button "Search" at bounding box center [755, 465] width 129 height 43
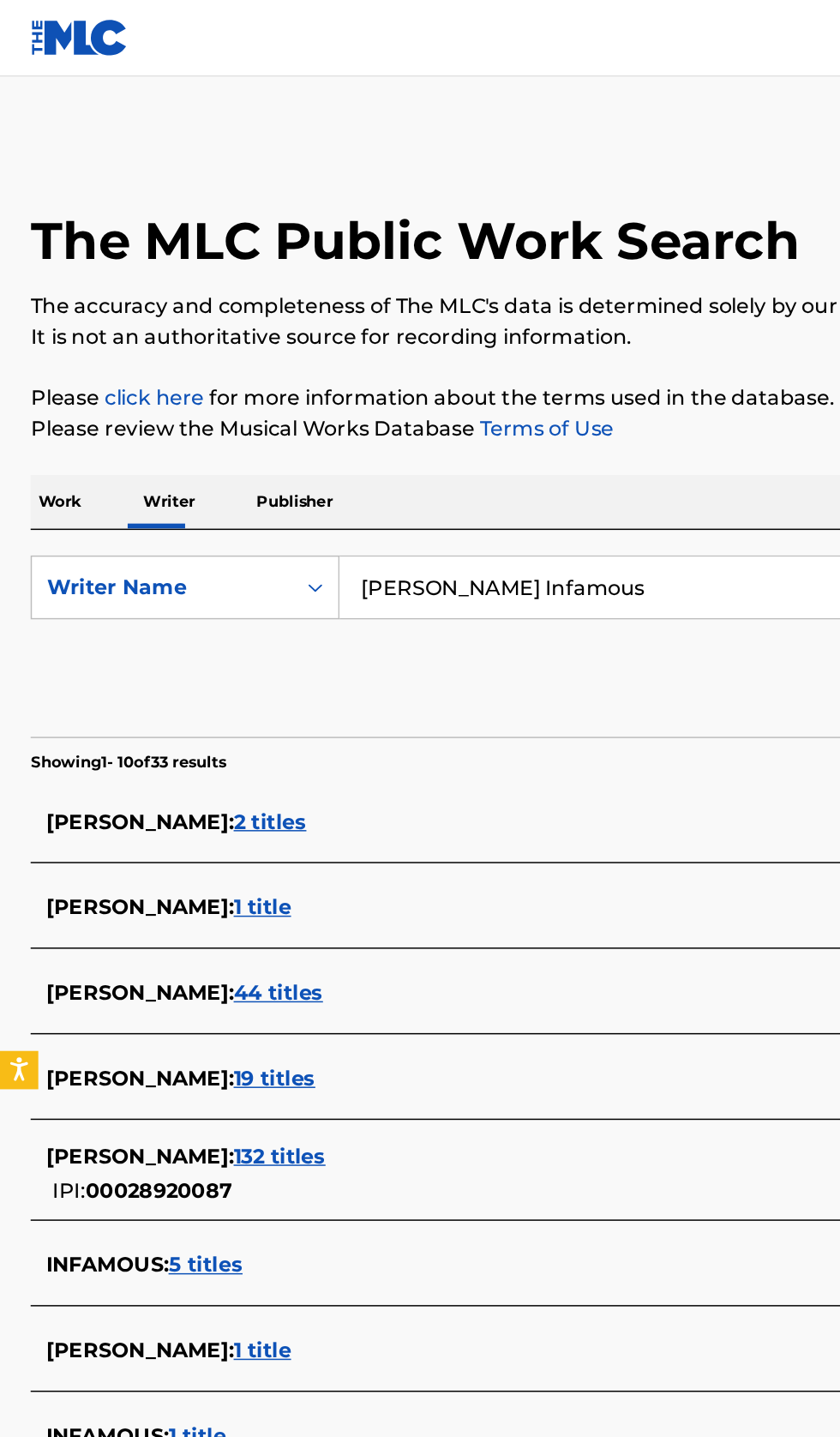
click at [430, 389] on input "[PERSON_NAME] Infamous" at bounding box center [523, 394] width 590 height 41
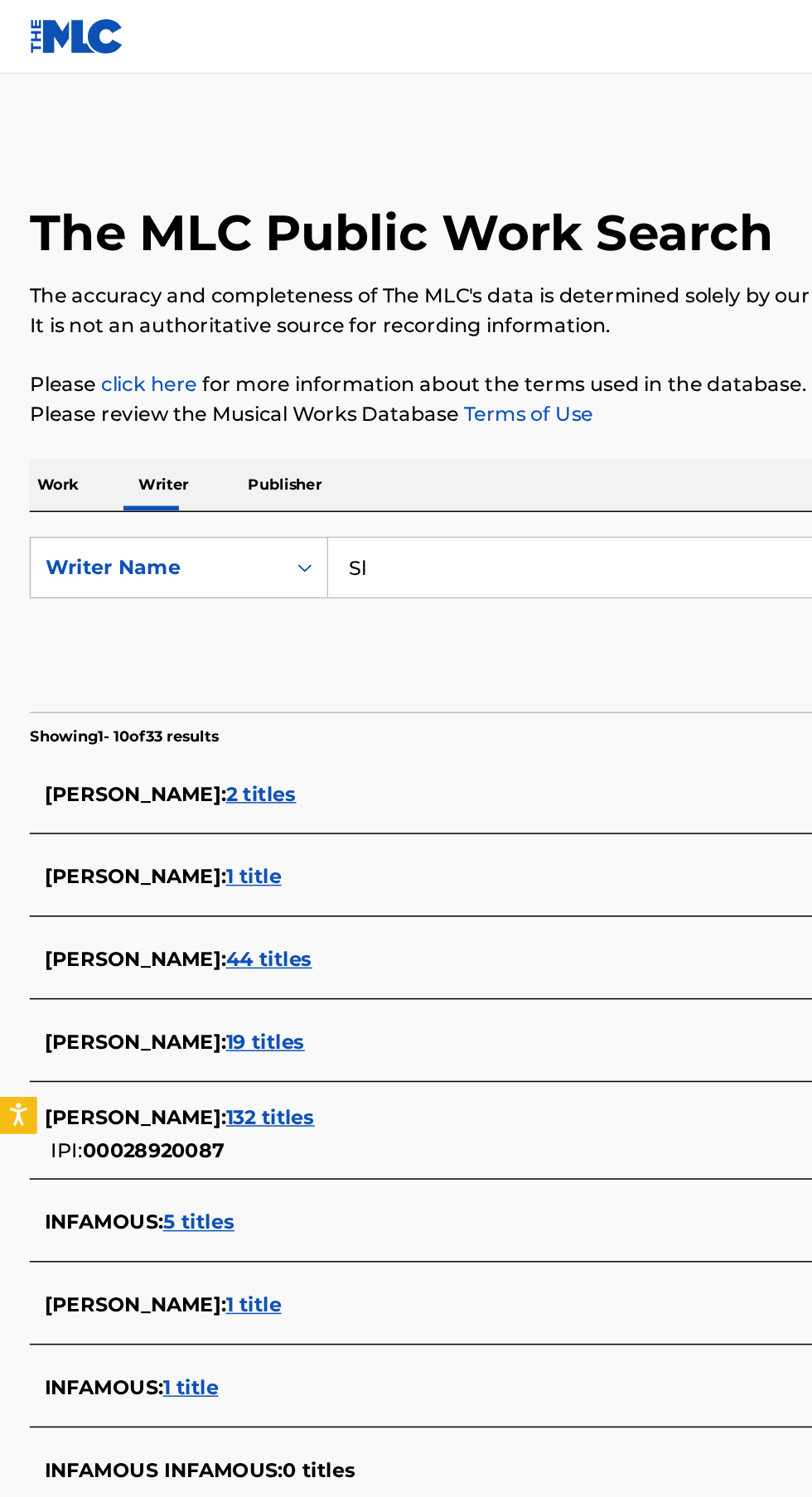
type input "S"
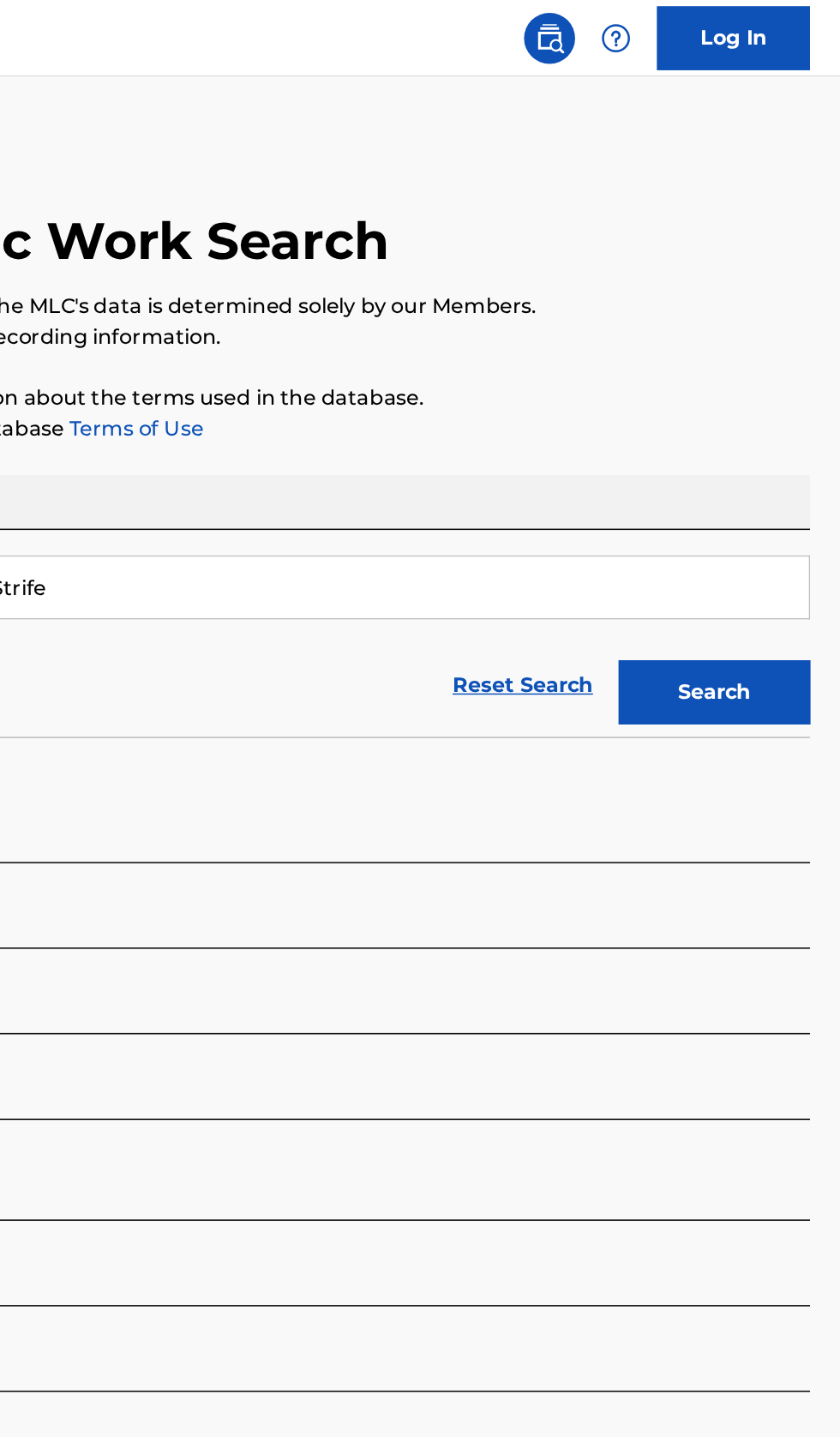
type input "Kaj Strife"
click at [770, 467] on button "Search" at bounding box center [755, 465] width 129 height 43
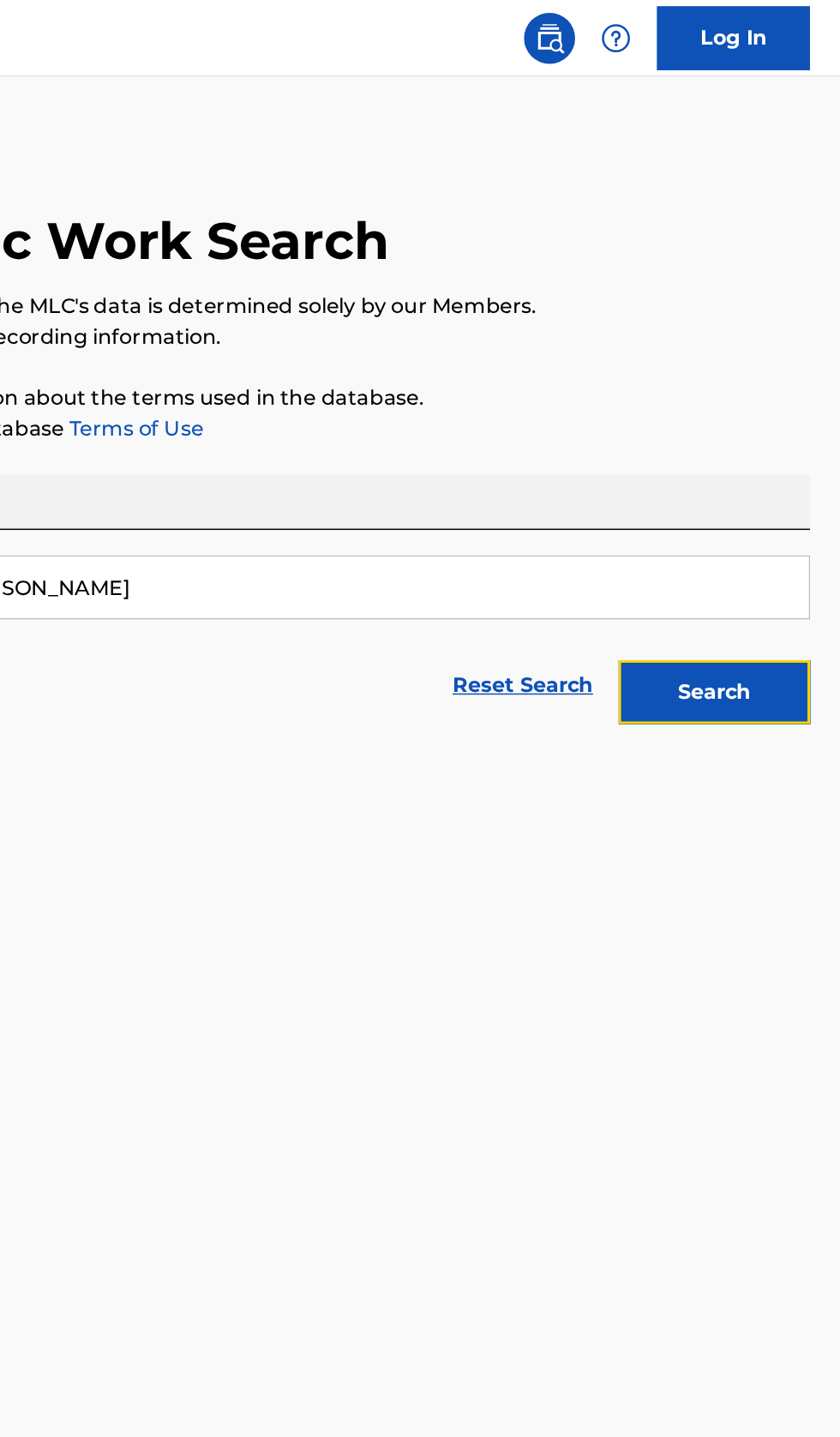
click at [780, 474] on button "Search" at bounding box center [755, 465] width 129 height 43
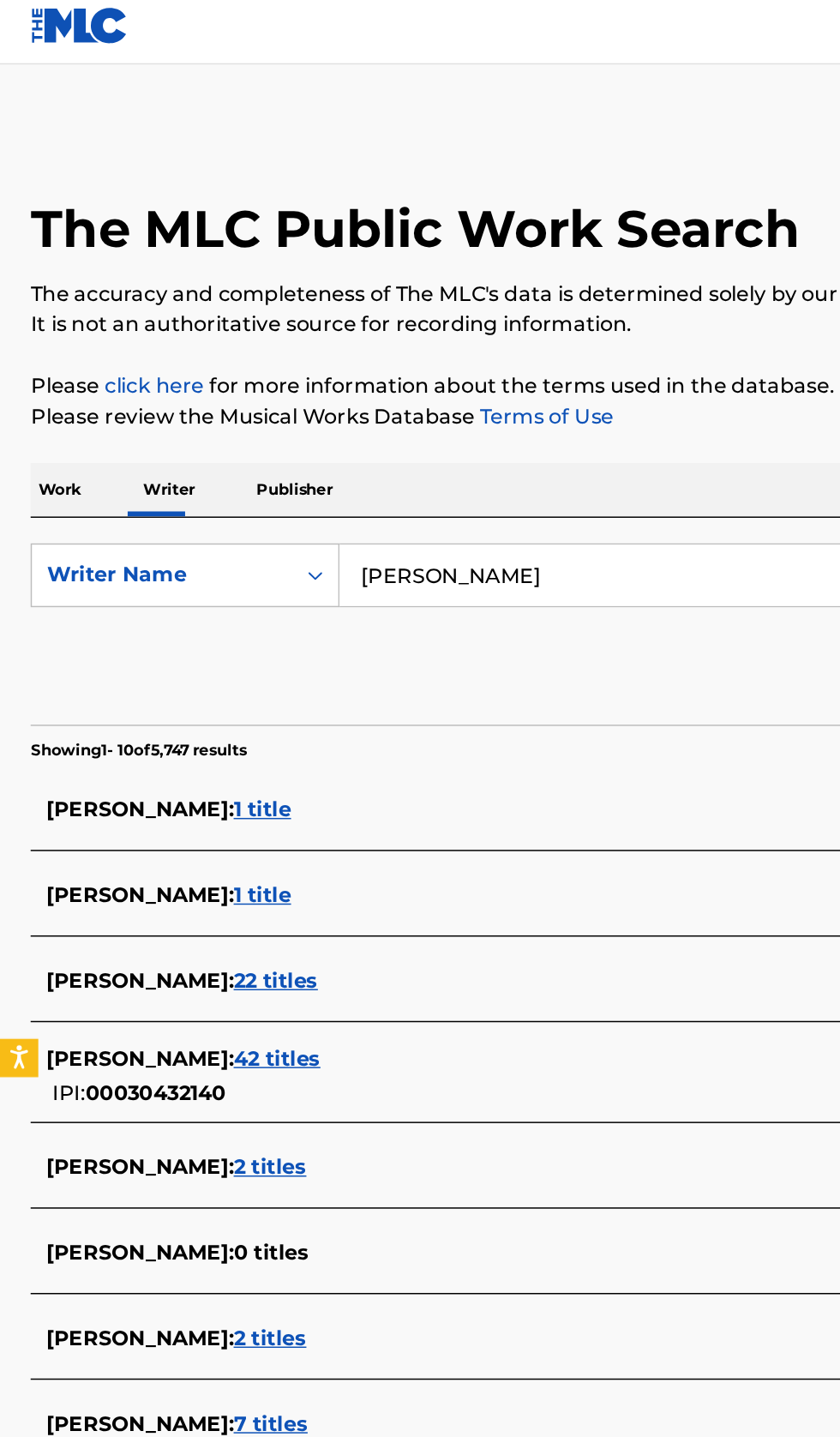
click at [452, 396] on input "[PERSON_NAME]" at bounding box center [523, 394] width 590 height 41
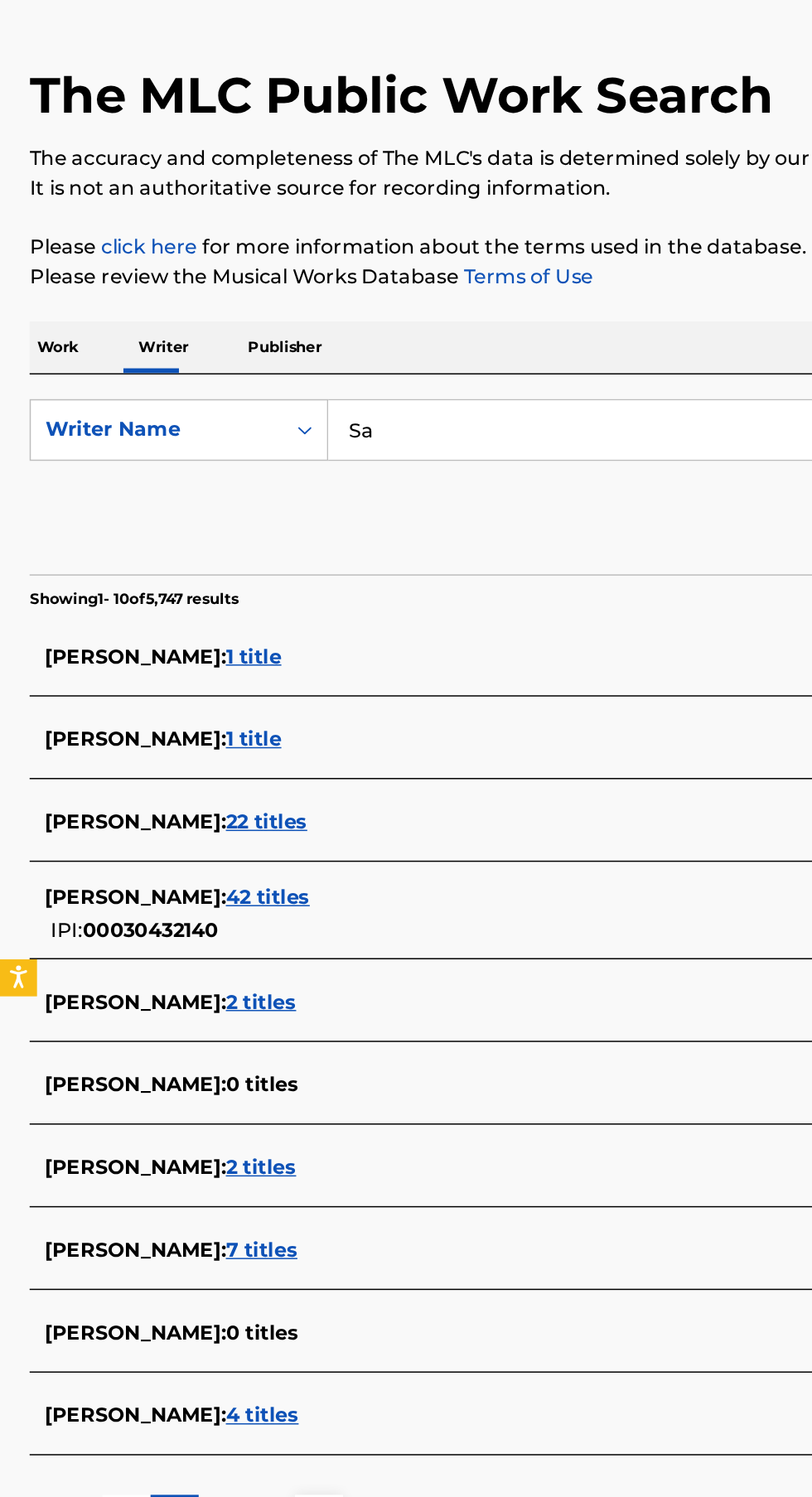
type input "S"
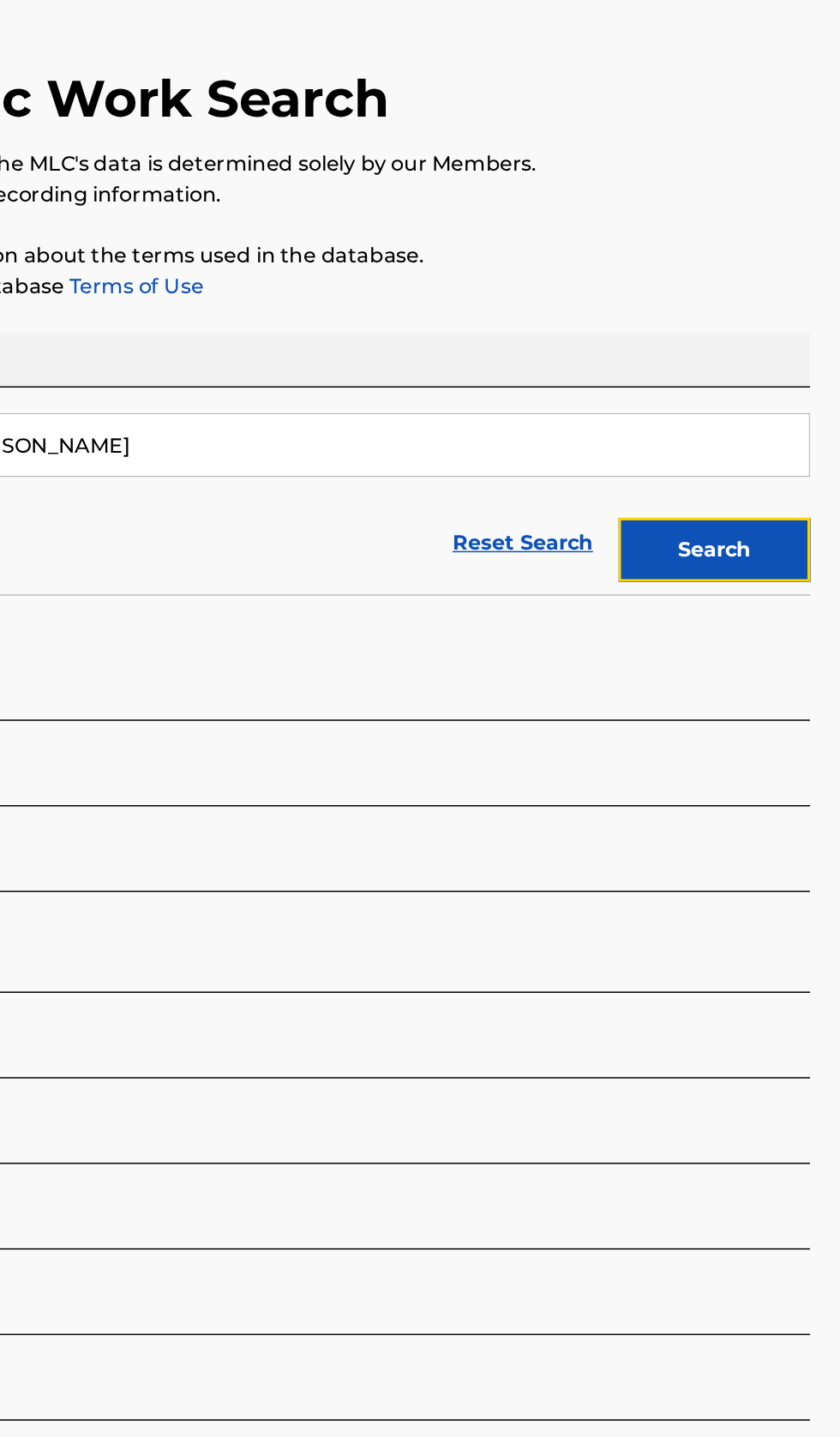
click at [783, 462] on button "Search" at bounding box center [755, 465] width 129 height 43
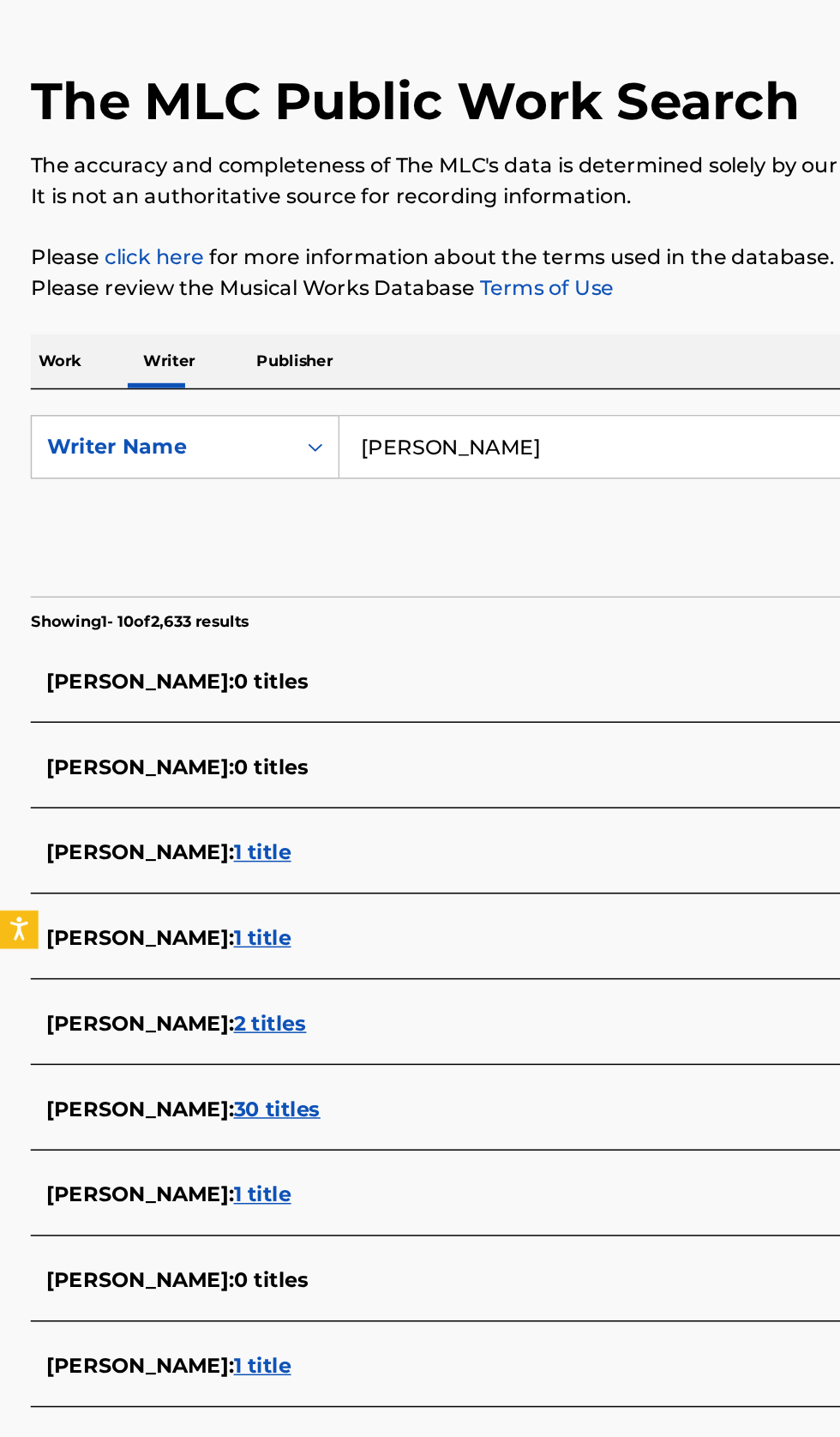
click at [444, 351] on div "Work Writer Publisher" at bounding box center [420, 337] width 799 height 36
click at [400, 396] on input "[PERSON_NAME]" at bounding box center [523, 394] width 590 height 41
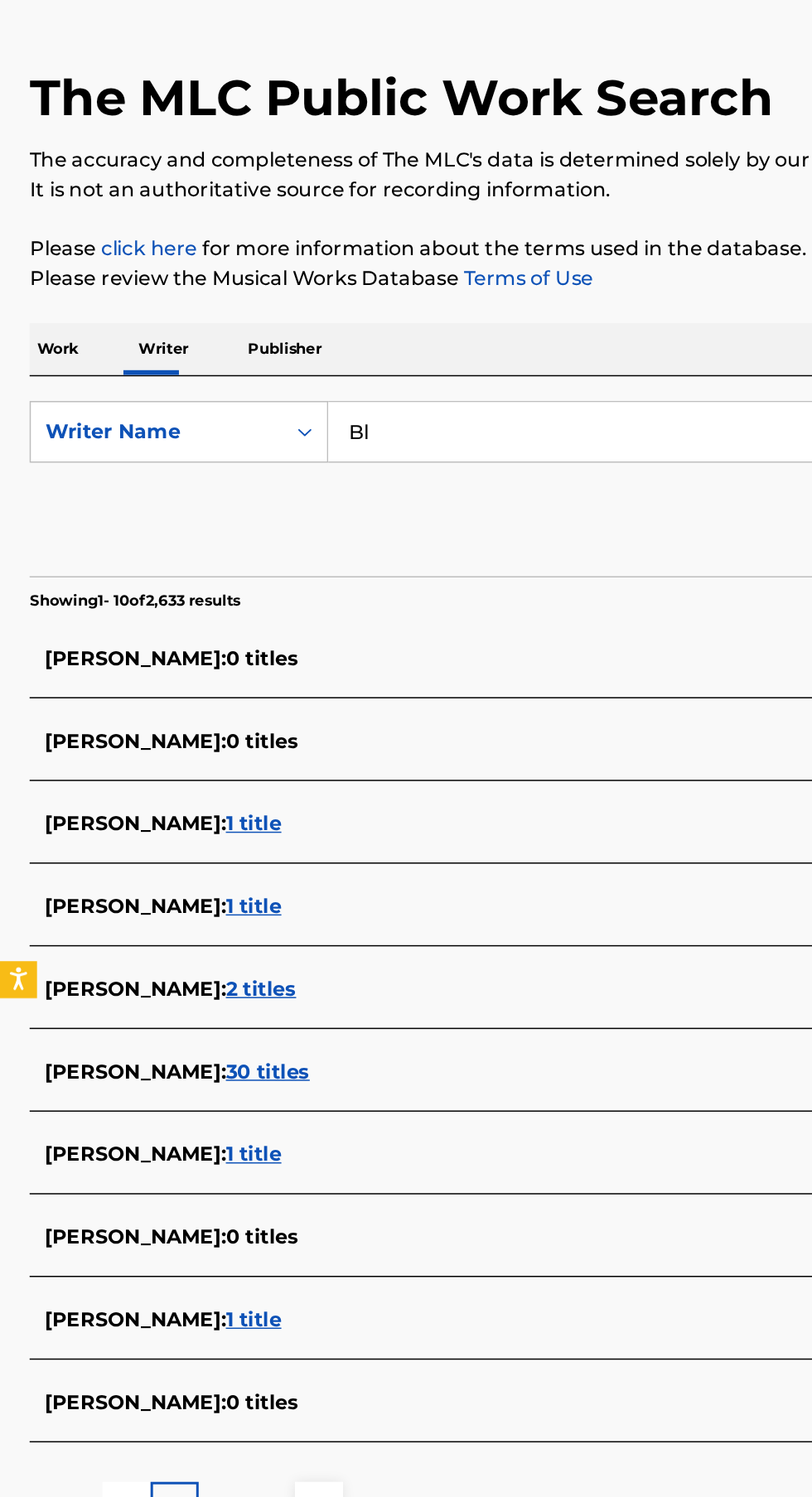
type input "B"
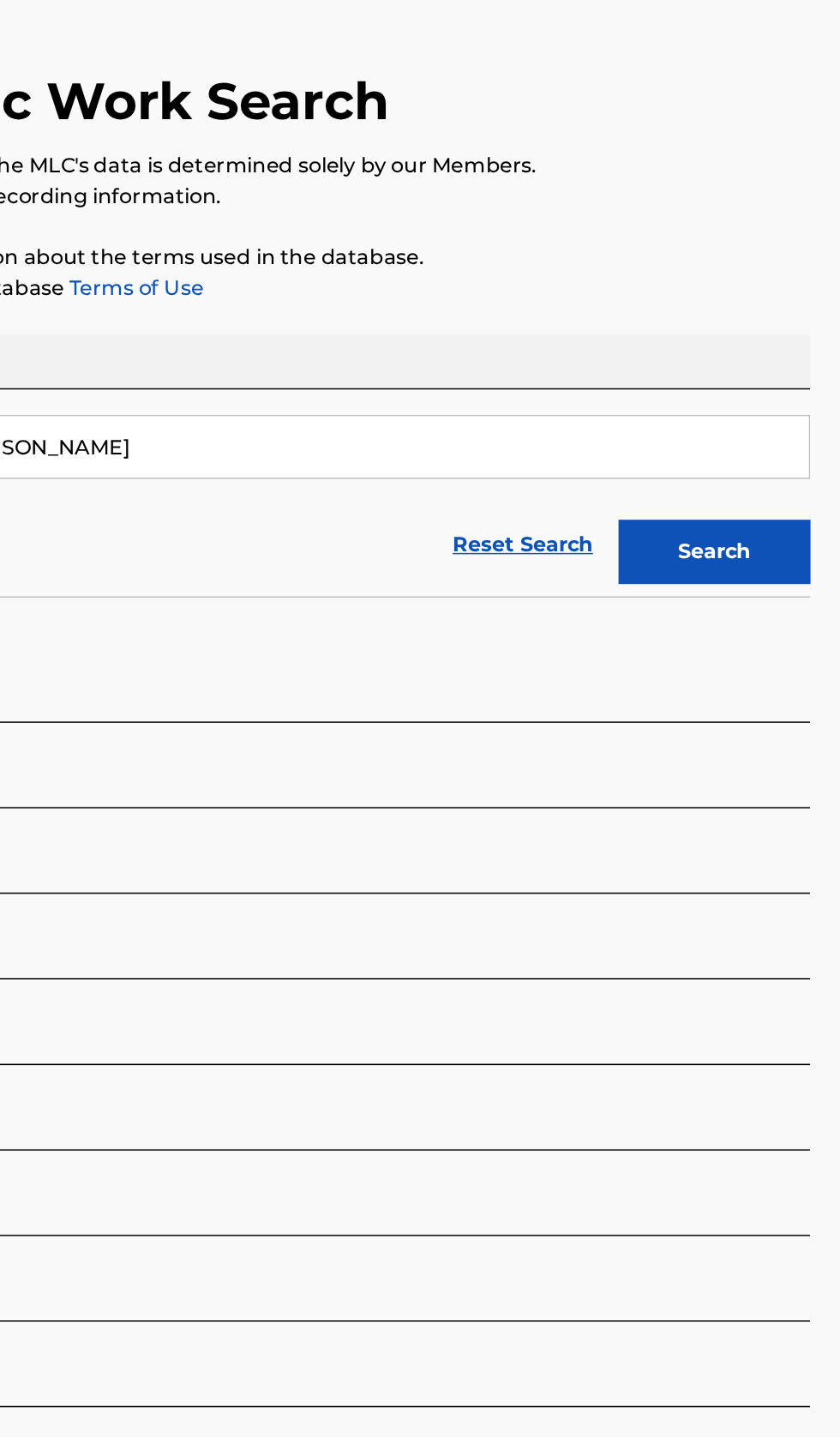
type input "[PERSON_NAME]"
click at [752, 481] on button "Search" at bounding box center [755, 465] width 129 height 43
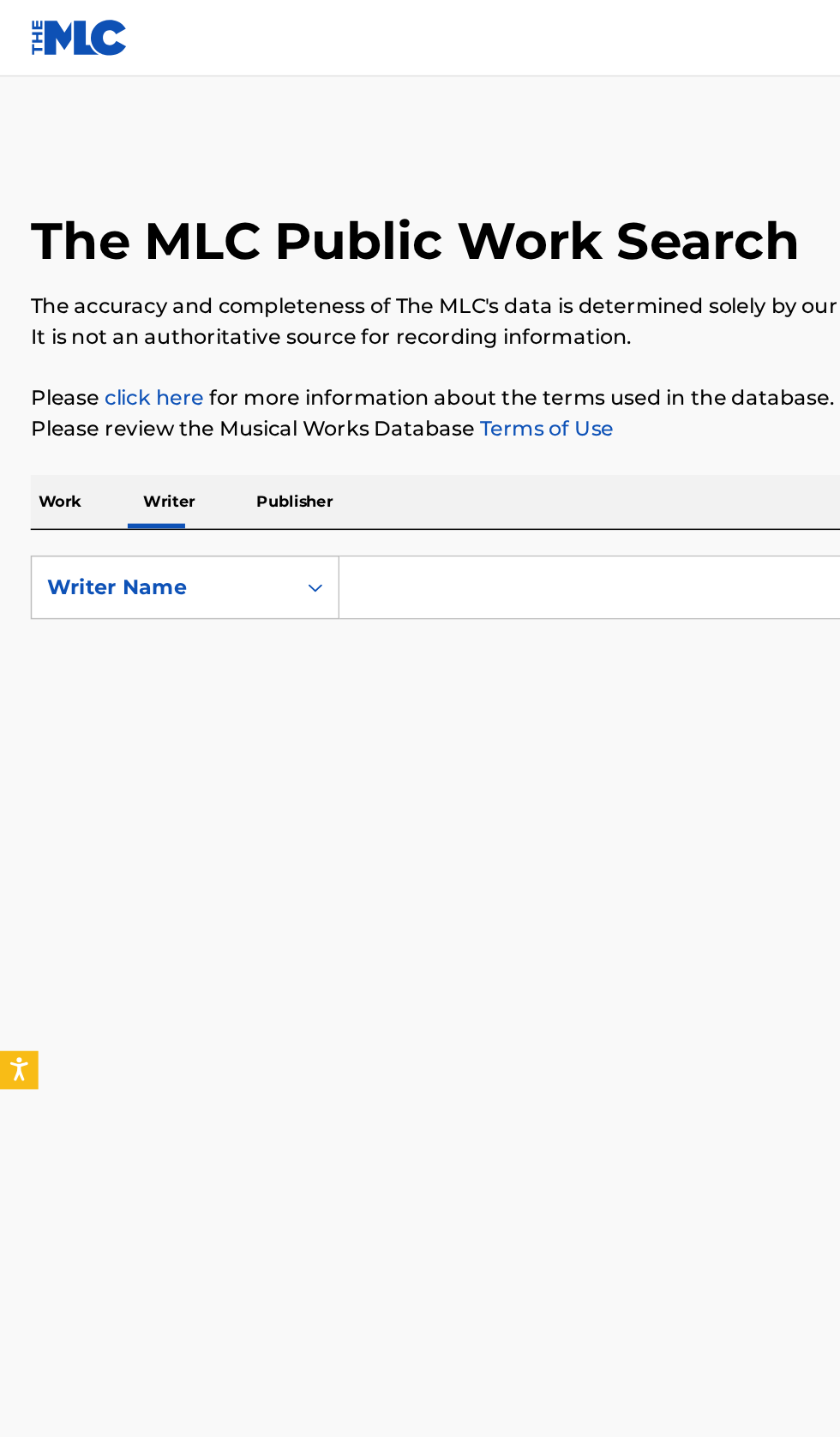
click at [391, 376] on input "Search Form" at bounding box center [523, 394] width 590 height 41
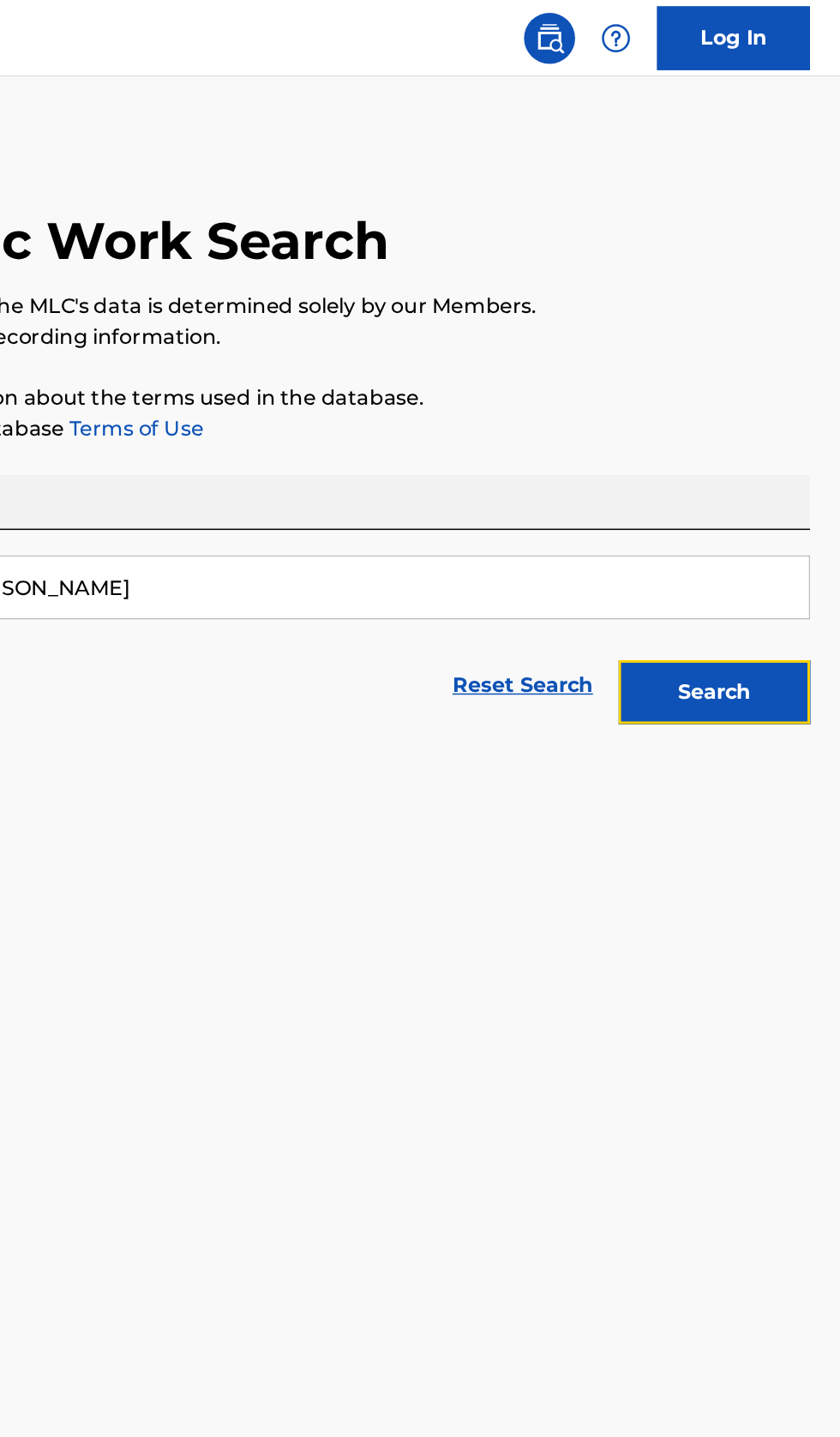
click at [776, 486] on button "Search" at bounding box center [755, 465] width 129 height 43
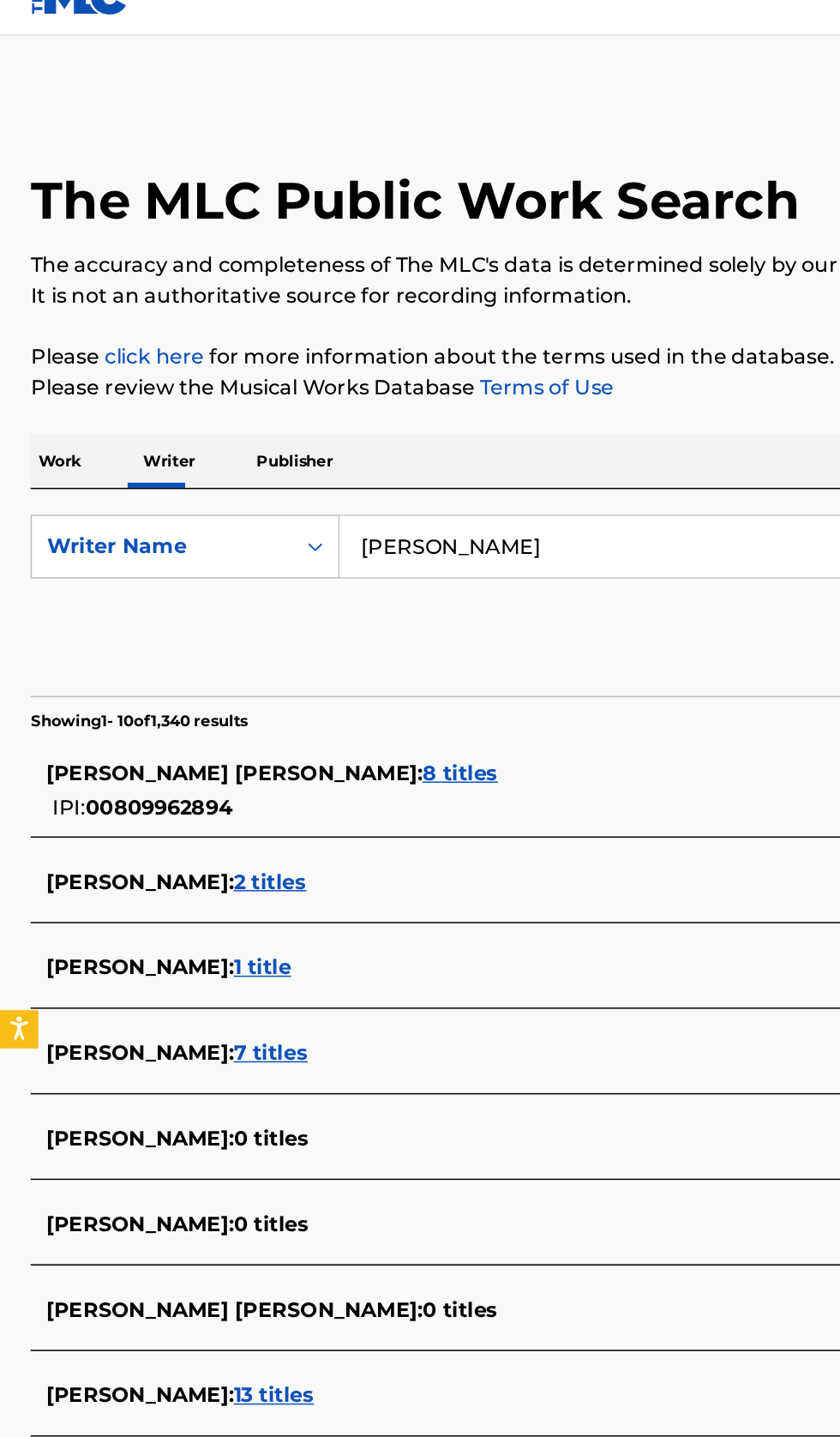
click at [419, 395] on input "[PERSON_NAME]" at bounding box center [523, 394] width 590 height 41
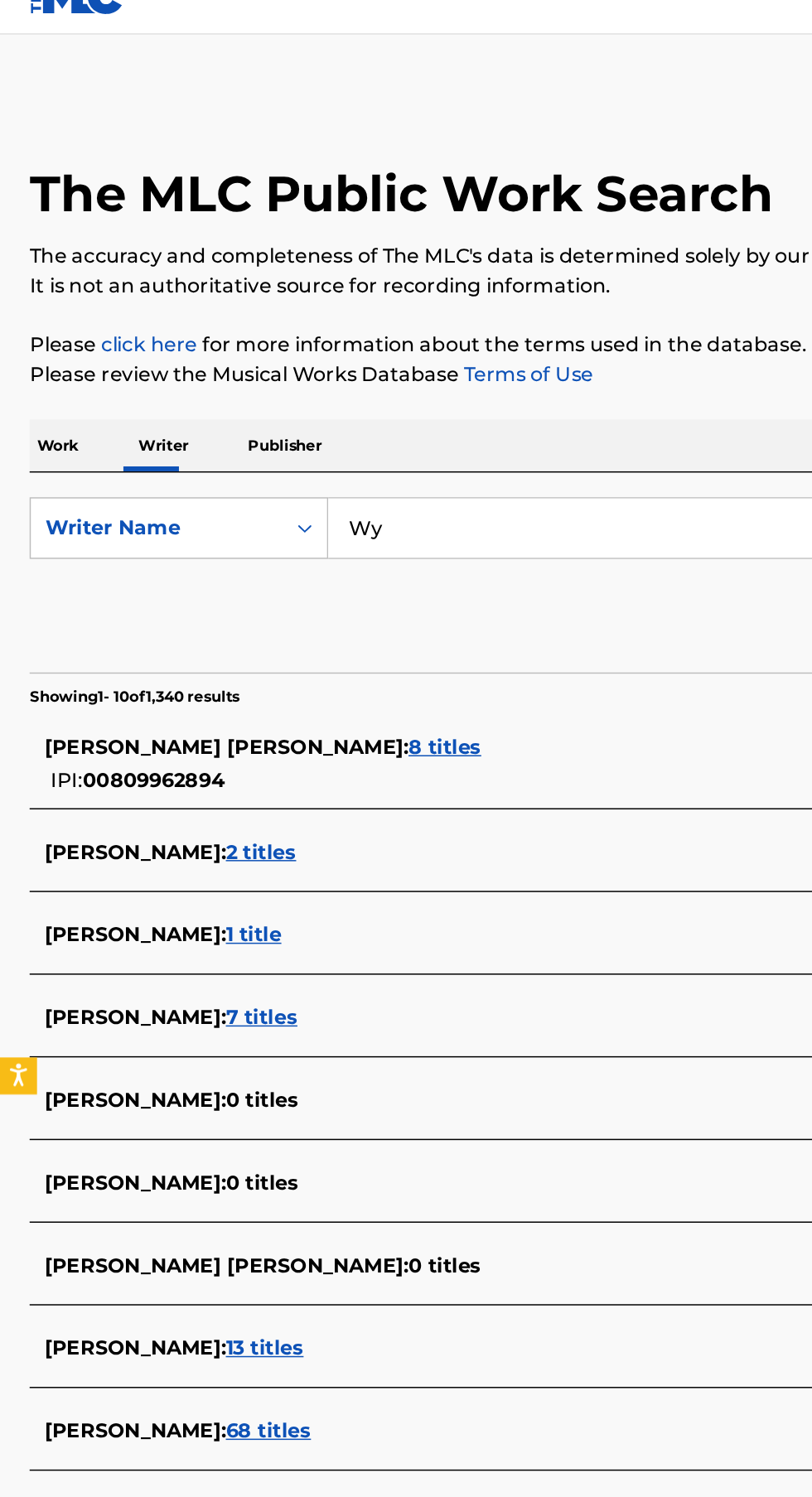
type input "W"
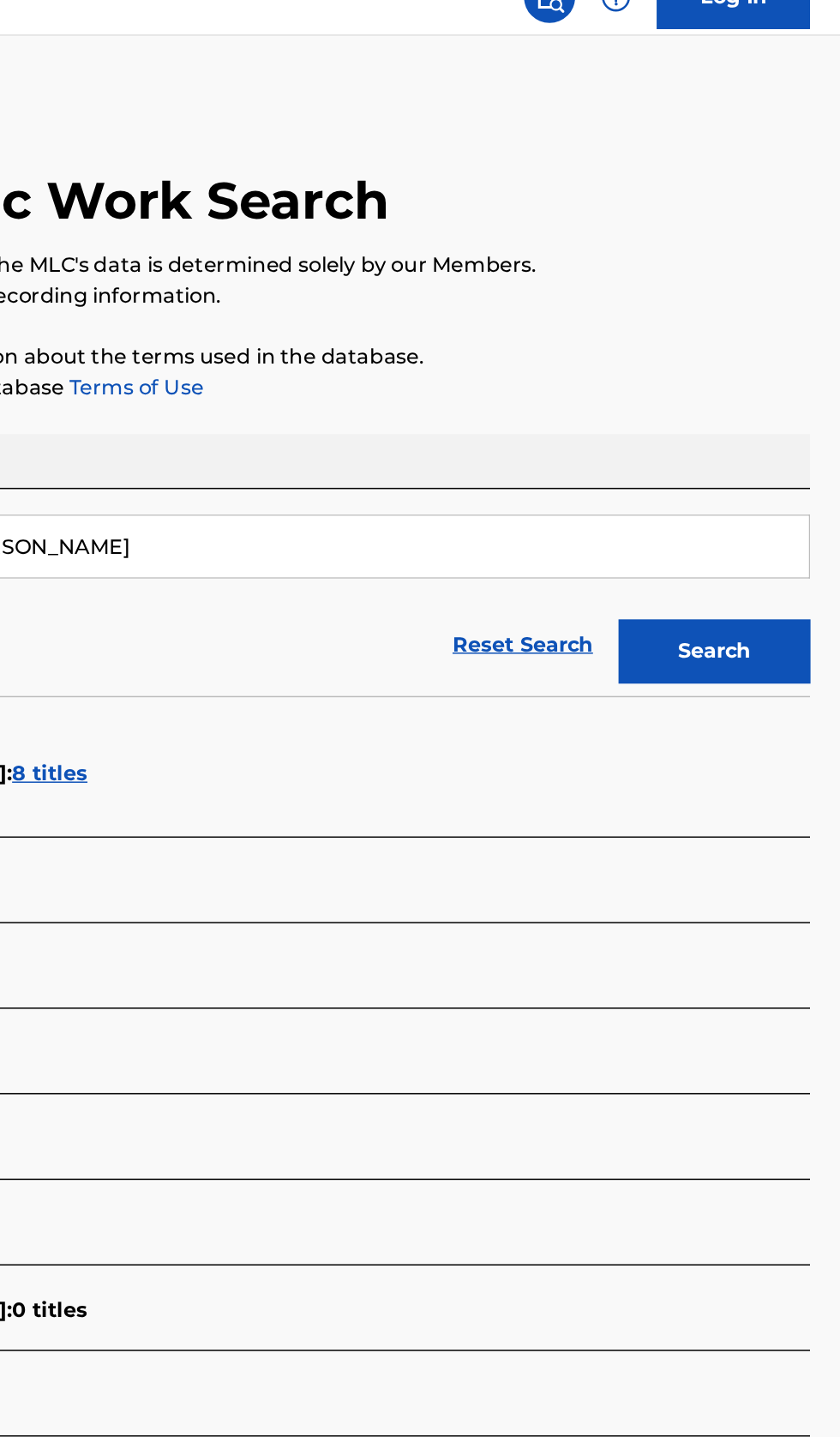
type input "[PERSON_NAME]"
click at [760, 463] on button "Search" at bounding box center [755, 465] width 129 height 43
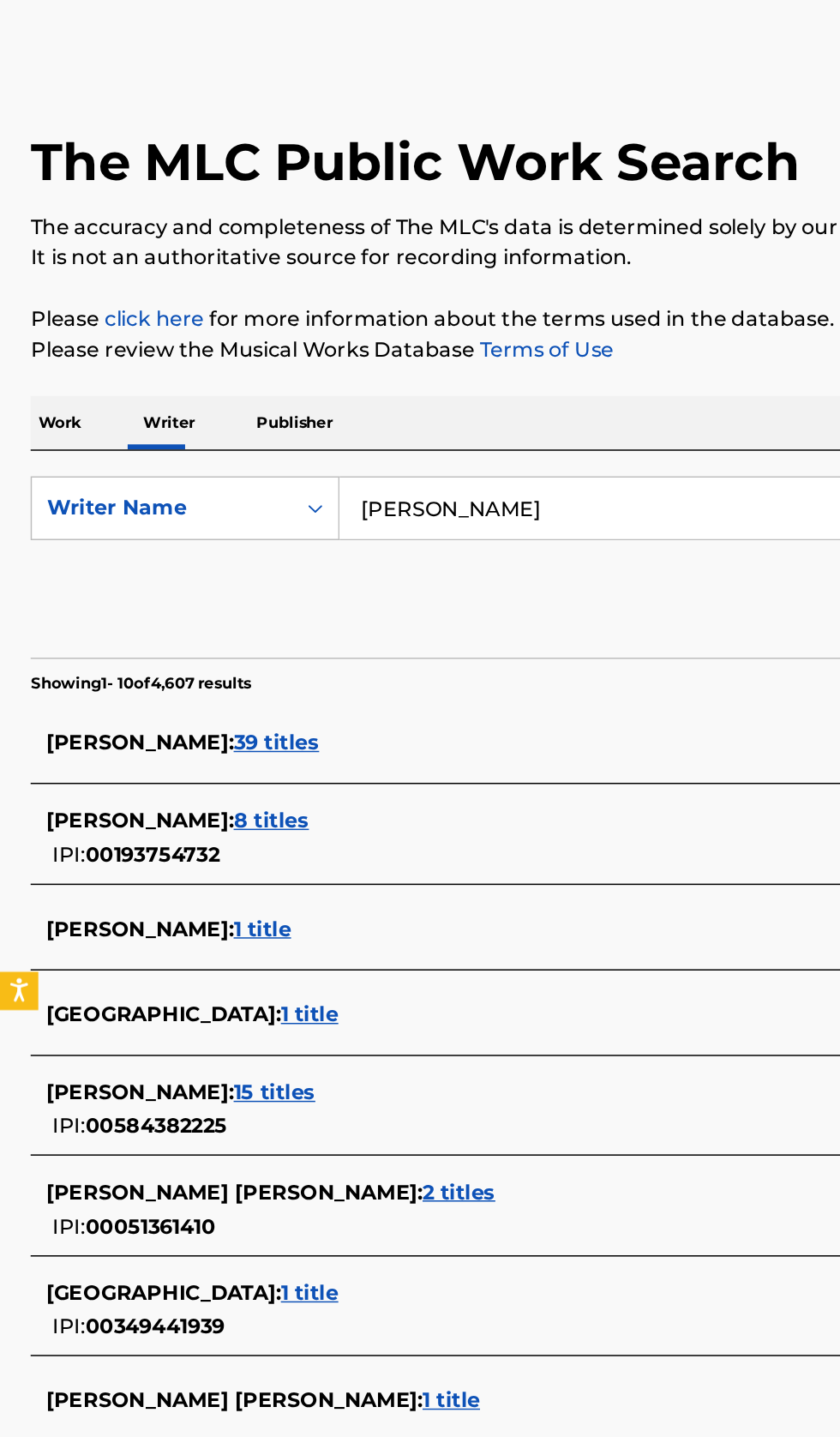
click at [277, 796] on div "[PERSON_NAME] : 15 titles IPI: 00584382225" at bounding box center [397, 798] width 734 height 43
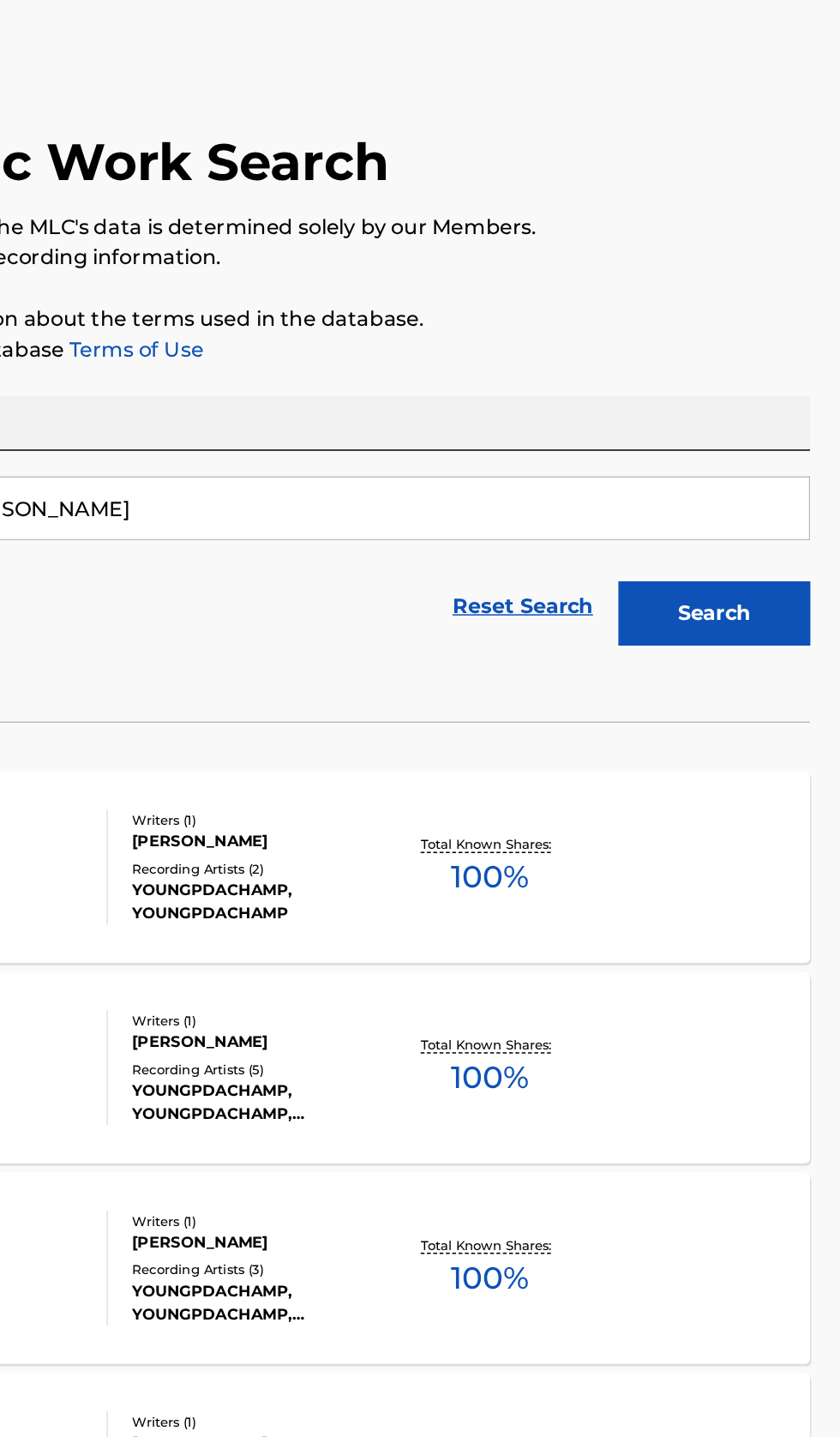
click at [710, 654] on div "SLOWER MLC Song Code : SA7EMJ ISWC : Writers ( 1 ) [PERSON_NAME] Recording Arti…" at bounding box center [420, 635] width 799 height 129
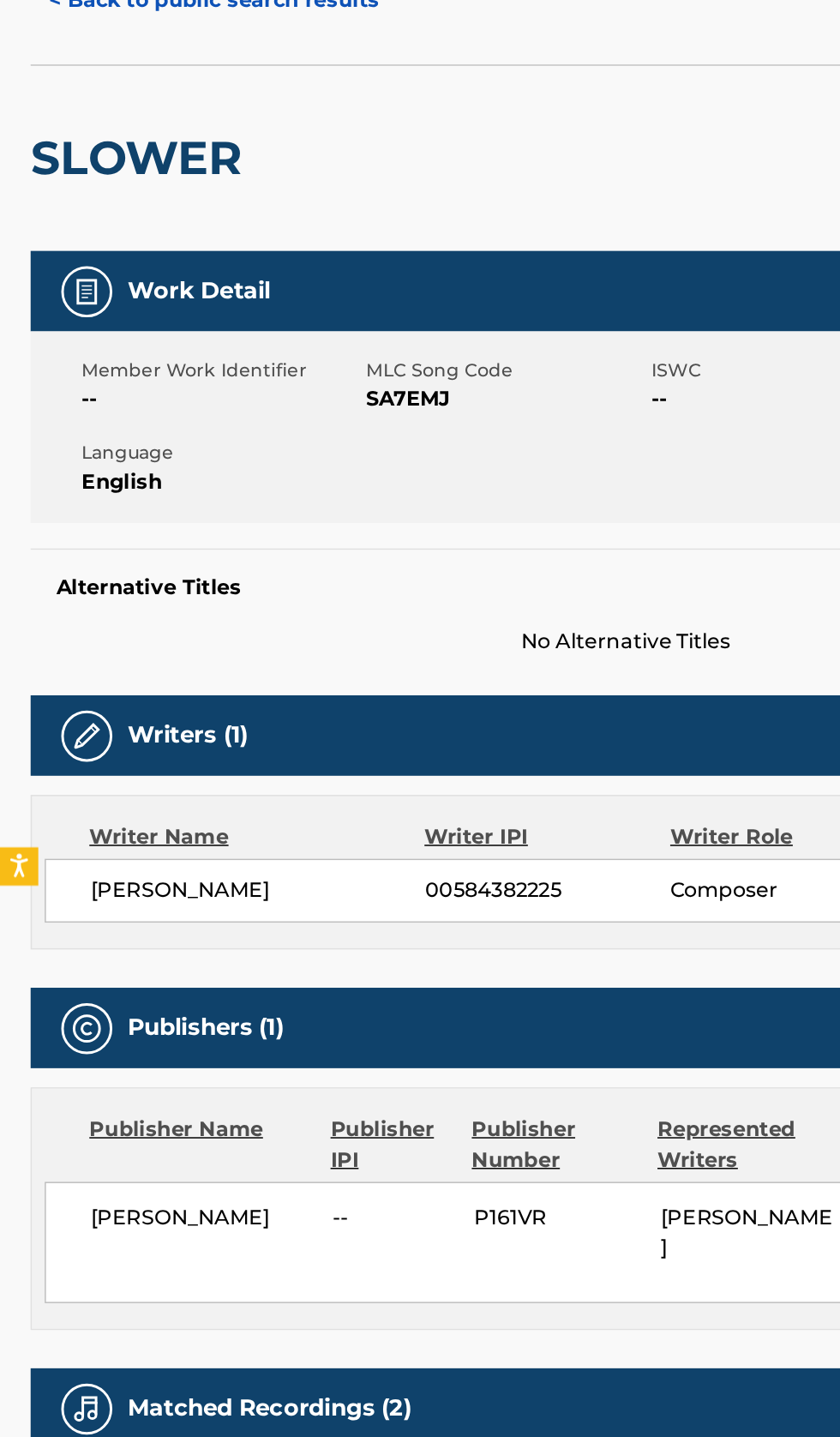
copy span "[PERSON_NAME]"
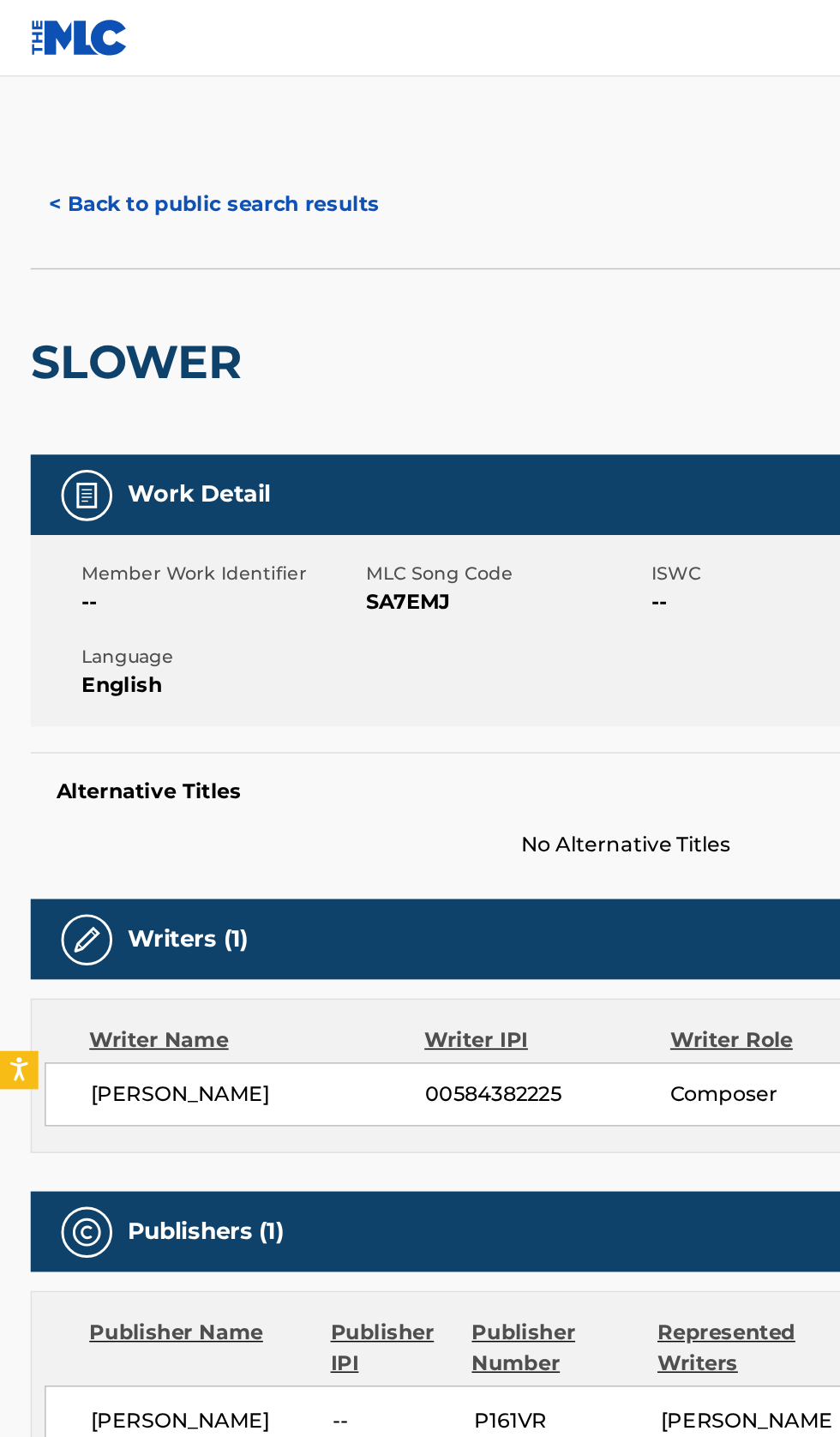
click at [181, 135] on button "< Back to public search results" at bounding box center [143, 138] width 246 height 43
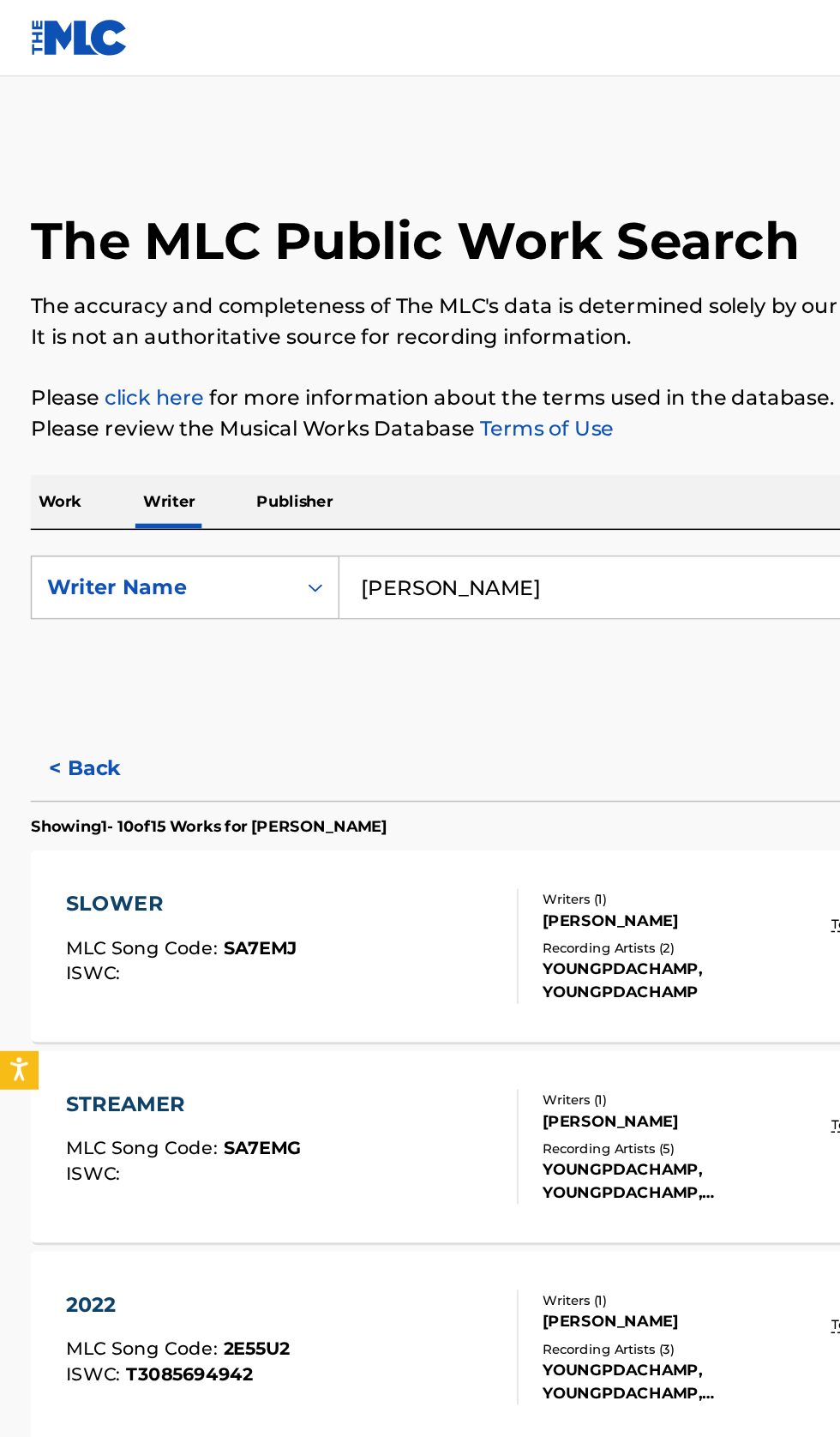
click at [413, 390] on input "[PERSON_NAME]" at bounding box center [523, 394] width 590 height 41
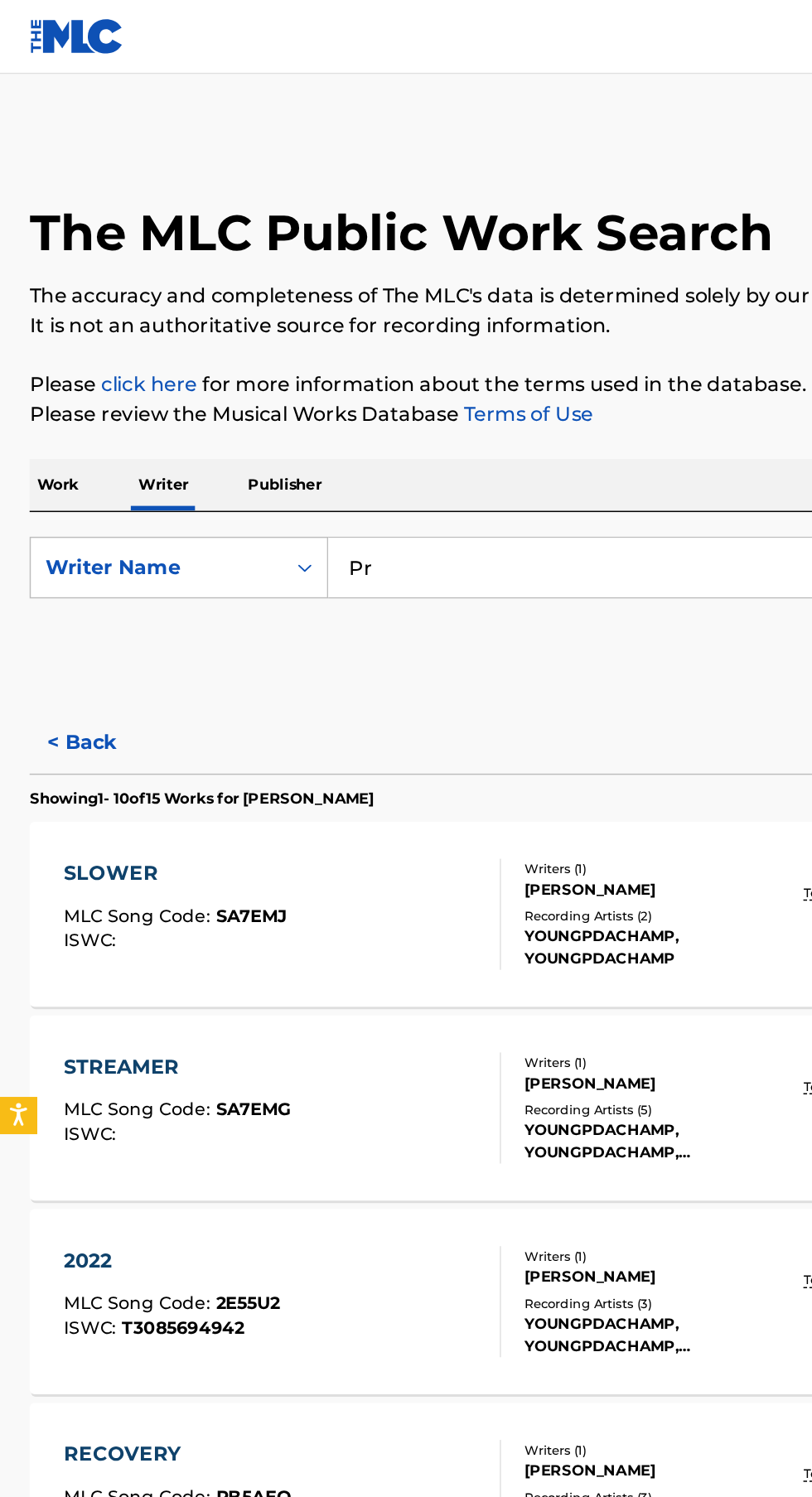
type input "P"
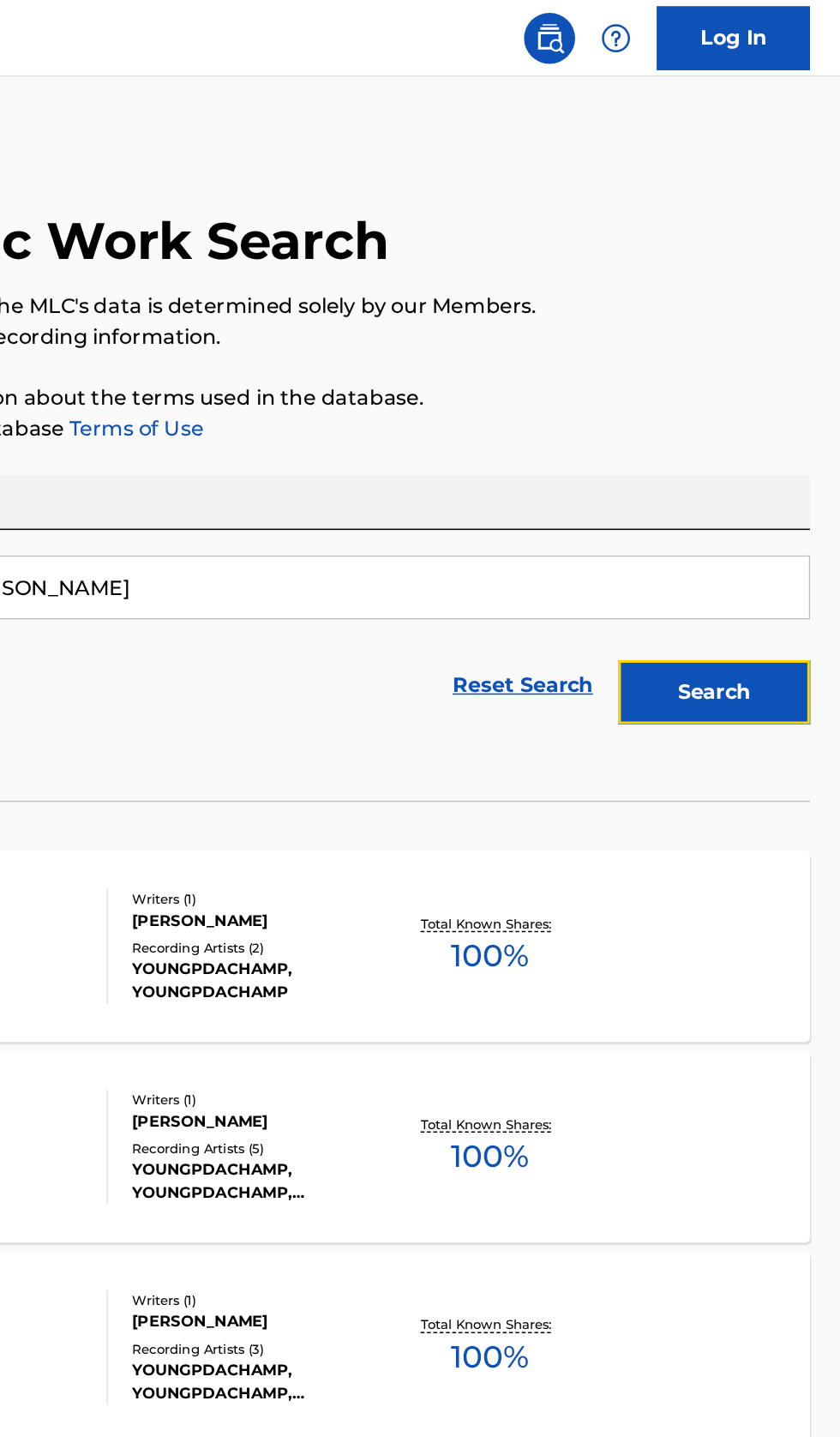
click at [775, 453] on button "Search" at bounding box center [755, 465] width 129 height 43
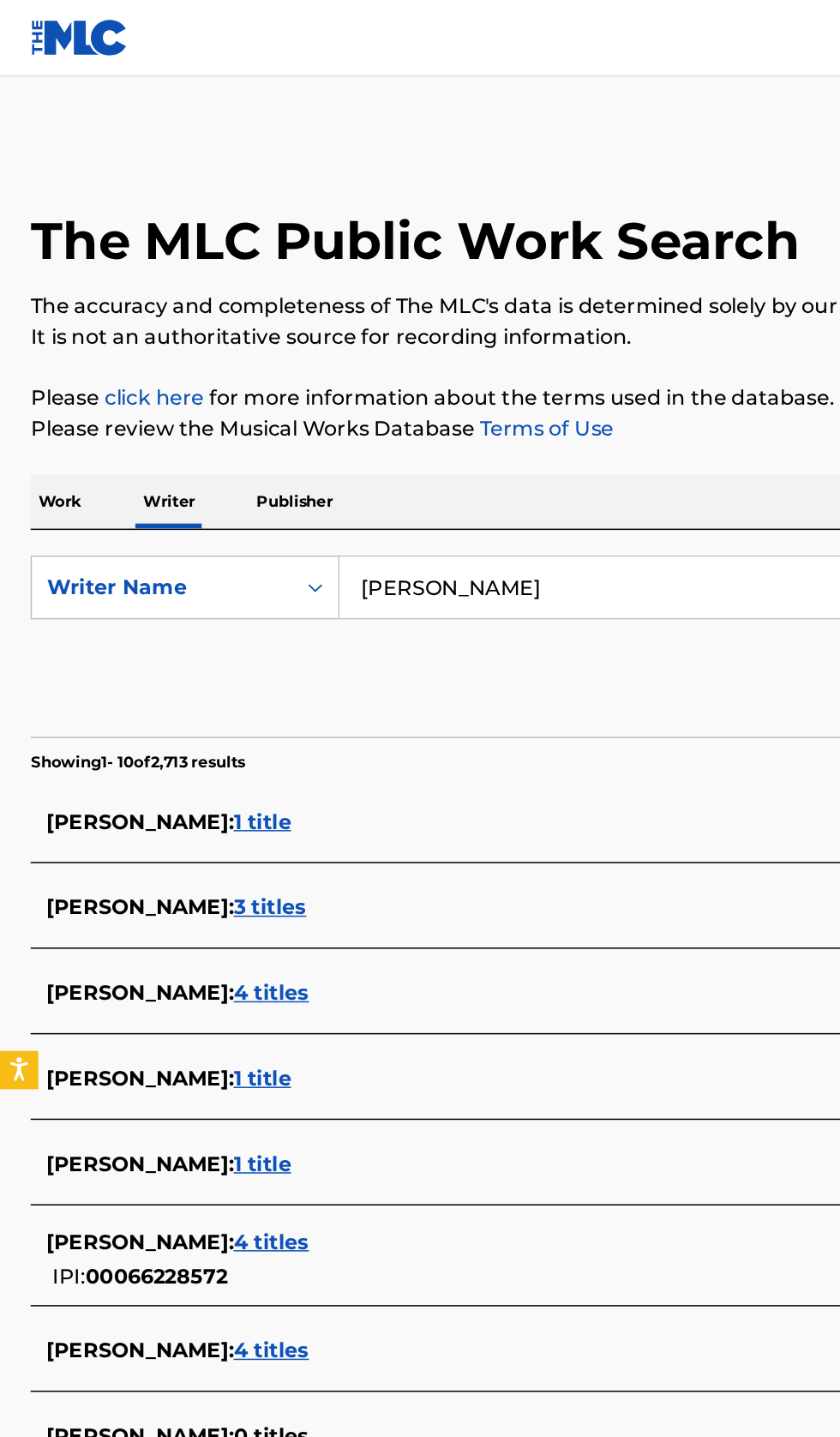
click at [447, 387] on input "[PERSON_NAME]" at bounding box center [523, 394] width 590 height 41
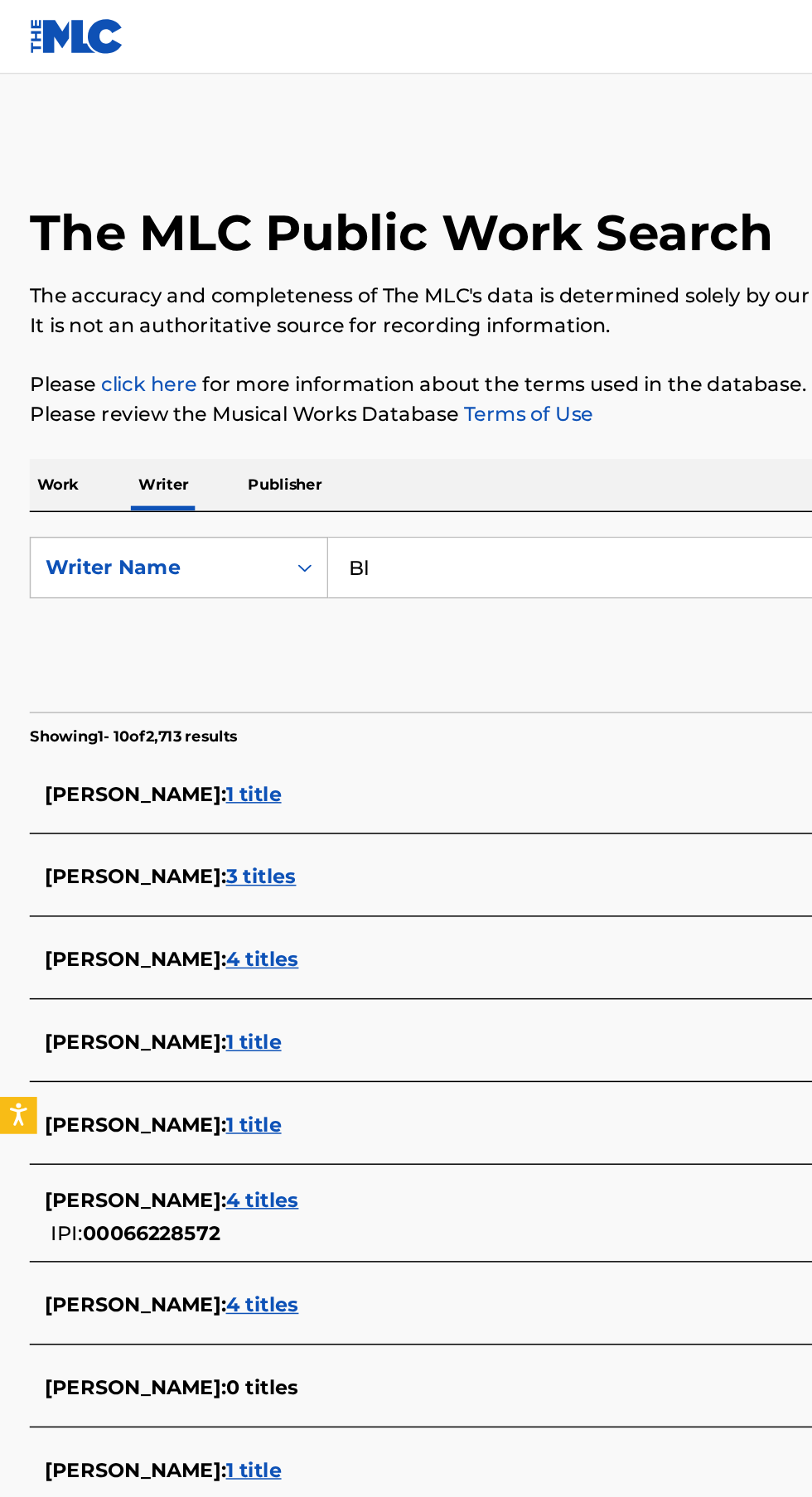
type input "B"
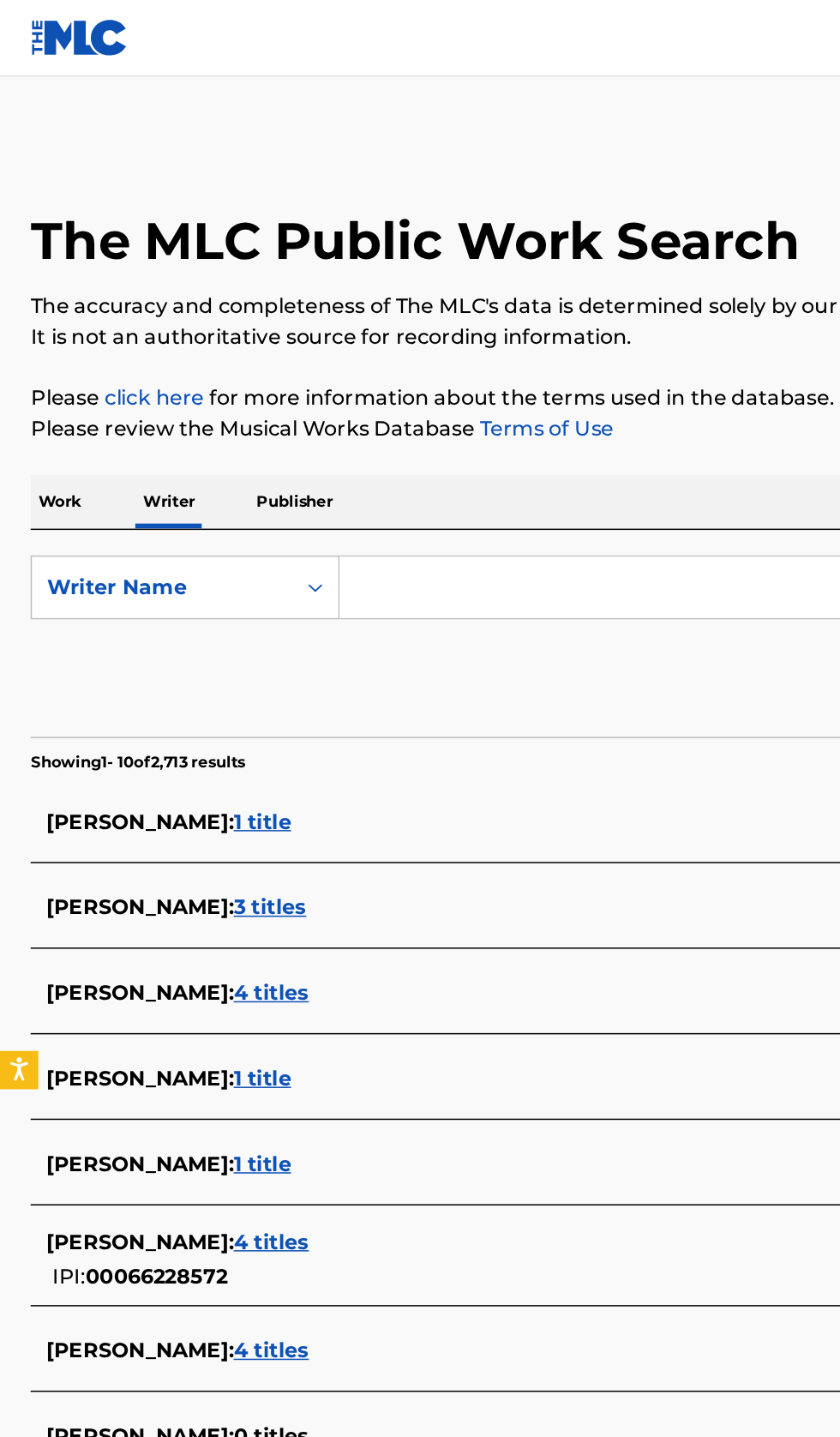
click at [406, 351] on div "Work Writer Publisher" at bounding box center [420, 337] width 799 height 36
click at [360, 399] on input "Search Form" at bounding box center [523, 394] width 590 height 41
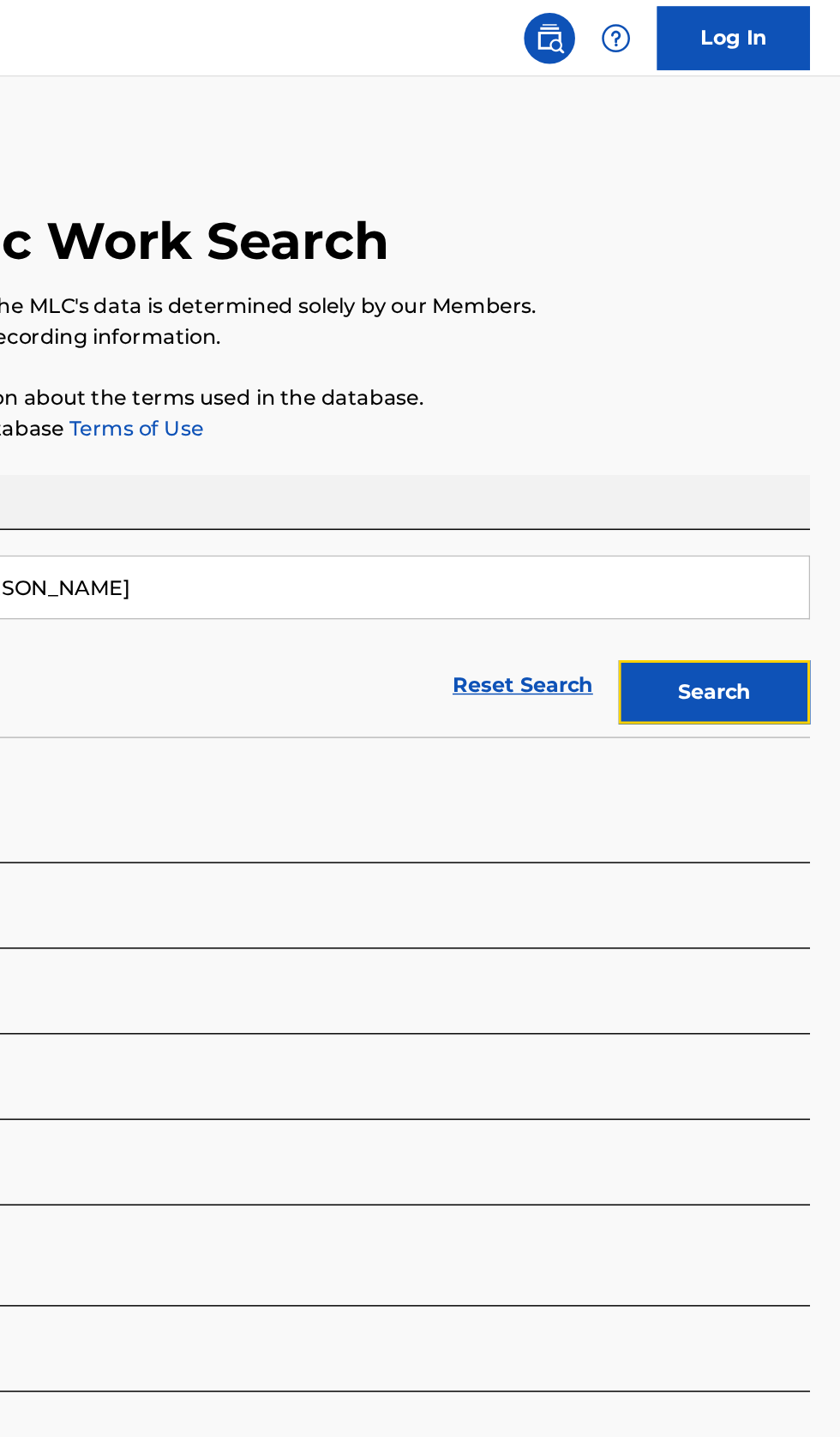
click at [781, 481] on button "Search" at bounding box center [755, 465] width 129 height 43
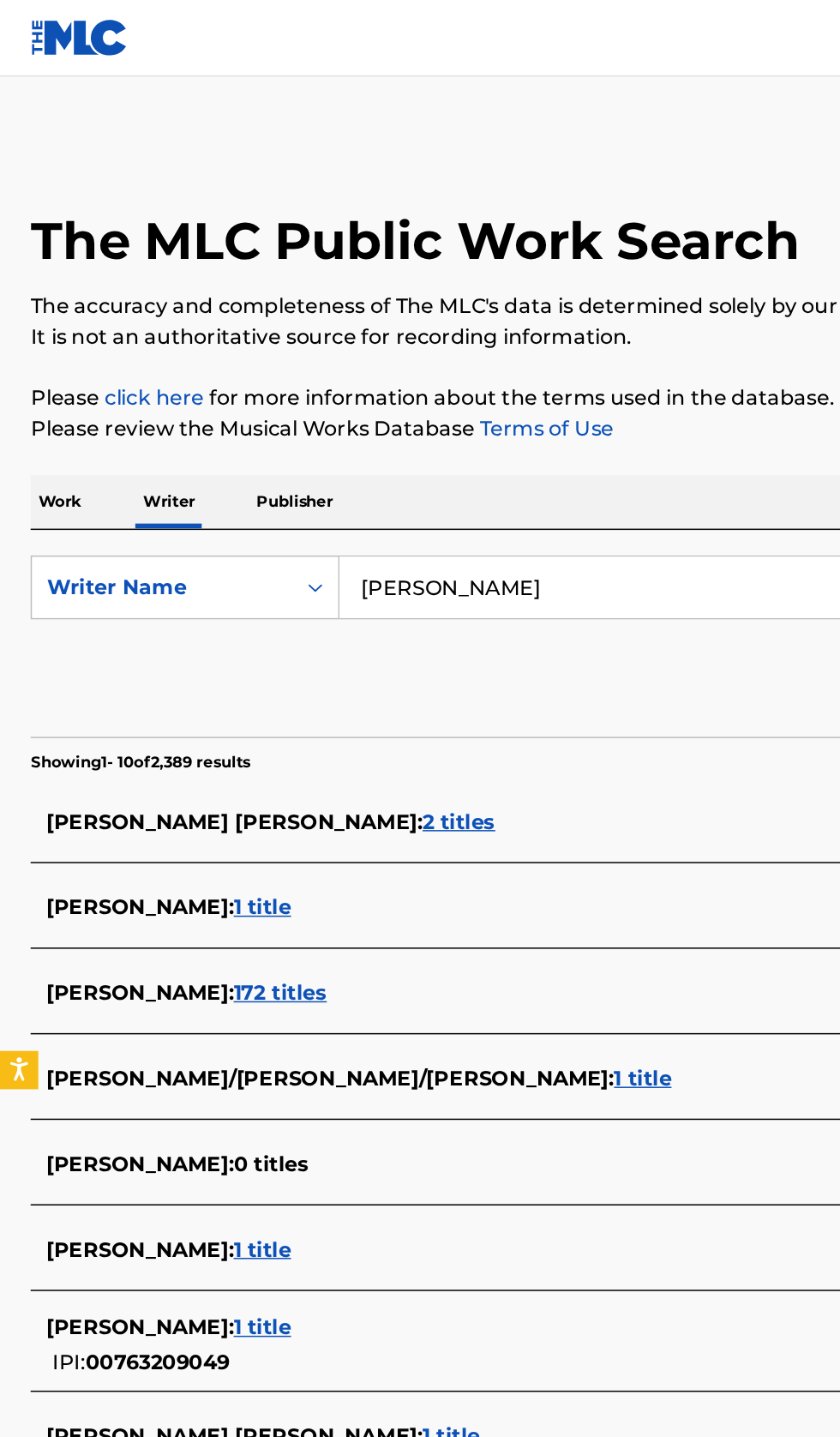
click at [450, 389] on input "[PERSON_NAME]" at bounding box center [523, 394] width 590 height 41
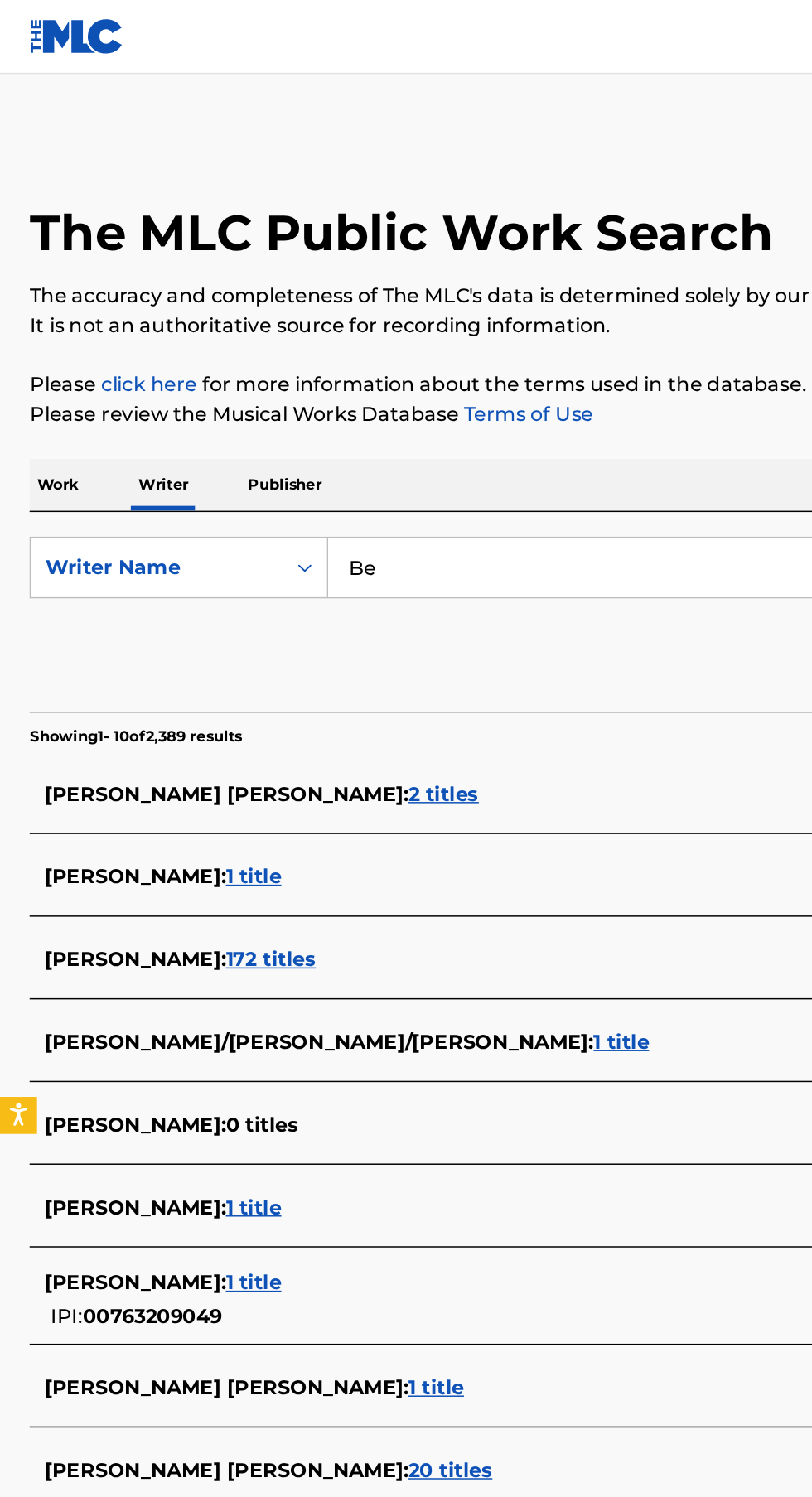
type input "B"
click at [55, 321] on p "Work" at bounding box center [39, 326] width 38 height 35
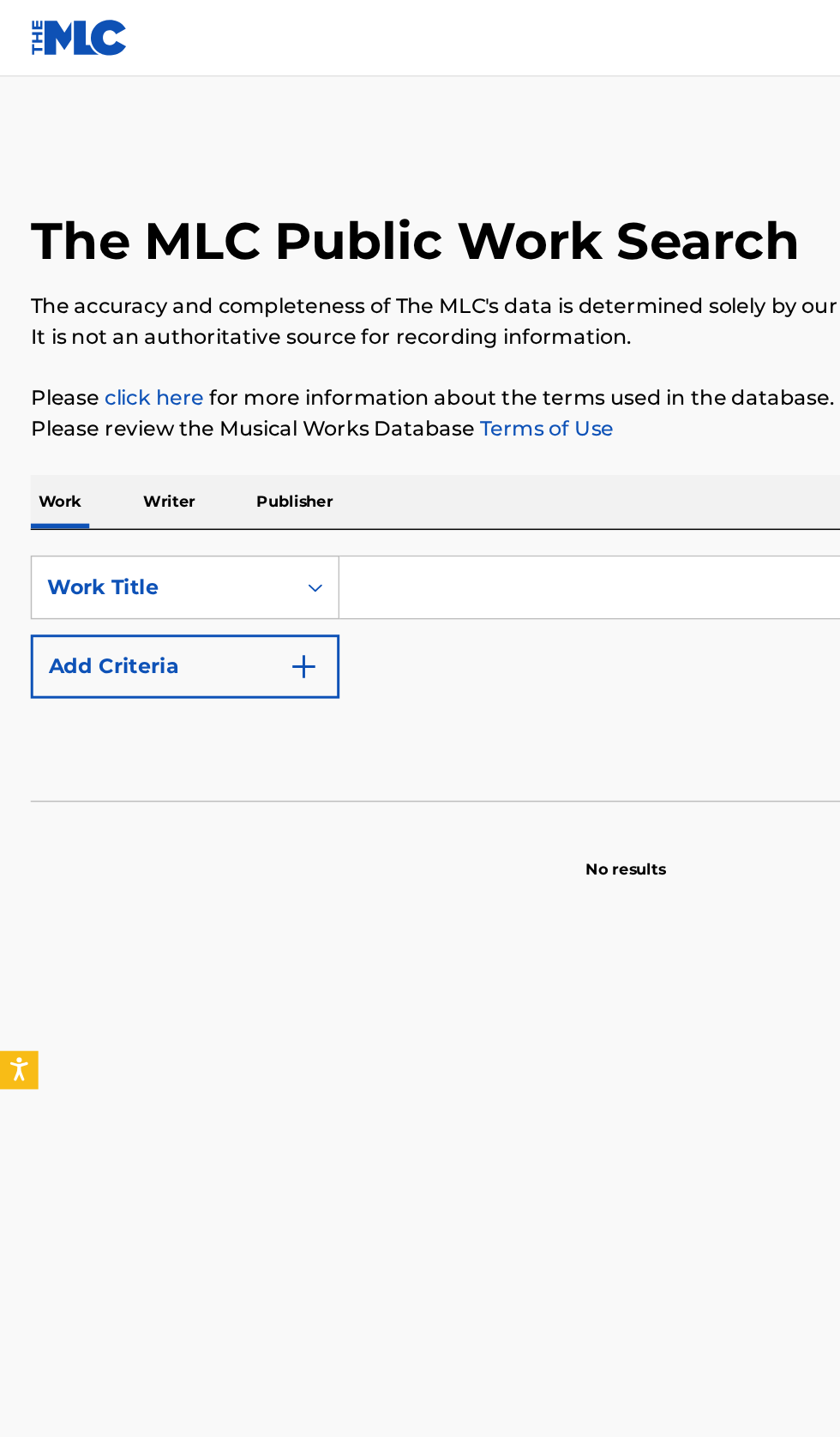
click at [341, 389] on input "Search Form" at bounding box center [523, 394] width 590 height 41
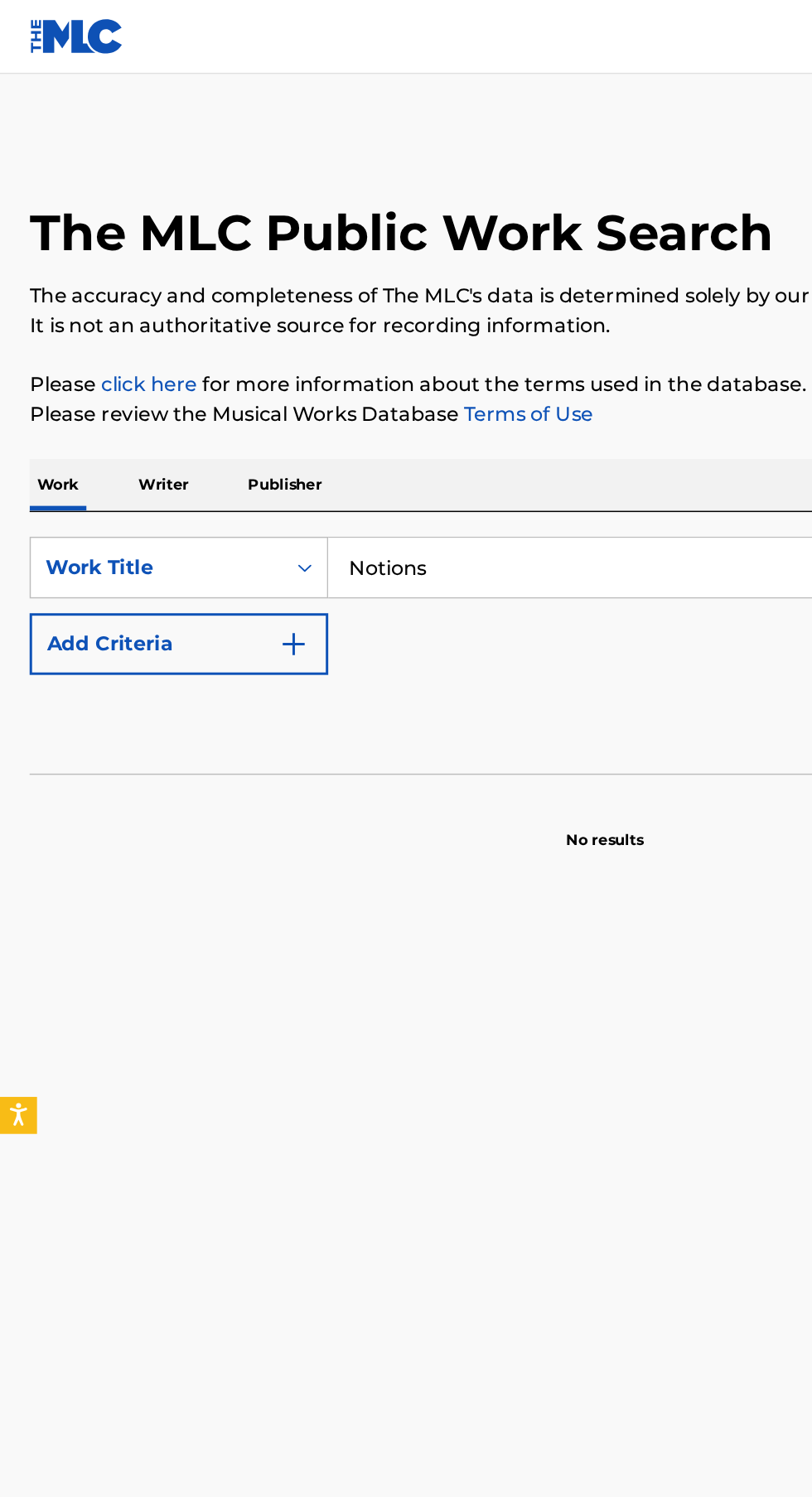
type input "Notions"
click at [209, 448] on button "Add Criteria" at bounding box center [120, 433] width 200 height 42
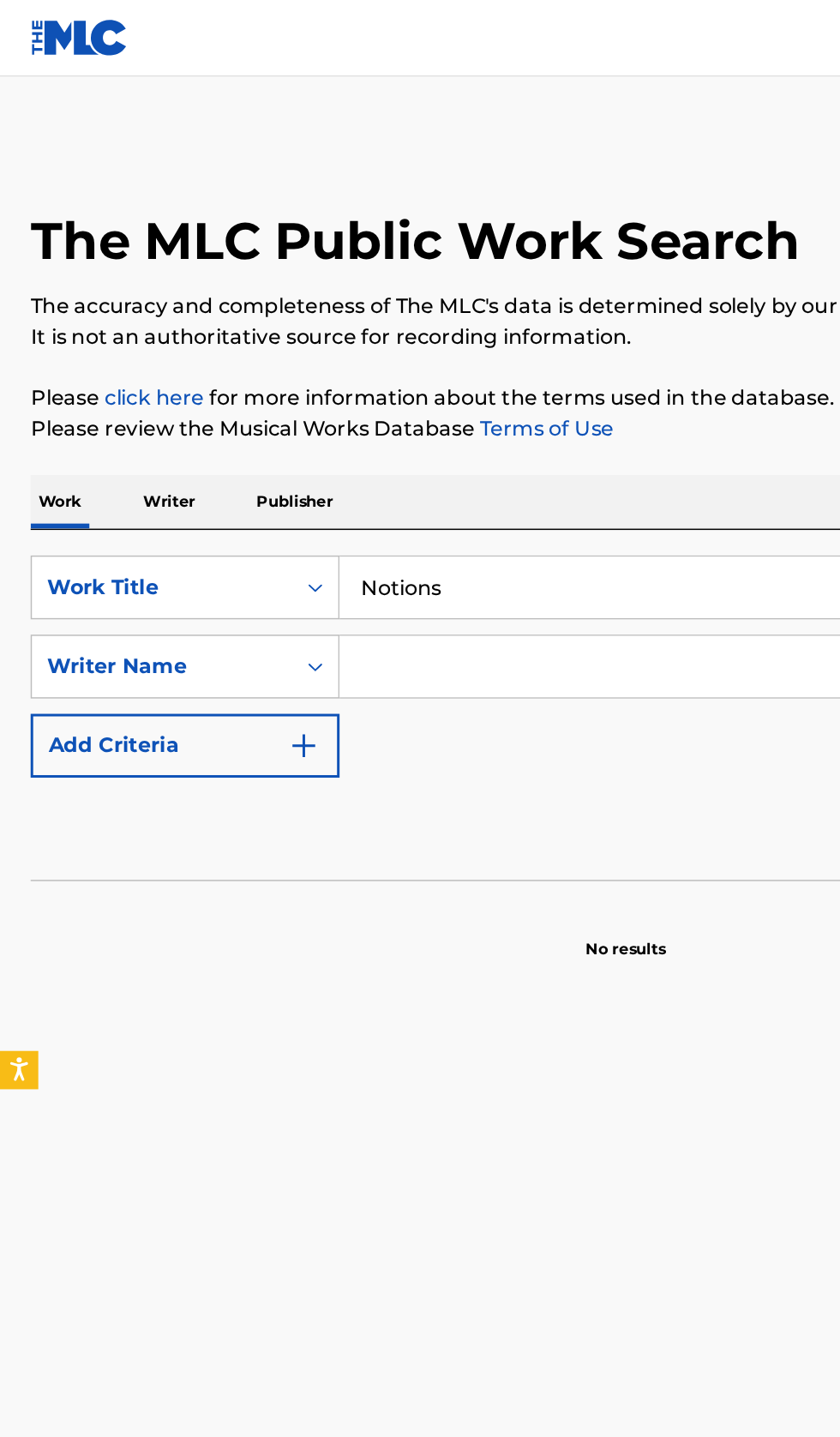
click at [308, 453] on input "Search Form" at bounding box center [507, 447] width 559 height 41
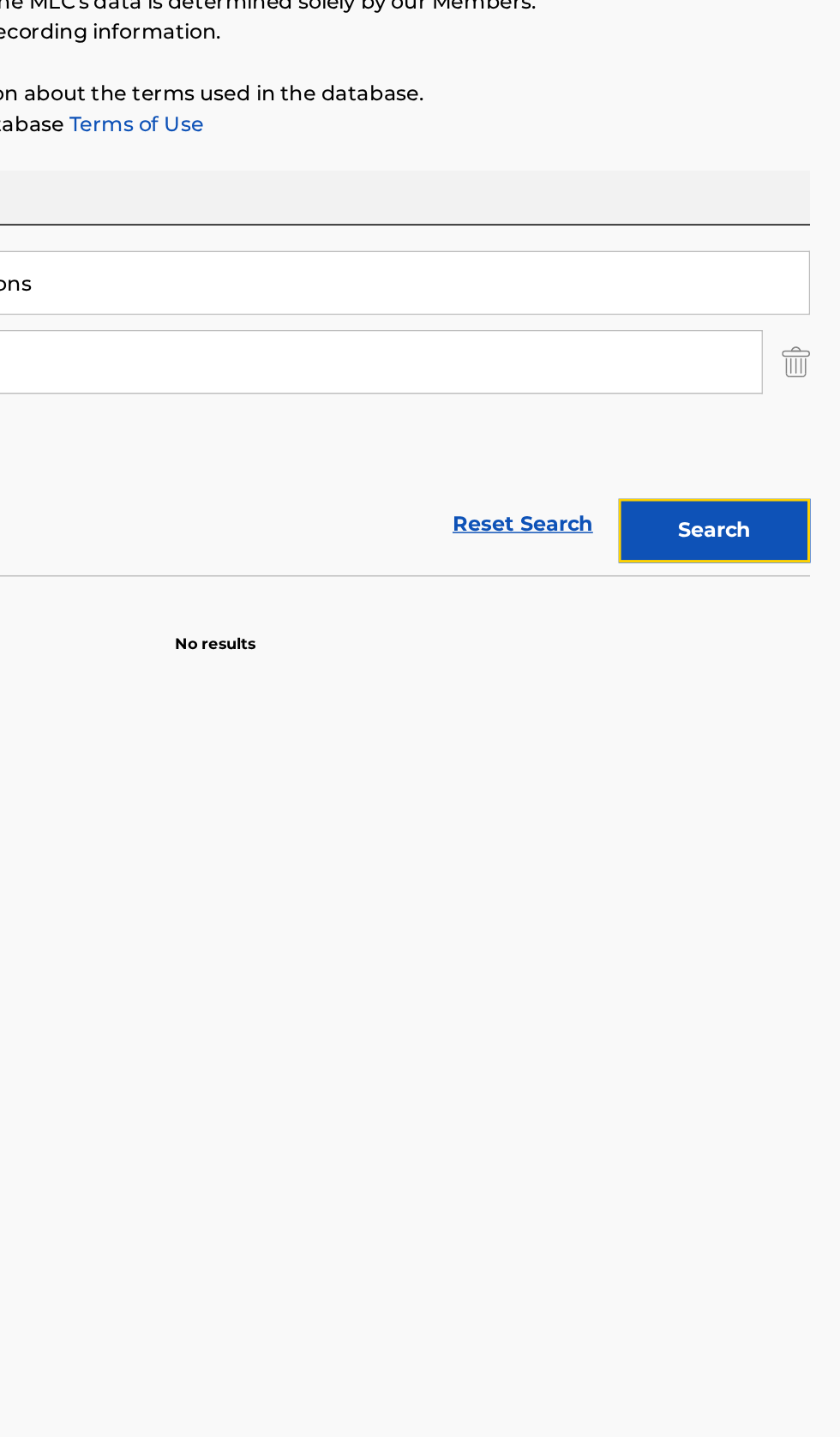
click at [788, 568] on button "Search" at bounding box center [755, 561] width 129 height 43
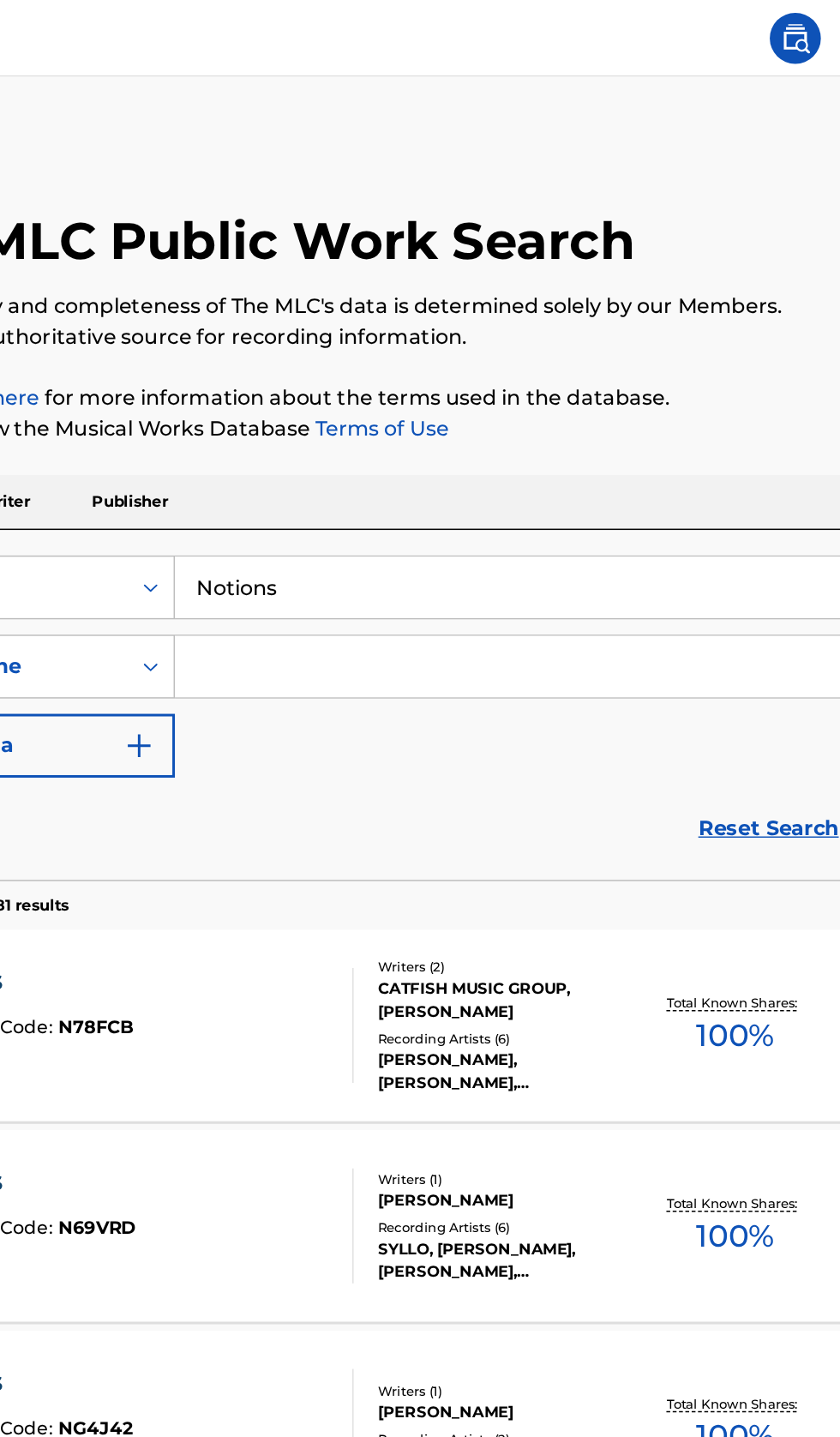
click at [408, 451] on input "Search Form" at bounding box center [507, 447] width 559 height 41
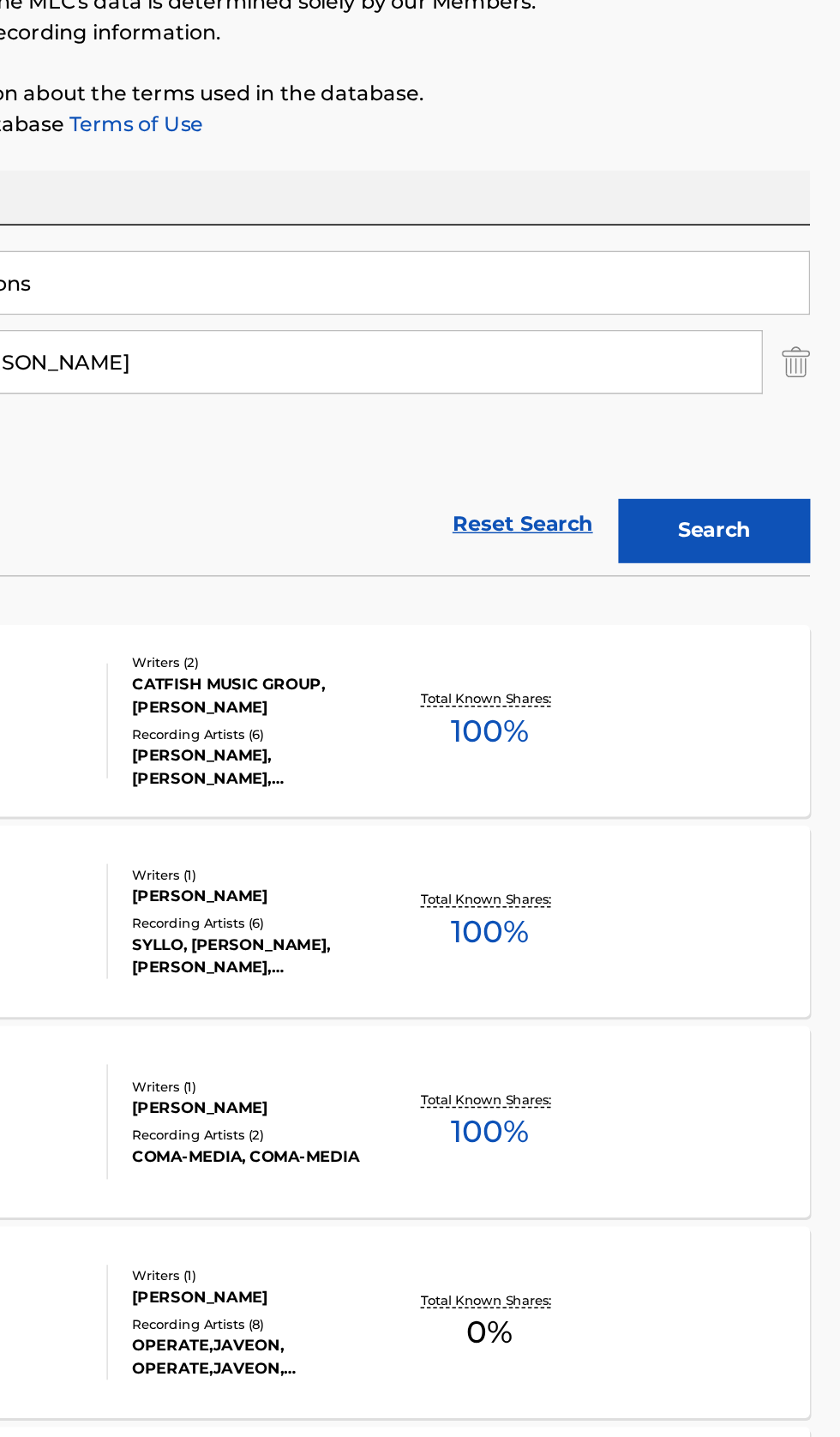
type input "[PERSON_NAME]"
click at [792, 575] on button "Search" at bounding box center [755, 561] width 129 height 43
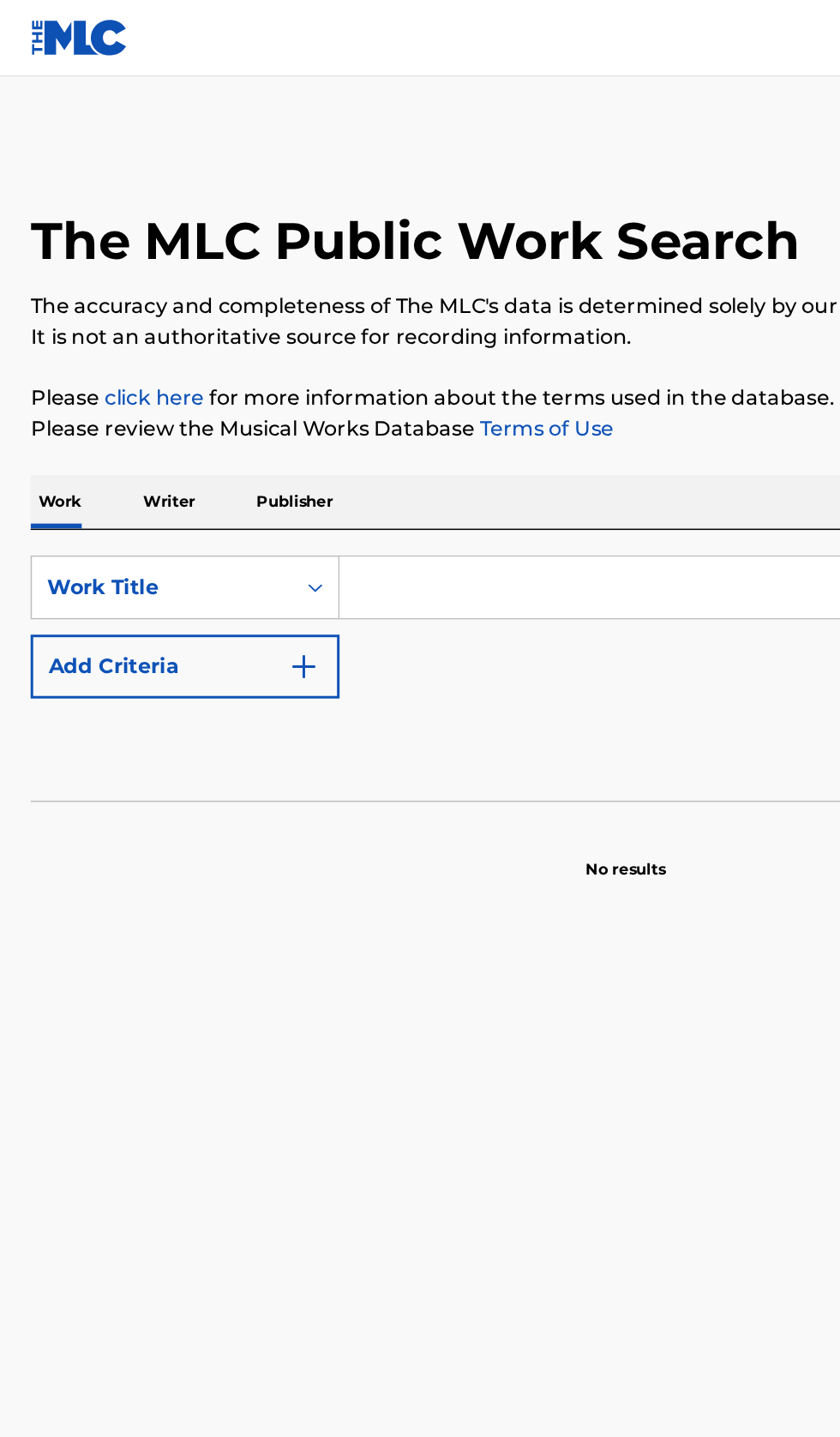
click at [116, 334] on p "Writer" at bounding box center [113, 337] width 45 height 36
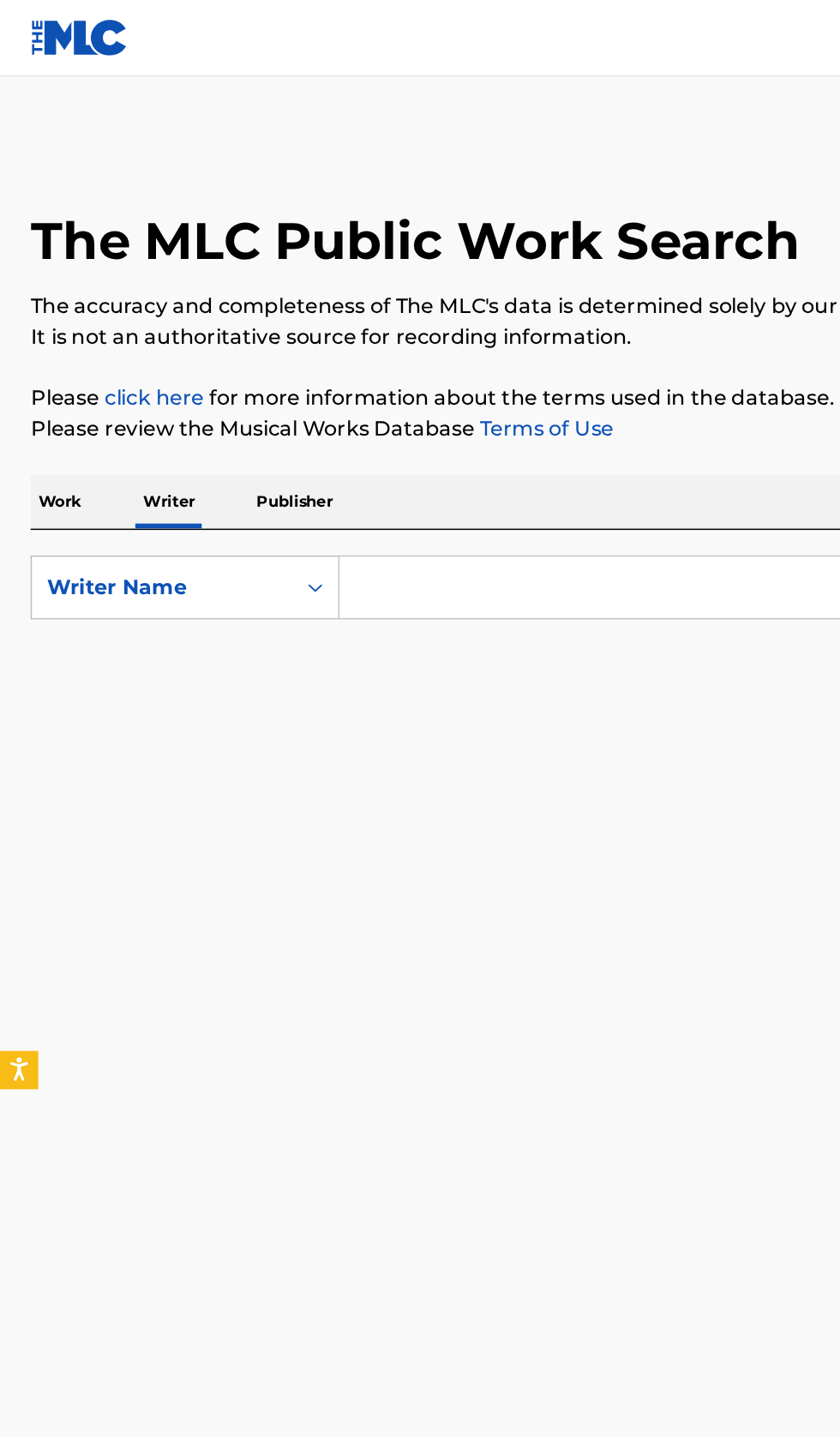
click at [335, 392] on input "Search Form" at bounding box center [523, 394] width 590 height 41
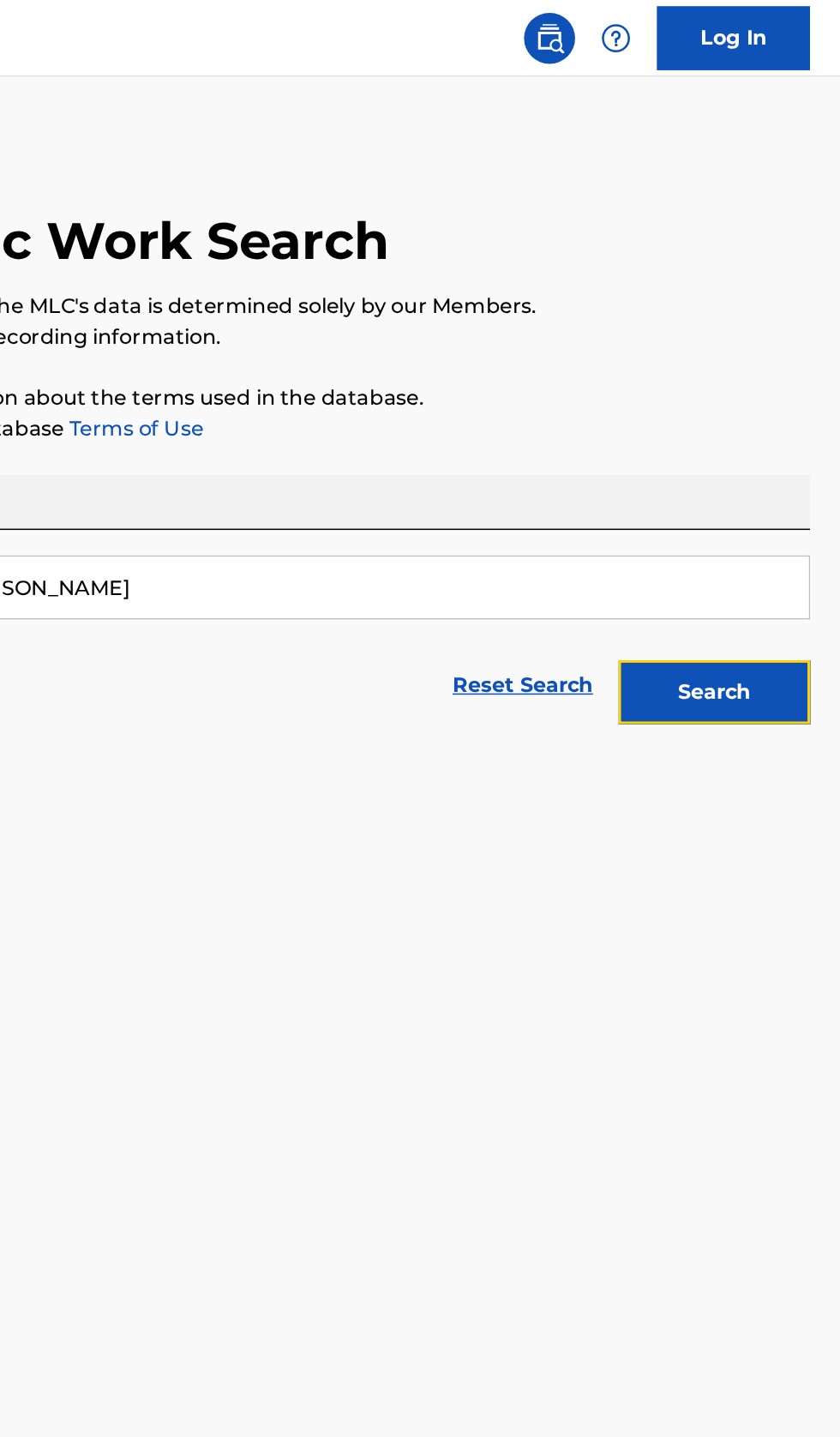
click at [773, 469] on button "Search" at bounding box center [755, 465] width 129 height 43
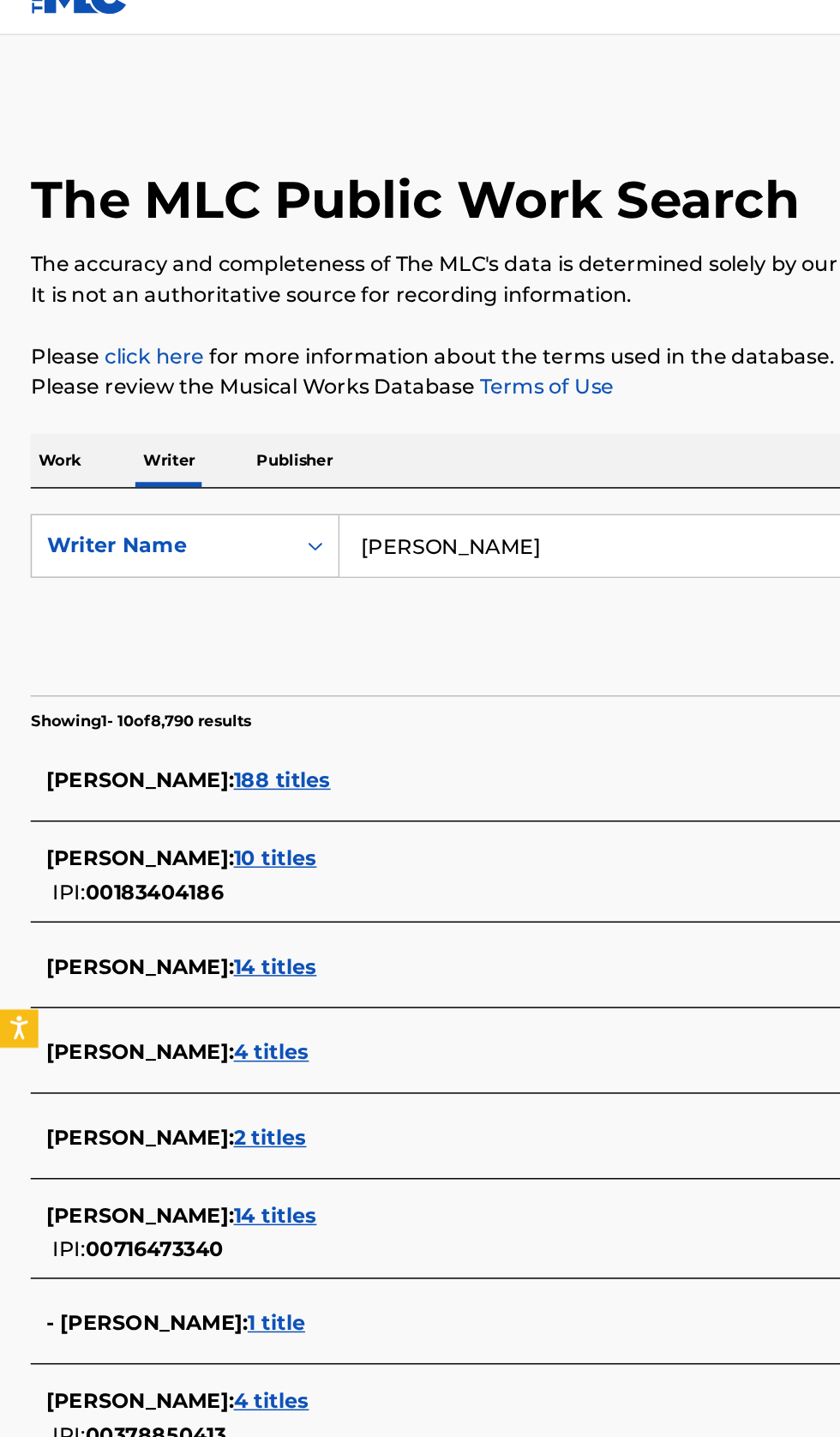
click at [437, 389] on input "[PERSON_NAME]" at bounding box center [523, 394] width 590 height 41
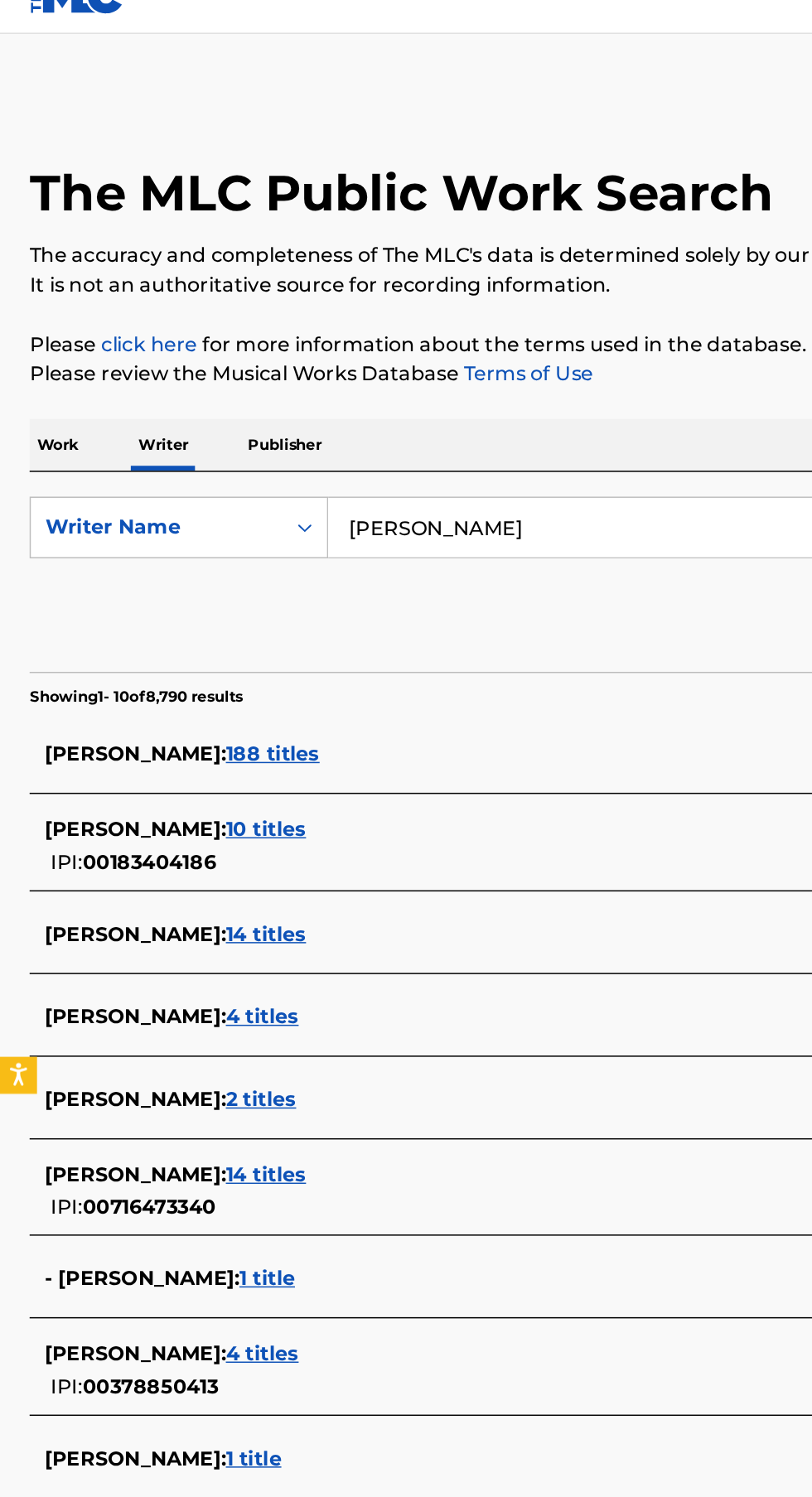
type input "J"
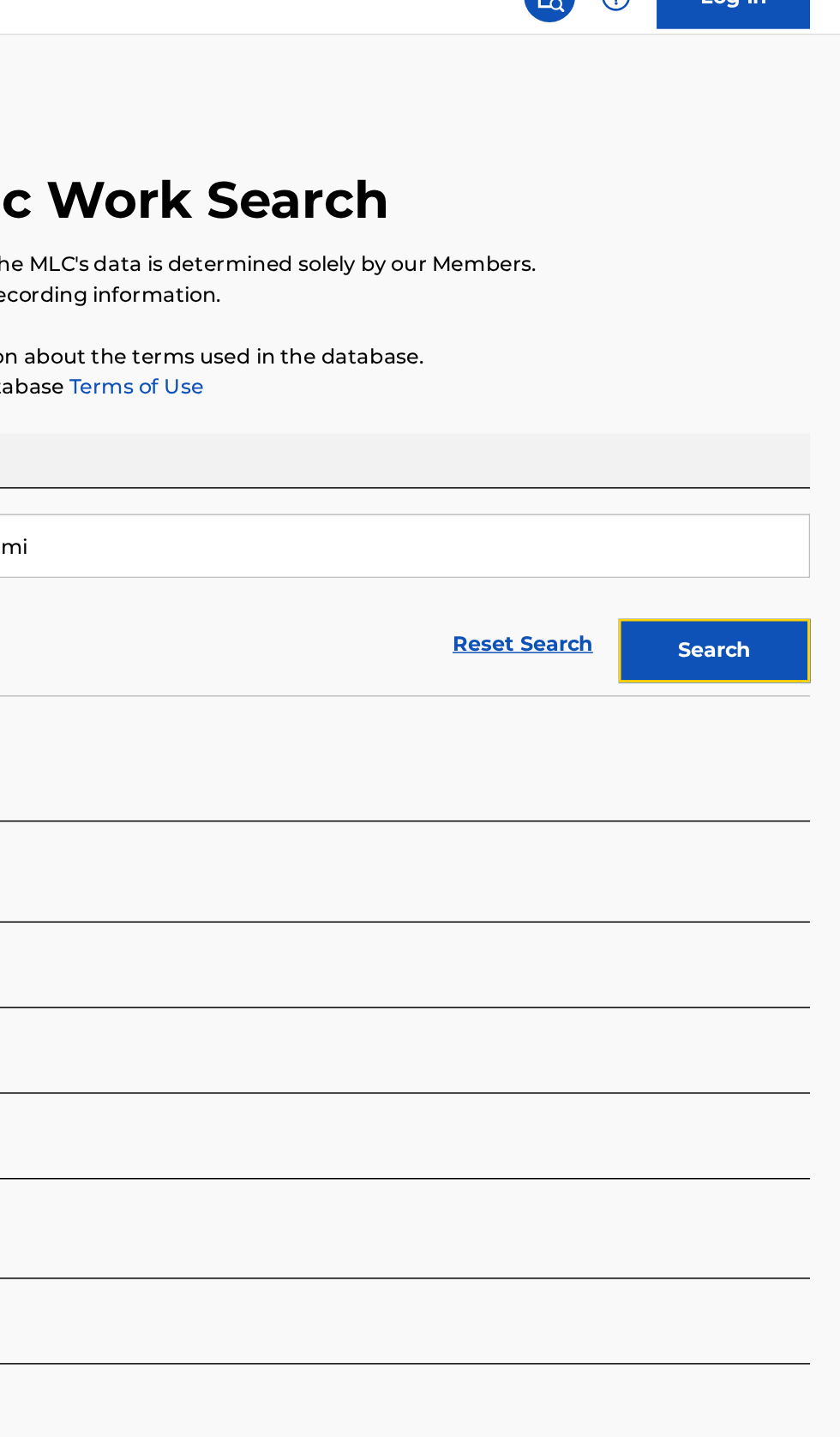
click at [769, 479] on button "Search" at bounding box center [755, 465] width 129 height 43
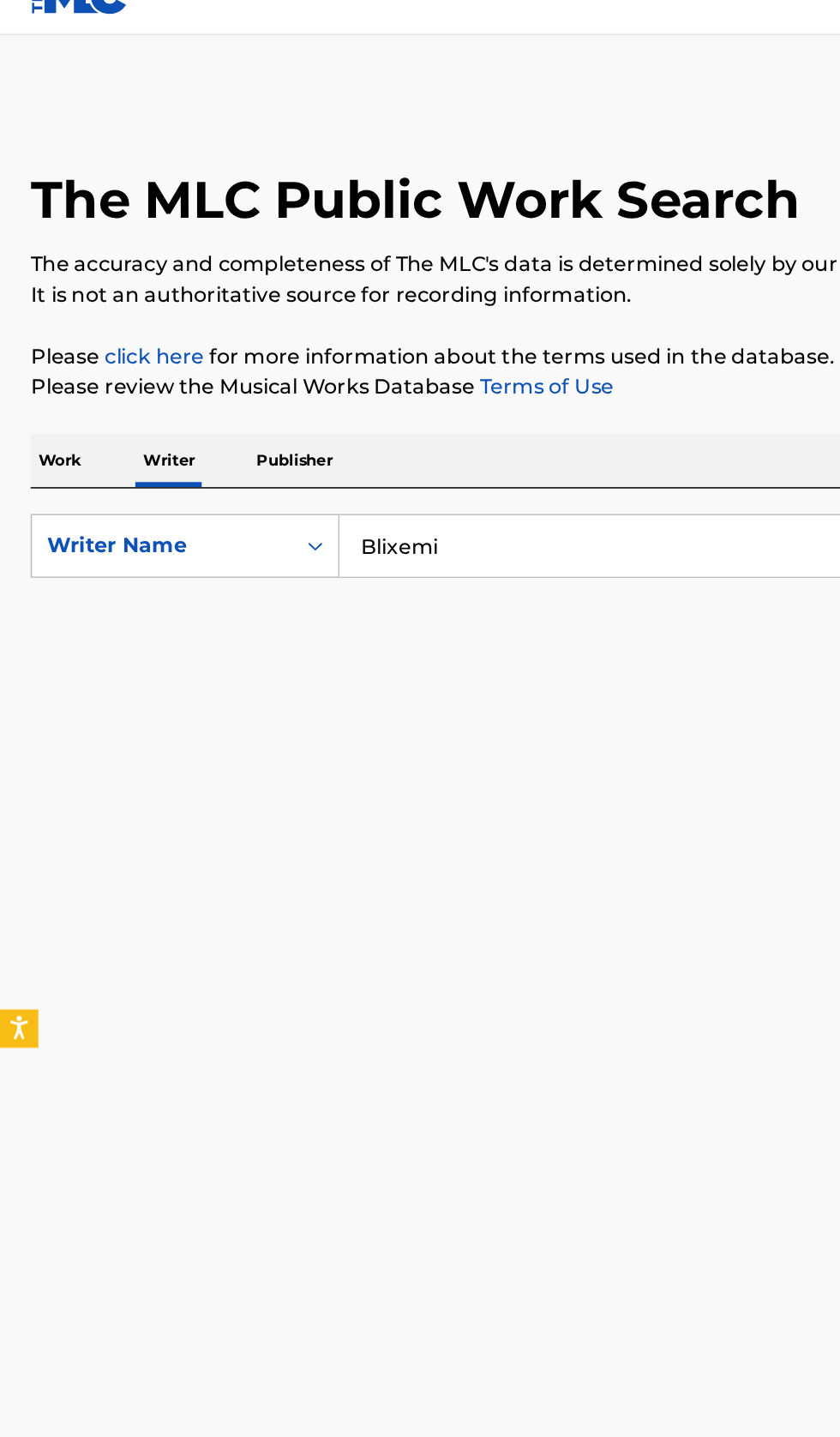
click at [362, 400] on input "Blixemi" at bounding box center [523, 394] width 590 height 41
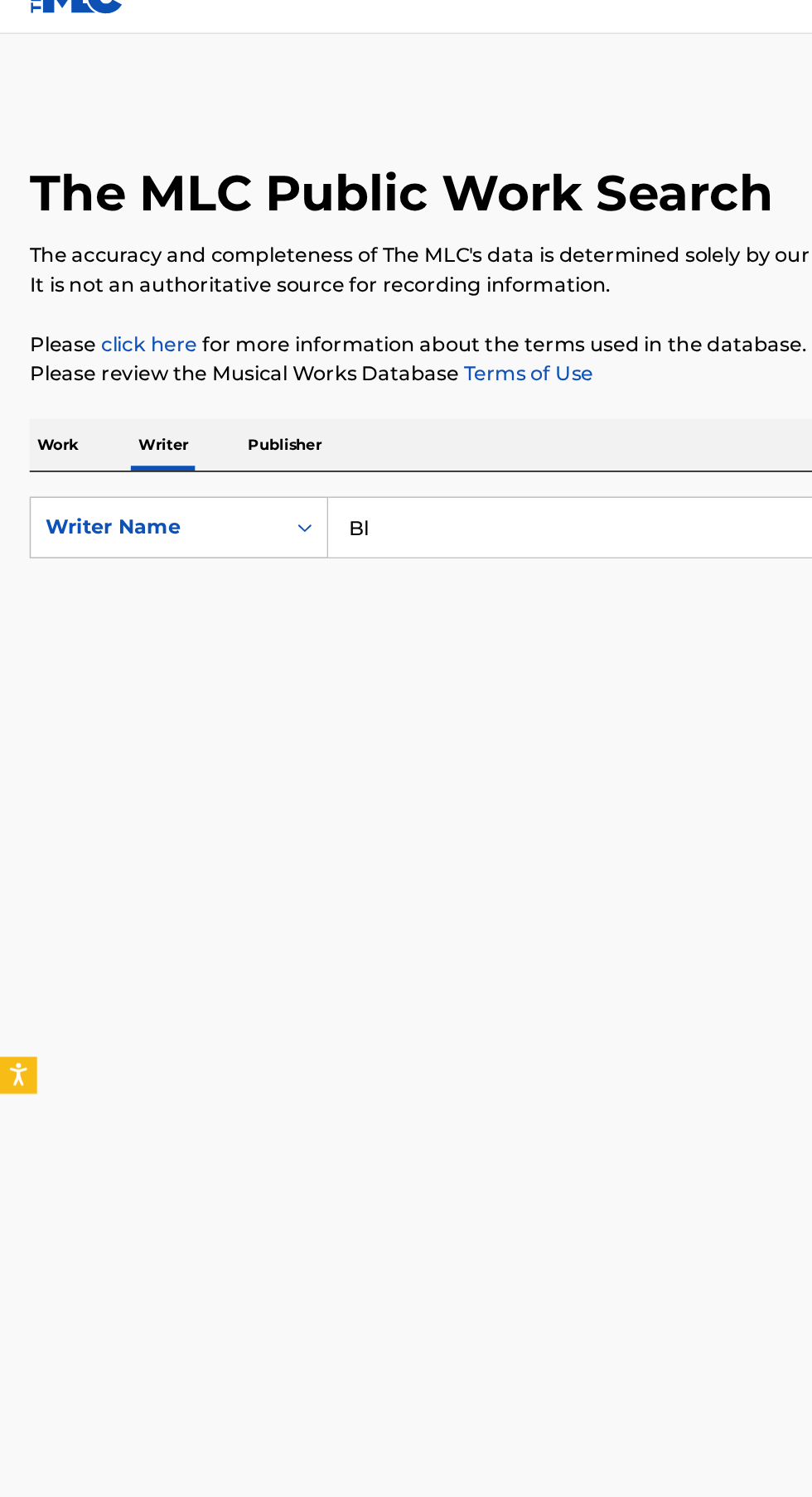
type input "B"
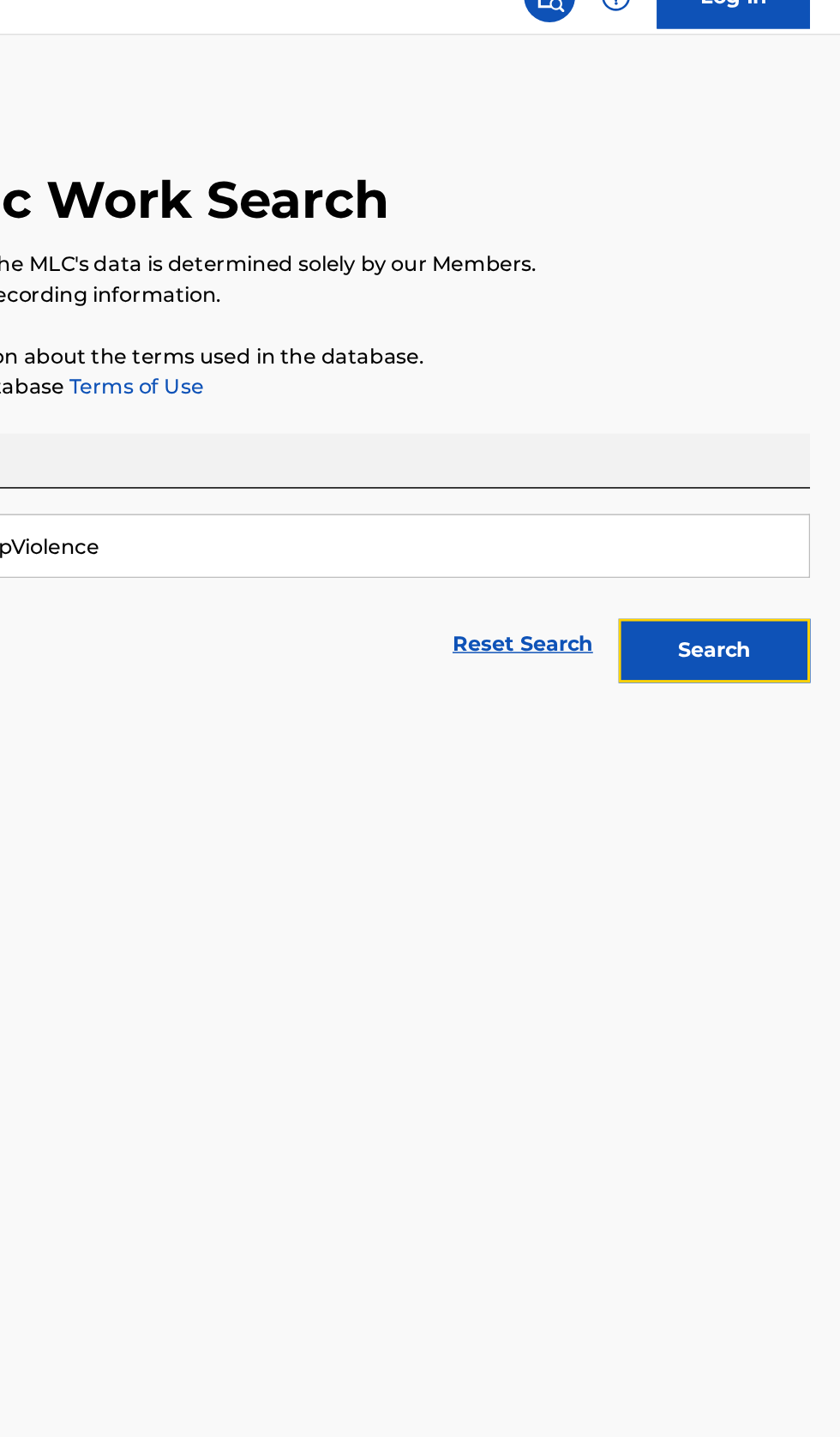
click at [791, 465] on button "Search" at bounding box center [755, 465] width 129 height 43
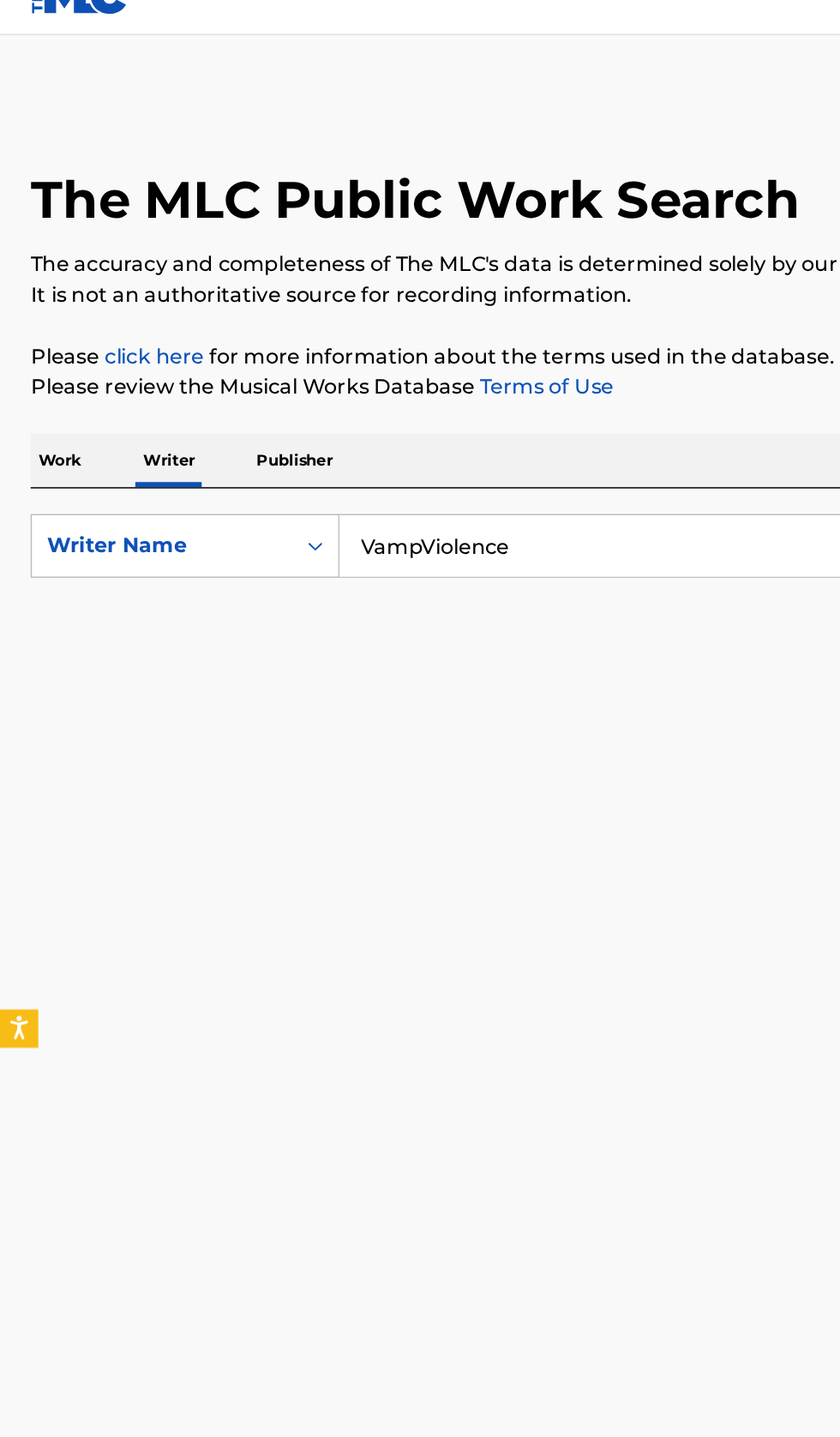
click at [281, 395] on input "VampViolence" at bounding box center [523, 394] width 590 height 41
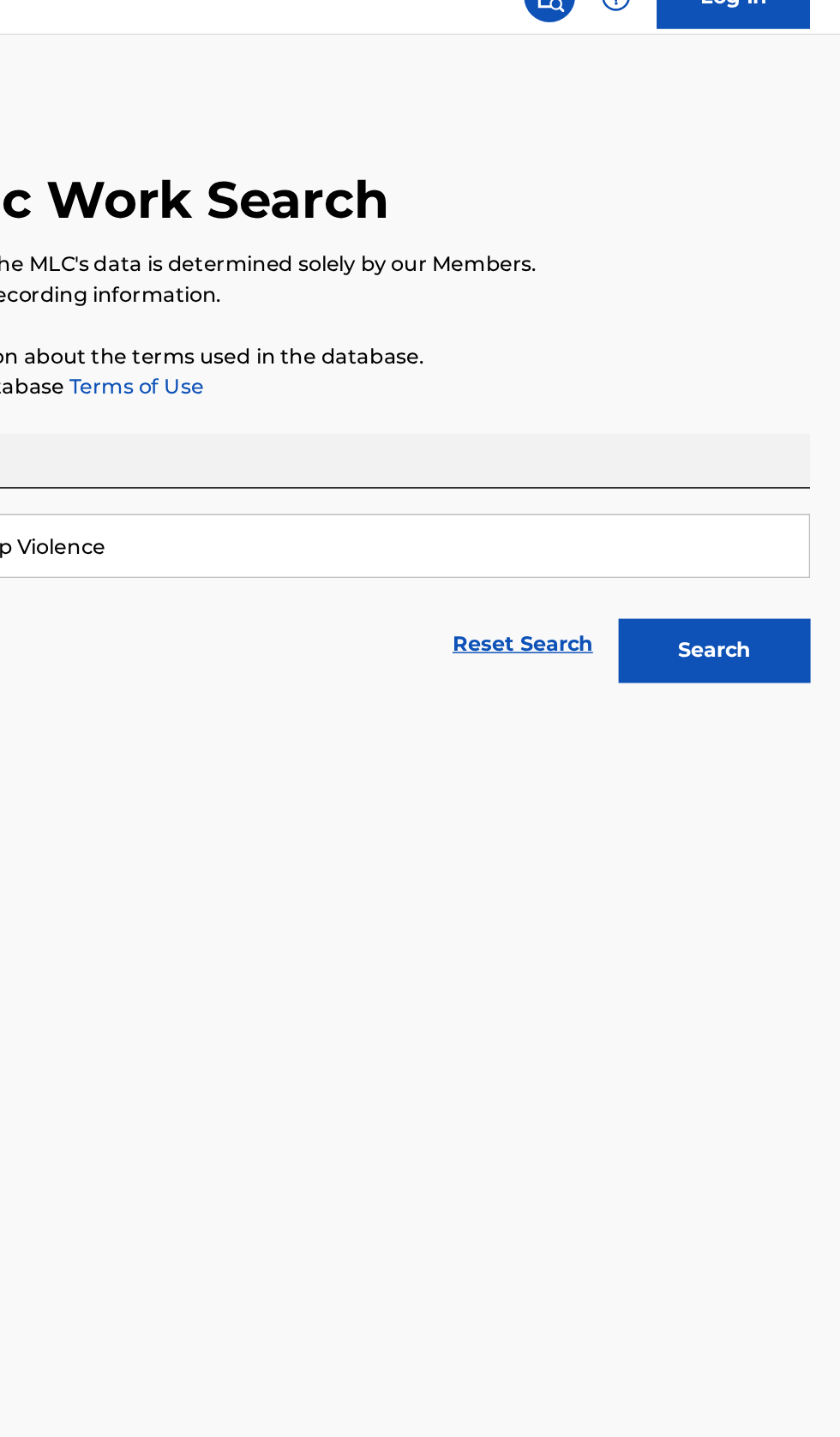
type input "Vamp Violence"
click at [783, 462] on button "Search" at bounding box center [755, 465] width 129 height 43
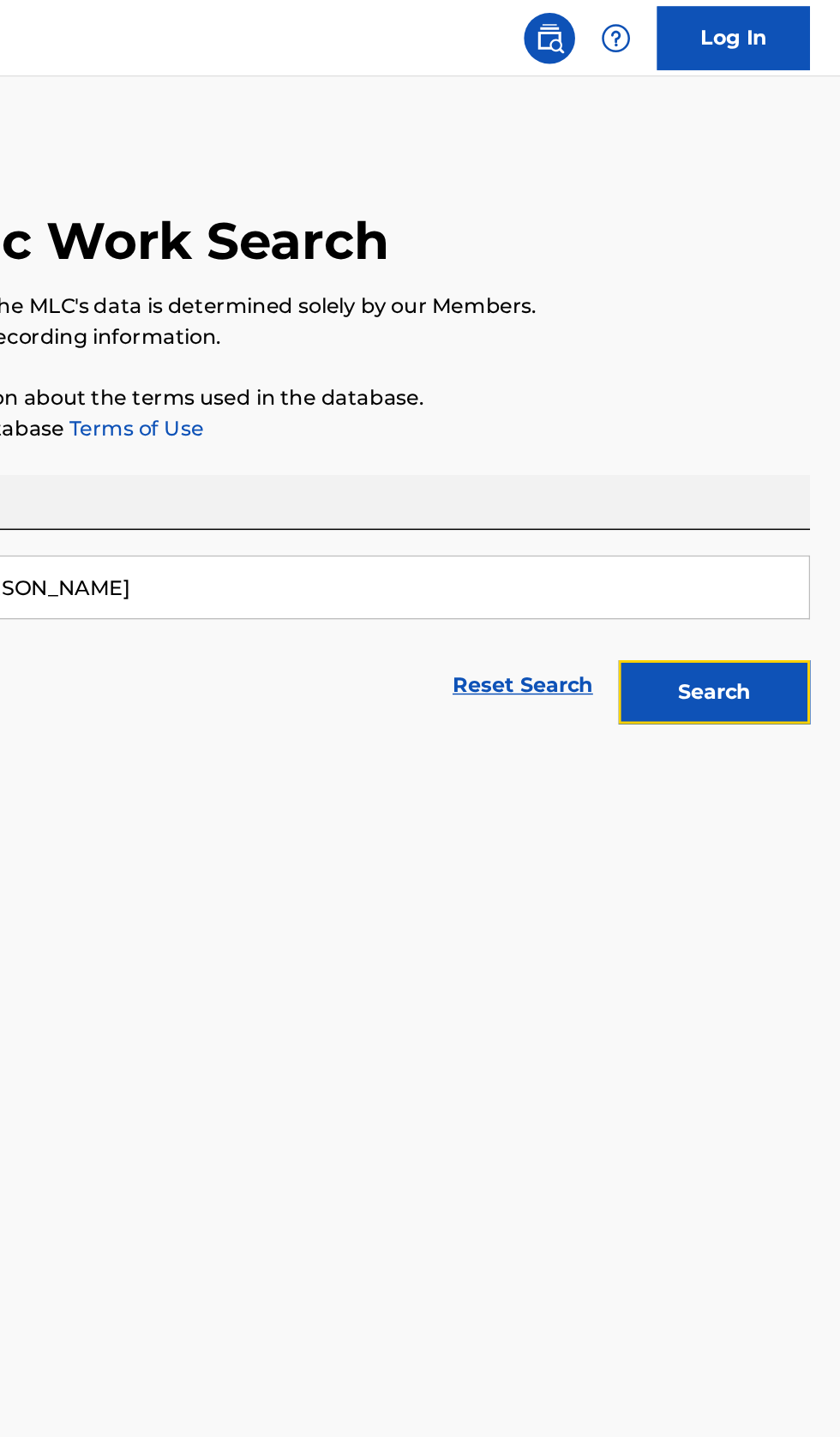
click at [790, 462] on button "Search" at bounding box center [755, 465] width 129 height 43
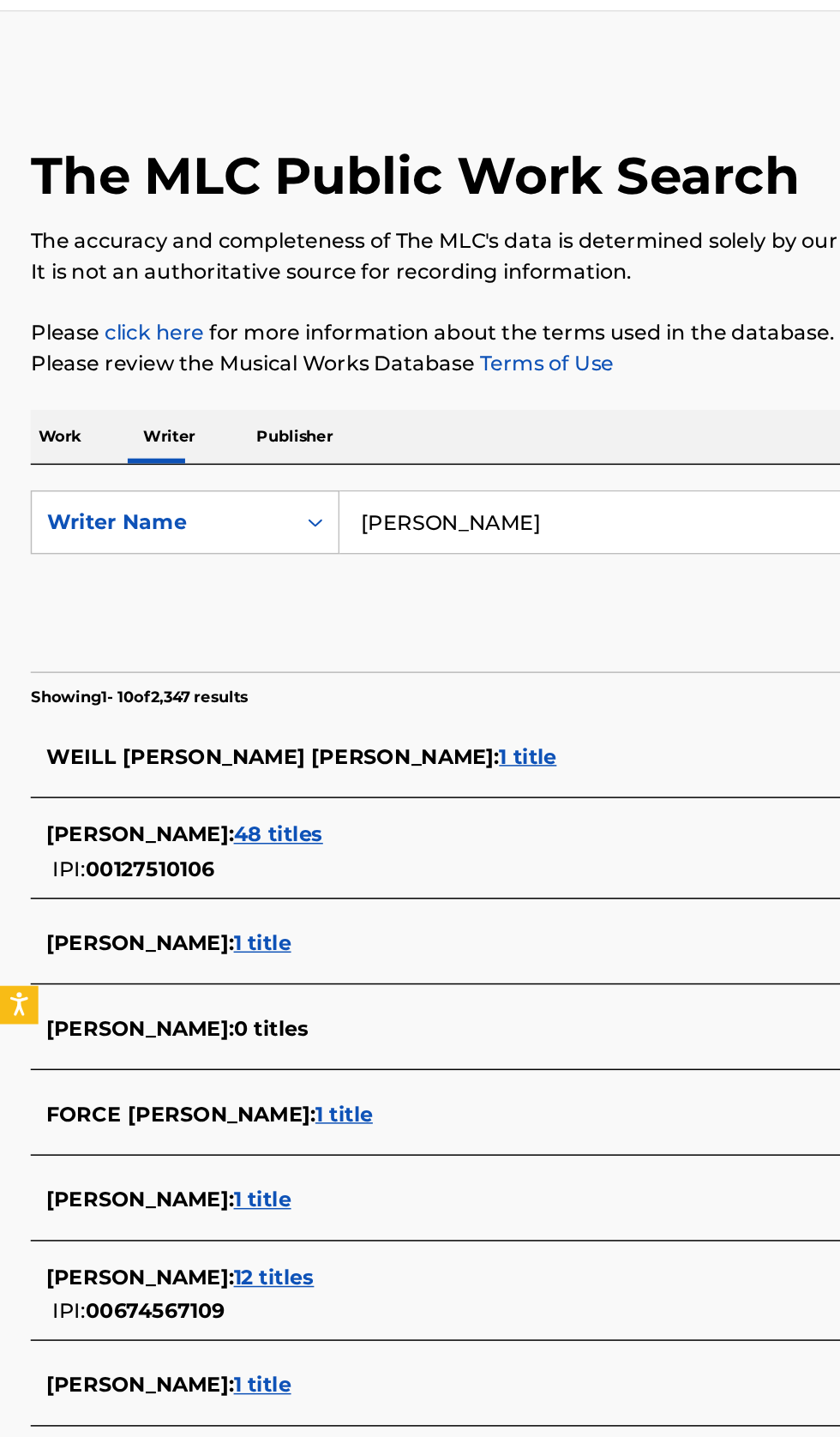
click at [439, 393] on input "[PERSON_NAME]" at bounding box center [523, 394] width 590 height 41
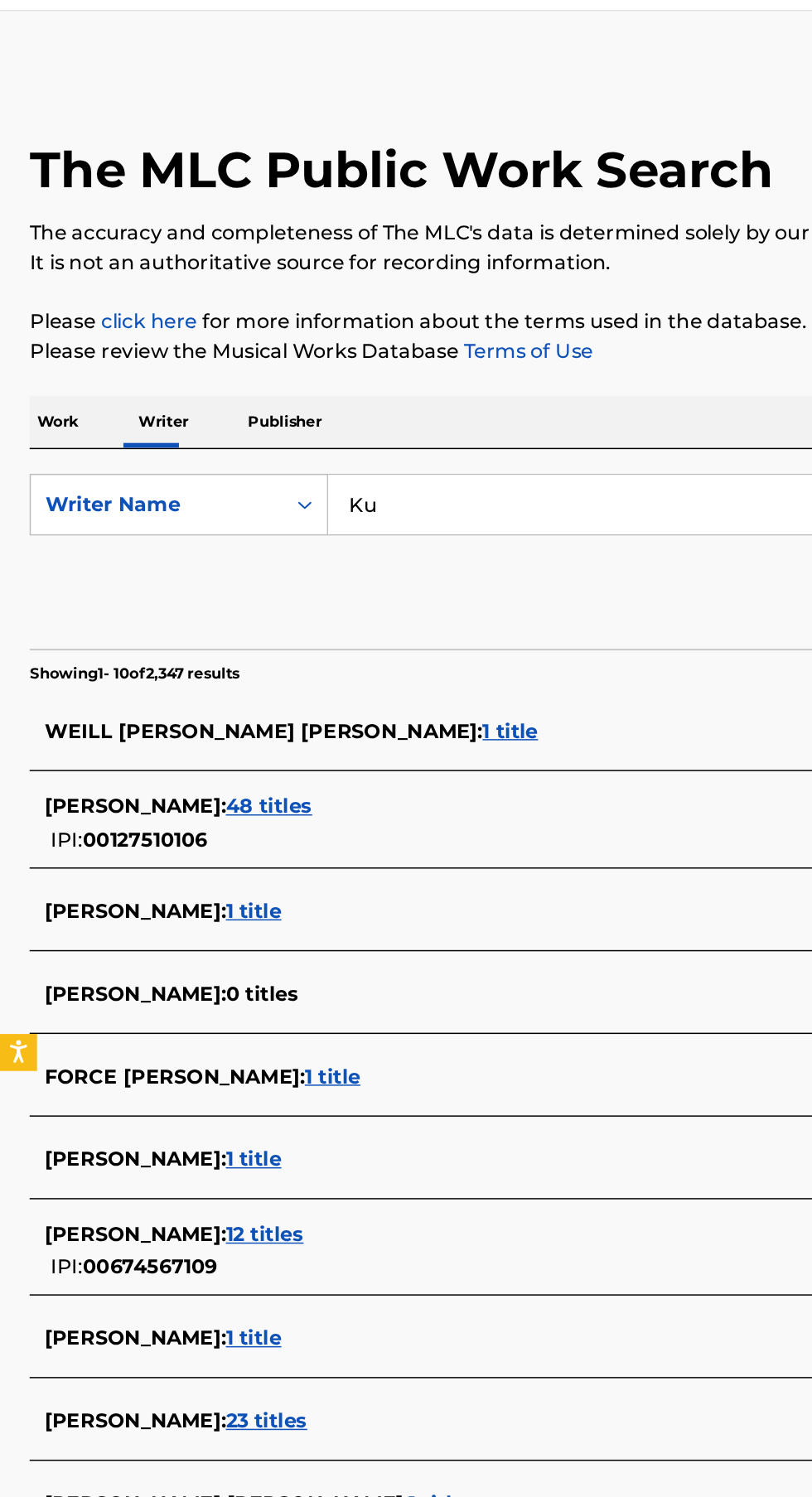
type input "K"
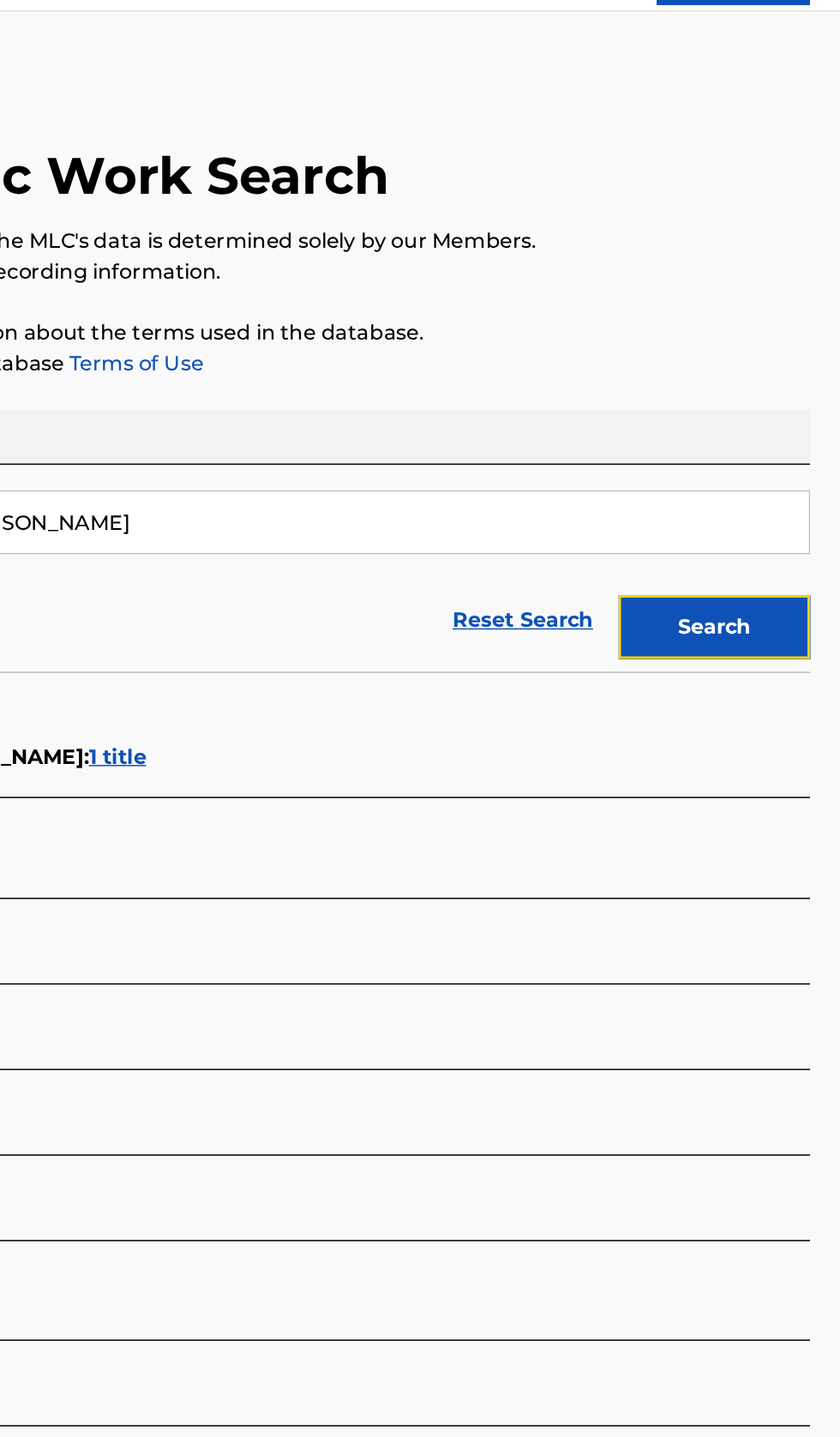
click at [776, 469] on button "Search" at bounding box center [755, 465] width 129 height 43
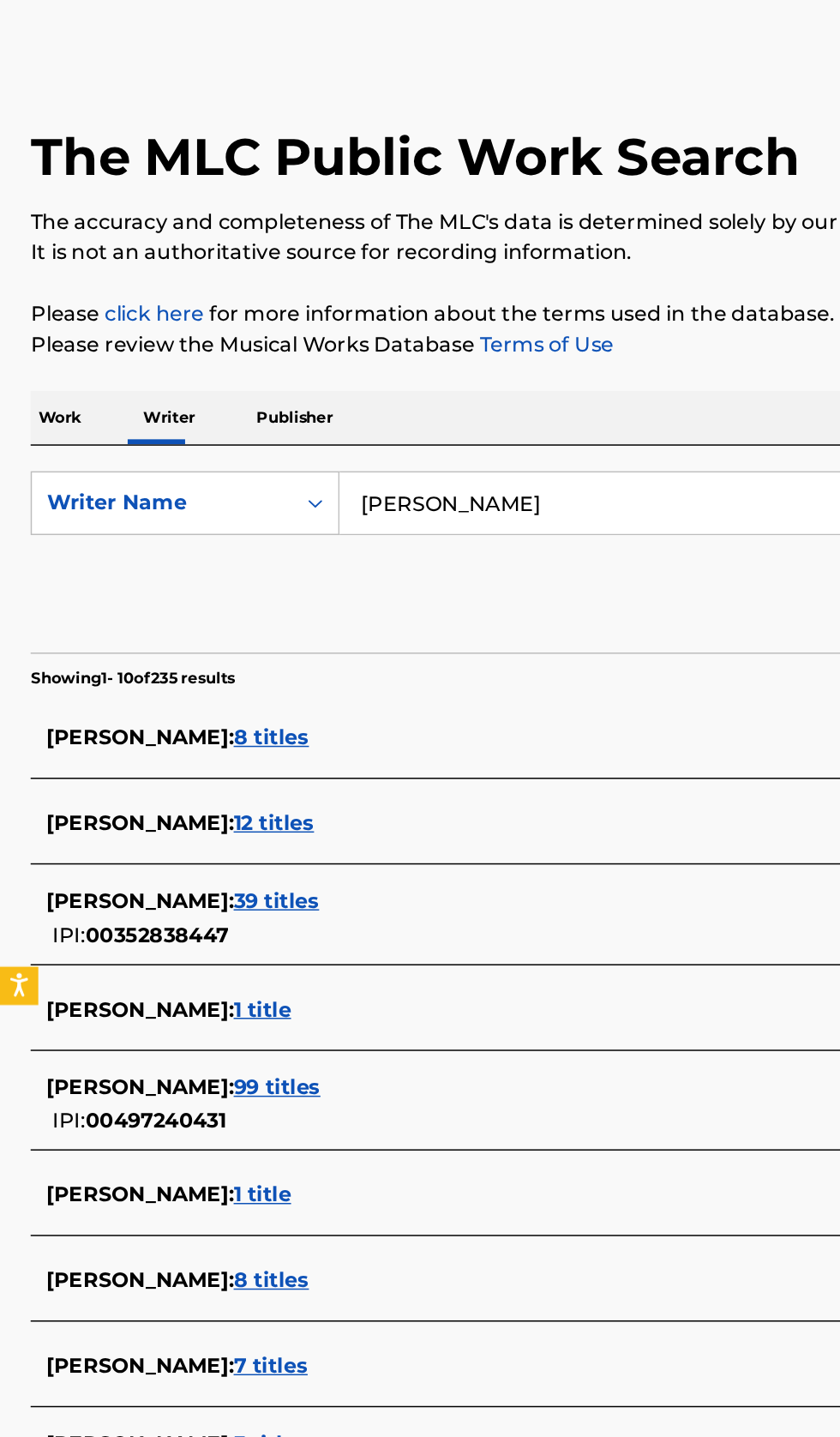
click at [411, 392] on input "brody boice" at bounding box center [523, 394] width 590 height 41
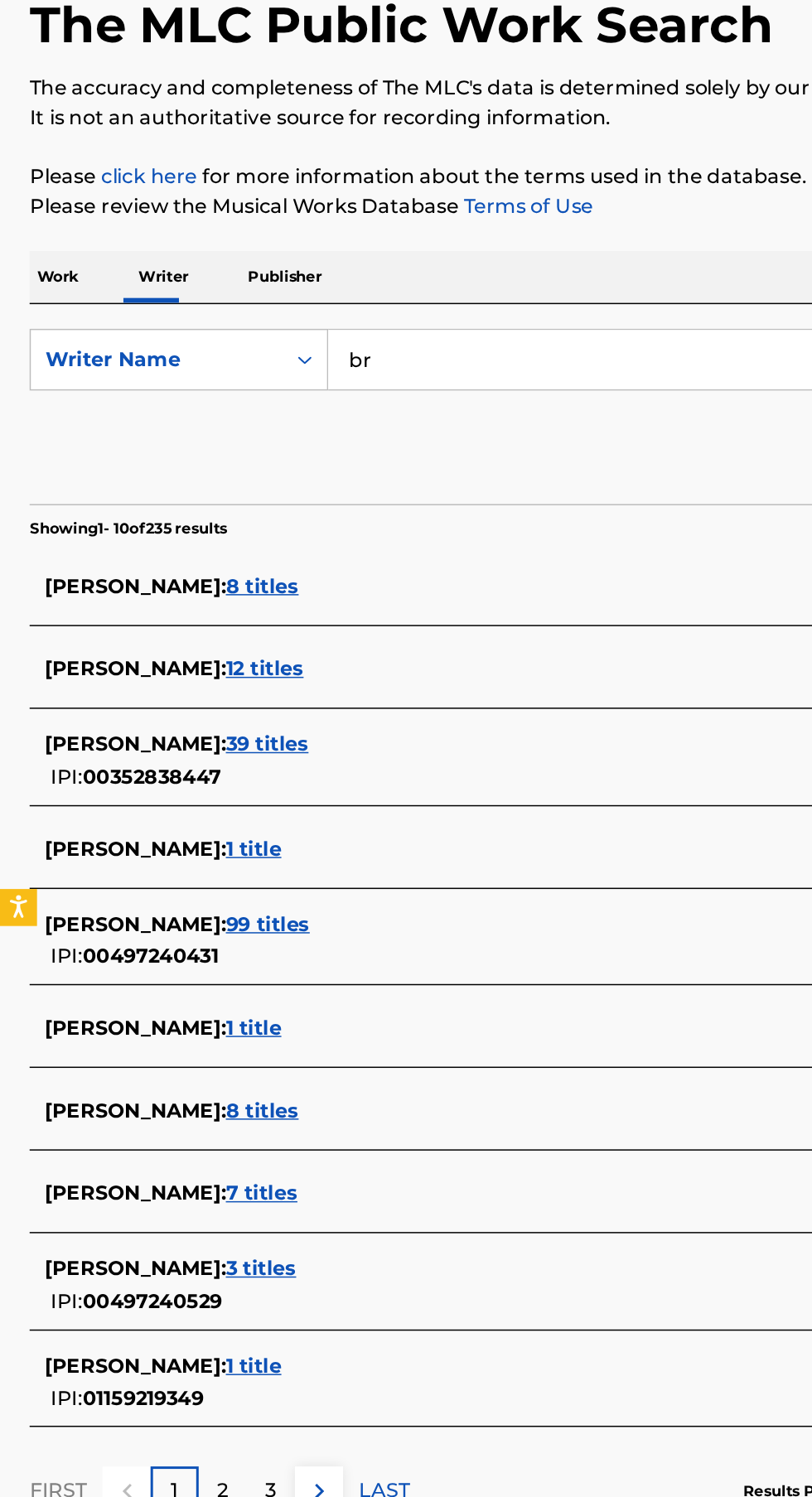
type input "b"
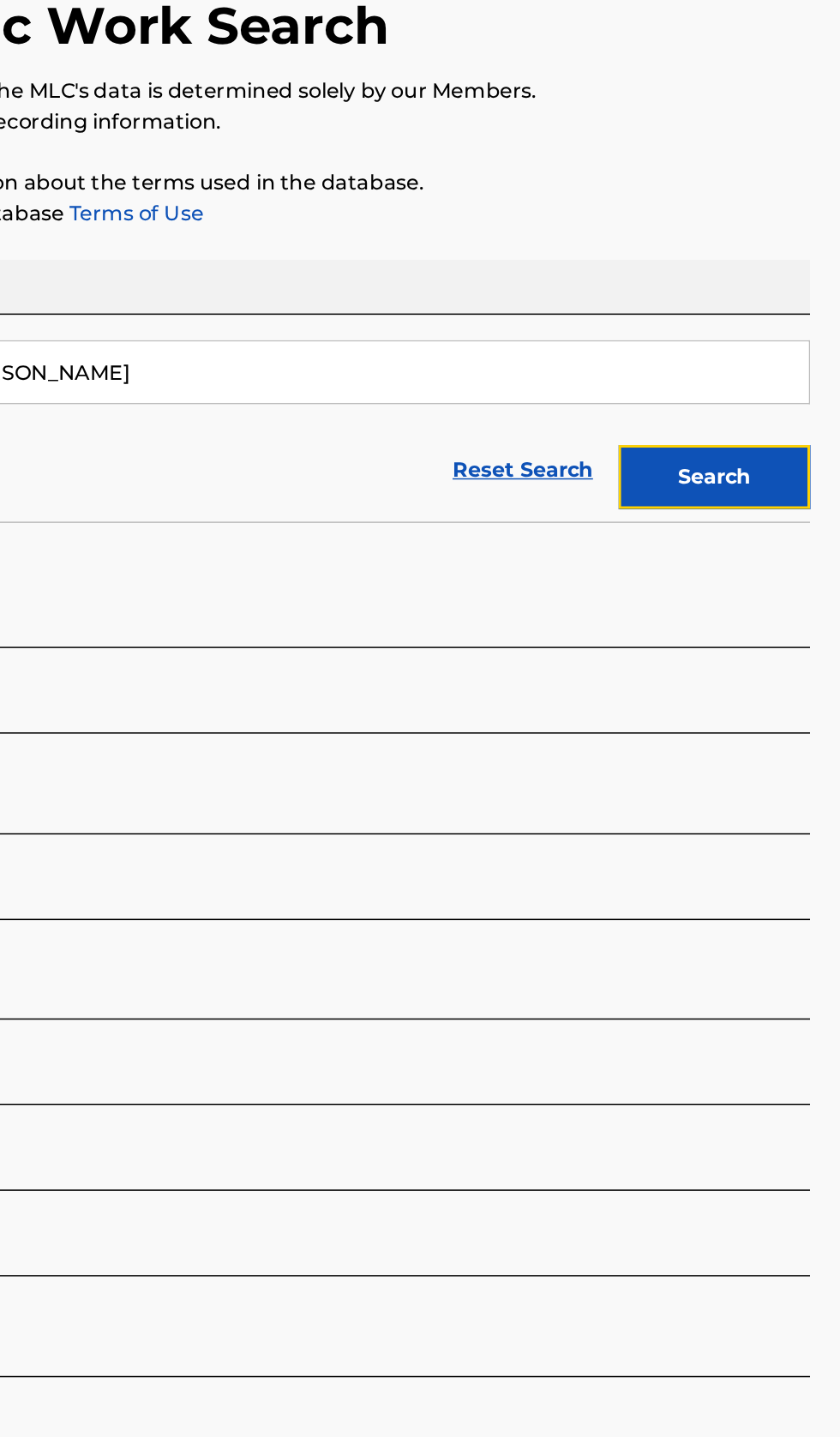
click at [775, 480] on button "Search" at bounding box center [755, 465] width 129 height 43
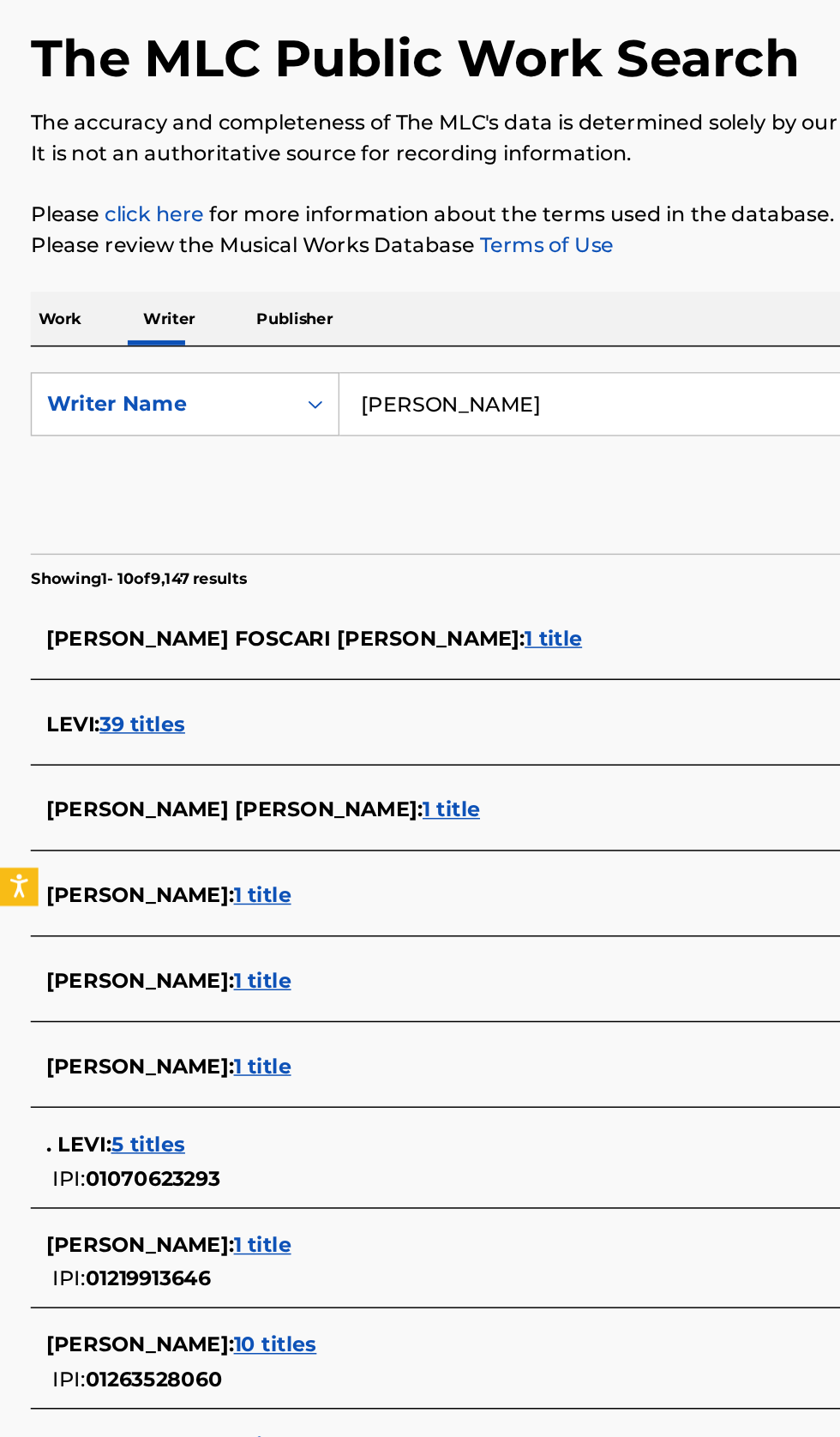
click at [445, 389] on input "levi lucas" at bounding box center [523, 394] width 590 height 41
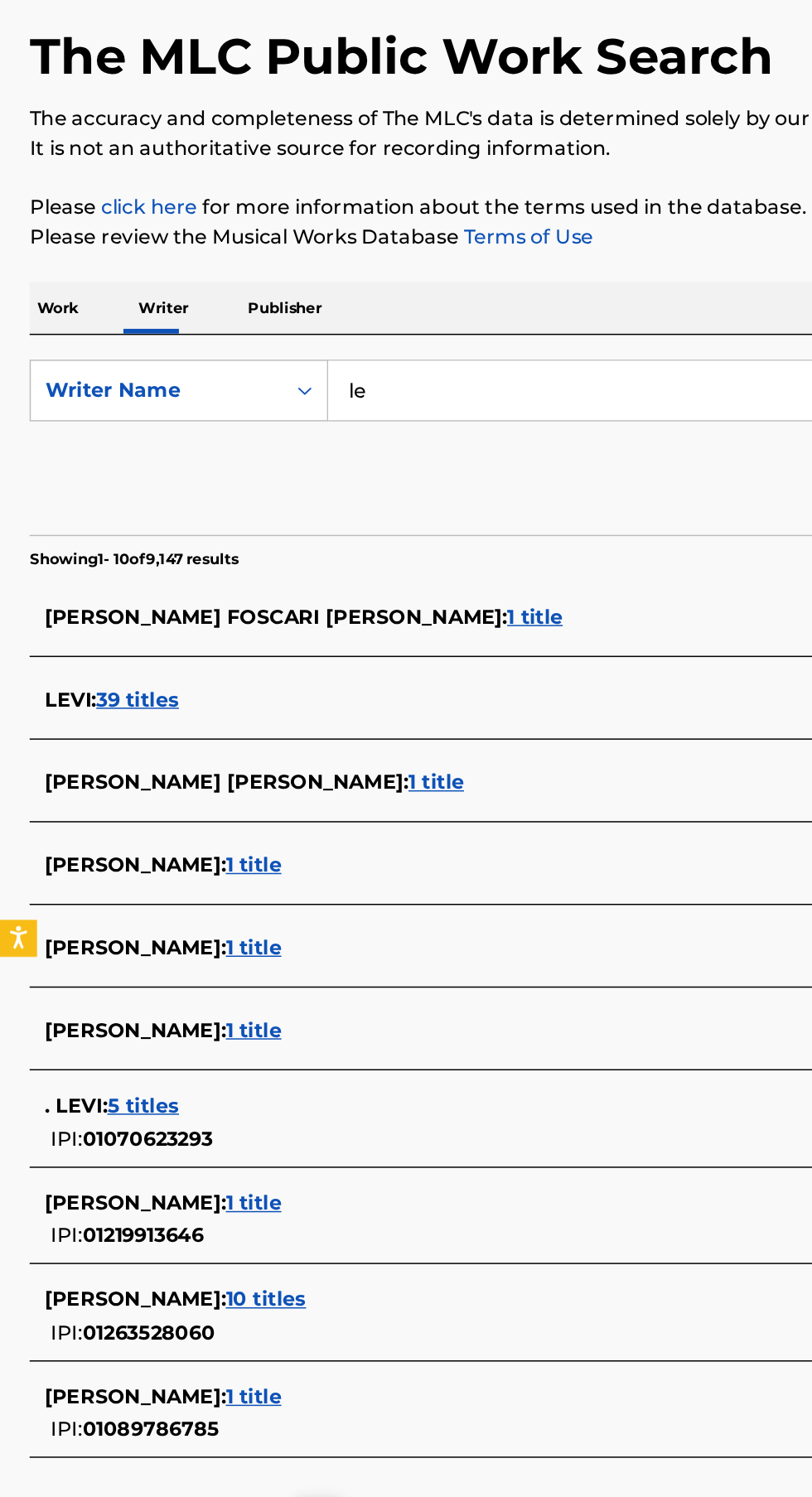
type input "l"
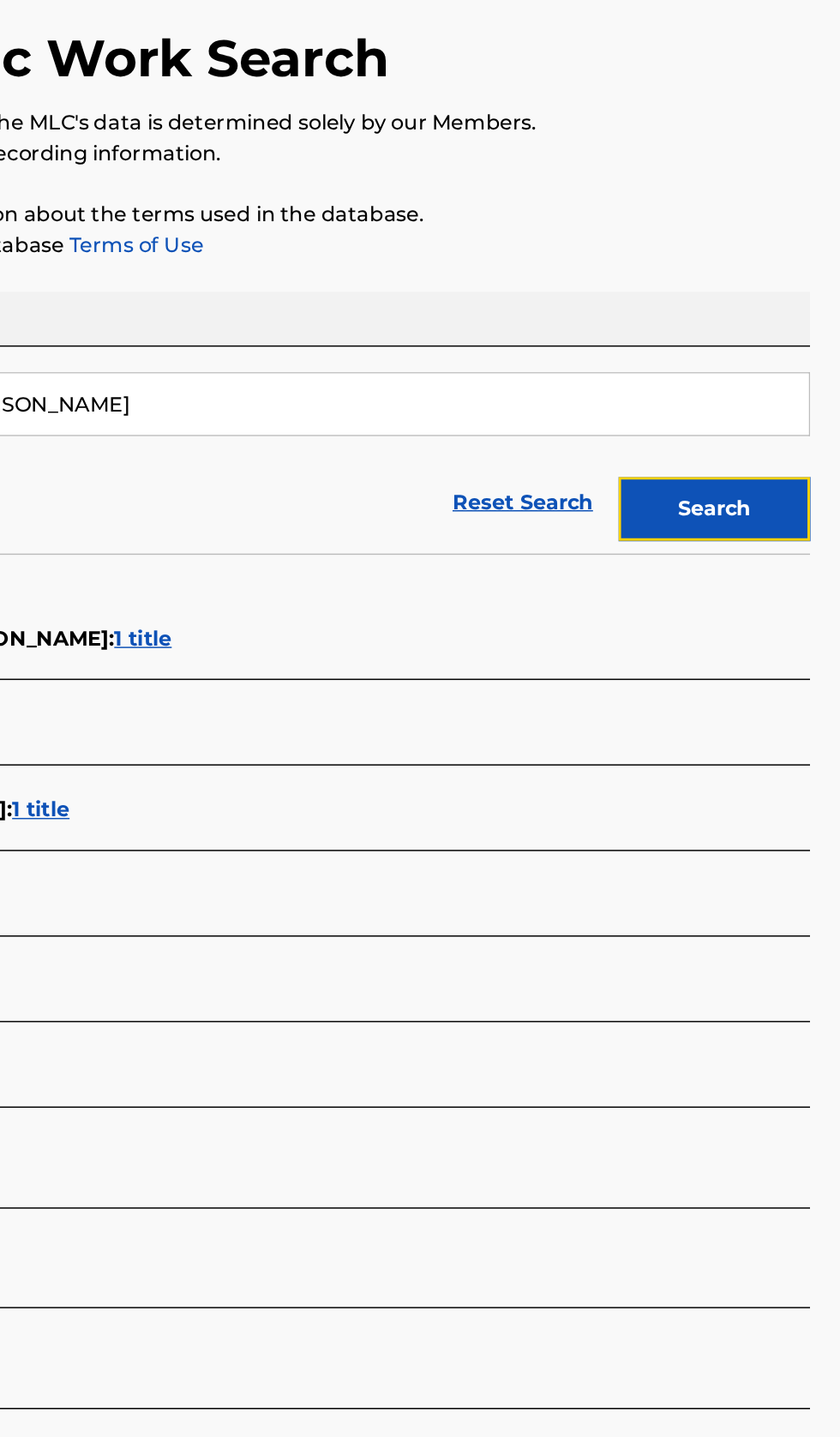
click at [764, 461] on button "Search" at bounding box center [755, 465] width 129 height 43
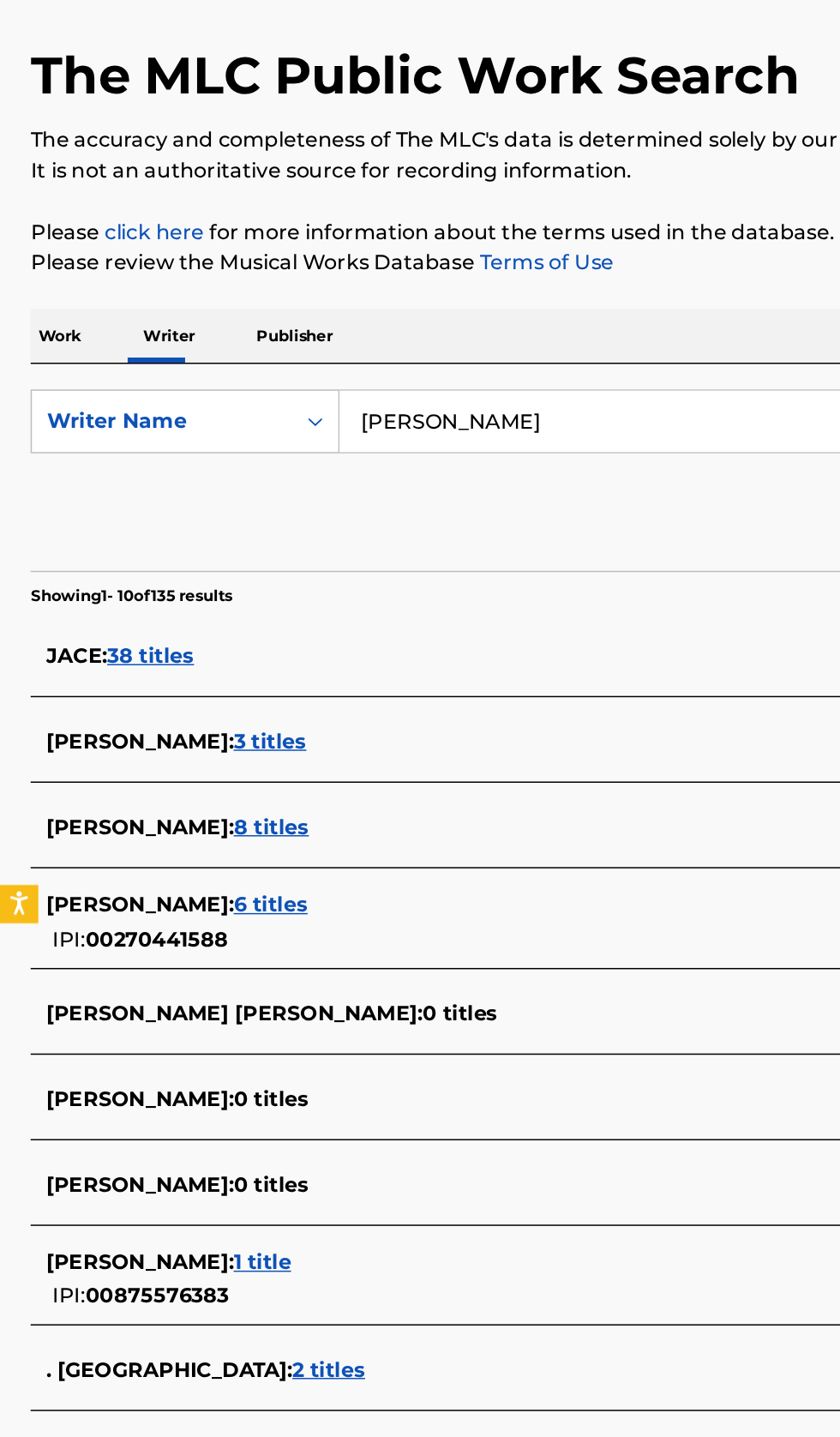
click at [463, 348] on div "Work Writer Publisher" at bounding box center [420, 337] width 799 height 36
click at [408, 388] on input "jace esplin" at bounding box center [523, 394] width 590 height 41
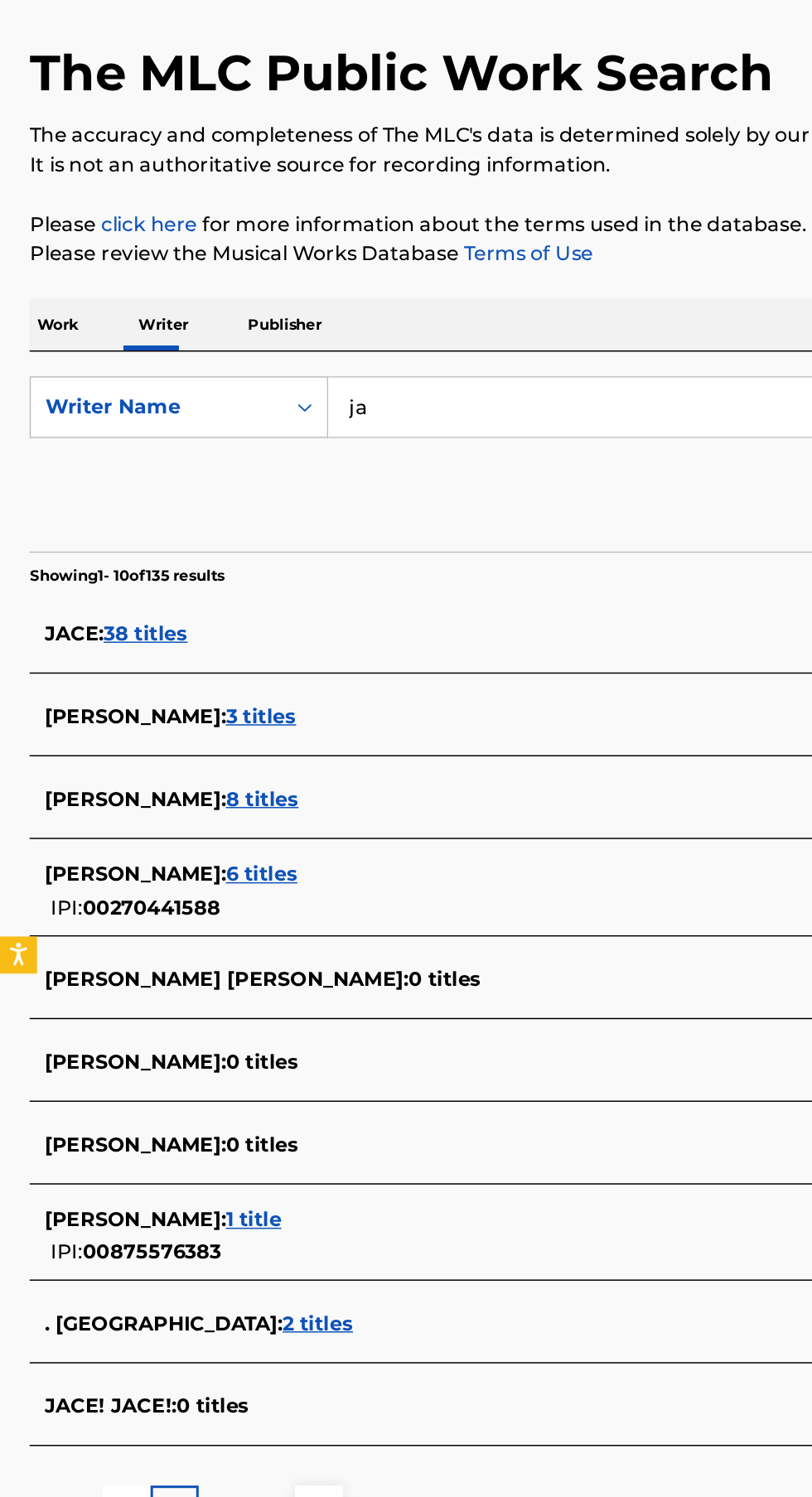
type input "j"
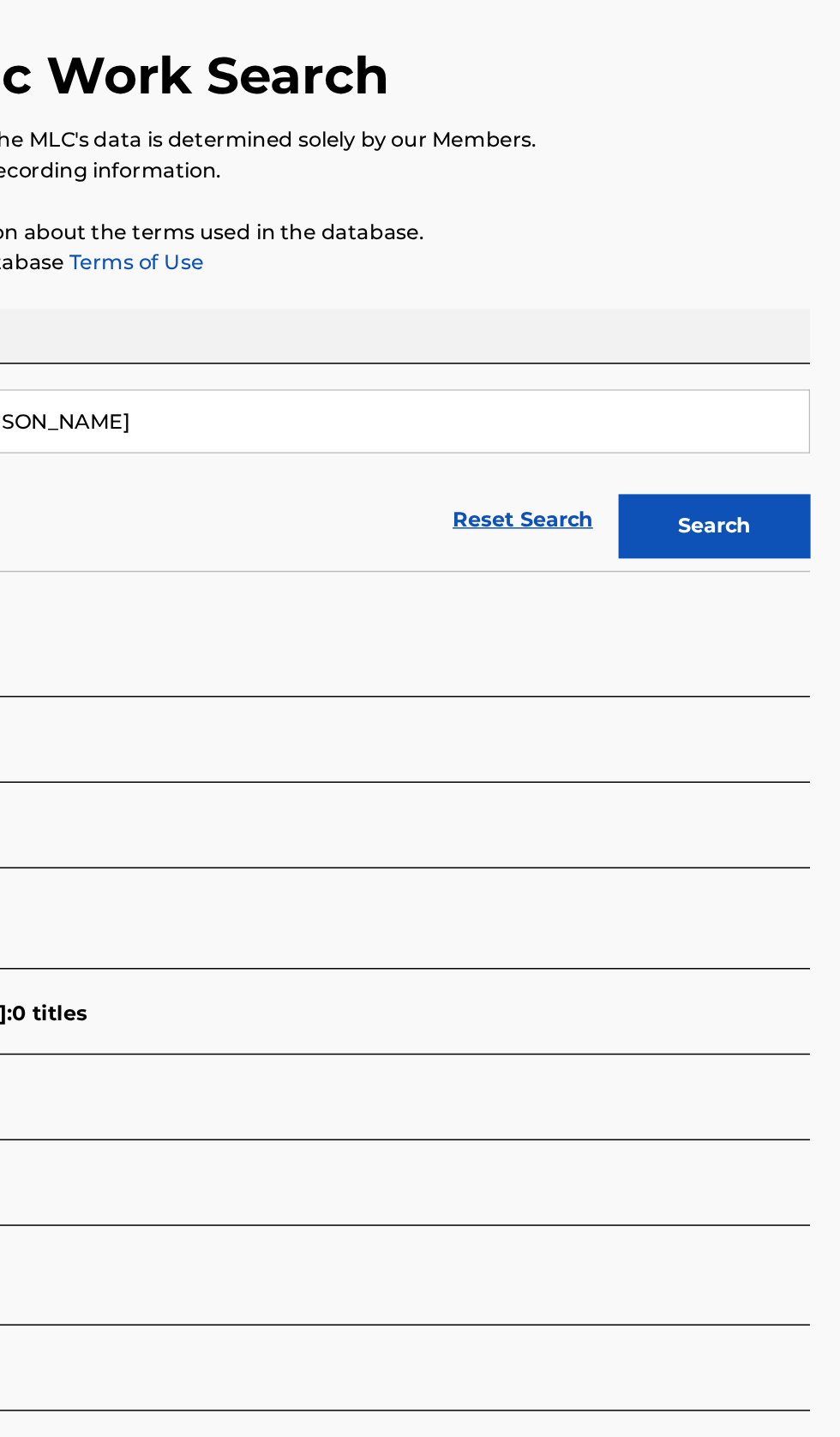
type input "Jordan Esparza"
click at [794, 456] on button "Search" at bounding box center [755, 465] width 129 height 43
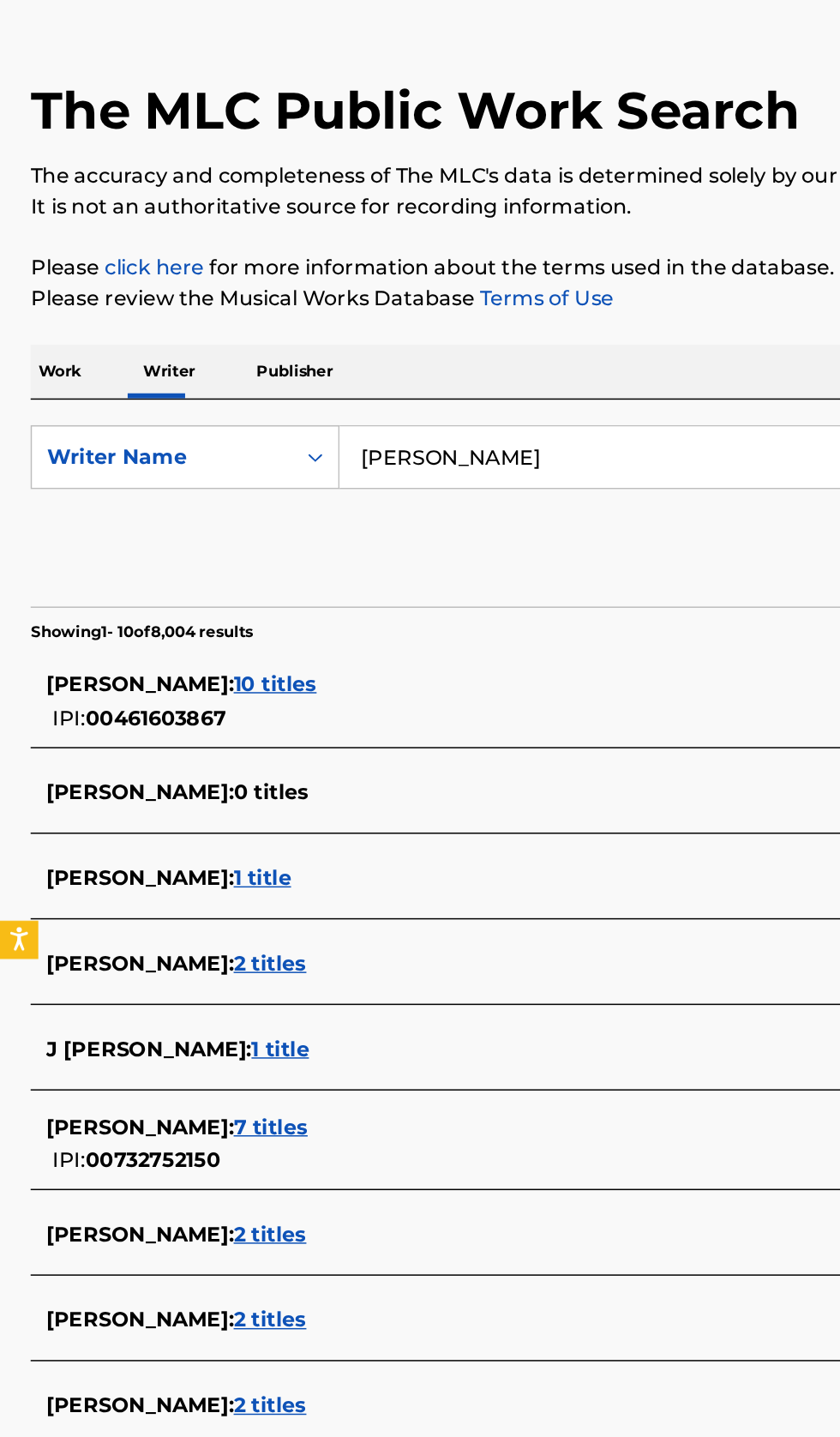
click at [346, 784] on div "J ESPARZA : 1 title" at bounding box center [397, 792] width 734 height 21
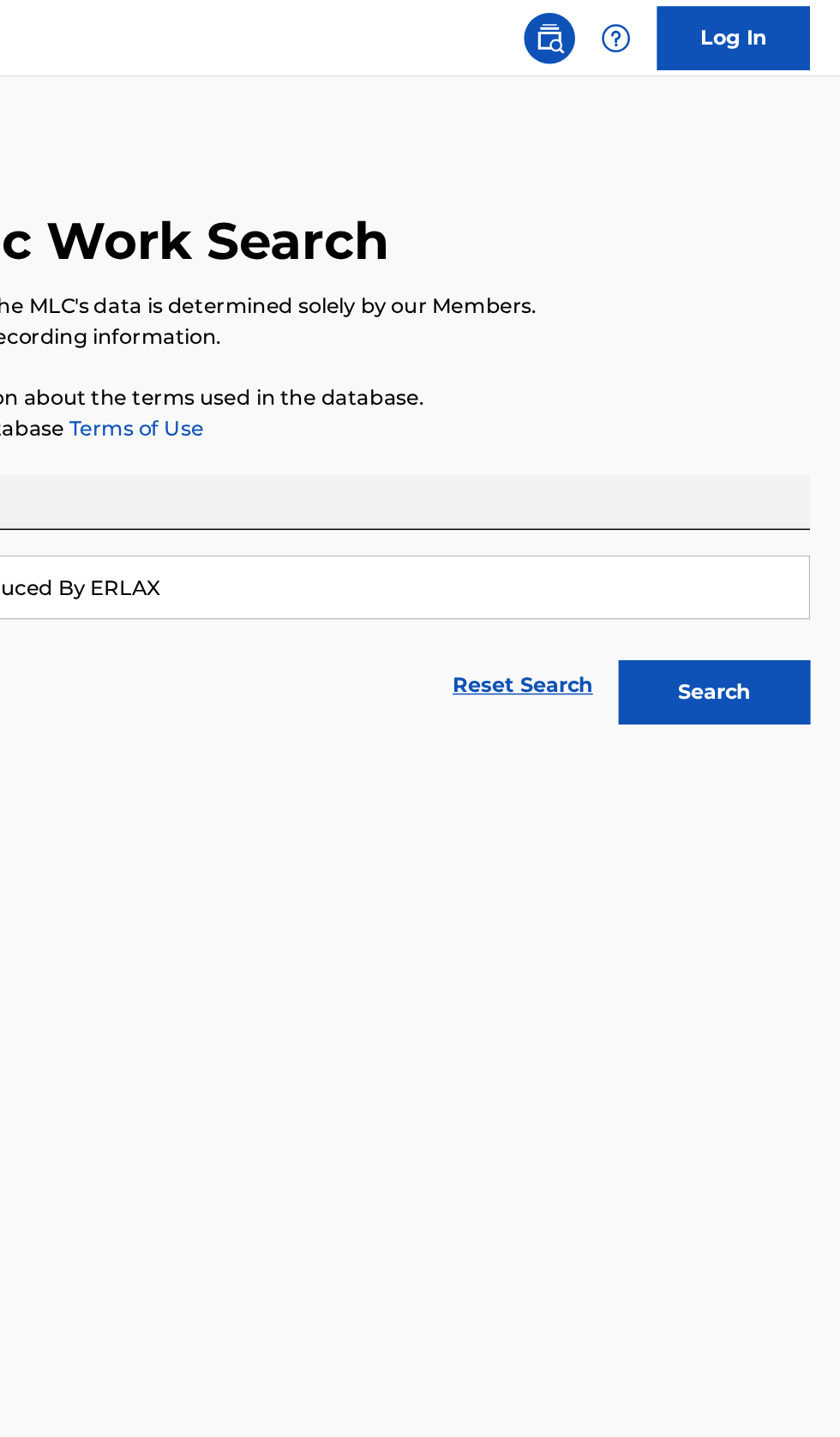
type input "produced By ERLAX"
click at [776, 480] on button "Search" at bounding box center [755, 465] width 129 height 43
